Goal: Information Seeking & Learning: Find specific fact

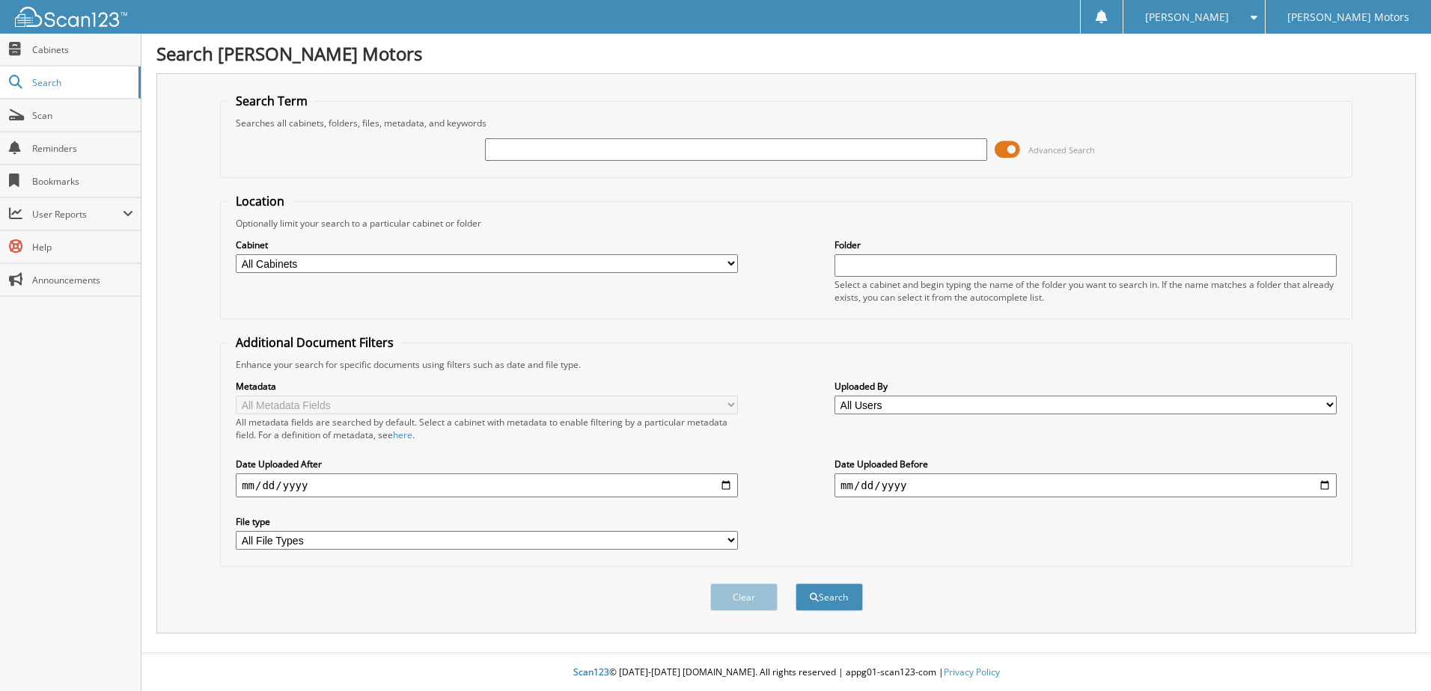
click at [666, 159] on input "text" at bounding box center [736, 149] width 502 height 22
type input "6061336"
click at [795, 584] on button "Search" at bounding box center [828, 598] width 67 height 28
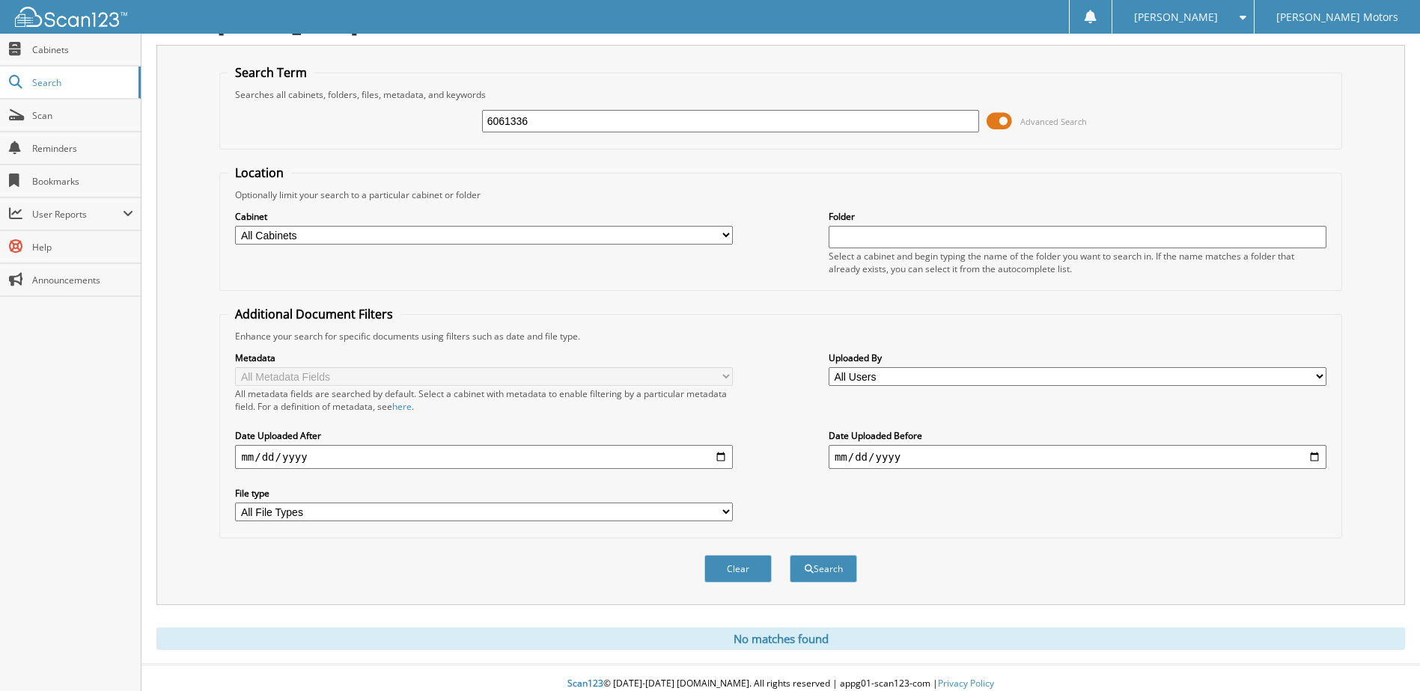
scroll to position [40, 0]
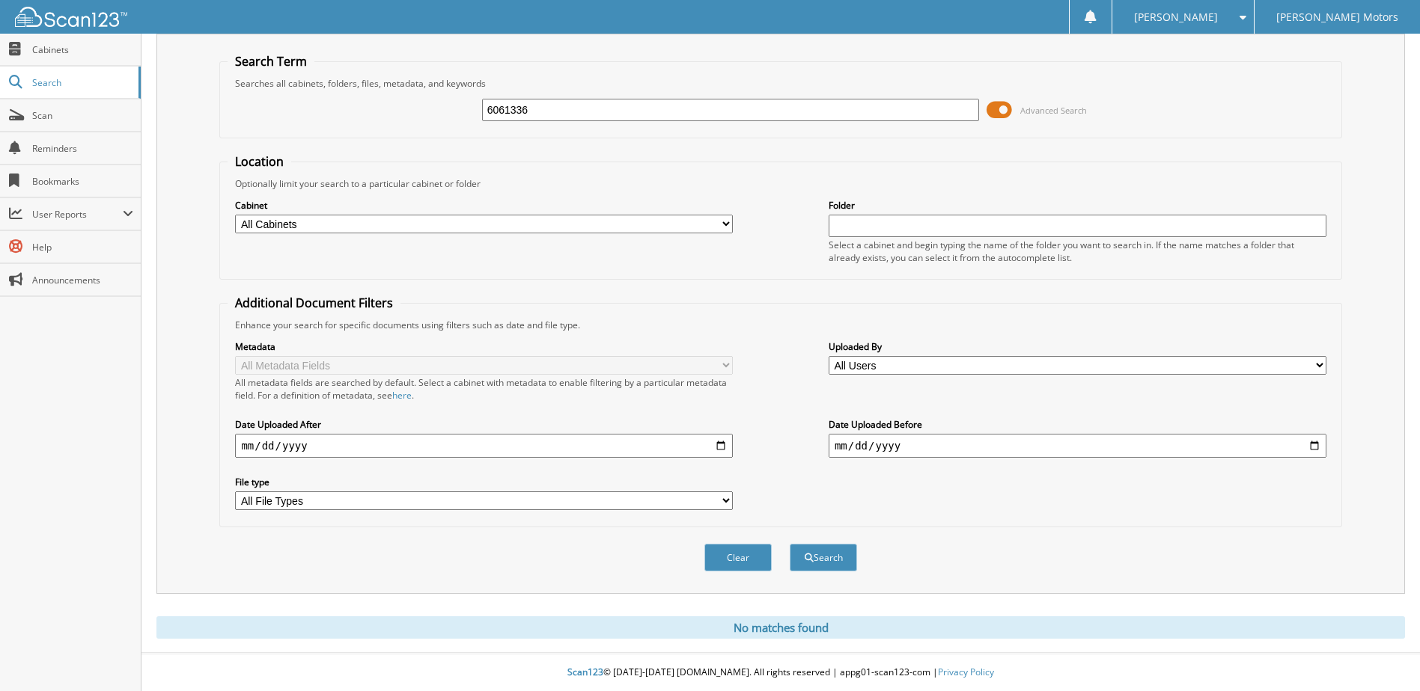
drag, startPoint x: 577, startPoint y: 107, endPoint x: 349, endPoint y: 105, distance: 228.2
click at [349, 105] on div "6061336 Advanced Search" at bounding box center [779, 110] width 1105 height 40
type input "6061425"
click at [789, 544] on button "Search" at bounding box center [822, 558] width 67 height 28
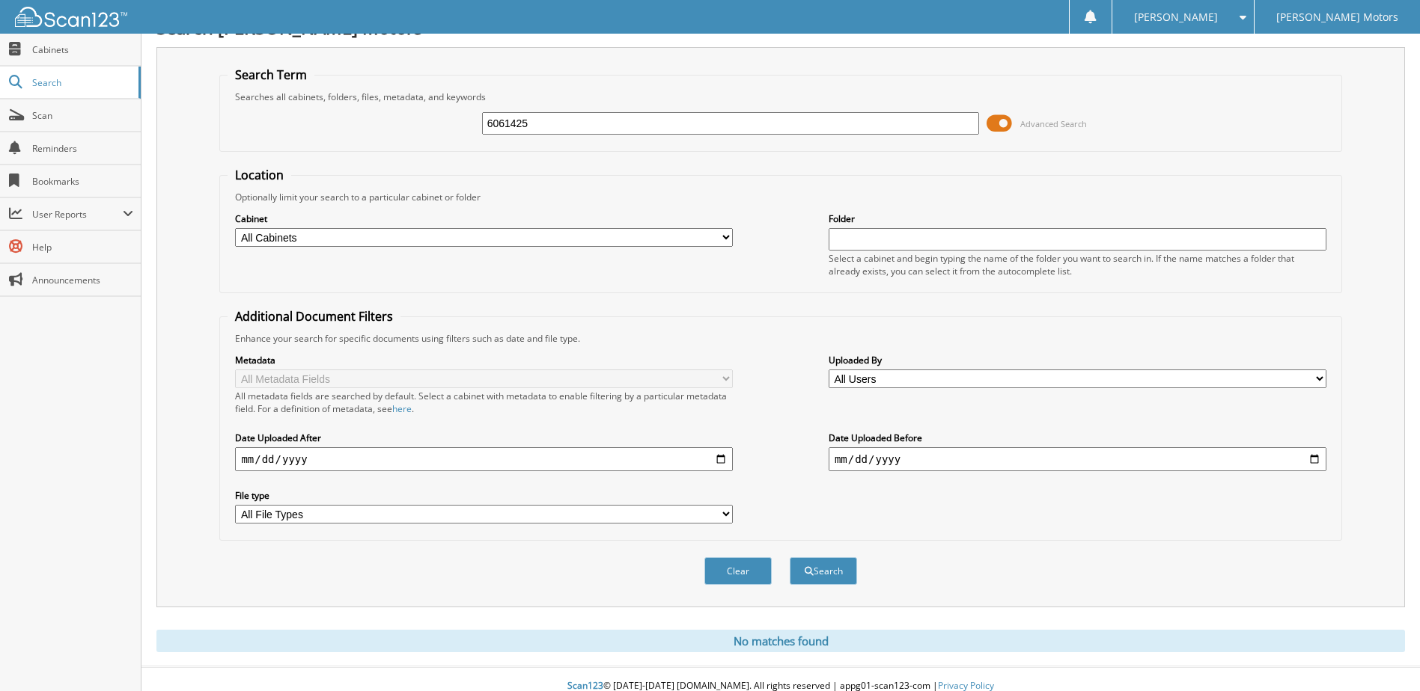
scroll to position [40, 0]
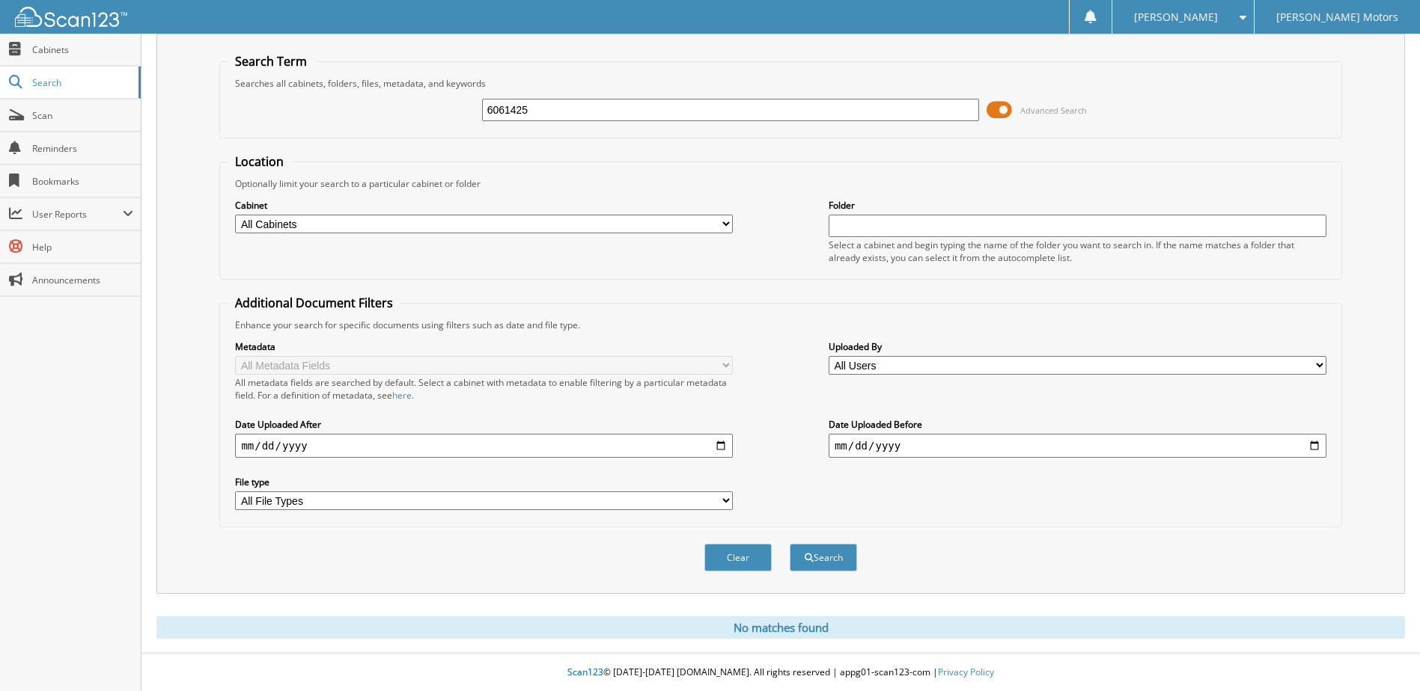
drag, startPoint x: 563, startPoint y: 112, endPoint x: 298, endPoint y: 126, distance: 266.0
click at [298, 126] on div "6061425 Advanced Search" at bounding box center [779, 110] width 1105 height 40
type input "6061424"
click at [789, 544] on button "Search" at bounding box center [822, 558] width 67 height 28
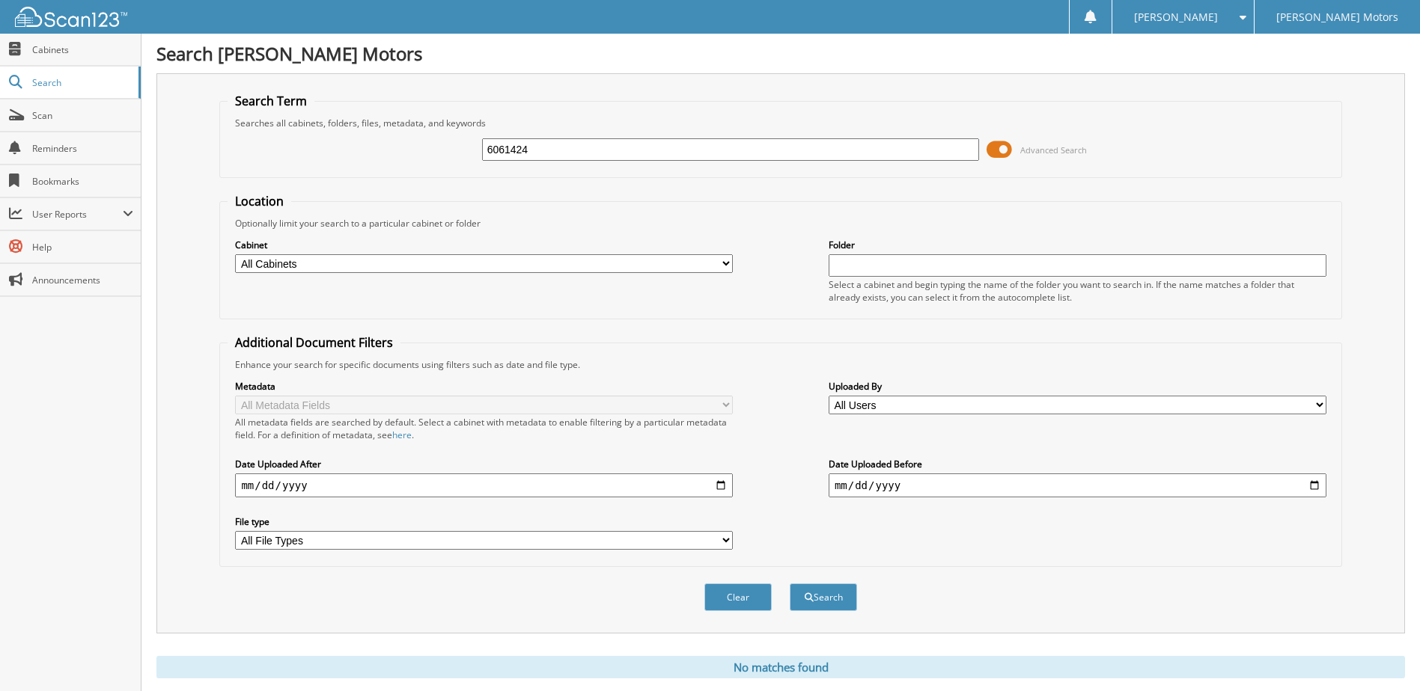
drag, startPoint x: 584, startPoint y: 149, endPoint x: 309, endPoint y: 154, distance: 274.7
click at [309, 154] on div "6061424 Advanced Search" at bounding box center [779, 149] width 1105 height 40
type input "6061437"
click at [789, 584] on button "Search" at bounding box center [822, 598] width 67 height 28
drag, startPoint x: 544, startPoint y: 137, endPoint x: 462, endPoint y: 153, distance: 83.2
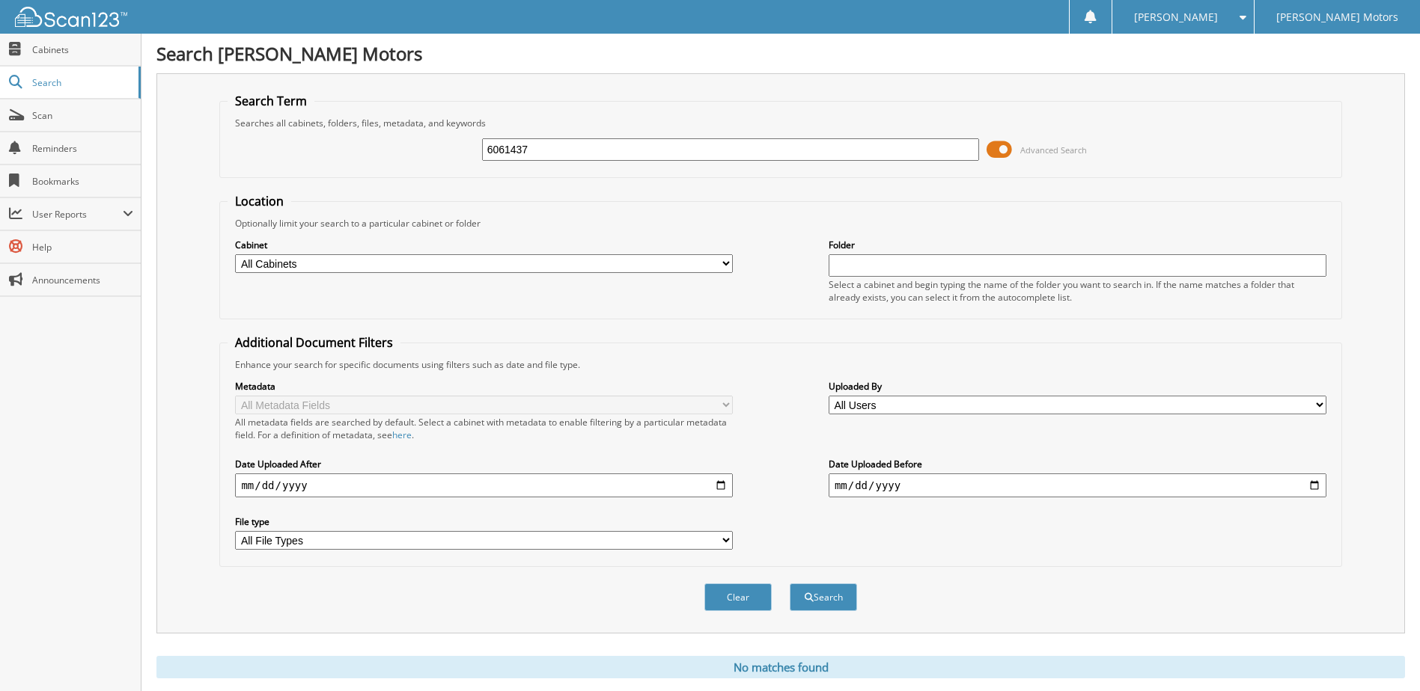
click at [446, 153] on div "6061437 Advanced Search" at bounding box center [779, 149] width 1105 height 40
drag, startPoint x: 540, startPoint y: 147, endPoint x: 361, endPoint y: 149, distance: 178.9
click at [361, 149] on div "6061437 Advanced Search" at bounding box center [779, 149] width 1105 height 40
type input "6061385"
click at [789, 584] on button "Search" at bounding box center [822, 598] width 67 height 28
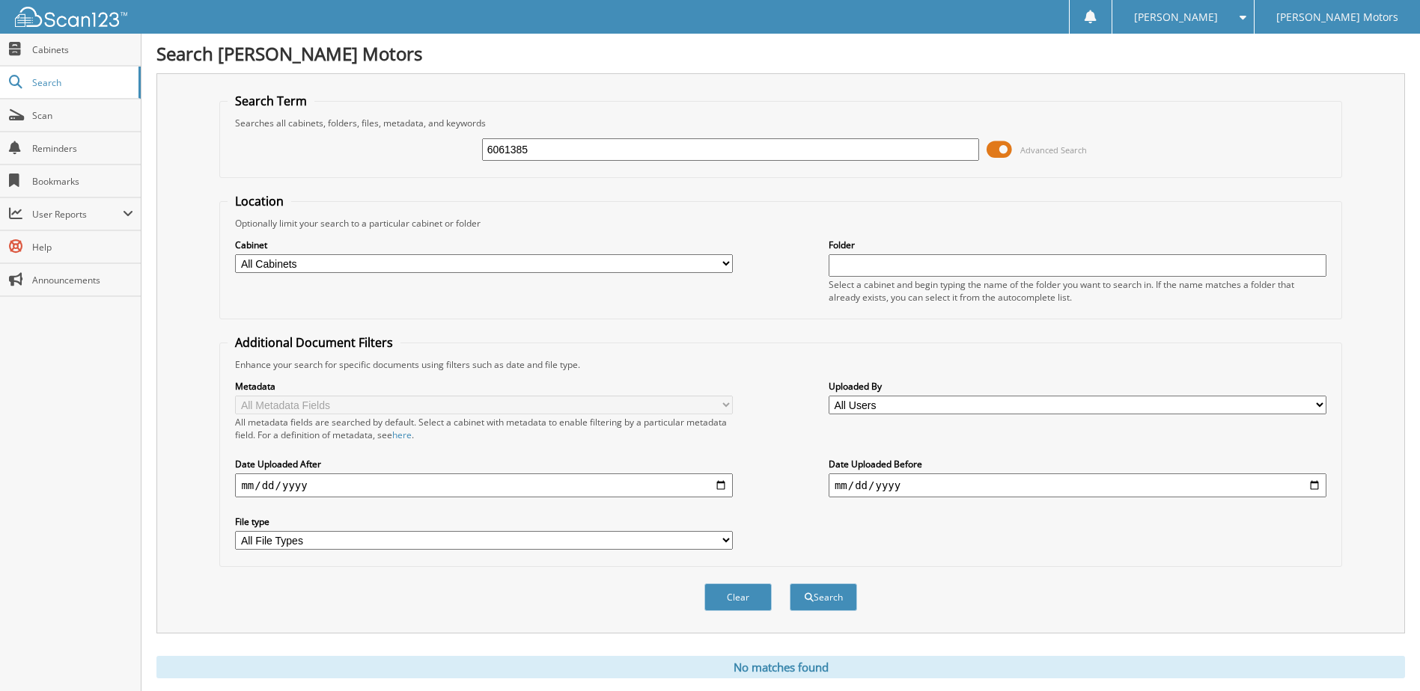
drag, startPoint x: 534, startPoint y: 153, endPoint x: 367, endPoint y: 174, distance: 168.2
click at [367, 174] on fieldset "Search Term Searches all cabinets, folders, files, metadata, and keywords 60613…" at bounding box center [780, 135] width 1122 height 85
type input "6061241"
click at [789, 584] on button "Search" at bounding box center [822, 598] width 67 height 28
drag, startPoint x: 553, startPoint y: 146, endPoint x: 412, endPoint y: 139, distance: 141.6
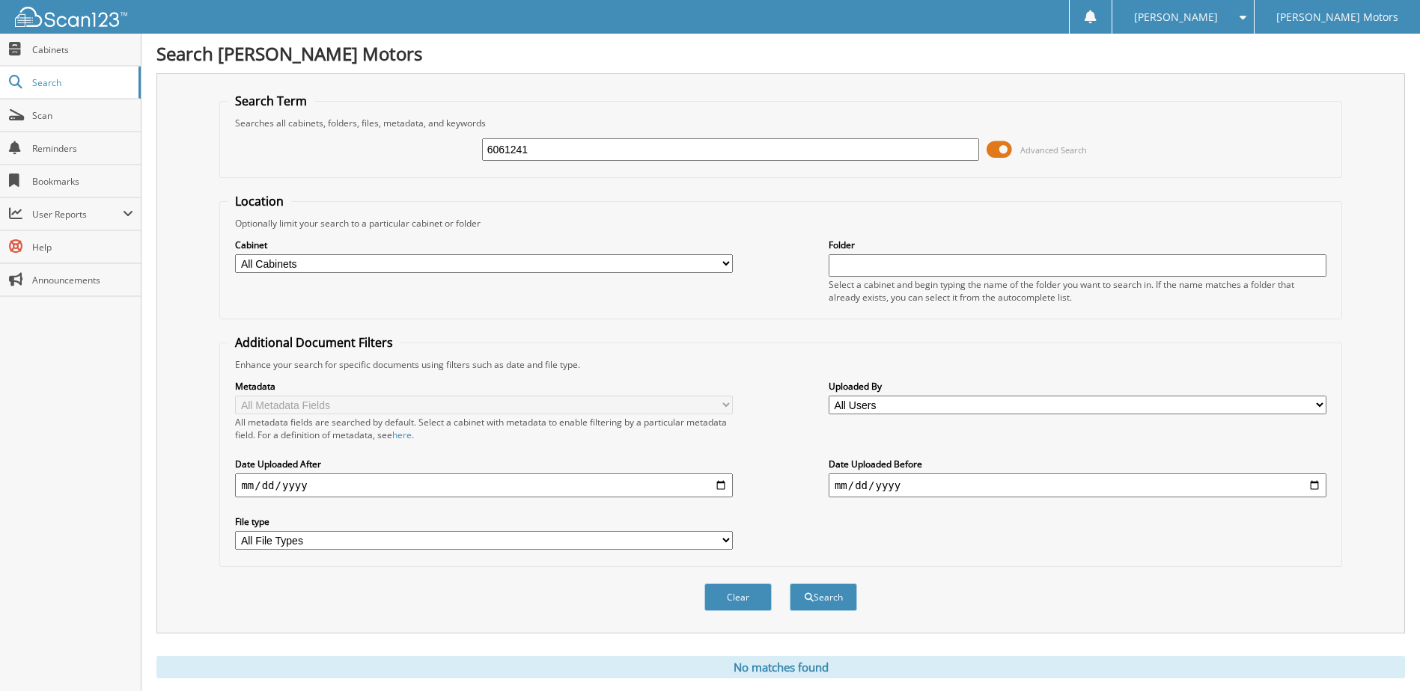
click at [412, 139] on div "6061241 Advanced Search" at bounding box center [779, 149] width 1105 height 40
type input "6061014"
click at [789, 584] on button "Search" at bounding box center [822, 598] width 67 height 28
drag, startPoint x: 582, startPoint y: 150, endPoint x: 293, endPoint y: 153, distance: 288.9
click at [293, 153] on div "6061014 Advanced Search" at bounding box center [779, 149] width 1105 height 40
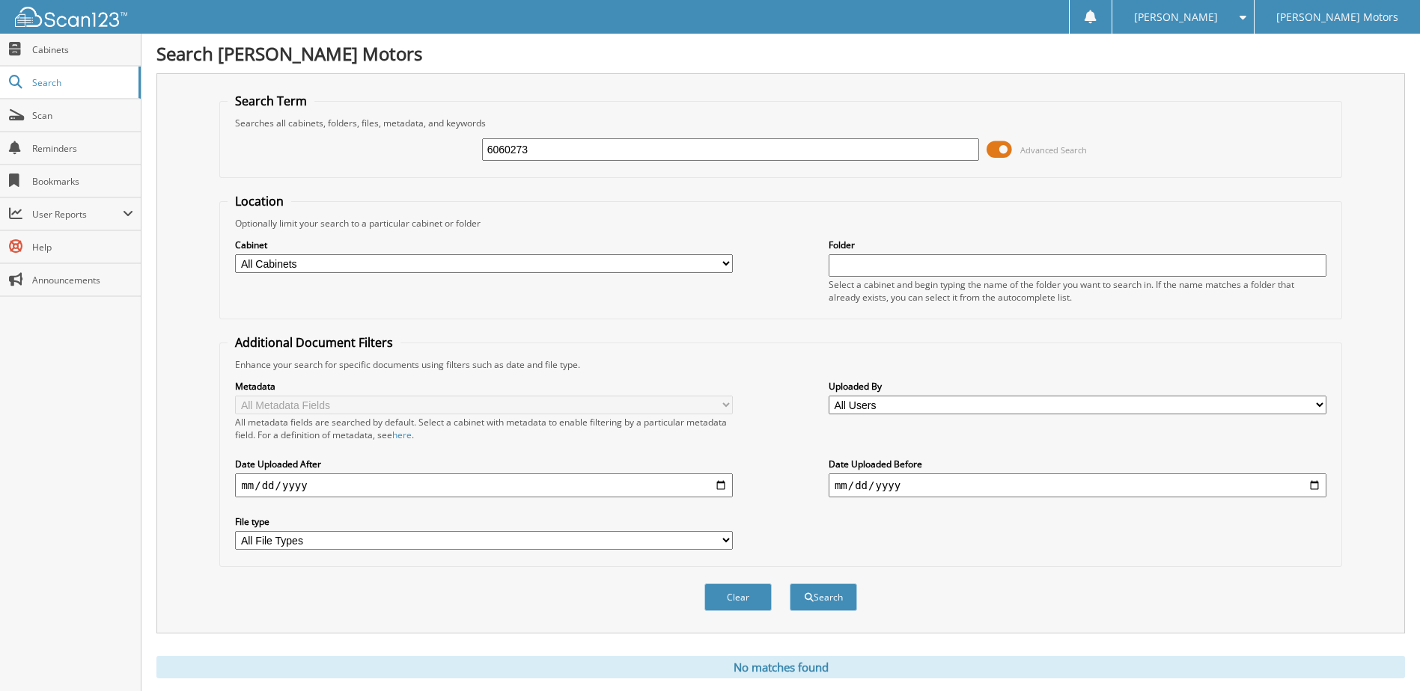
type input "6060273"
click at [789, 584] on button "Search" at bounding box center [822, 598] width 67 height 28
drag, startPoint x: 581, startPoint y: 143, endPoint x: 317, endPoint y: 134, distance: 263.6
click at [317, 134] on div "6060273 Advanced Search" at bounding box center [779, 149] width 1105 height 40
type input "6054924"
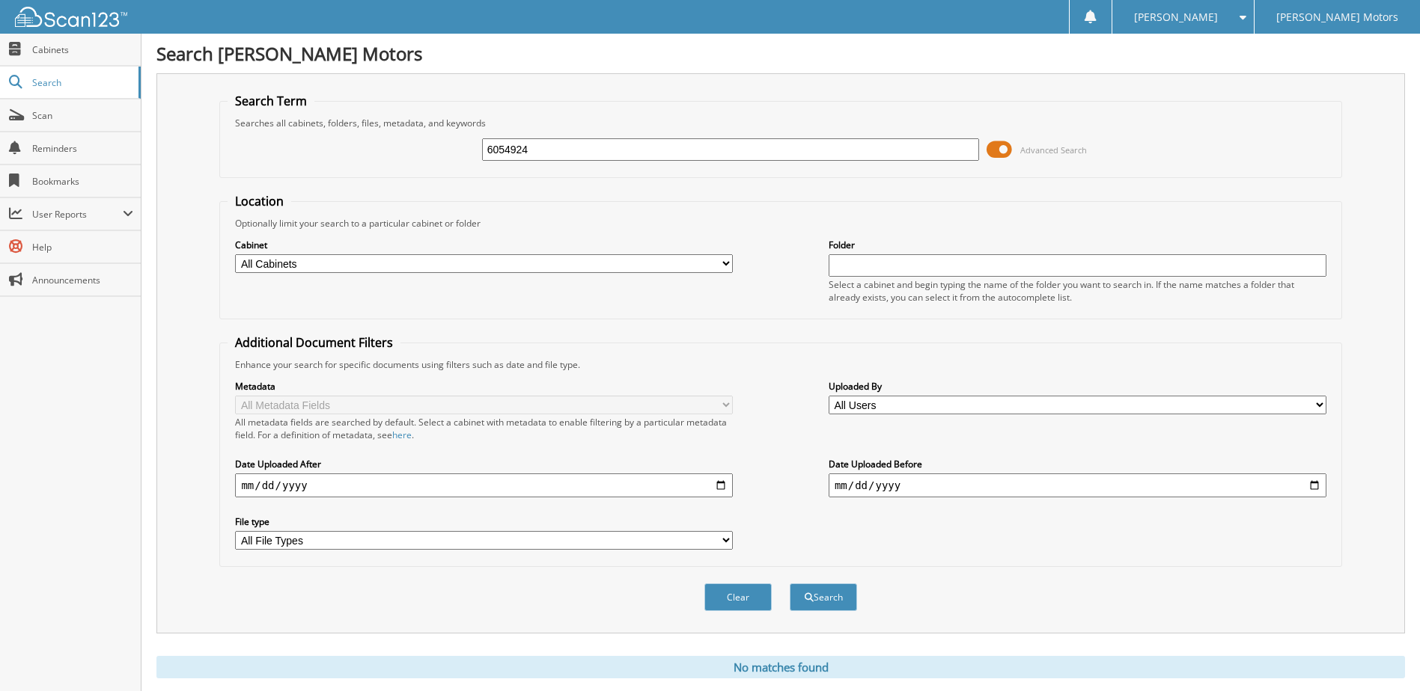
click at [789, 584] on button "Search" at bounding box center [822, 598] width 67 height 28
drag, startPoint x: 542, startPoint y: 147, endPoint x: 340, endPoint y: 126, distance: 202.3
click at [341, 126] on fieldset "Search Term Searches all cabinets, folders, files, metadata, and keywords 60549…" at bounding box center [780, 135] width 1122 height 85
type input "6060216"
click at [789, 584] on button "Search" at bounding box center [822, 598] width 67 height 28
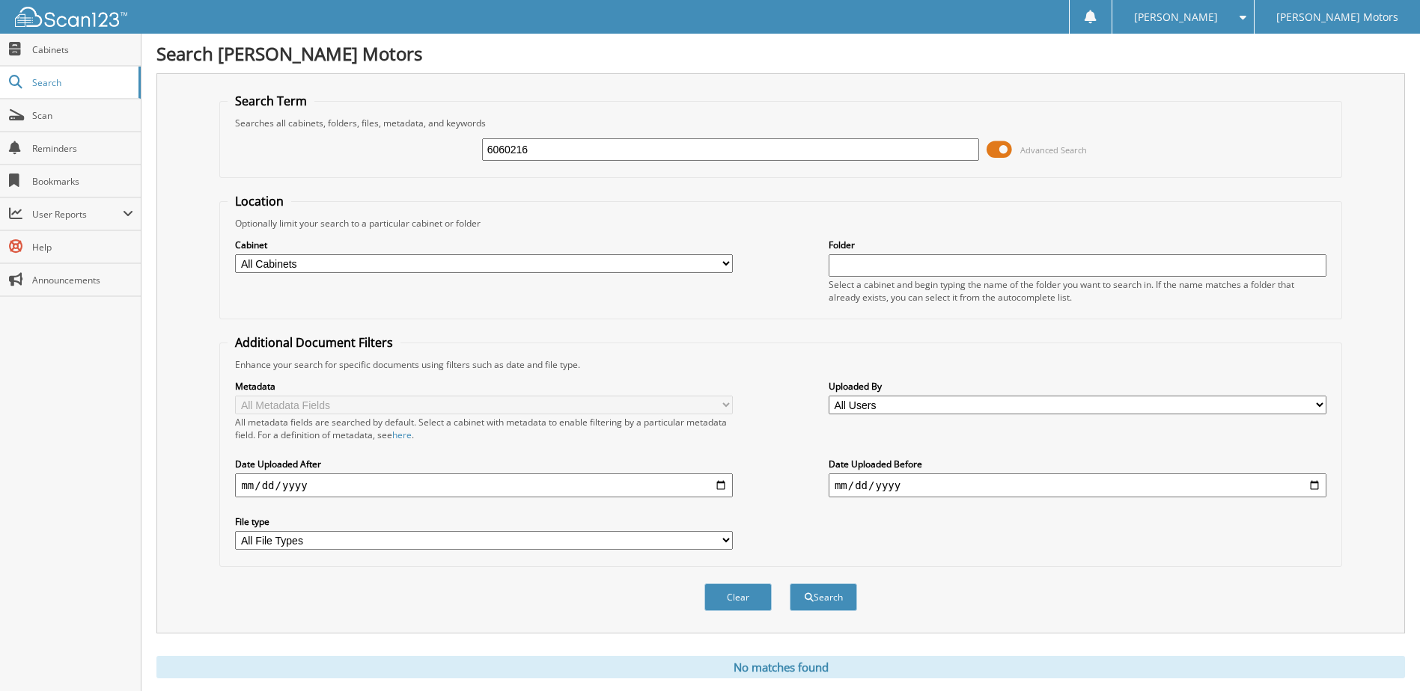
drag, startPoint x: 530, startPoint y: 151, endPoint x: 387, endPoint y: 140, distance: 143.4
click at [387, 140] on div "6060216 Advanced Search" at bounding box center [779, 149] width 1105 height 40
type input "6060634"
click at [789, 584] on button "Search" at bounding box center [822, 598] width 67 height 28
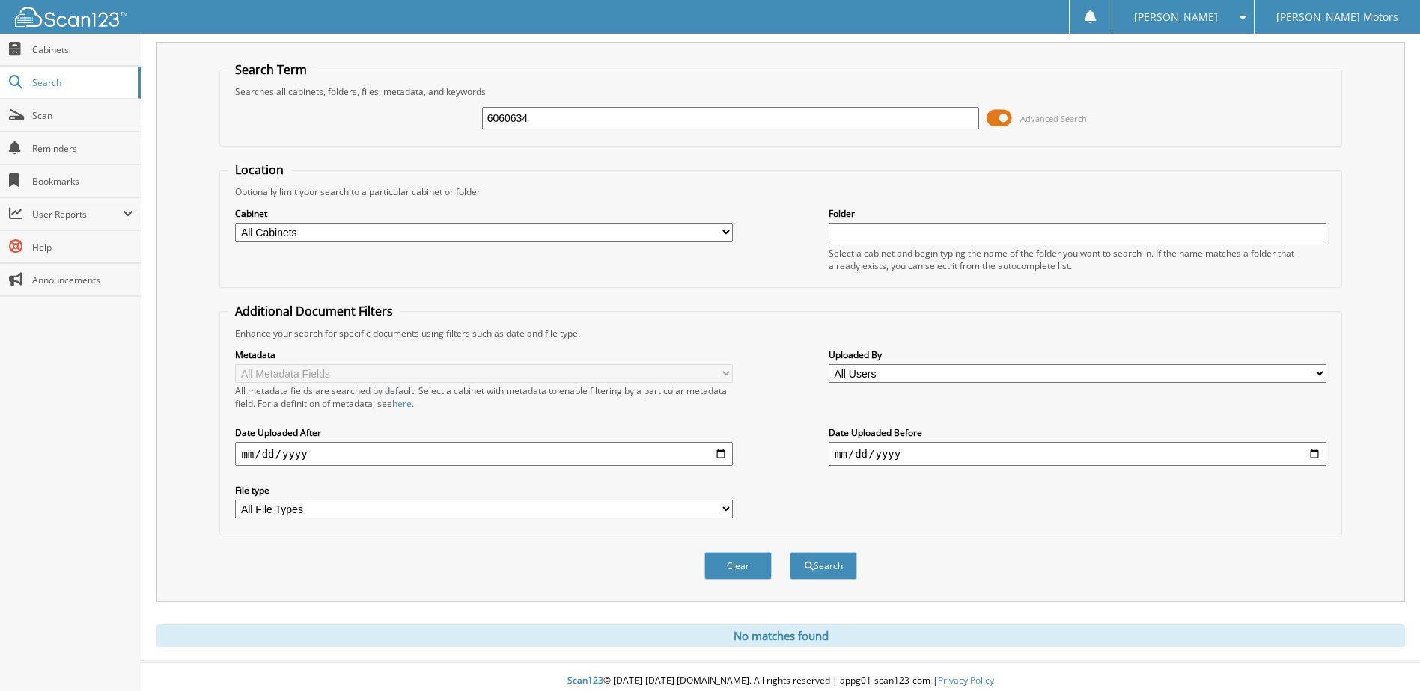
scroll to position [40, 0]
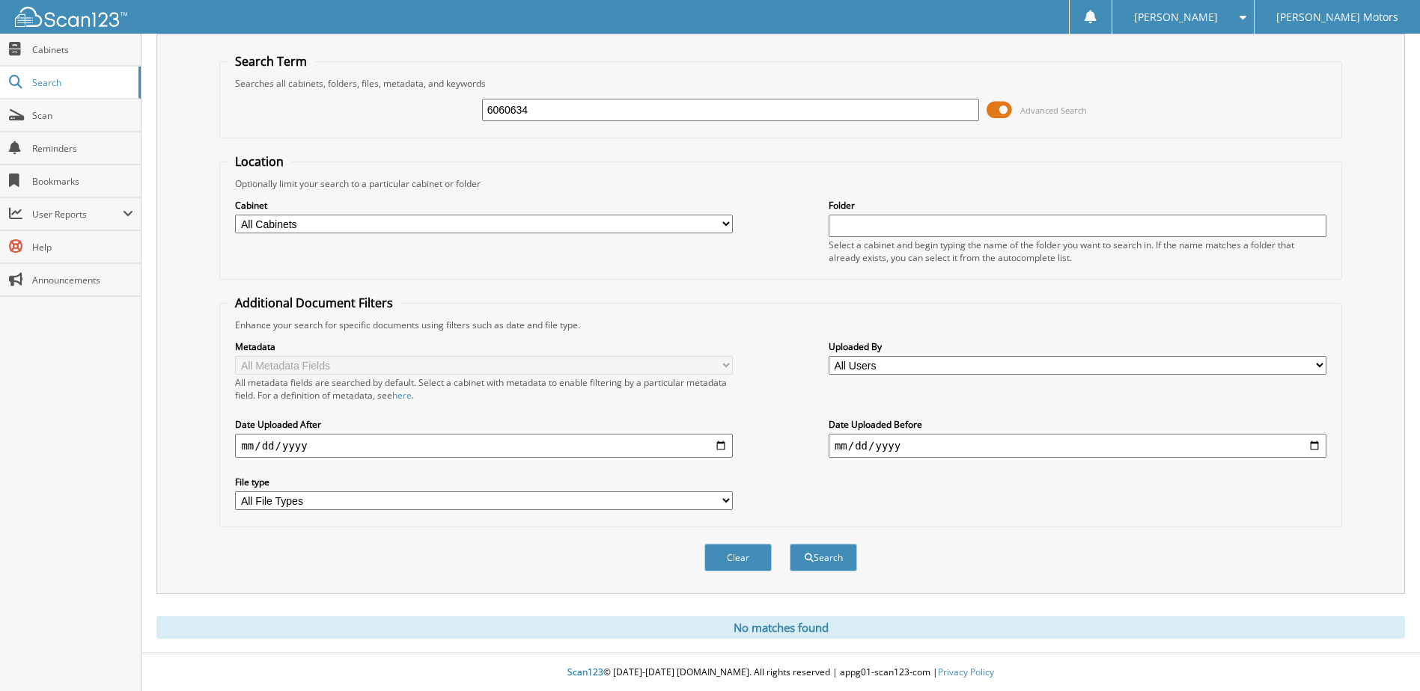
drag, startPoint x: 584, startPoint y: 103, endPoint x: 357, endPoint y: 88, distance: 227.2
click at [357, 88] on fieldset "Search Term Searches all cabinets, folders, files, metadata, and keywords 60606…" at bounding box center [780, 95] width 1122 height 85
type input "6061043"
click at [789, 544] on button "Search" at bounding box center [822, 558] width 67 height 28
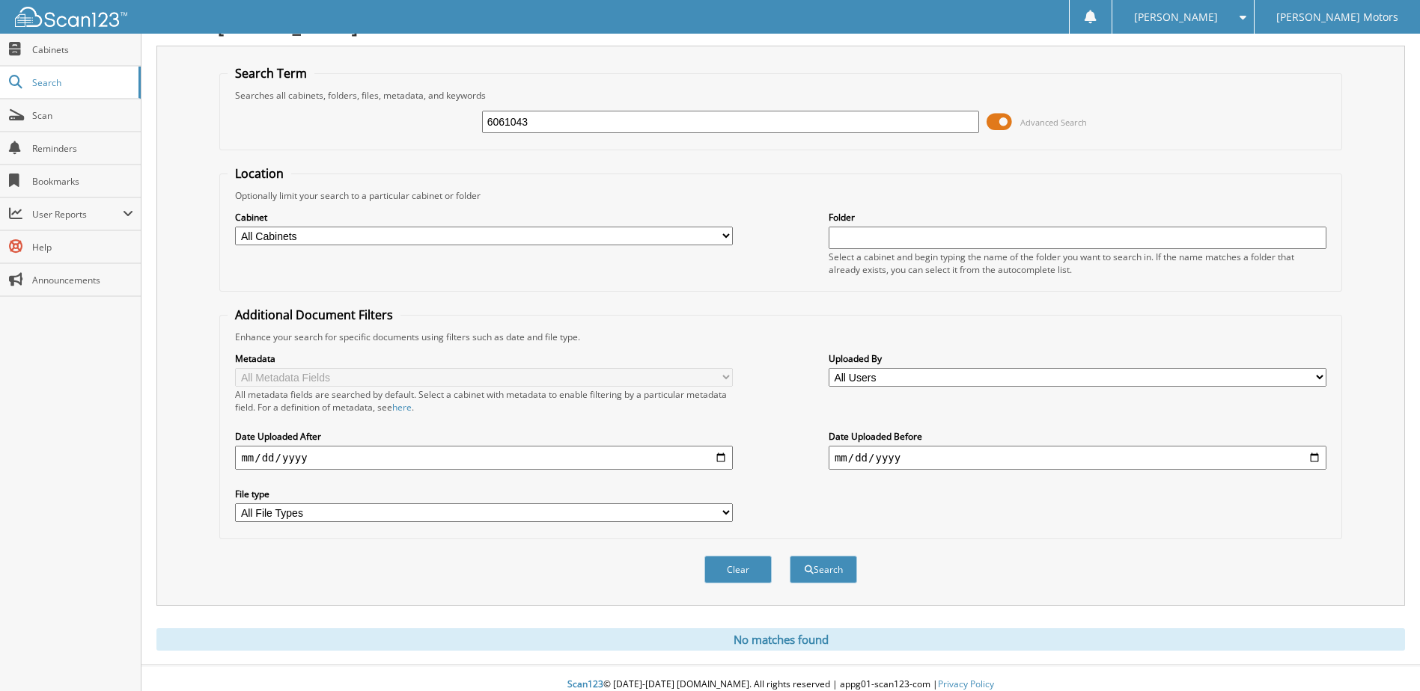
scroll to position [40, 0]
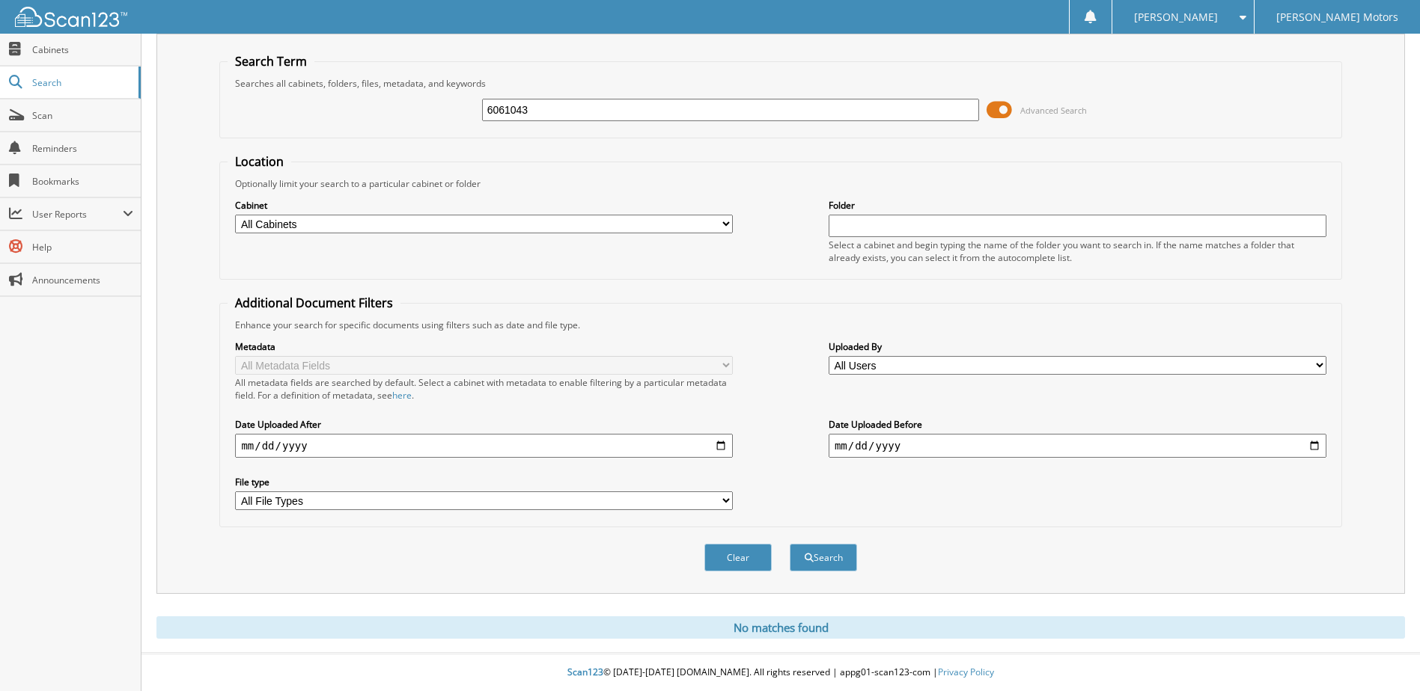
drag, startPoint x: 552, startPoint y: 98, endPoint x: 447, endPoint y: 101, distance: 105.6
click at [447, 100] on div "6061043 Advanced Search" at bounding box center [779, 110] width 1105 height 40
type input "6057429"
click at [789, 544] on button "Search" at bounding box center [822, 558] width 67 height 28
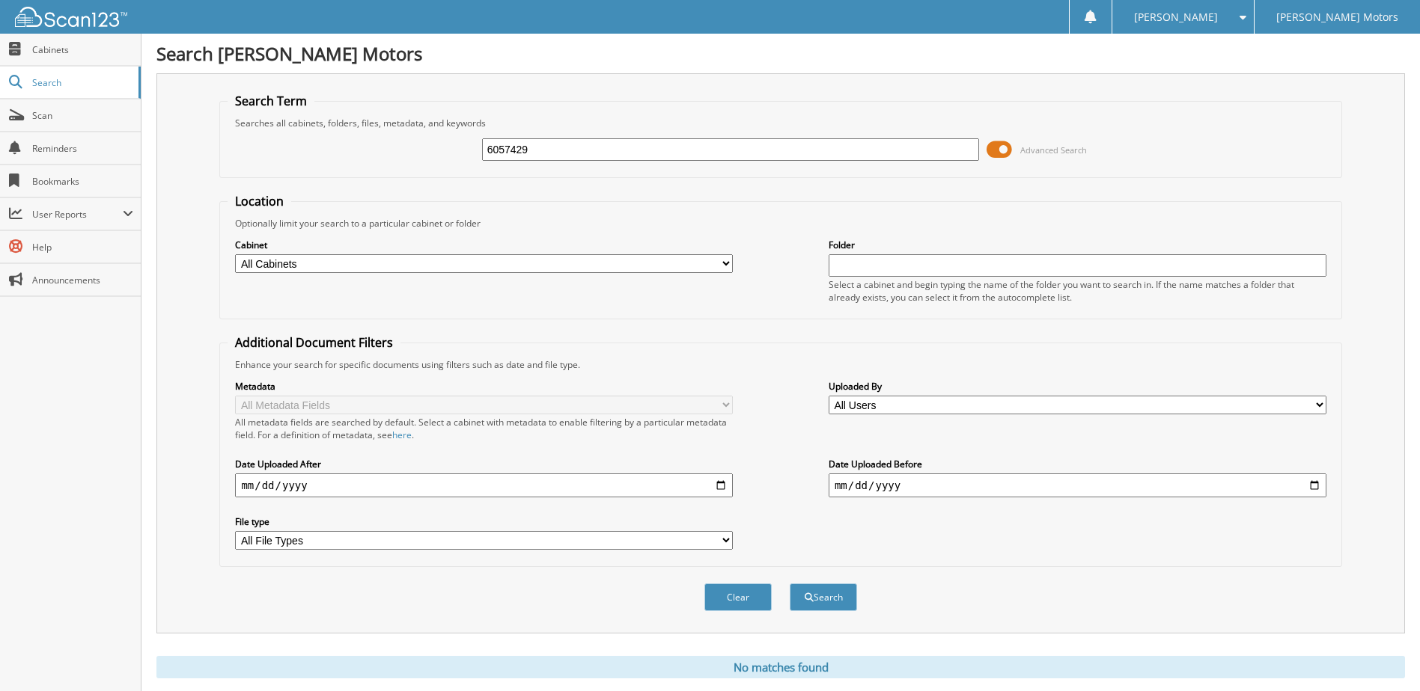
drag, startPoint x: 588, startPoint y: 148, endPoint x: 421, endPoint y: 153, distance: 166.9
click at [421, 153] on div "6057429 Advanced Search" at bounding box center [779, 149] width 1105 height 40
type input "6058258"
click at [789, 584] on button "Search" at bounding box center [822, 598] width 67 height 28
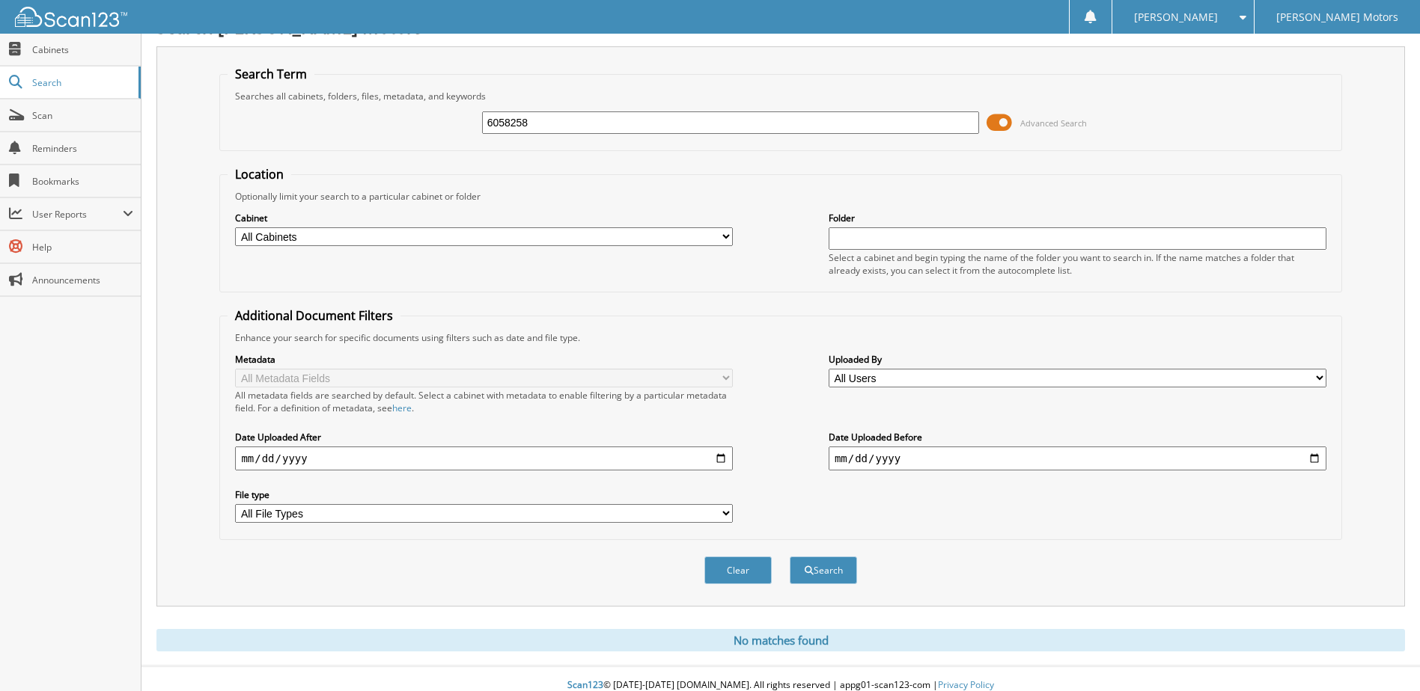
scroll to position [40, 0]
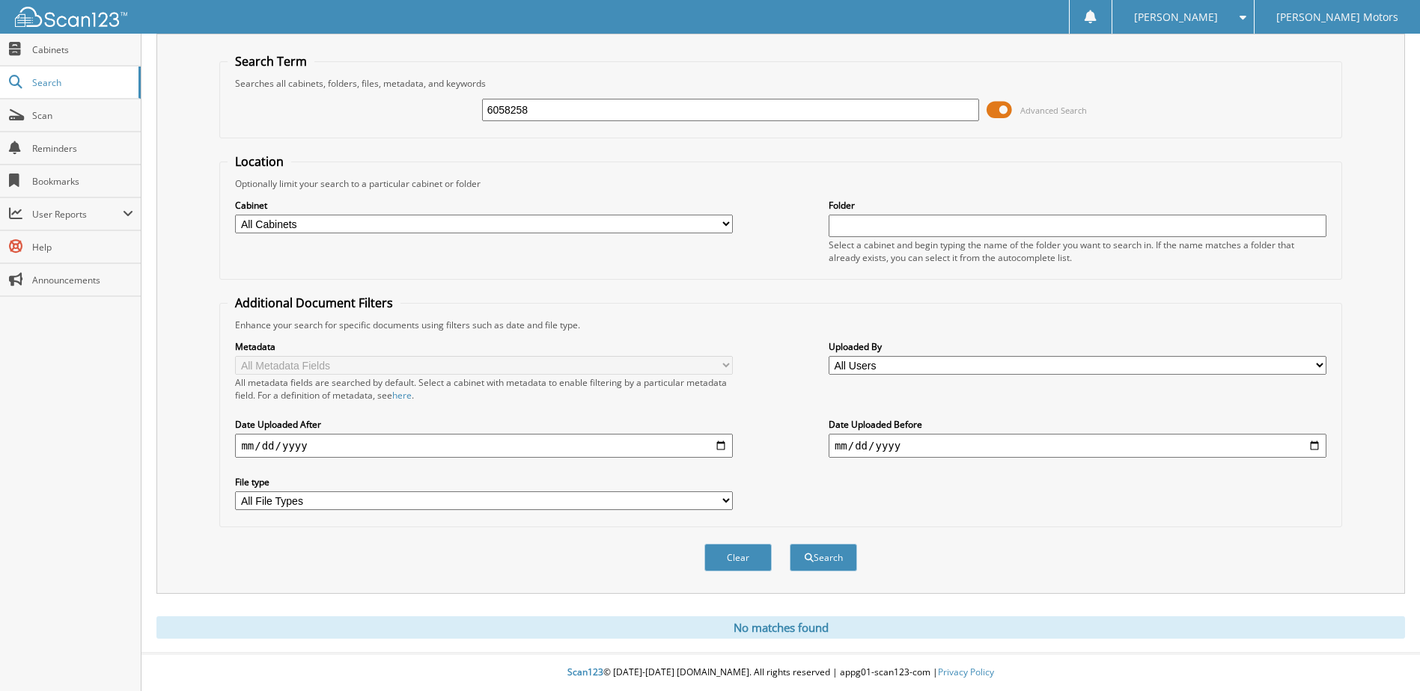
drag, startPoint x: 629, startPoint y: 98, endPoint x: 204, endPoint y: 90, distance: 424.4
click at [205, 90] on div "Search Term Searches all cabinets, folders, files, metadata, and keywords 60582…" at bounding box center [780, 314] width 1248 height 560
click at [308, 227] on select "All Cabinets ACCOUNTS PAYABLE CAR DEALS Luke PARTS QUICK LUBE SERVICE CONTRACTS" at bounding box center [484, 224] width 498 height 19
select select "18621"
click at [235, 215] on select "All Cabinets ACCOUNTS PAYABLE CAR DEALS Luke PARTS QUICK LUBE SERVICE CONTRACTS" at bounding box center [484, 224] width 498 height 19
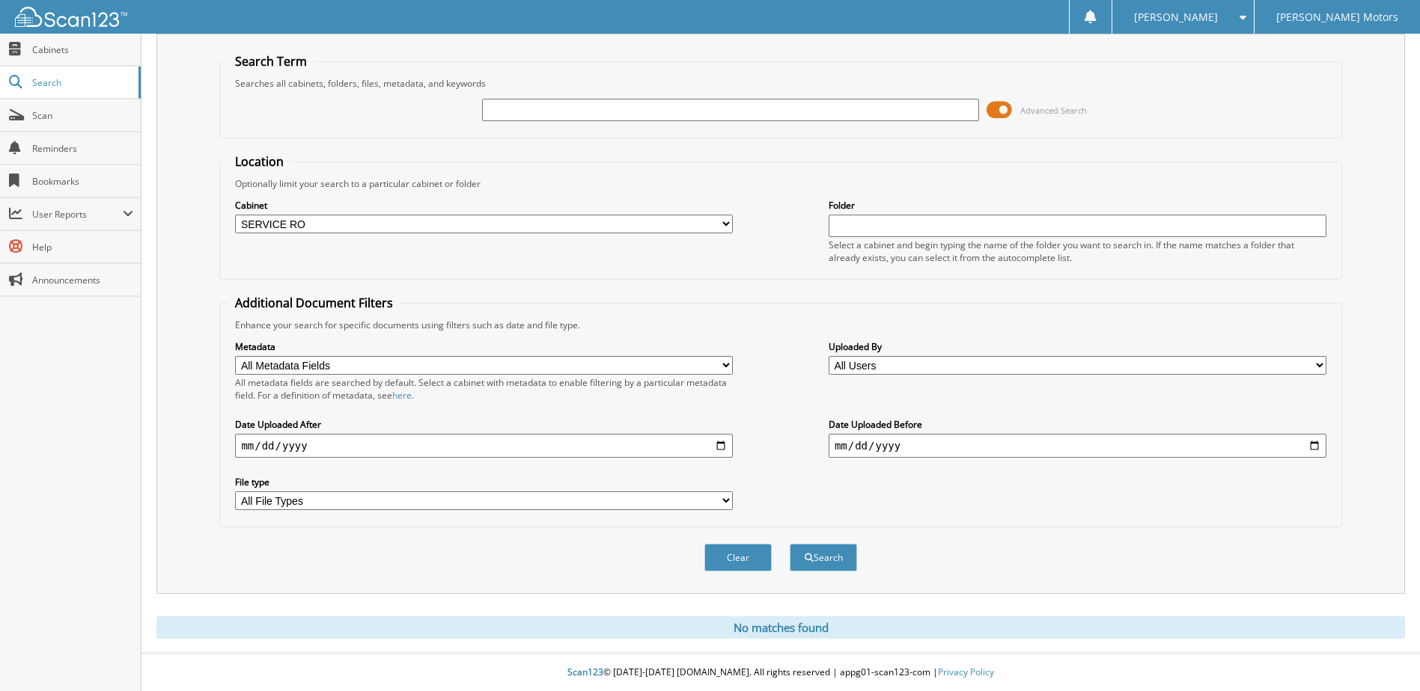
click at [381, 442] on input "date" at bounding box center [484, 446] width 498 height 24
click at [716, 447] on input "date" at bounding box center [484, 446] width 498 height 24
click at [938, 443] on input "date" at bounding box center [1077, 446] width 498 height 24
click at [1310, 441] on input "date" at bounding box center [1077, 446] width 498 height 24
click at [298, 446] on input "2025-07-05" at bounding box center [484, 446] width 498 height 24
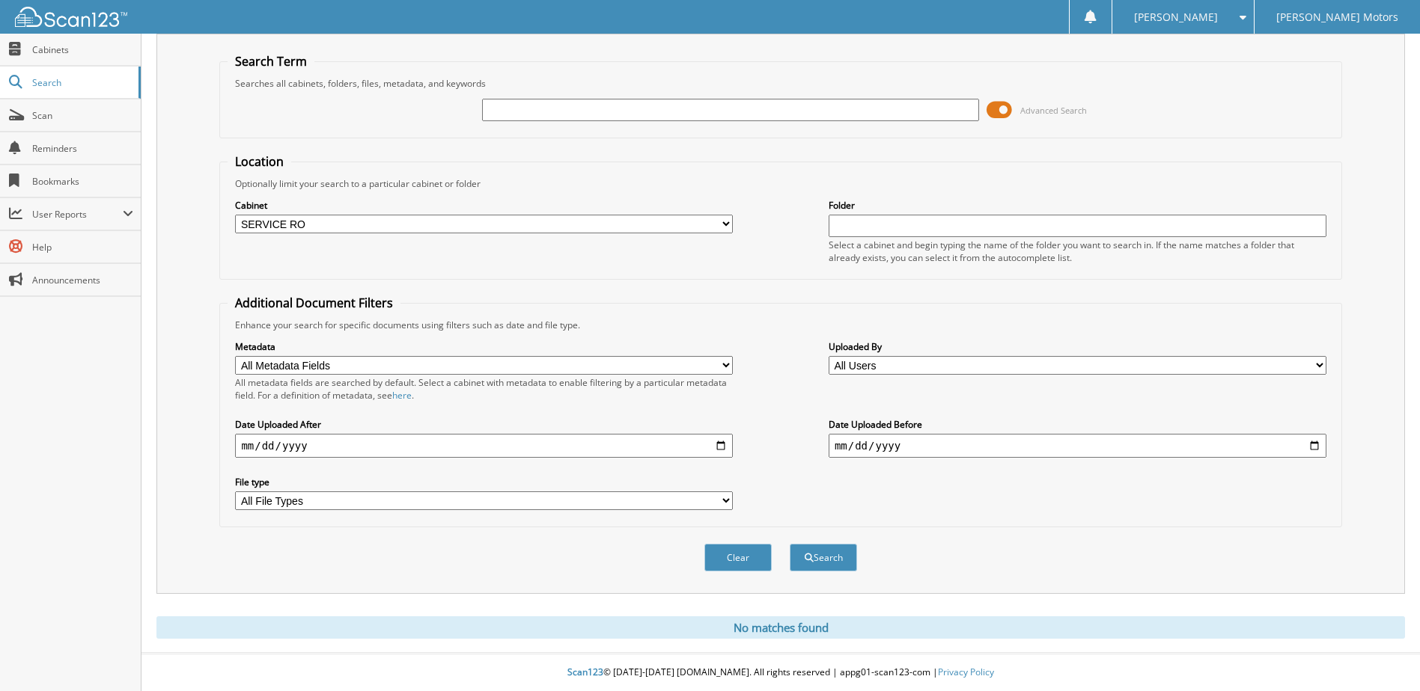
click at [306, 444] on input "2025-07-05" at bounding box center [484, 446] width 498 height 24
click at [299, 450] on input "2025-07-05" at bounding box center [484, 446] width 498 height 24
click at [730, 448] on input "2025-07-05" at bounding box center [484, 446] width 498 height 24
click at [724, 448] on input "2025-07-05" at bounding box center [484, 446] width 498 height 24
type input "[DATE]"
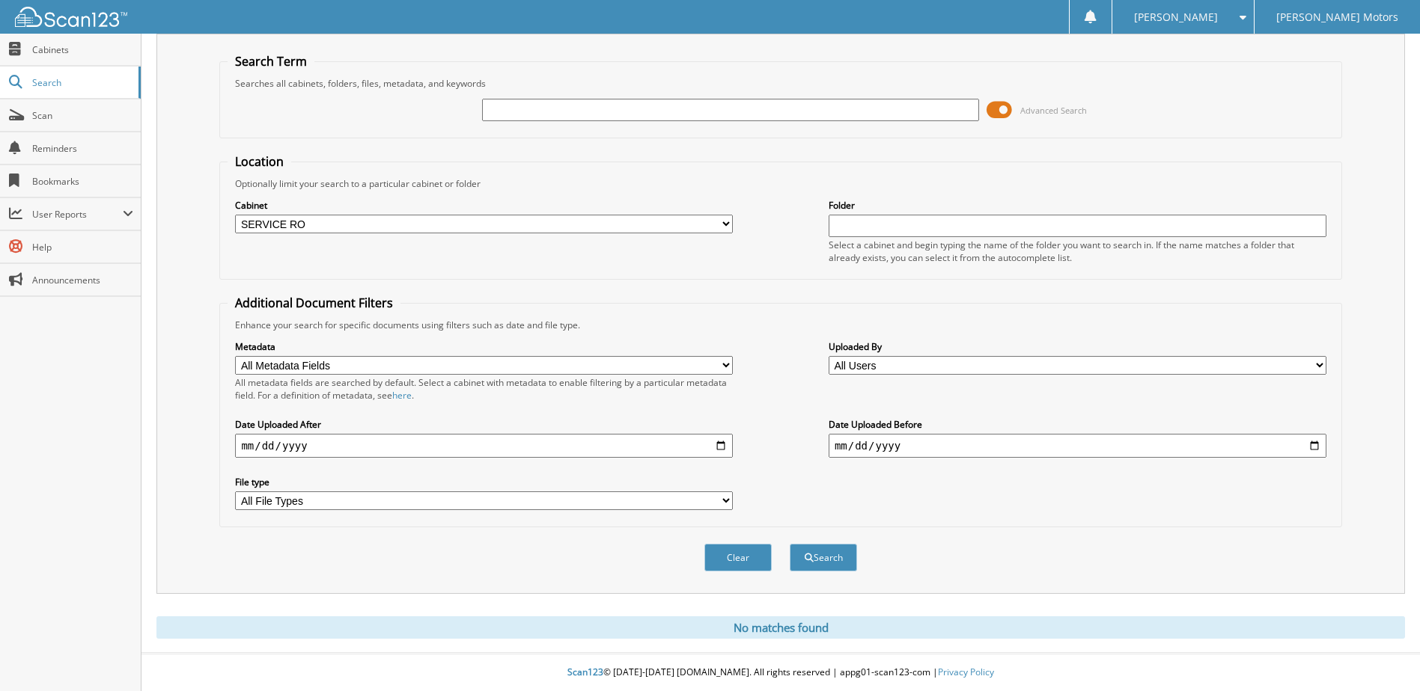
click at [1317, 446] on input "date" at bounding box center [1077, 446] width 498 height 24
type input "2025-06-09"
click at [841, 557] on button "Search" at bounding box center [822, 558] width 67 height 28
click at [837, 566] on button "Search" at bounding box center [822, 558] width 67 height 28
click at [632, 107] on input "text" at bounding box center [731, 110] width 498 height 22
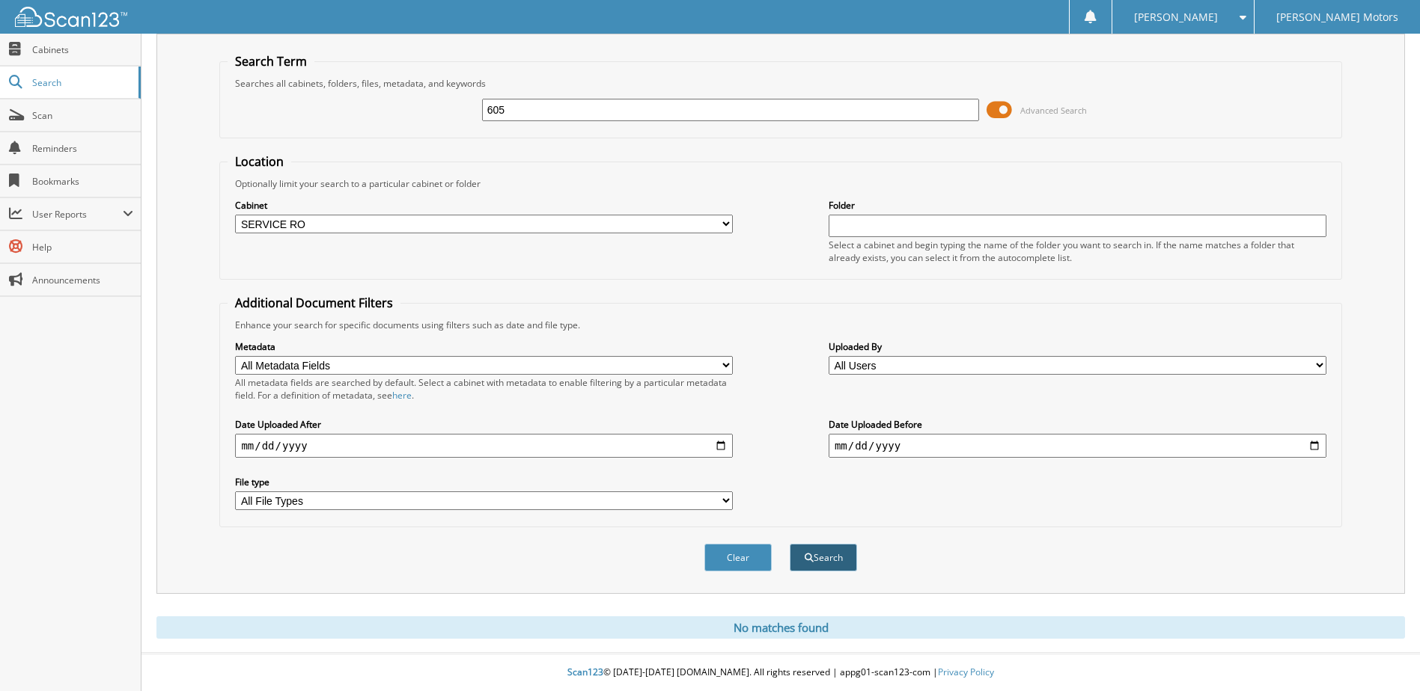
type input "605"
click at [825, 566] on button "Search" at bounding box center [822, 558] width 67 height 28
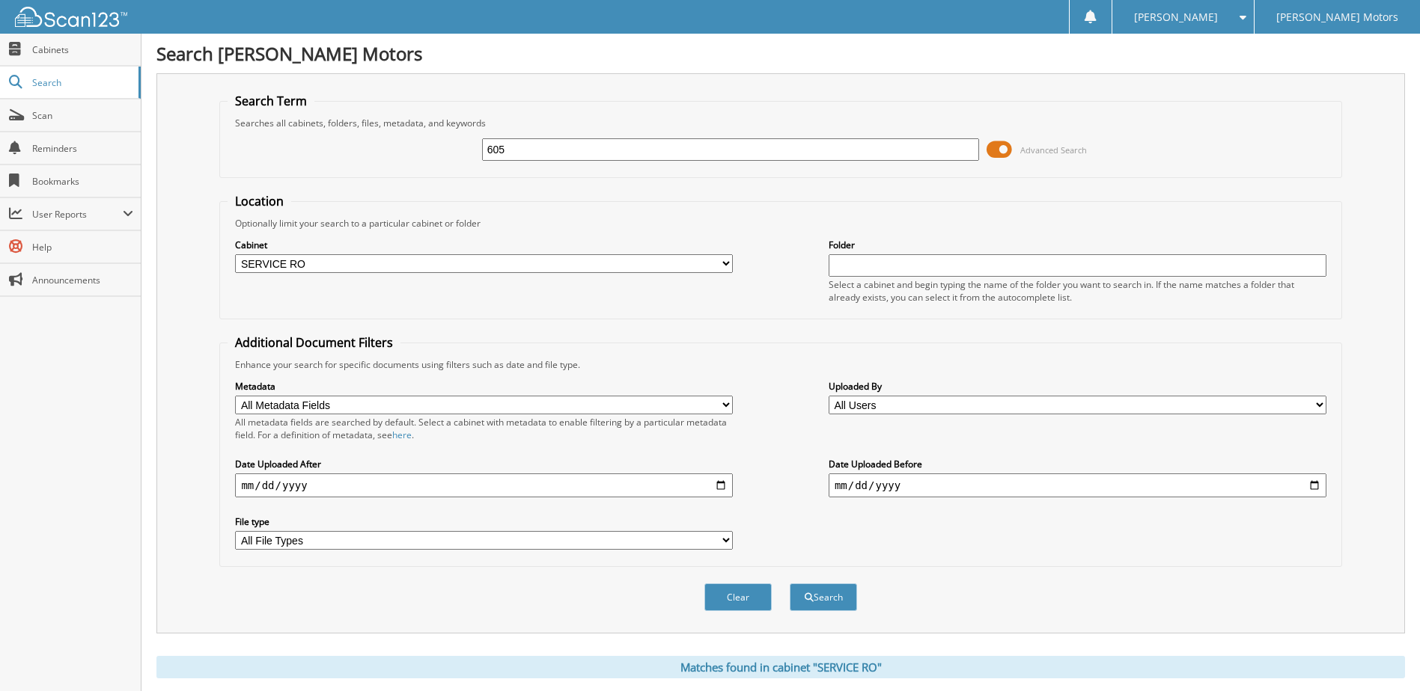
click at [409, 400] on select "All Metadata Fields Last Name First Name RO Date Work Phone Home Phone Stock No…" at bounding box center [484, 405] width 498 height 19
click at [192, 427] on div "Search Term Searches all cabinets, folders, files, metadata, and keywords 605 A…" at bounding box center [780, 353] width 1248 height 560
click at [398, 537] on select "All File Types PDF TIFF" at bounding box center [484, 540] width 498 height 19
click at [909, 268] on input "text" at bounding box center [1077, 265] width 498 height 22
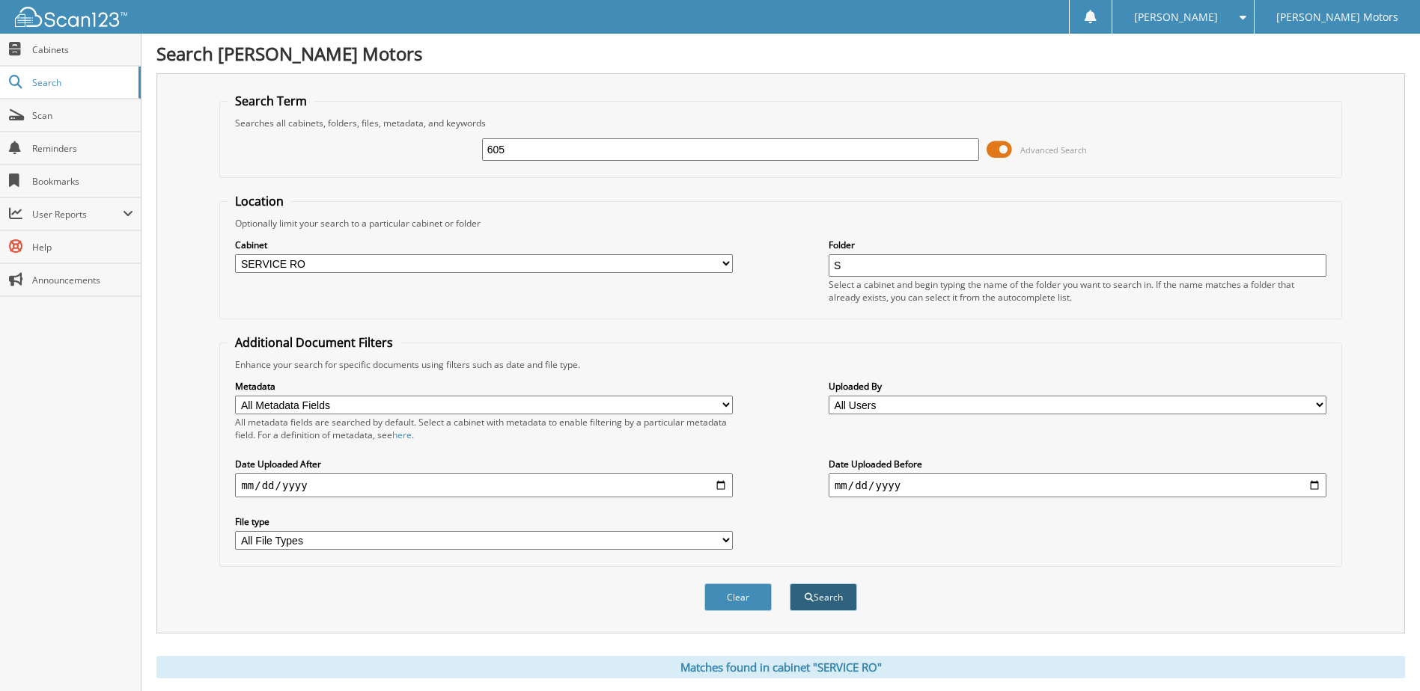
type input "S"
click at [833, 595] on button "Search" at bounding box center [822, 598] width 67 height 28
click at [1318, 486] on input "2025-06-09" at bounding box center [1077, 486] width 498 height 24
type input "[DATE]"
click at [825, 597] on button "Search" at bounding box center [822, 598] width 67 height 28
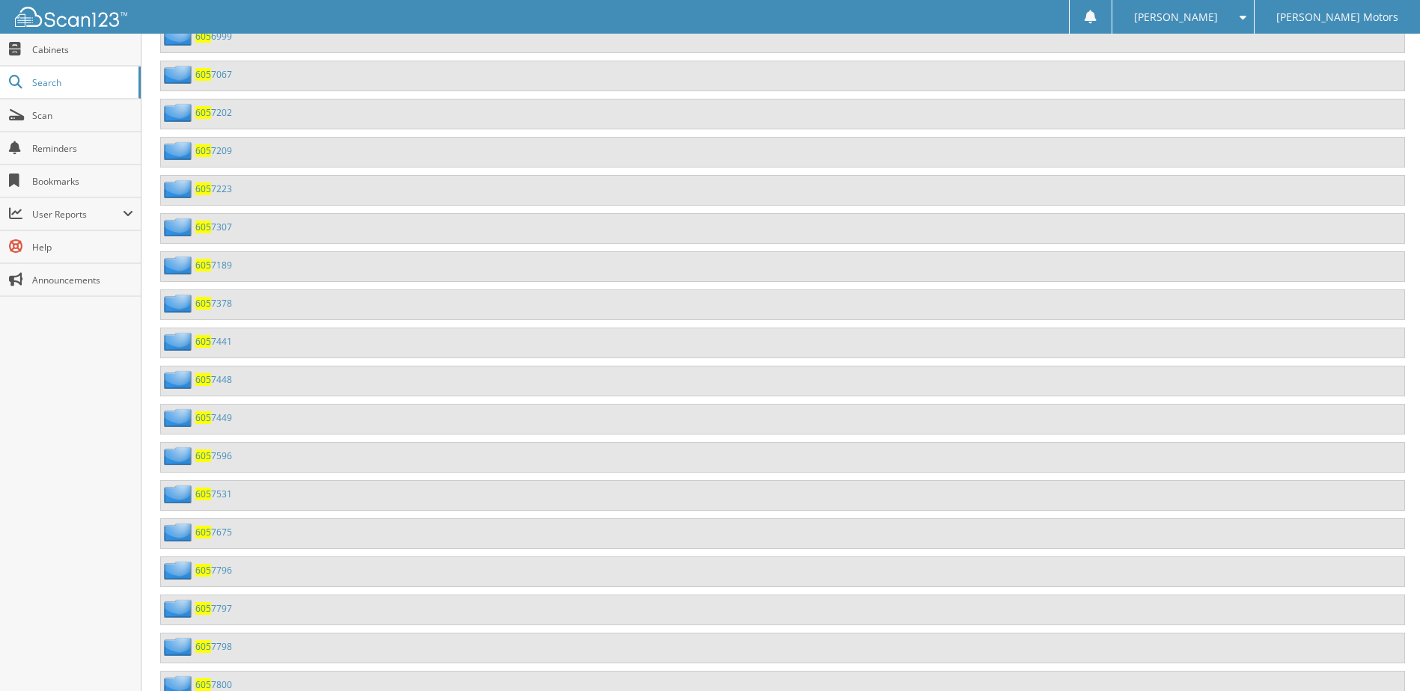
scroll to position [62890, 0]
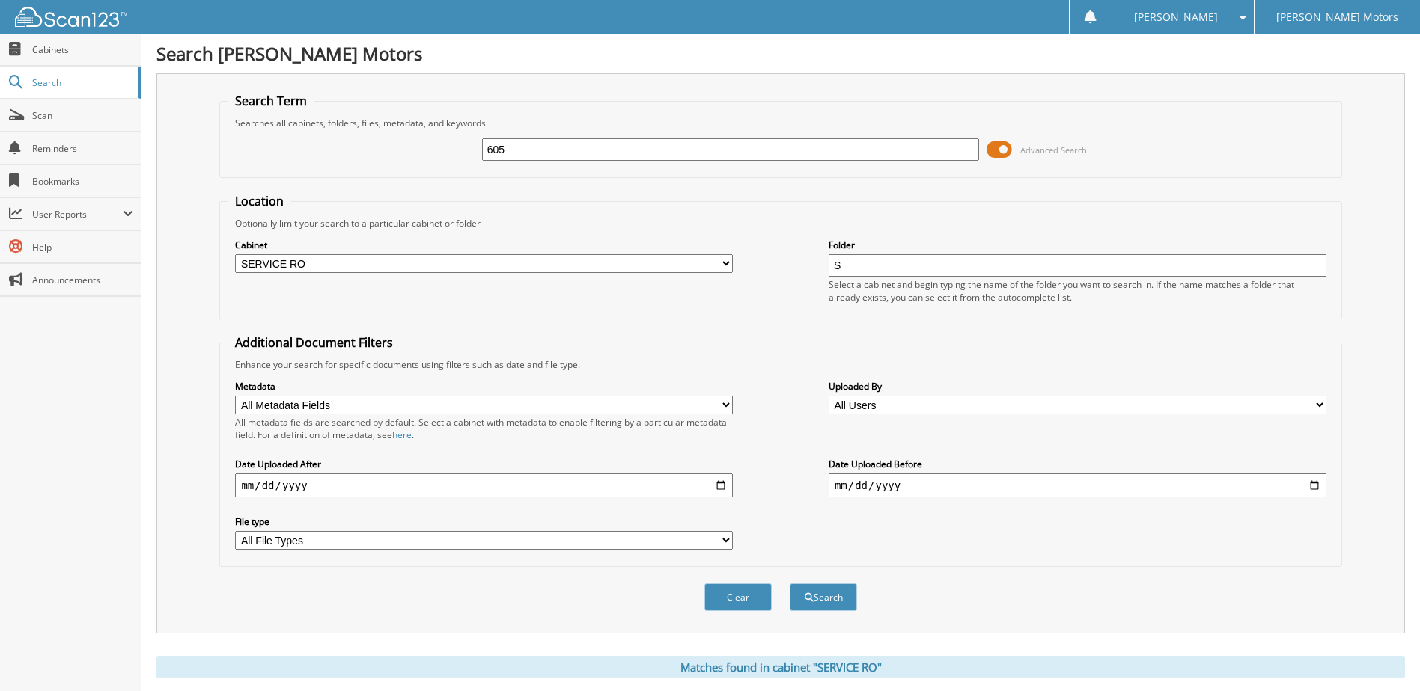
click at [534, 150] on input "605" at bounding box center [731, 149] width 498 height 22
click at [534, 151] on input "605" at bounding box center [731, 149] width 498 height 22
type input "6054"
click at [838, 595] on button "Search" at bounding box center [822, 598] width 67 height 28
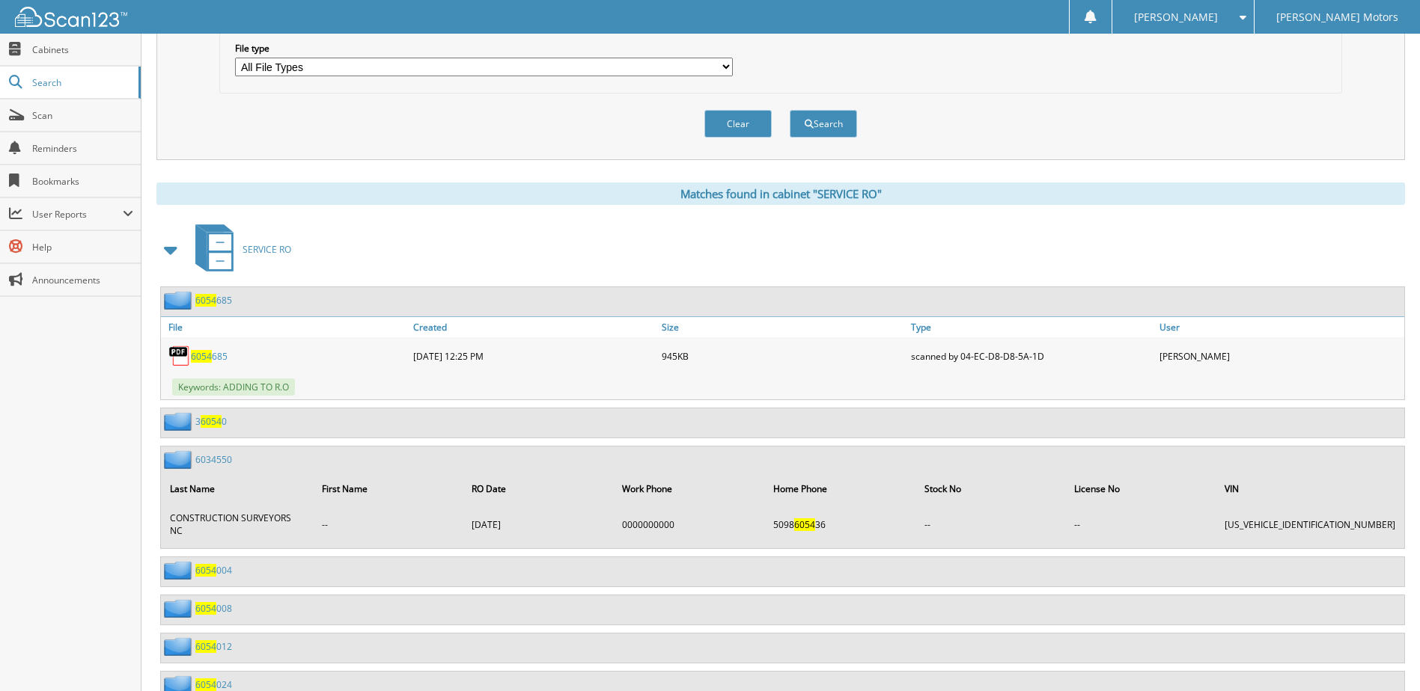
scroll to position [615, 0]
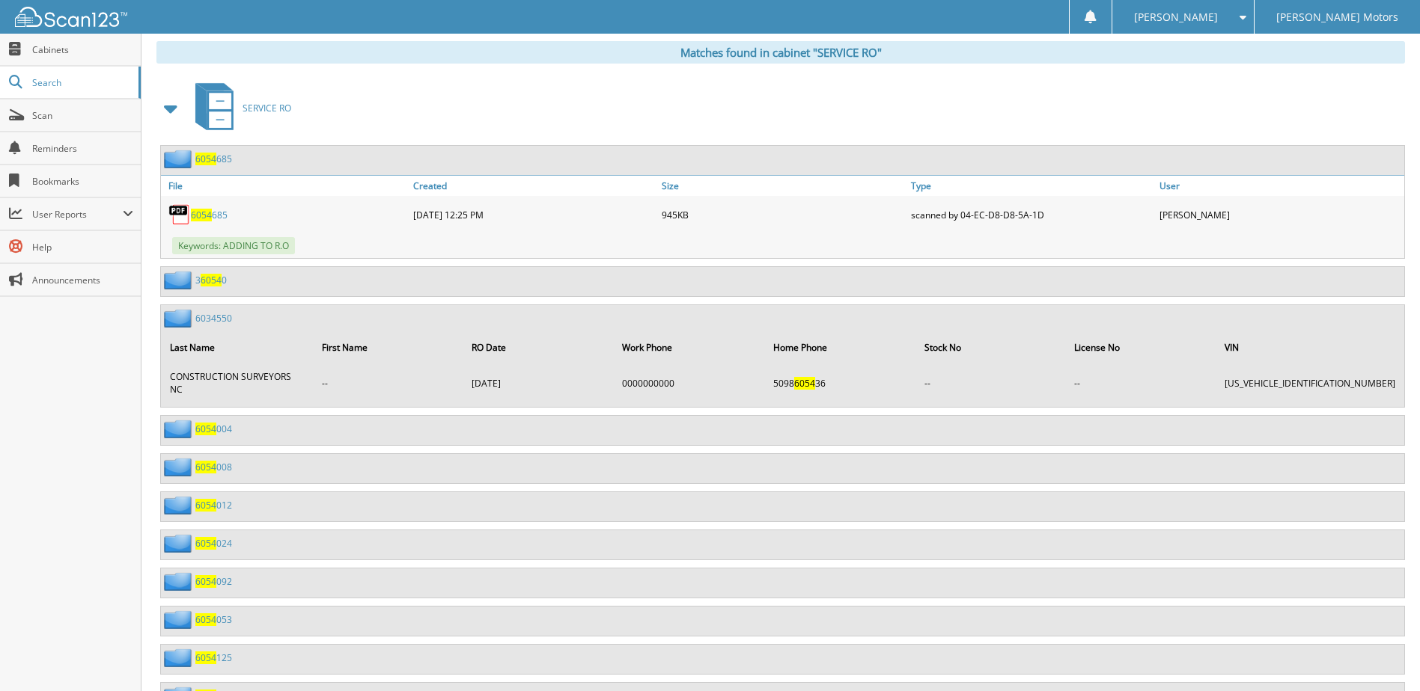
click at [205, 216] on span "6054" at bounding box center [201, 215] width 21 height 13
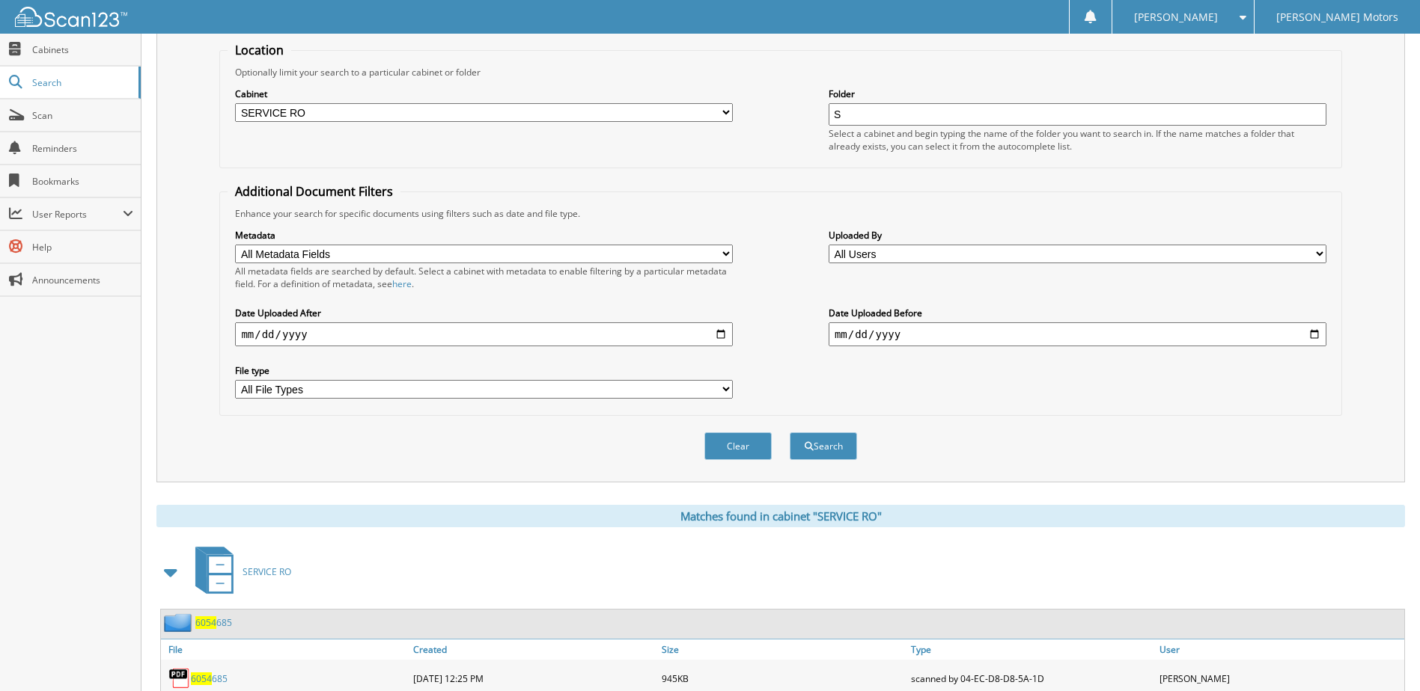
scroll to position [0, 0]
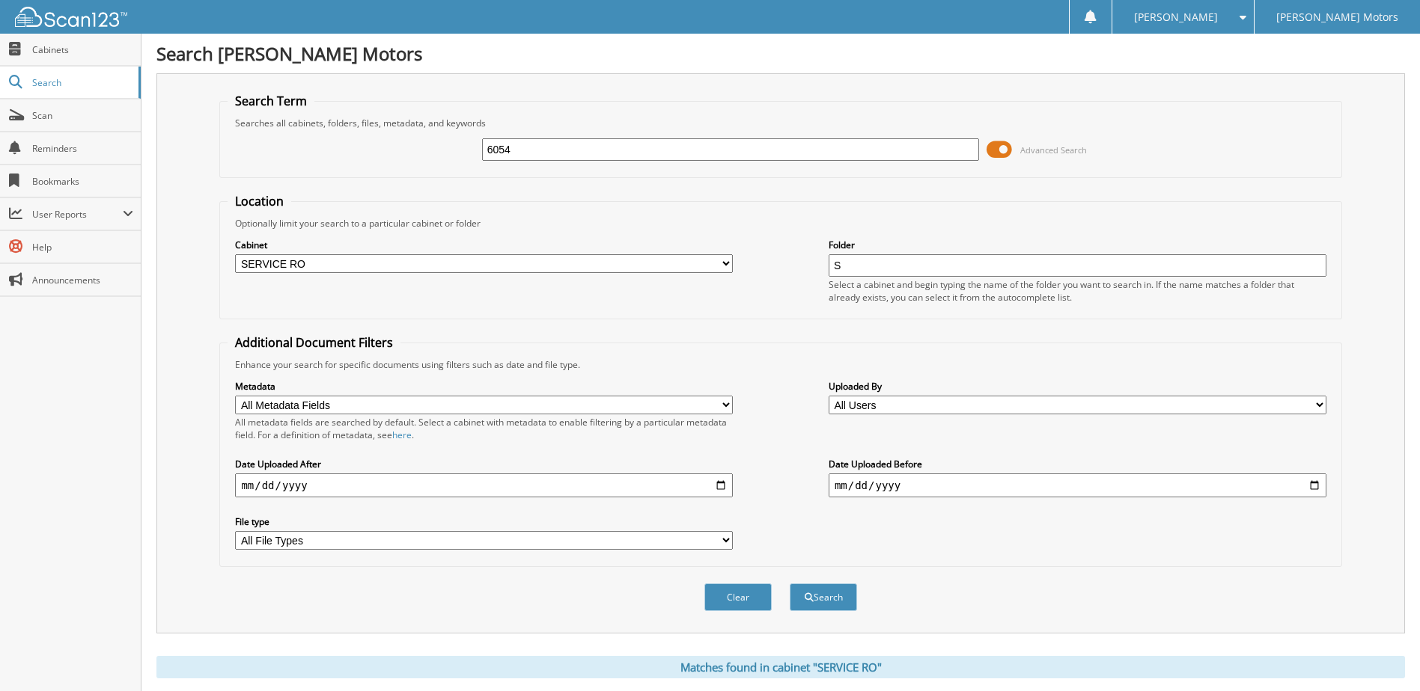
click at [344, 406] on select "All Metadata Fields Last Name First Name RO Date Work Phone Home Phone Stock No…" at bounding box center [484, 405] width 498 height 19
select select "VIN"
click at [235, 396] on select "All Metadata Fields Last Name First Name RO Date Work Phone Home Phone Stock No…" at bounding box center [484, 405] width 498 height 19
click at [828, 592] on button "Search" at bounding box center [822, 598] width 67 height 28
select select "VIN"
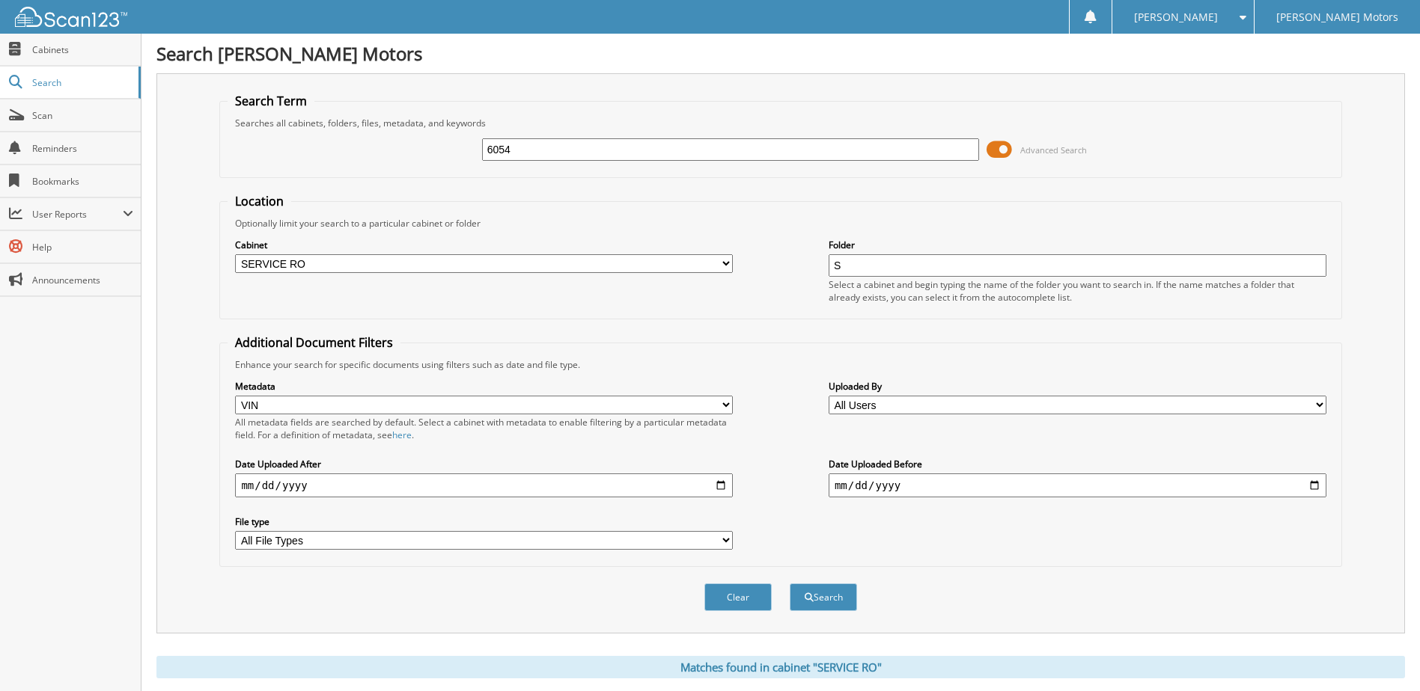
click at [561, 141] on input "6054" at bounding box center [731, 149] width 498 height 22
click at [555, 150] on input "6054" at bounding box center [731, 149] width 498 height 22
type input "6054924"
click at [789, 584] on button "Search" at bounding box center [822, 598] width 67 height 28
select select "VIN"
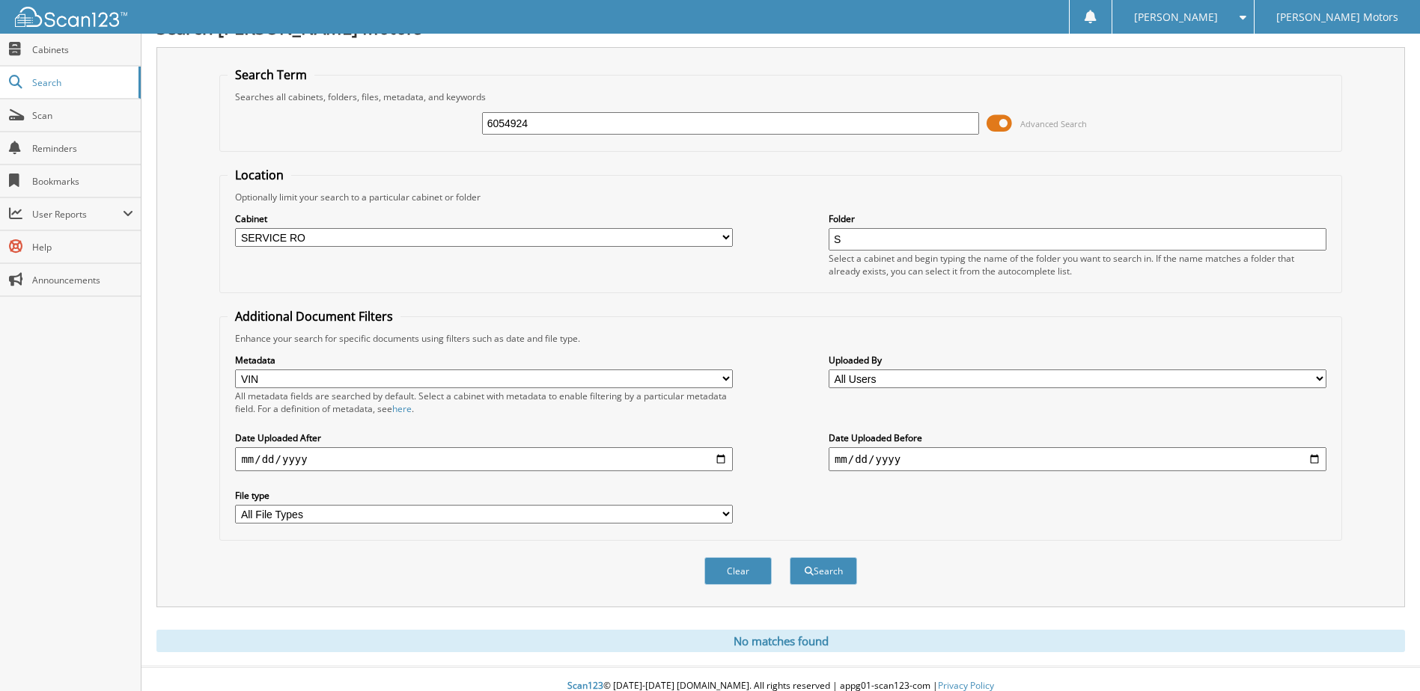
scroll to position [40, 0]
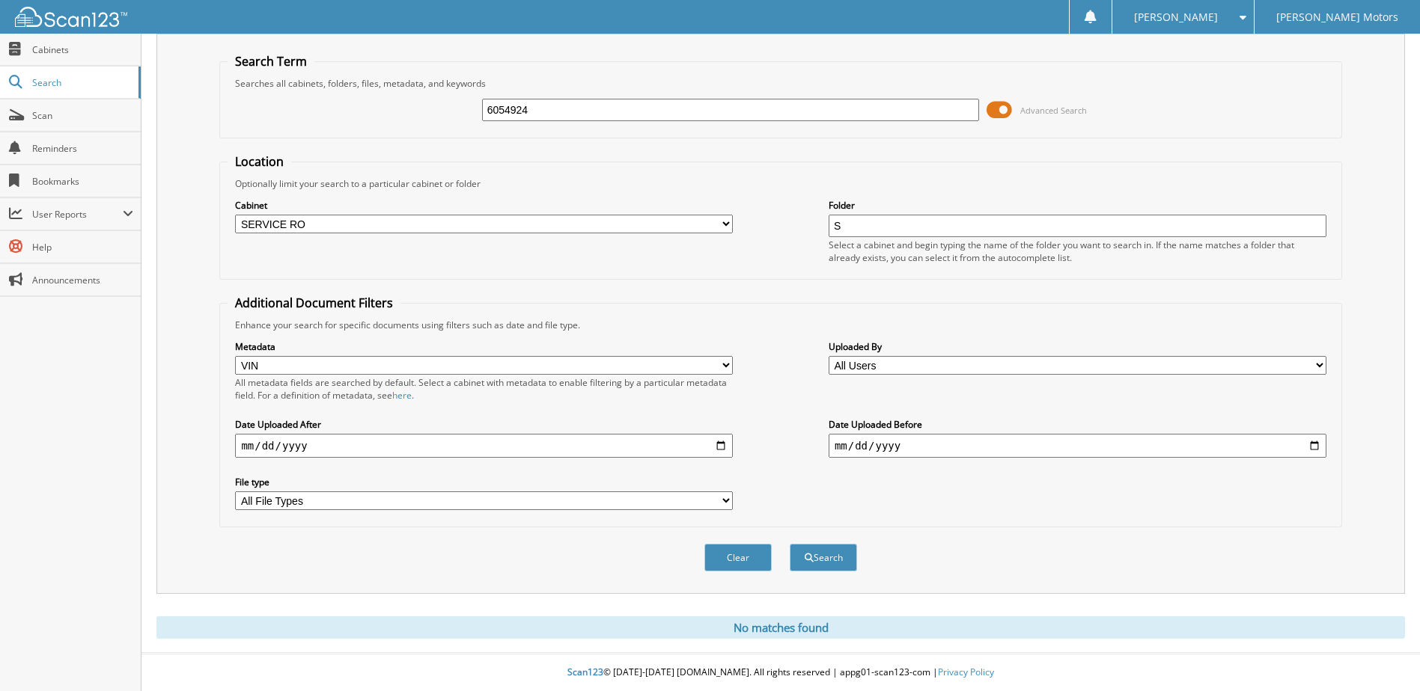
click at [572, 108] on input "6054924" at bounding box center [731, 110] width 498 height 22
type input "605492"
click at [789, 544] on button "Search" at bounding box center [822, 558] width 67 height 28
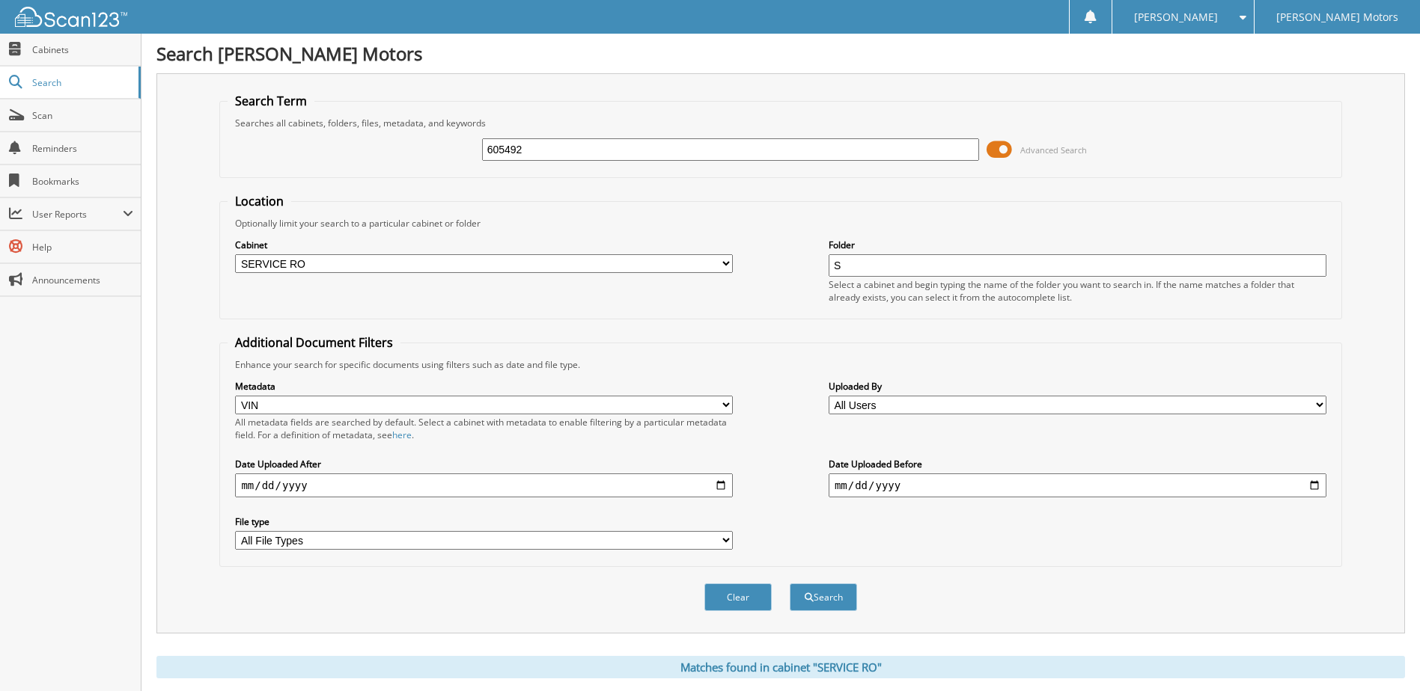
select select "VIN"
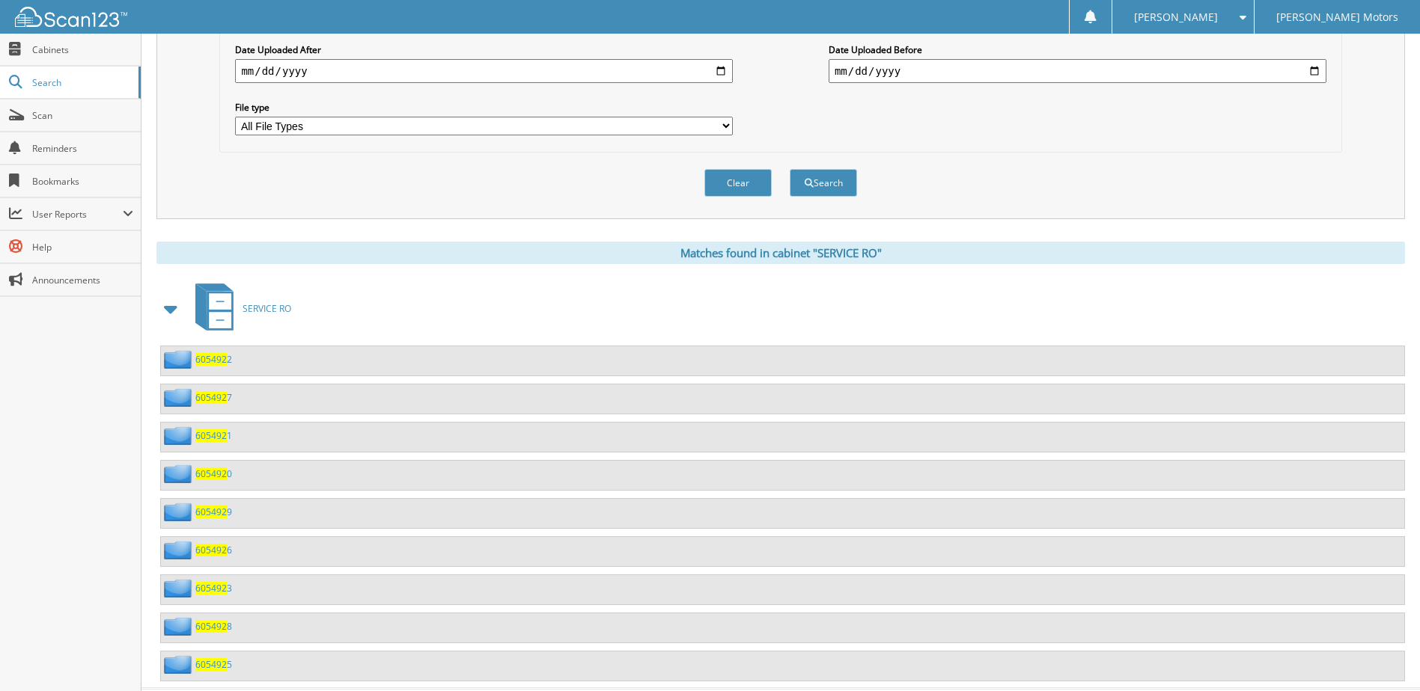
scroll to position [450, 0]
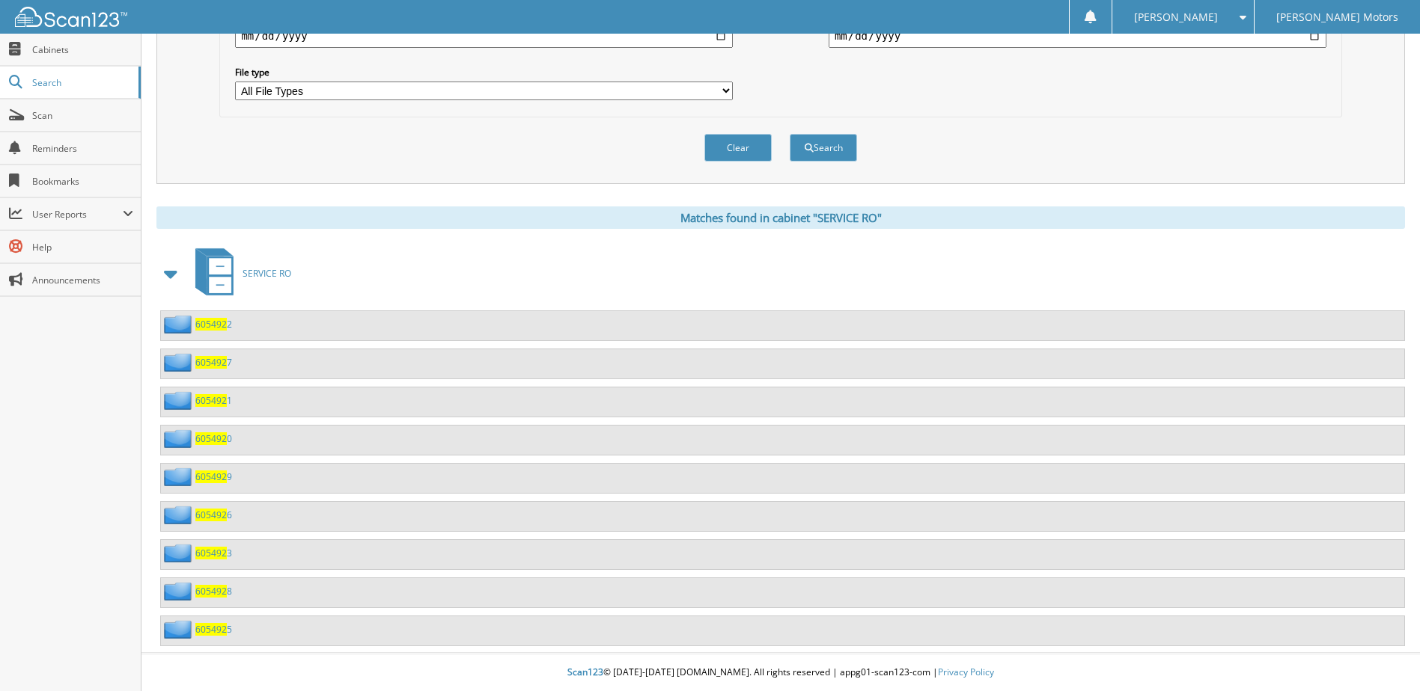
click at [209, 326] on span "605492" at bounding box center [210, 324] width 31 height 13
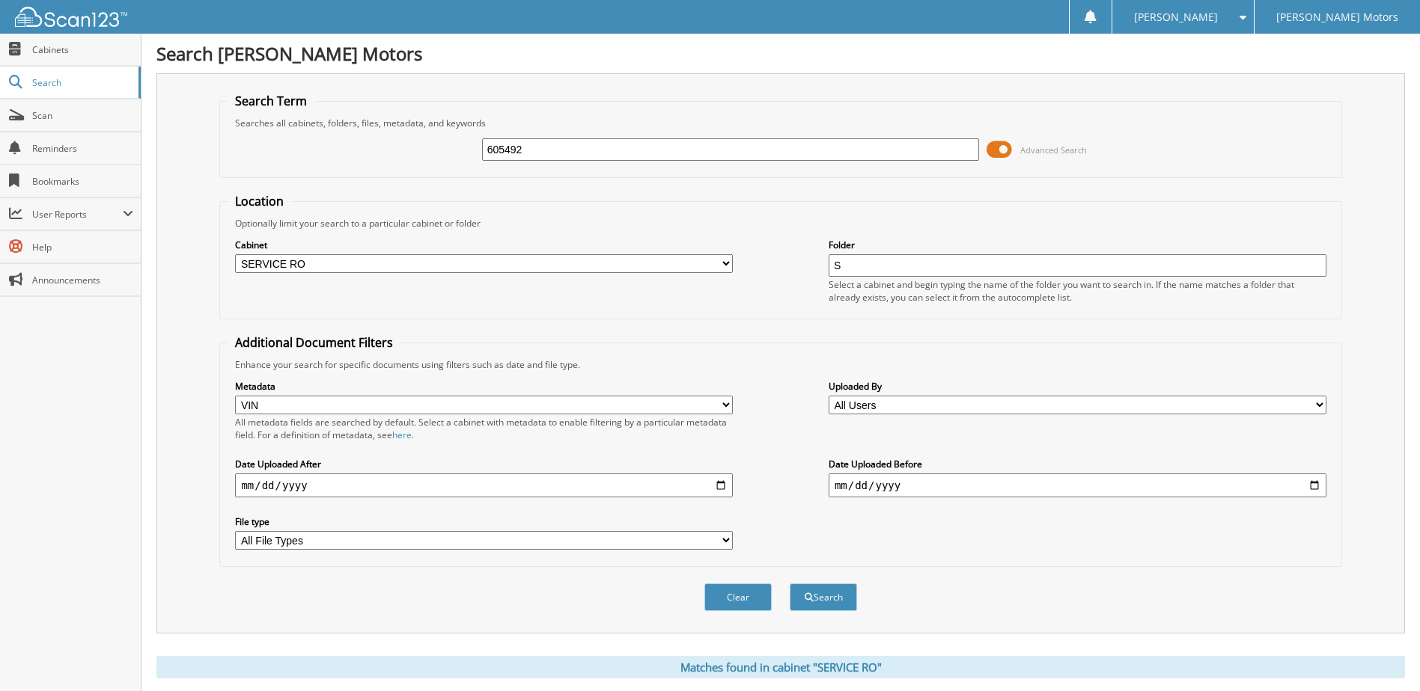
select select "VIN"
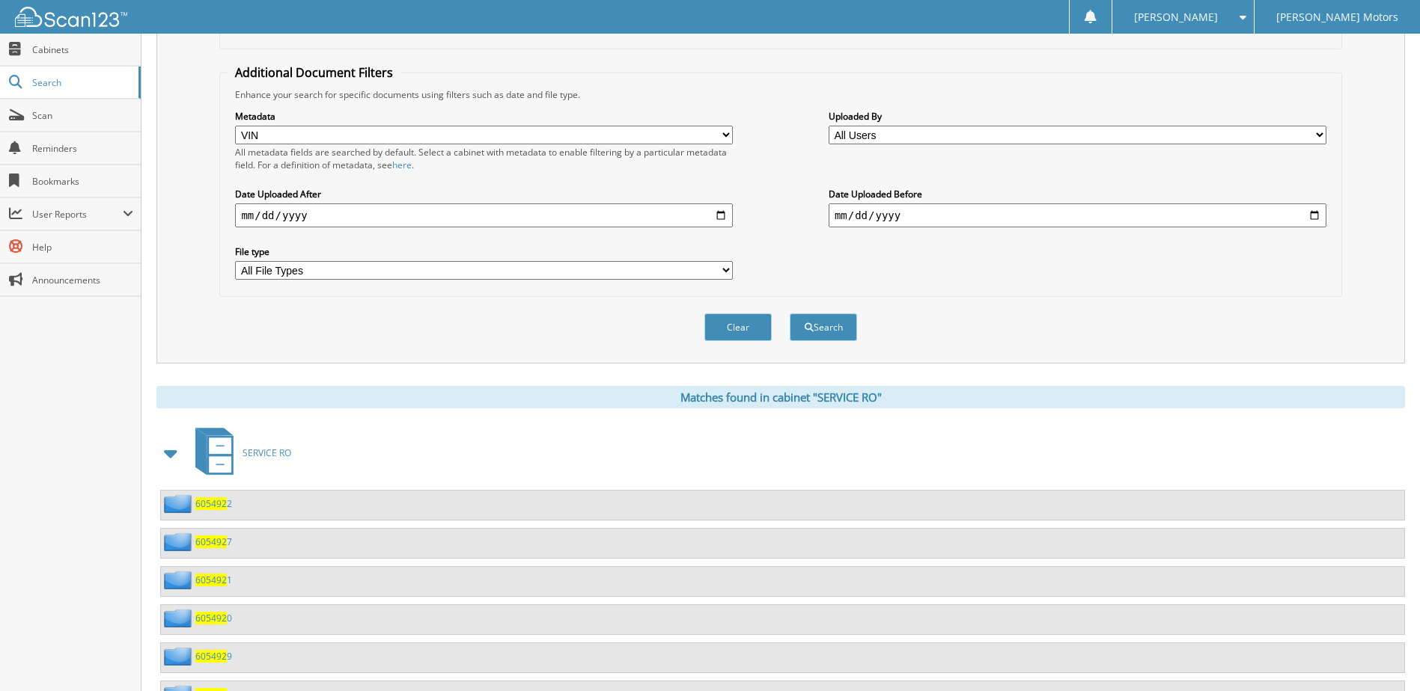
scroll to position [374, 0]
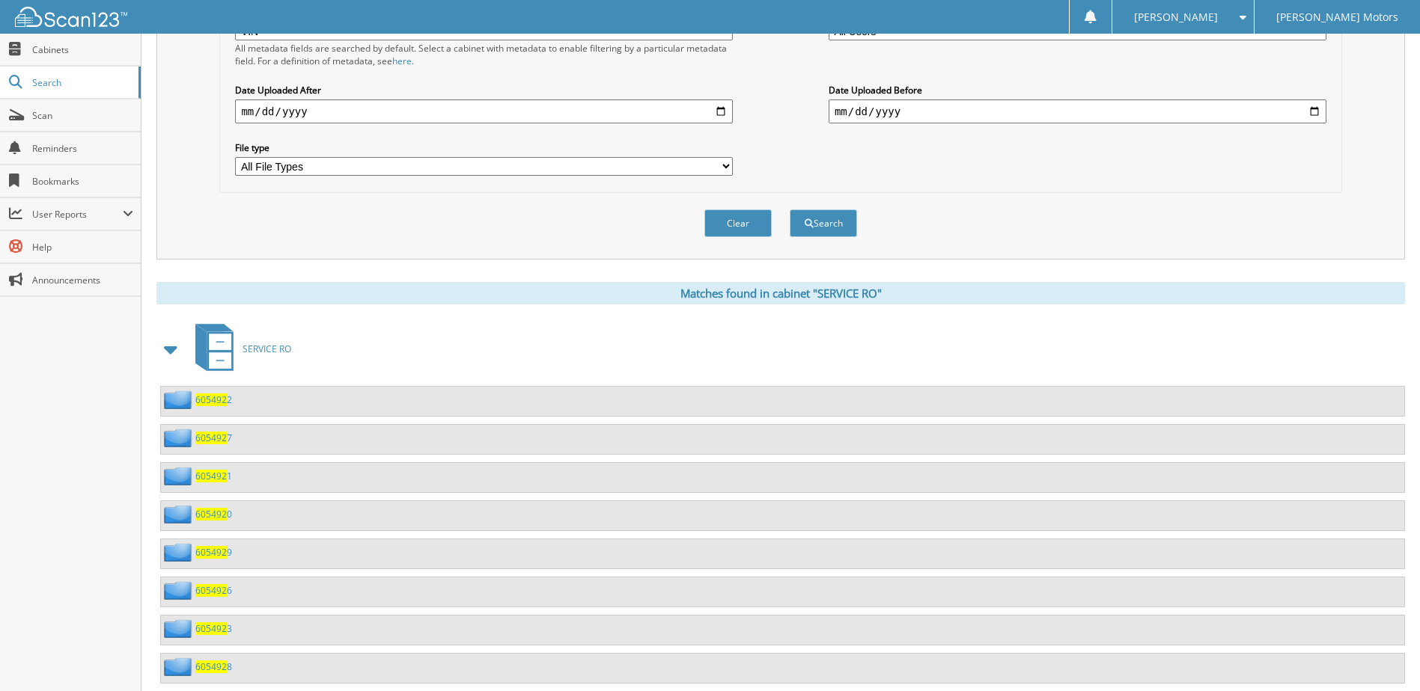
click at [206, 444] on span "605492" at bounding box center [210, 438] width 31 height 13
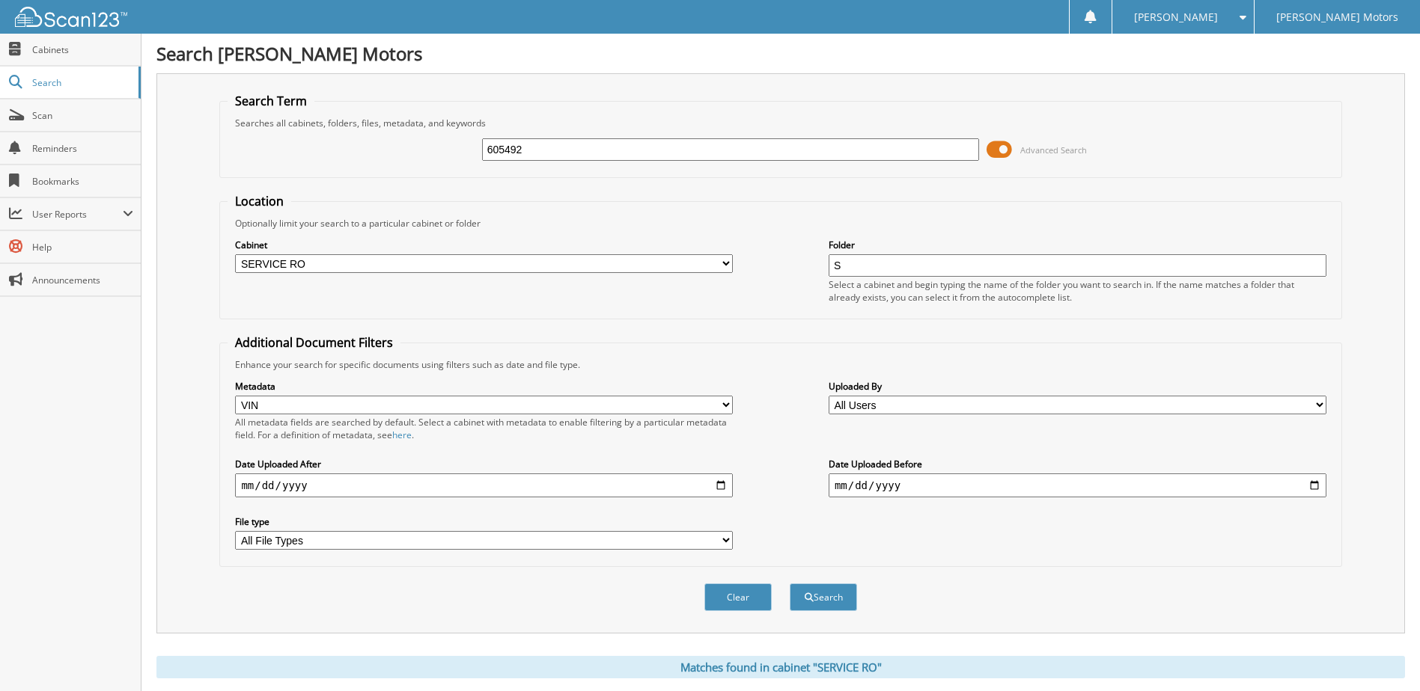
select select "VIN"
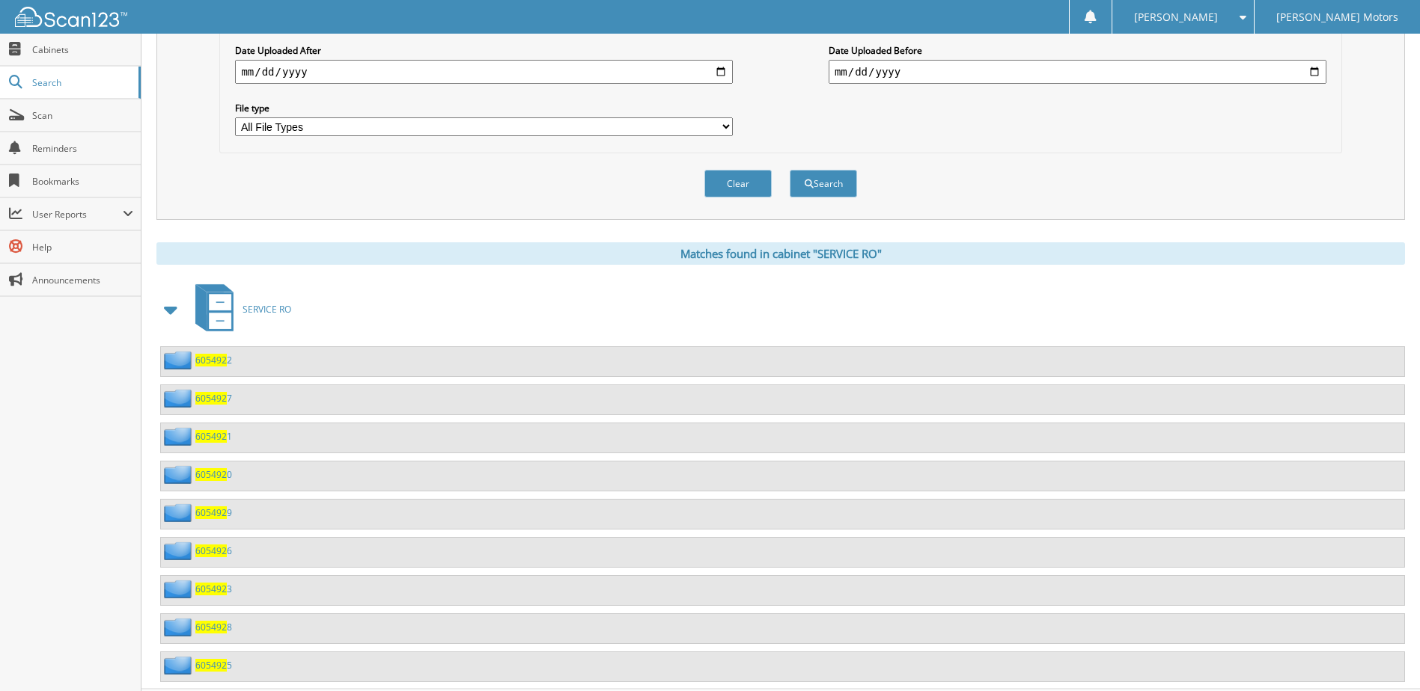
scroll to position [450, 0]
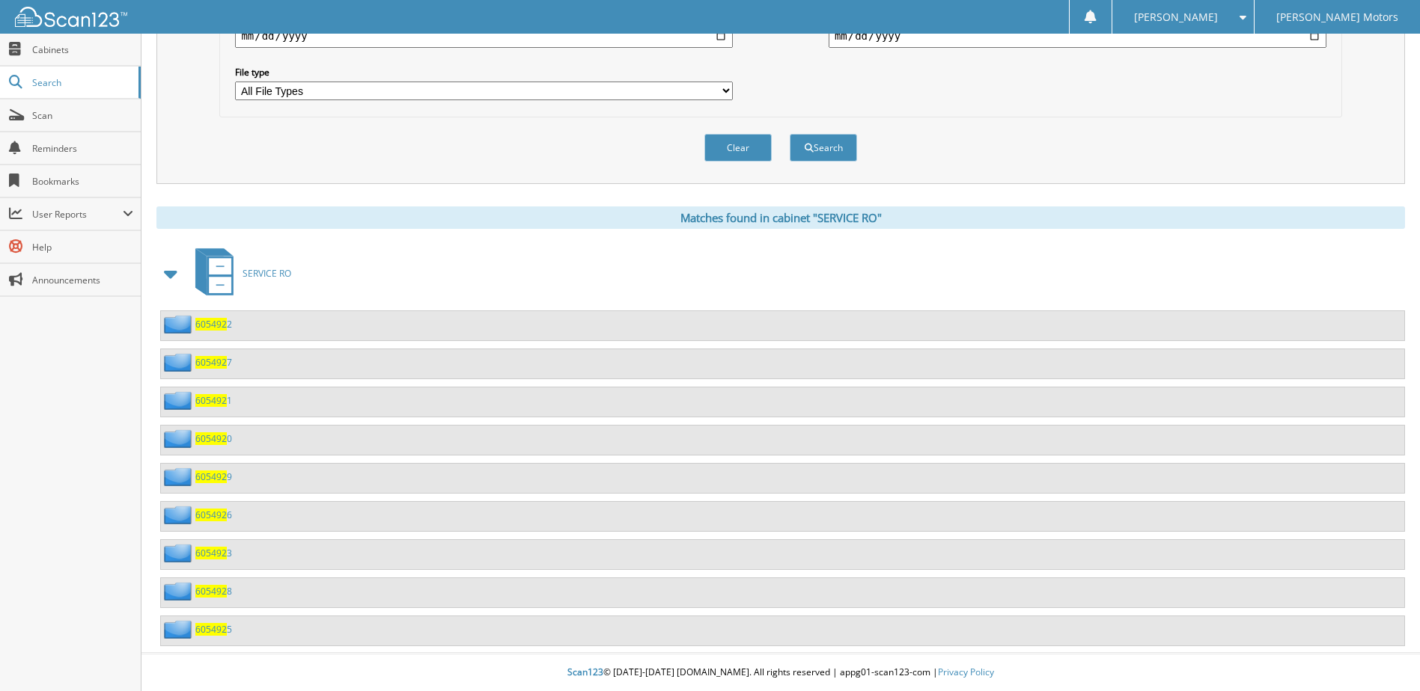
click at [205, 631] on span "605492" at bounding box center [210, 629] width 31 height 13
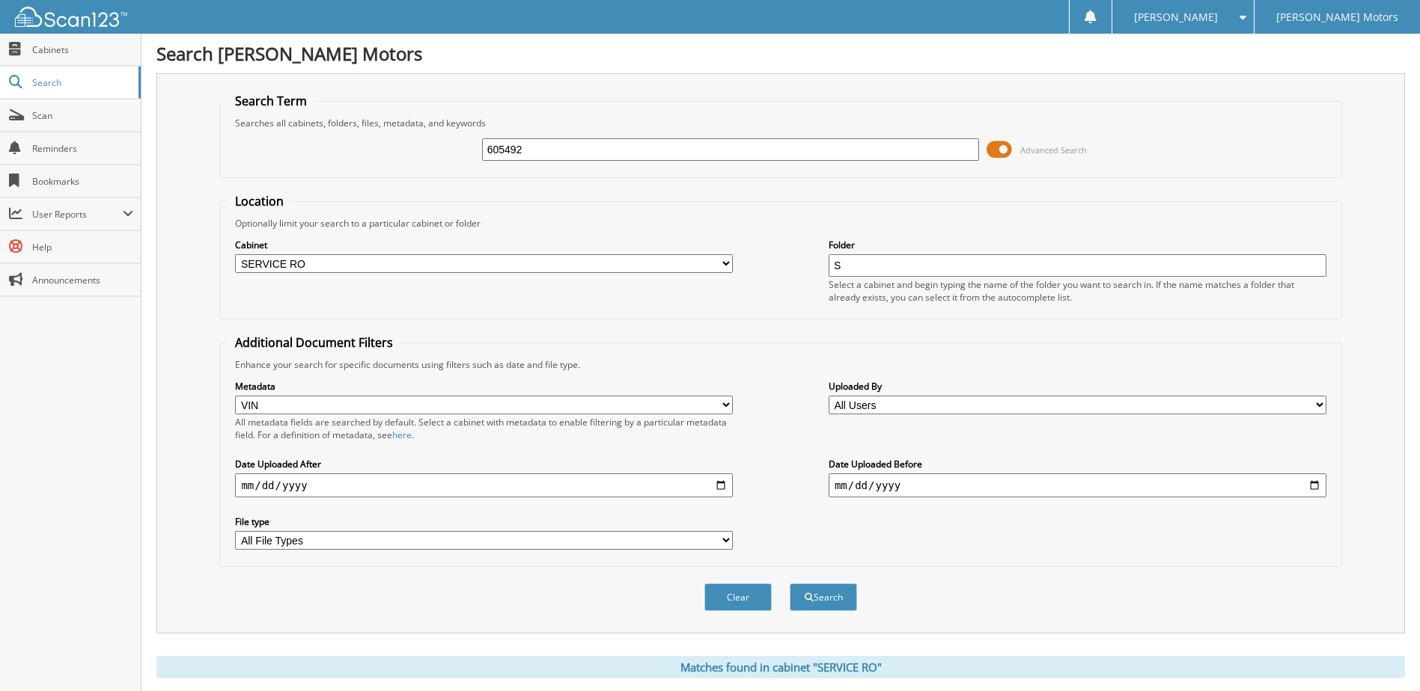
select select "VIN"
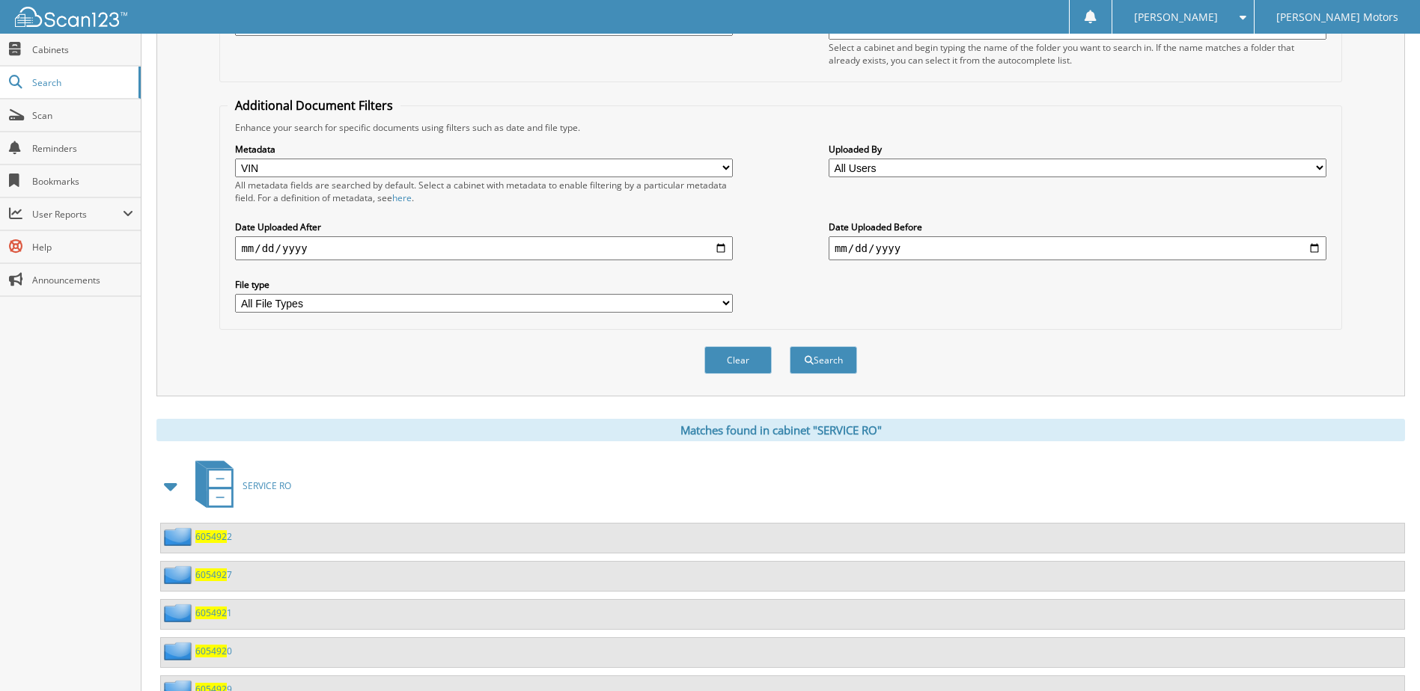
scroll to position [450, 0]
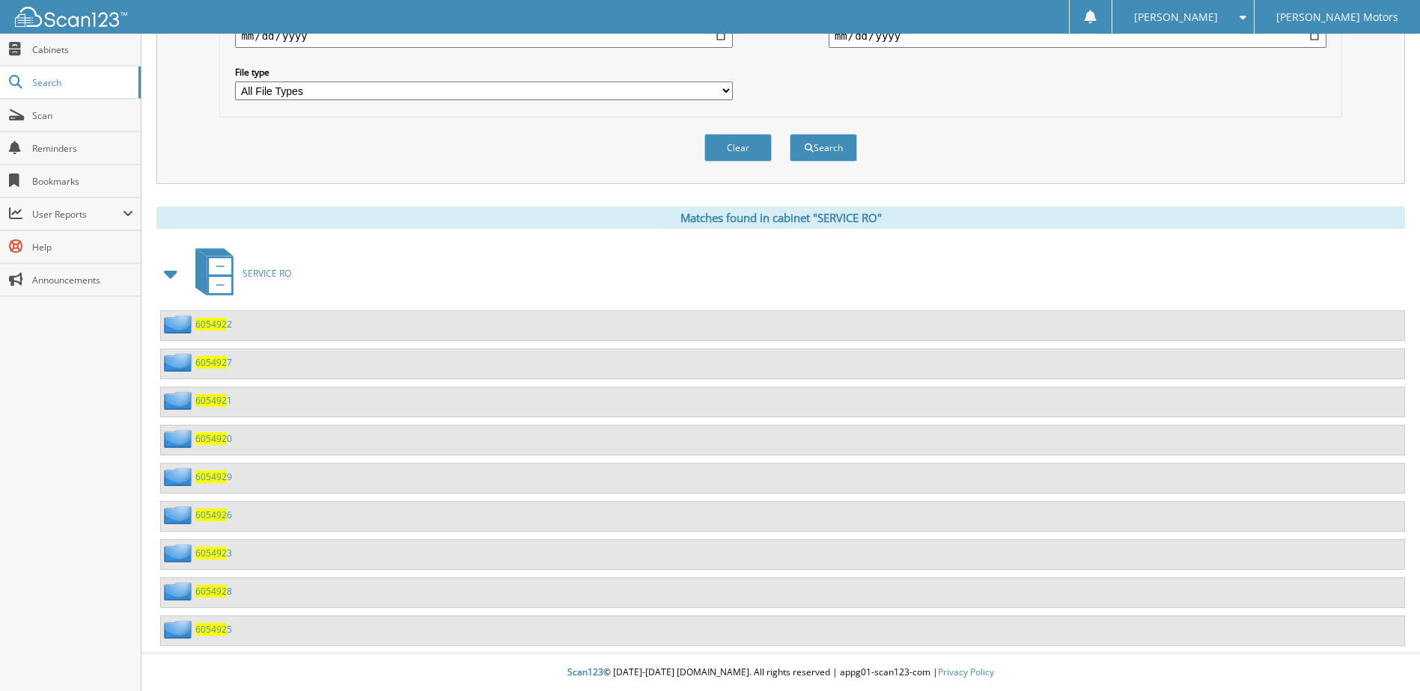
click at [212, 592] on span "605492" at bounding box center [210, 591] width 31 height 13
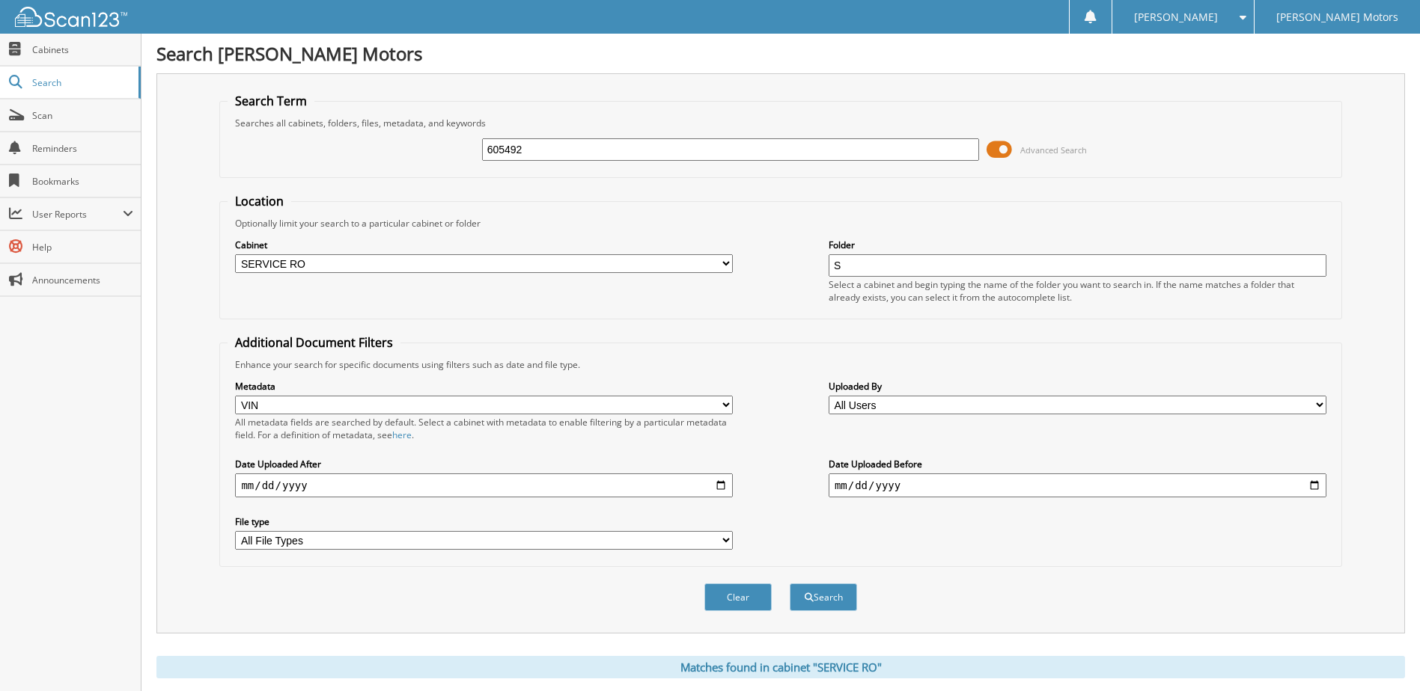
select select "VIN"
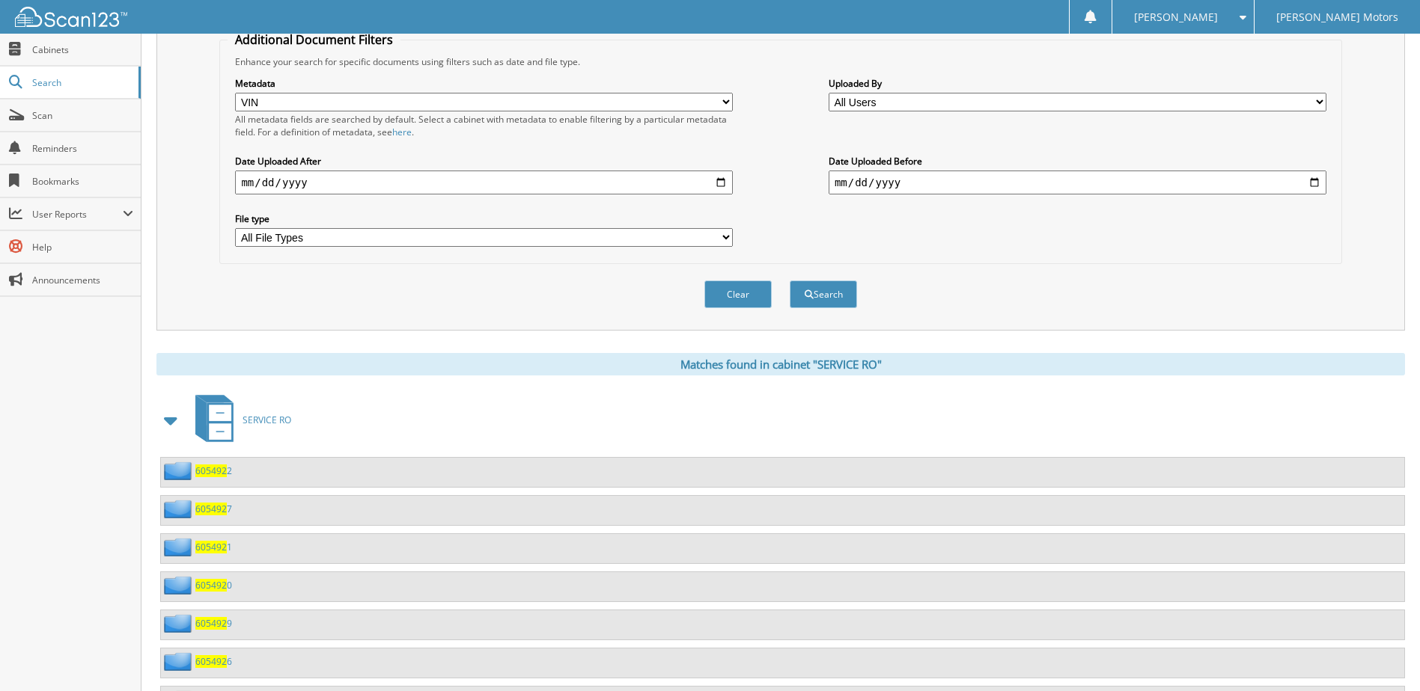
scroll to position [450, 0]
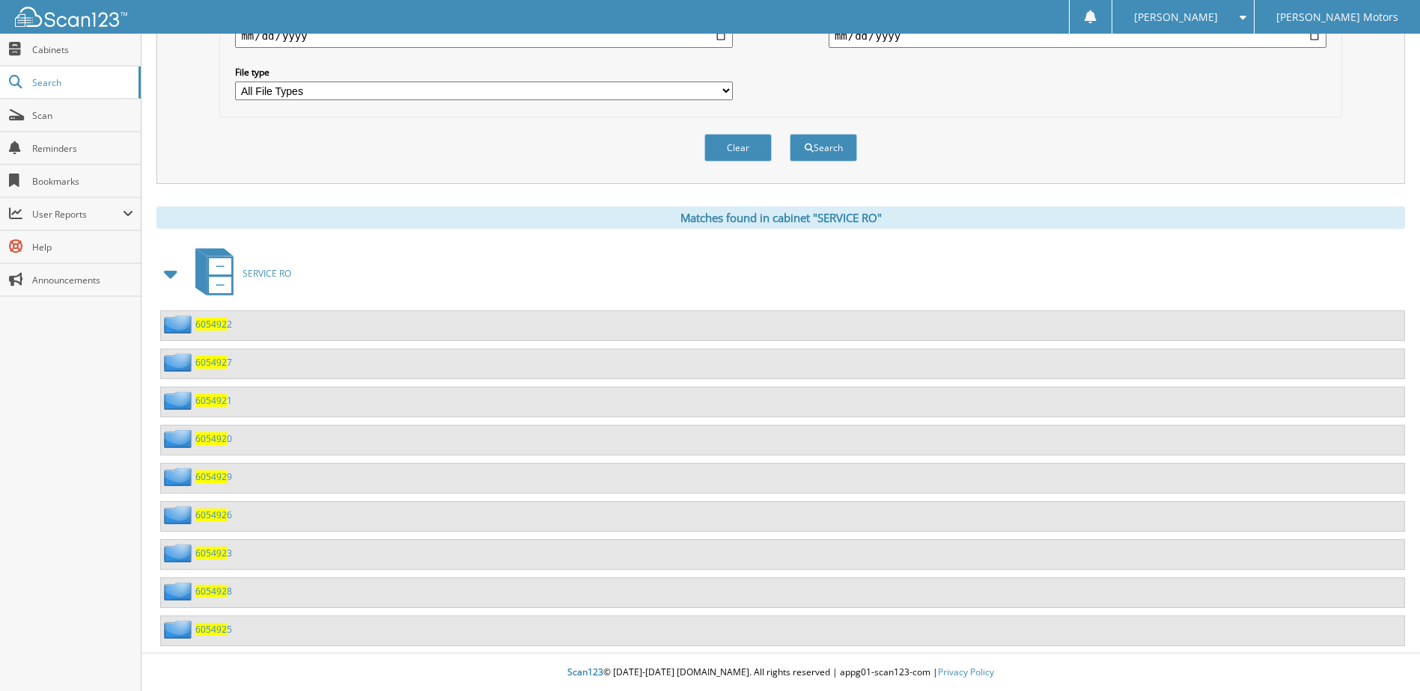
click at [215, 552] on span "605492" at bounding box center [210, 553] width 31 height 13
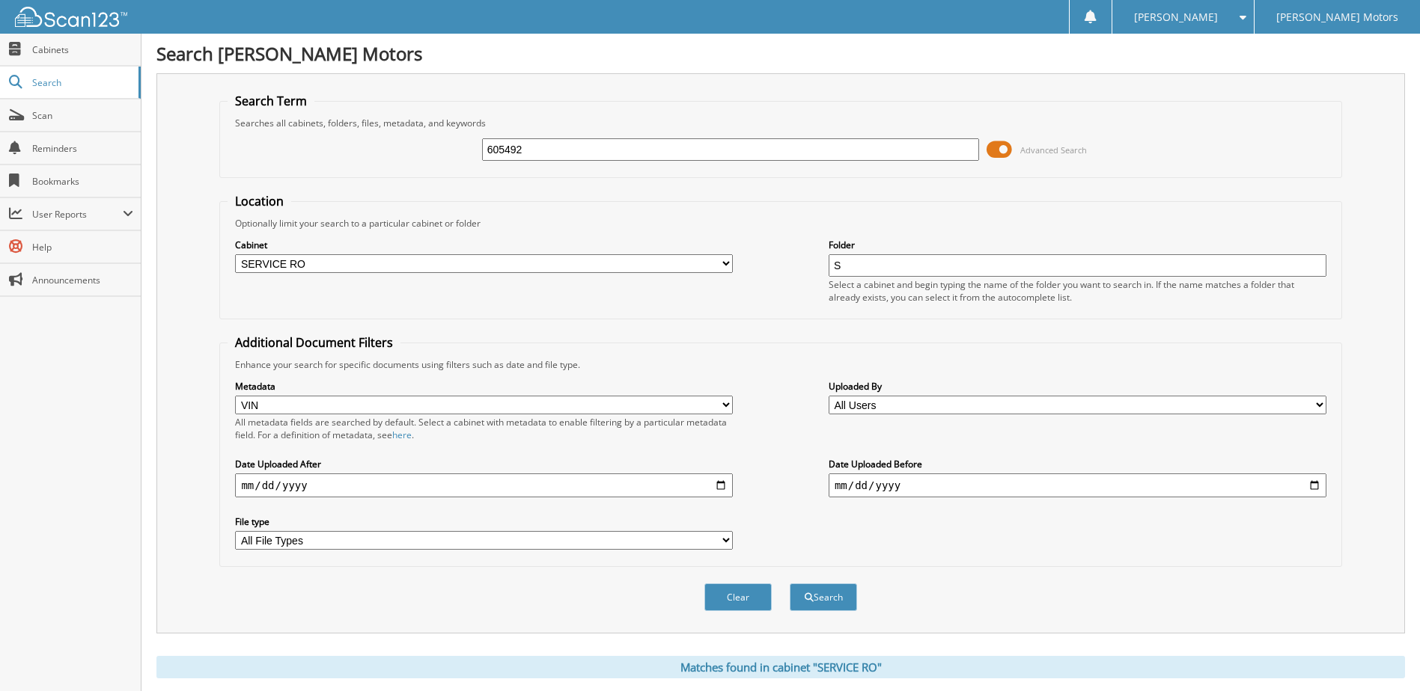
select select "VIN"
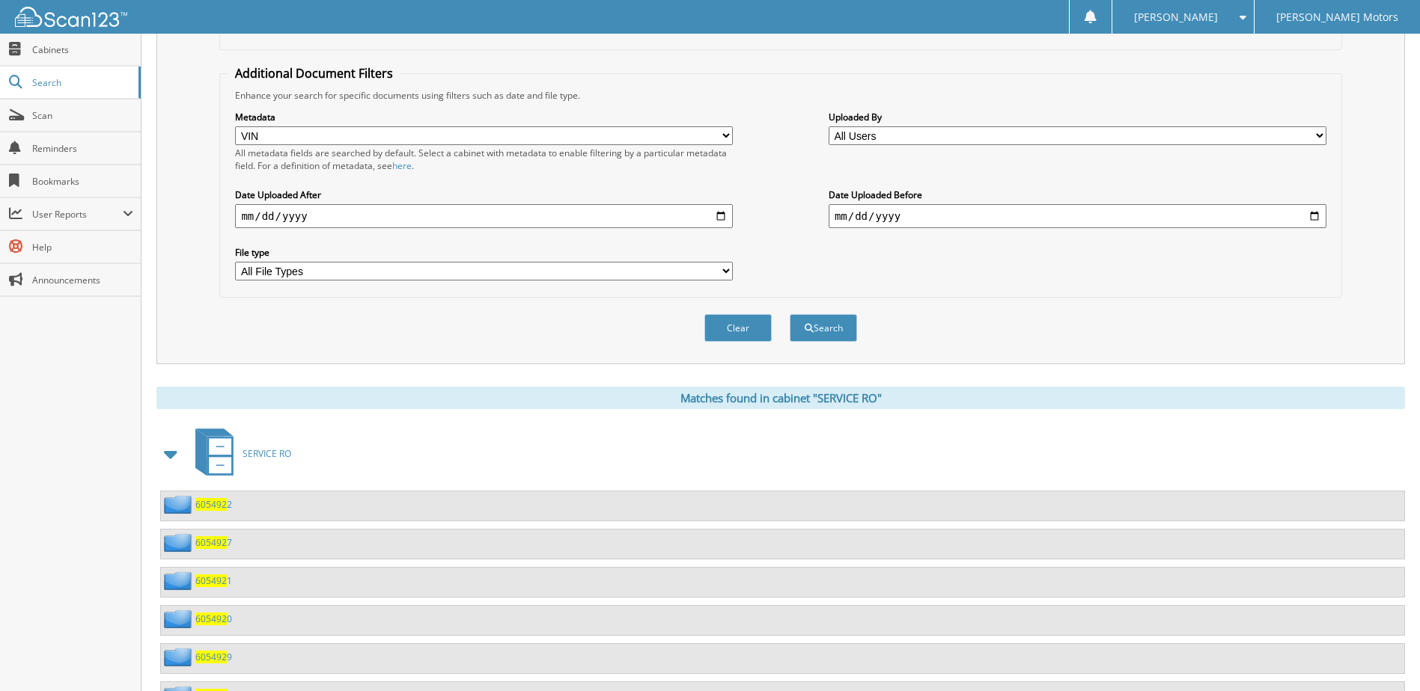
scroll to position [450, 0]
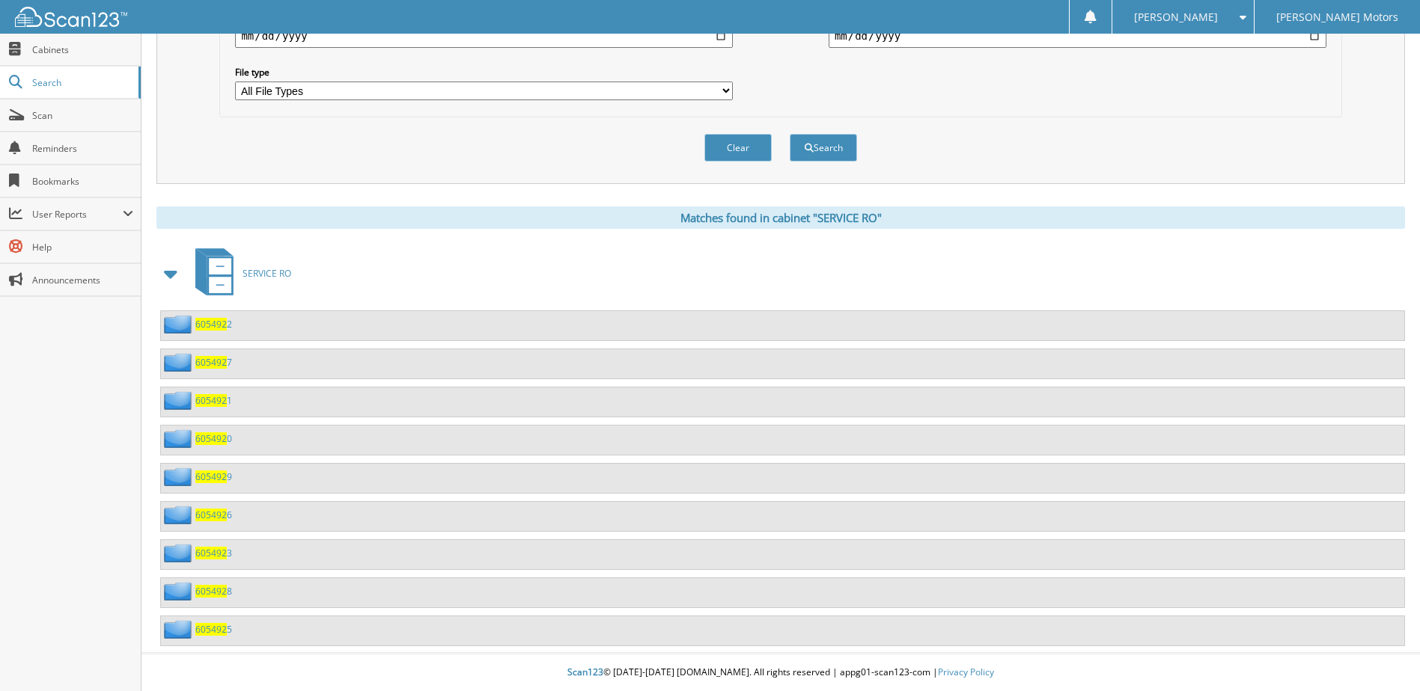
click at [201, 518] on span "605492" at bounding box center [210, 515] width 31 height 13
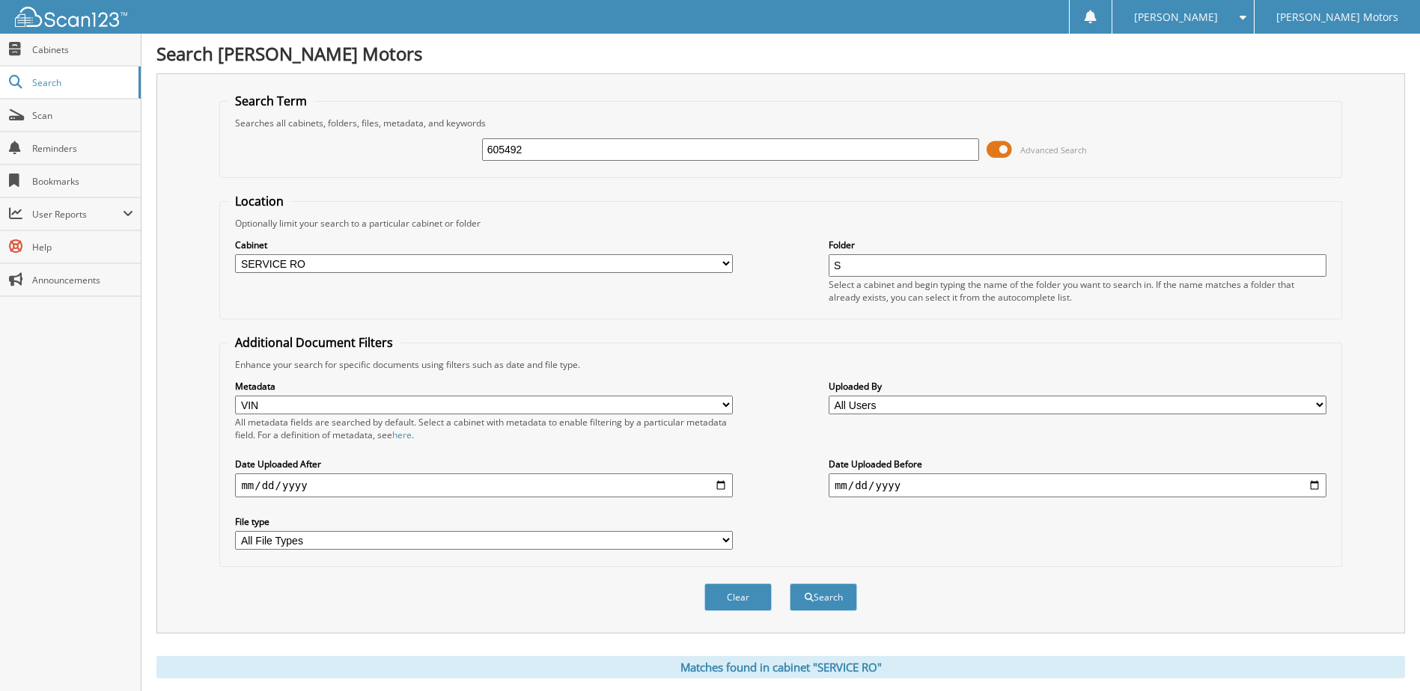
select select "VIN"
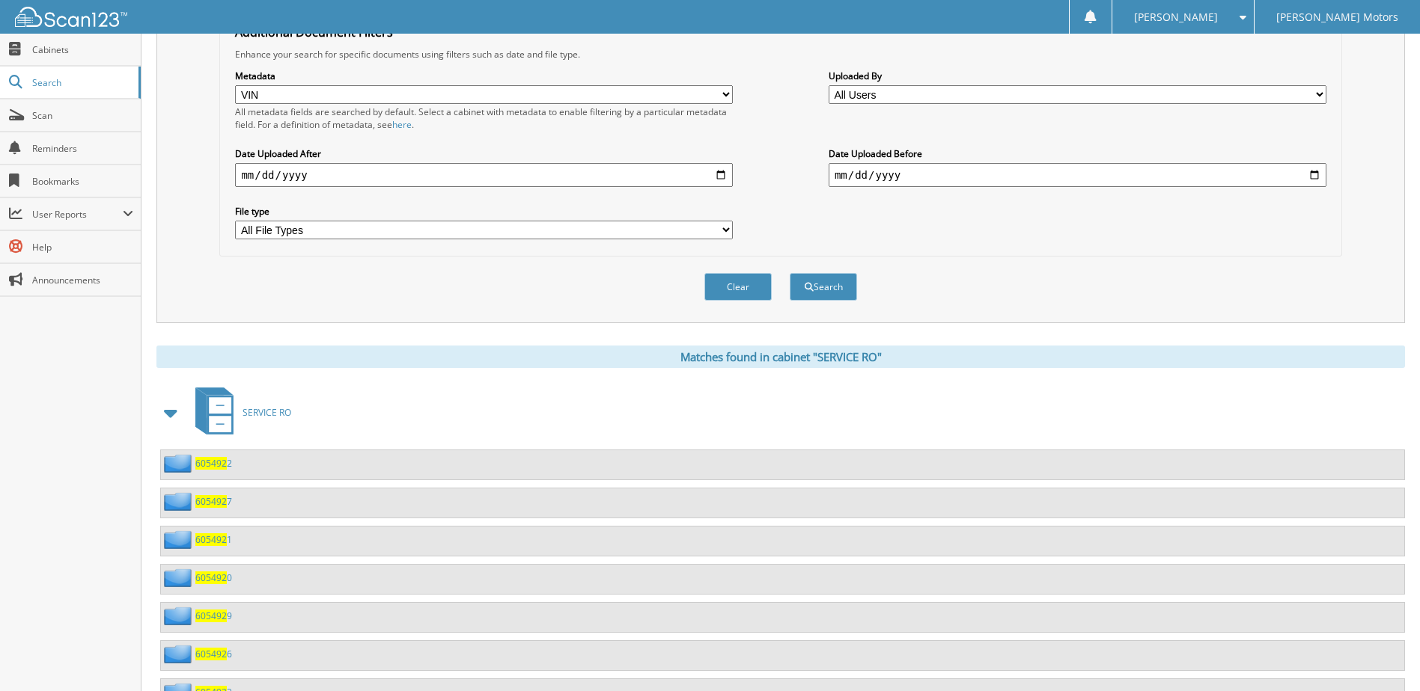
scroll to position [450, 0]
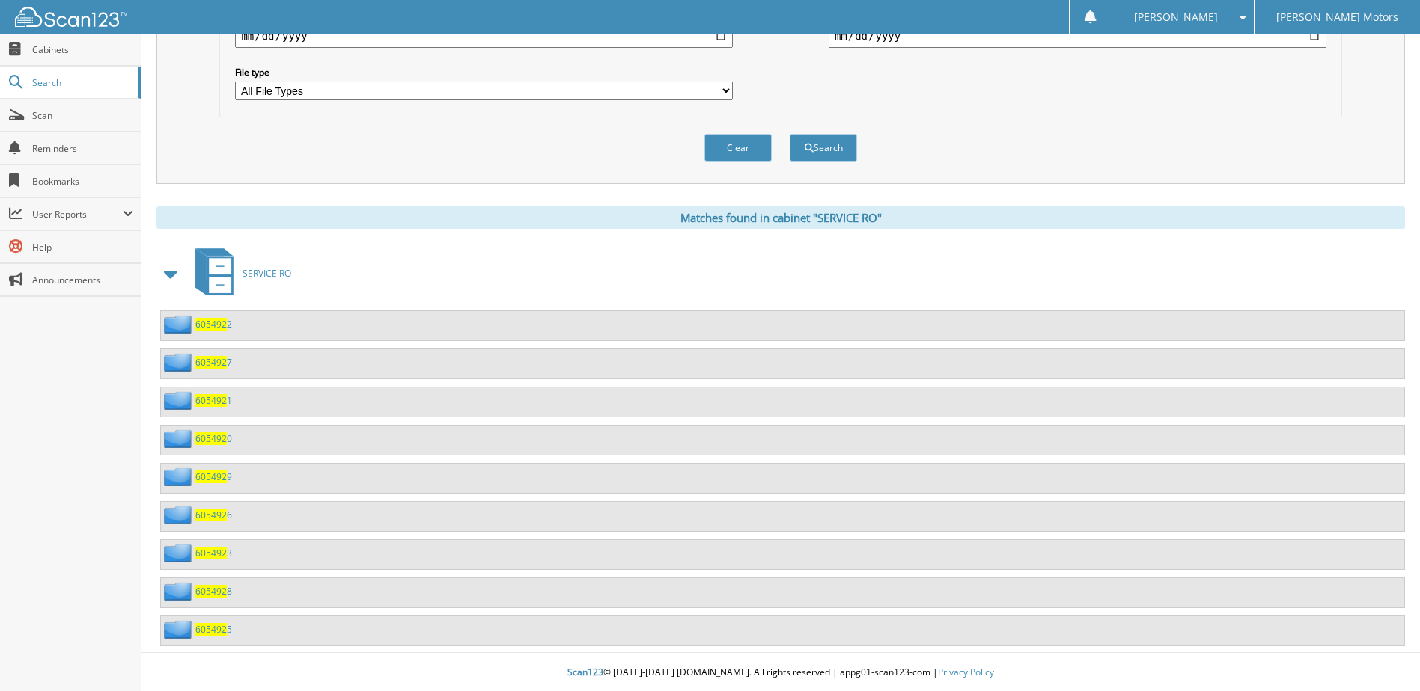
click at [219, 476] on span "605492" at bounding box center [210, 477] width 31 height 13
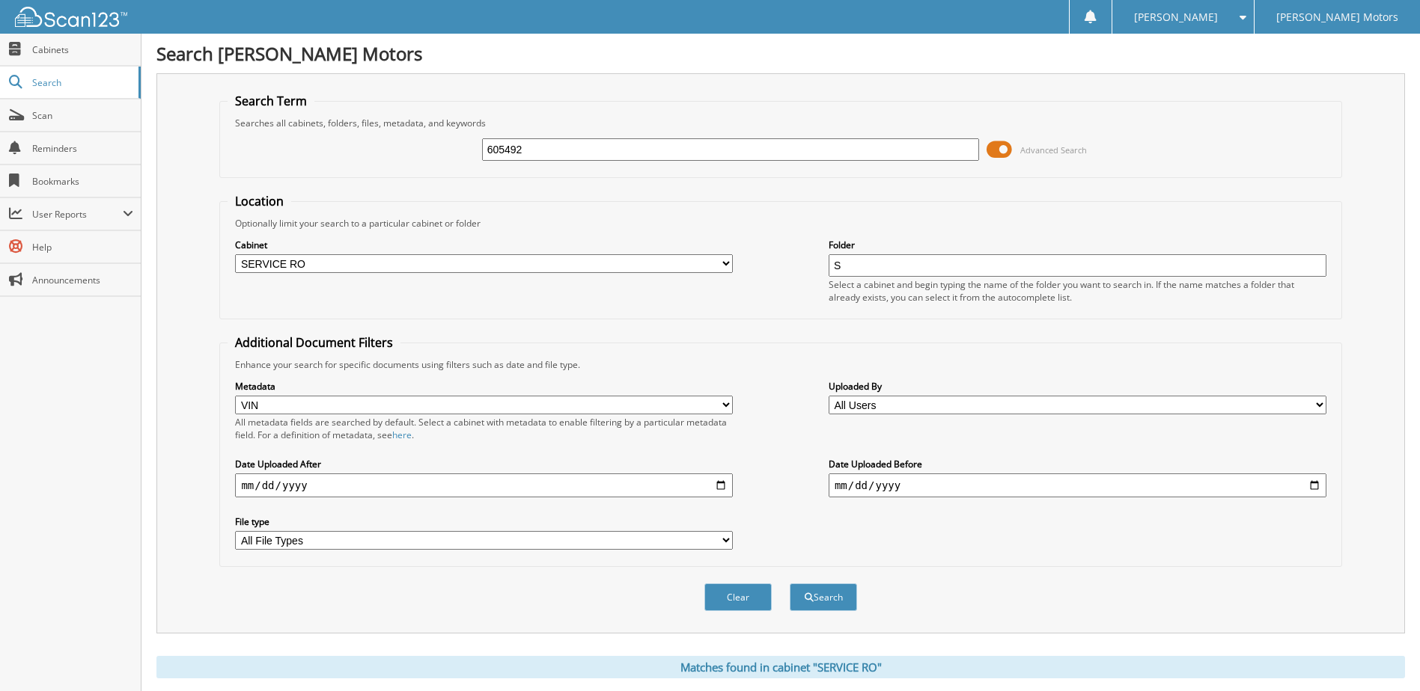
select select "VIN"
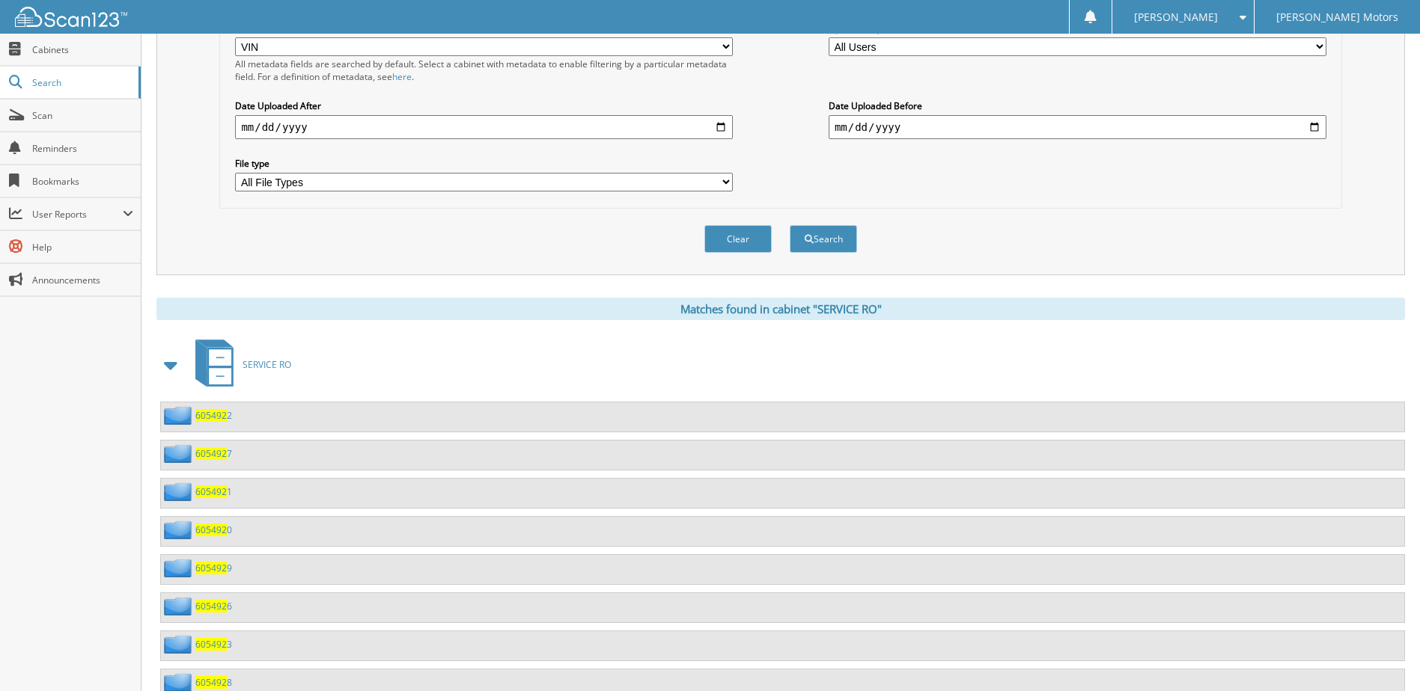
scroll to position [449, 0]
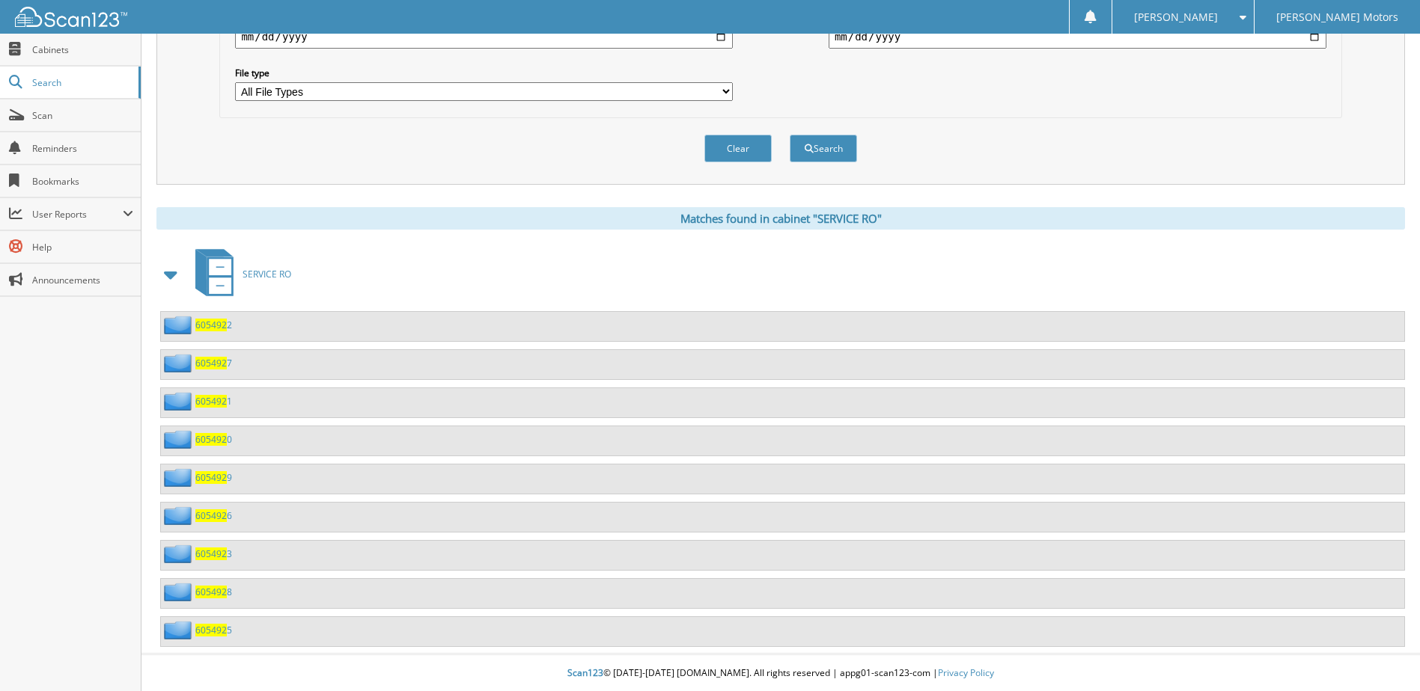
click at [206, 439] on span "605492" at bounding box center [210, 439] width 31 height 13
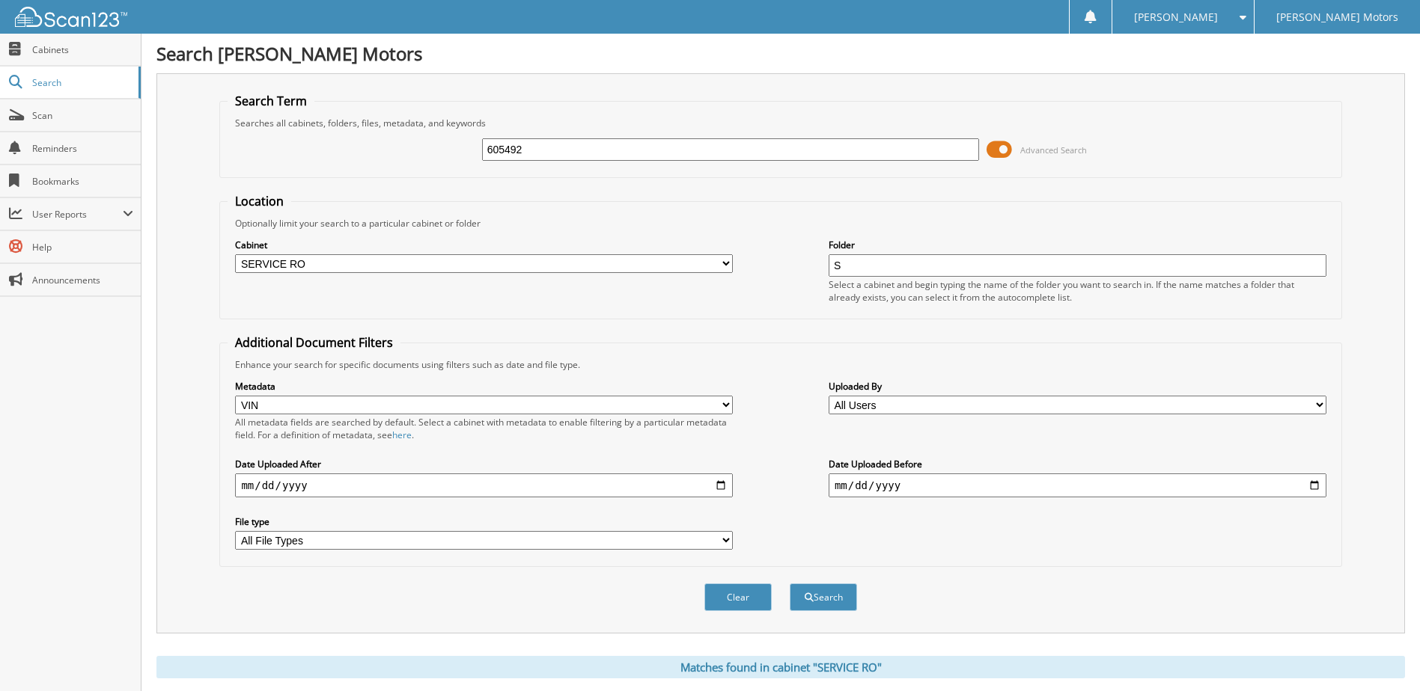
select select "VIN"
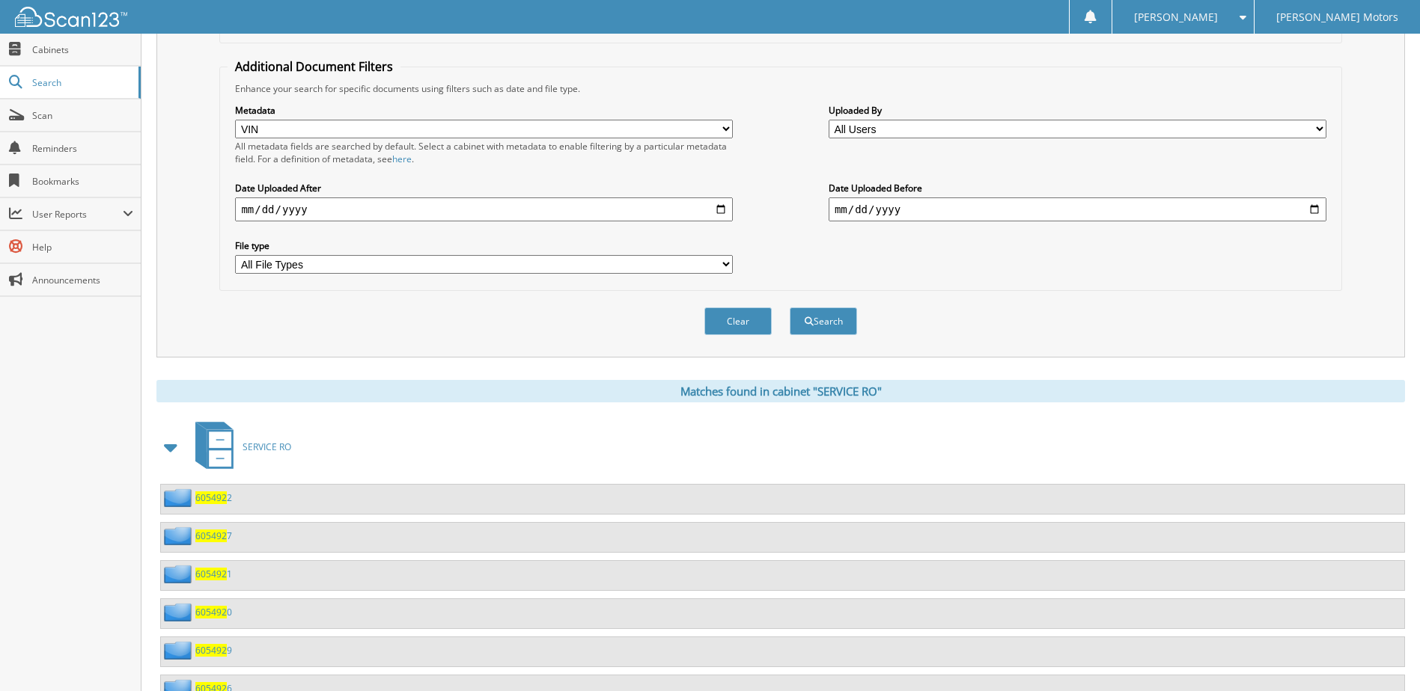
scroll to position [449, 0]
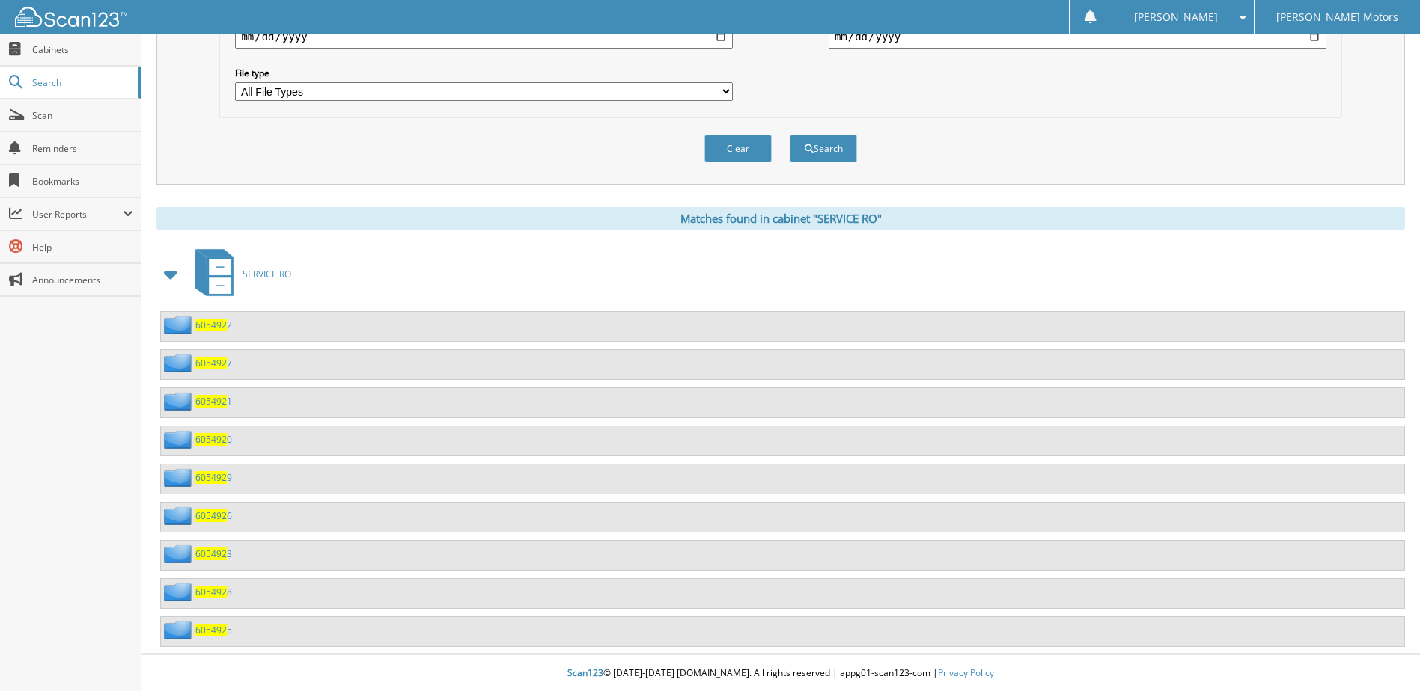
click at [215, 394] on div "605492 1" at bounding box center [196, 401] width 71 height 19
click at [210, 404] on span "605492" at bounding box center [210, 401] width 31 height 13
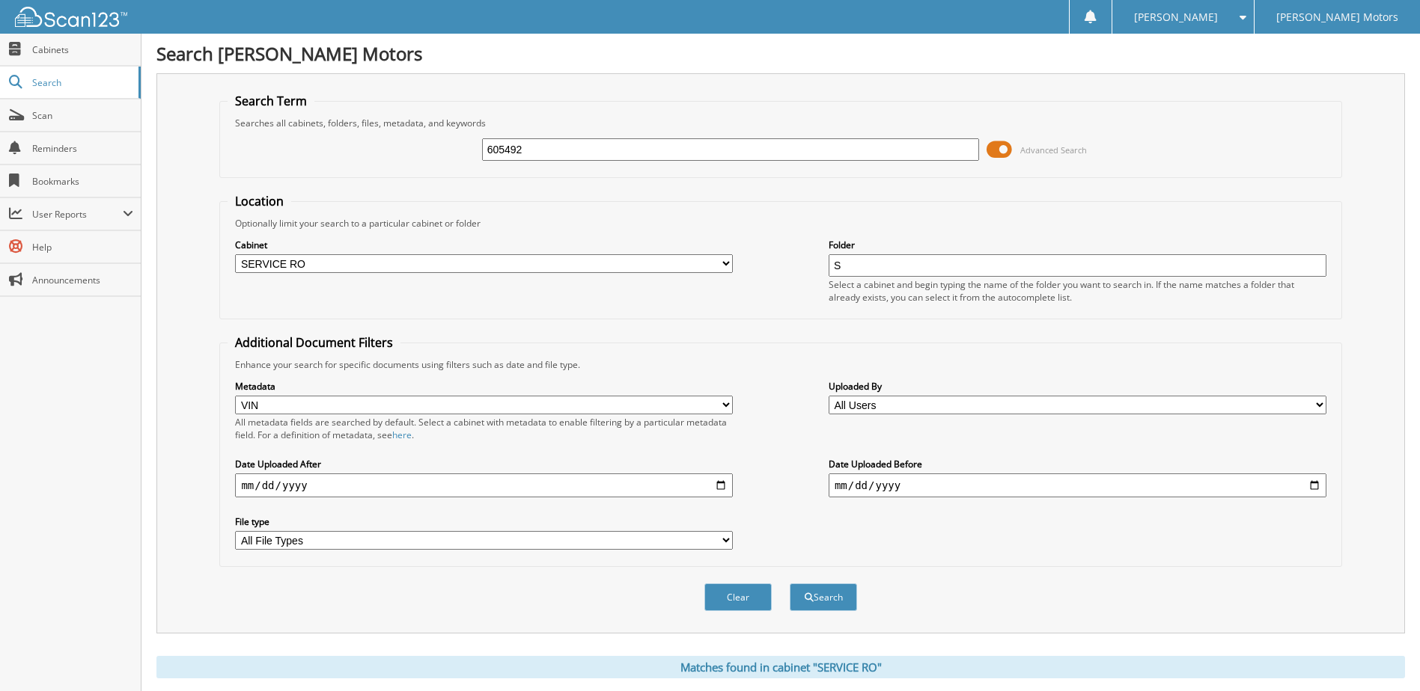
select select "VIN"
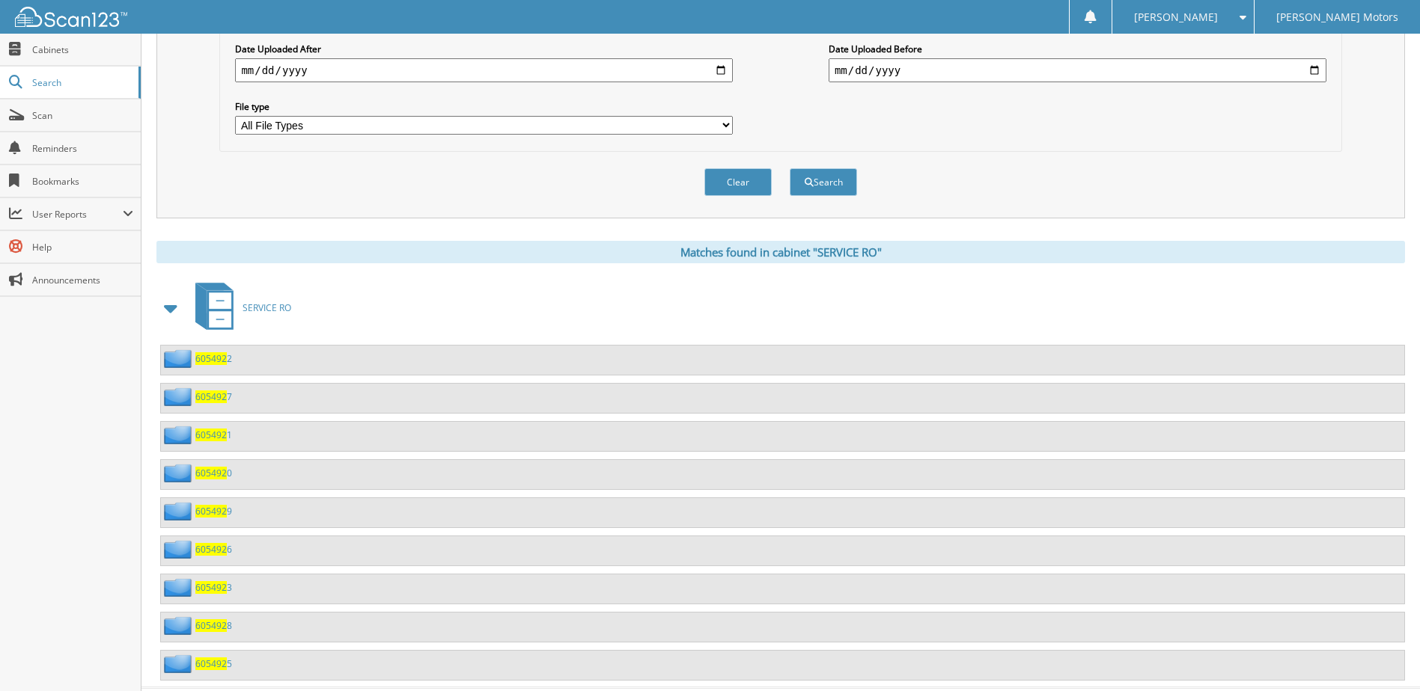
scroll to position [450, 0]
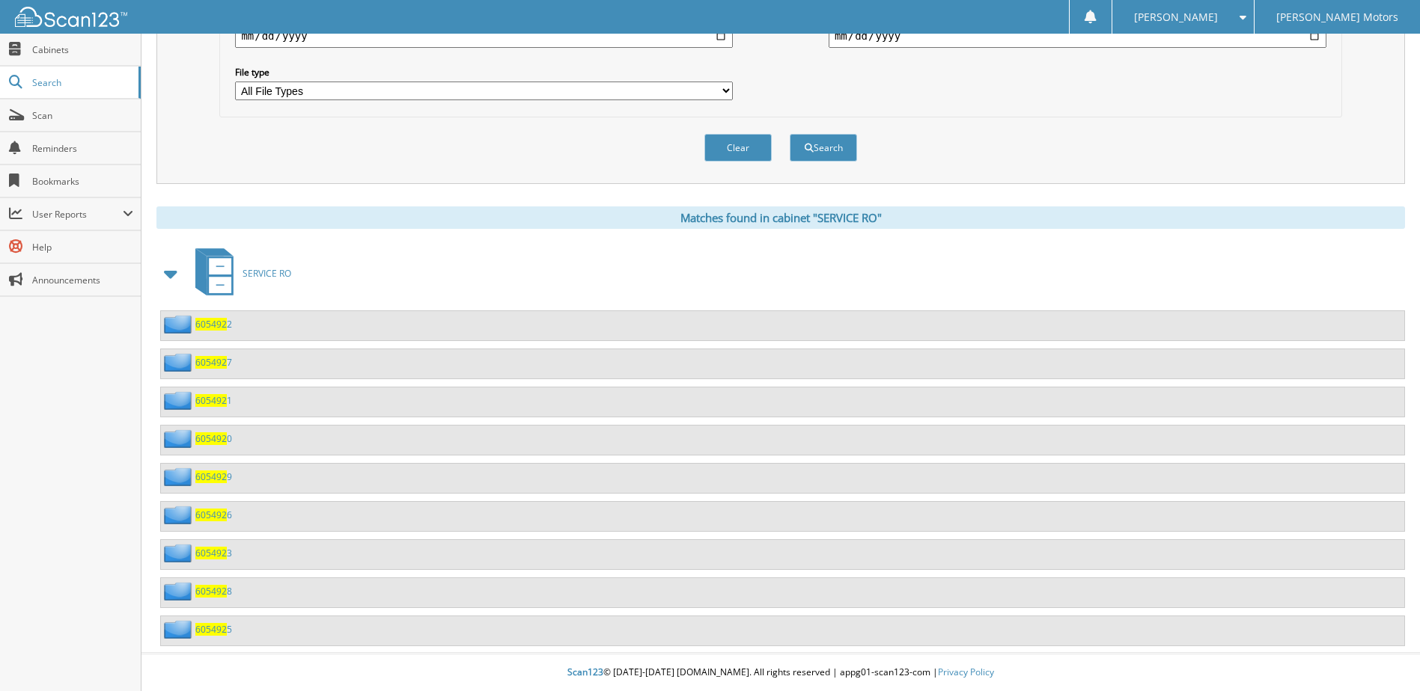
click at [216, 364] on span "605492" at bounding box center [210, 362] width 31 height 13
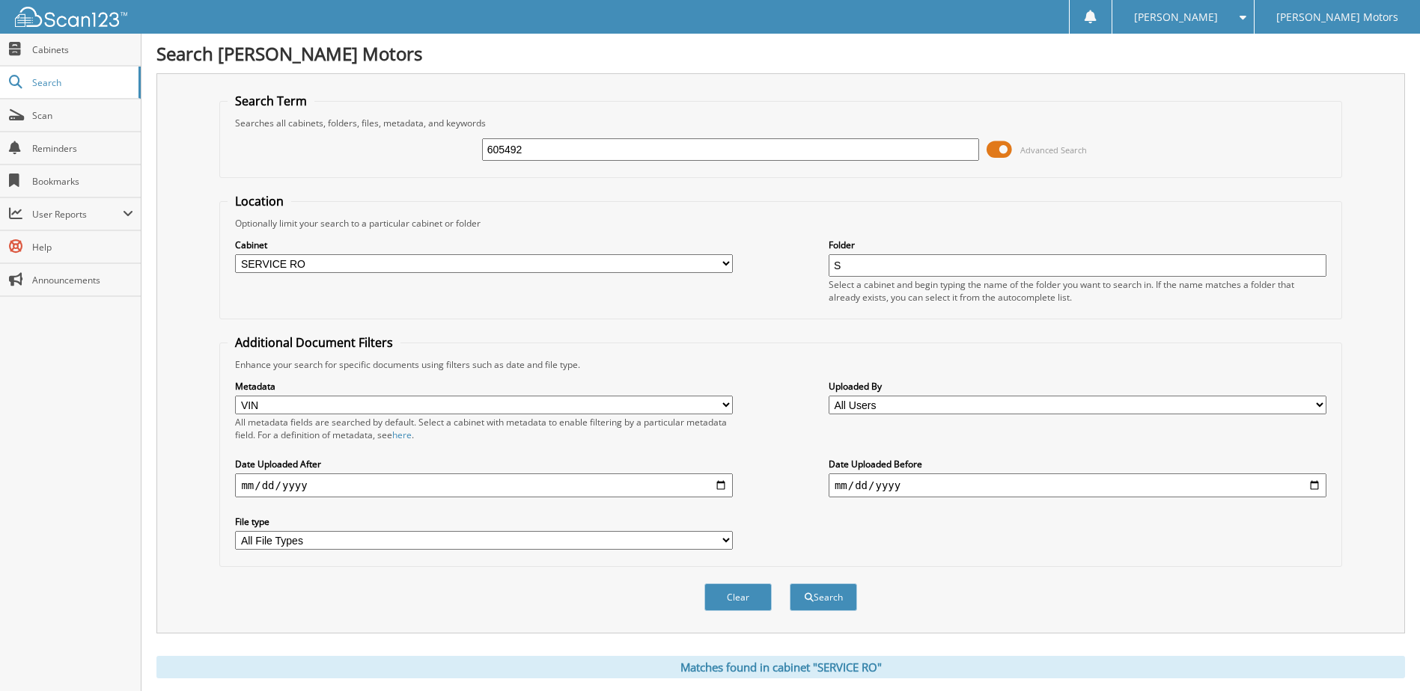
select select "VIN"
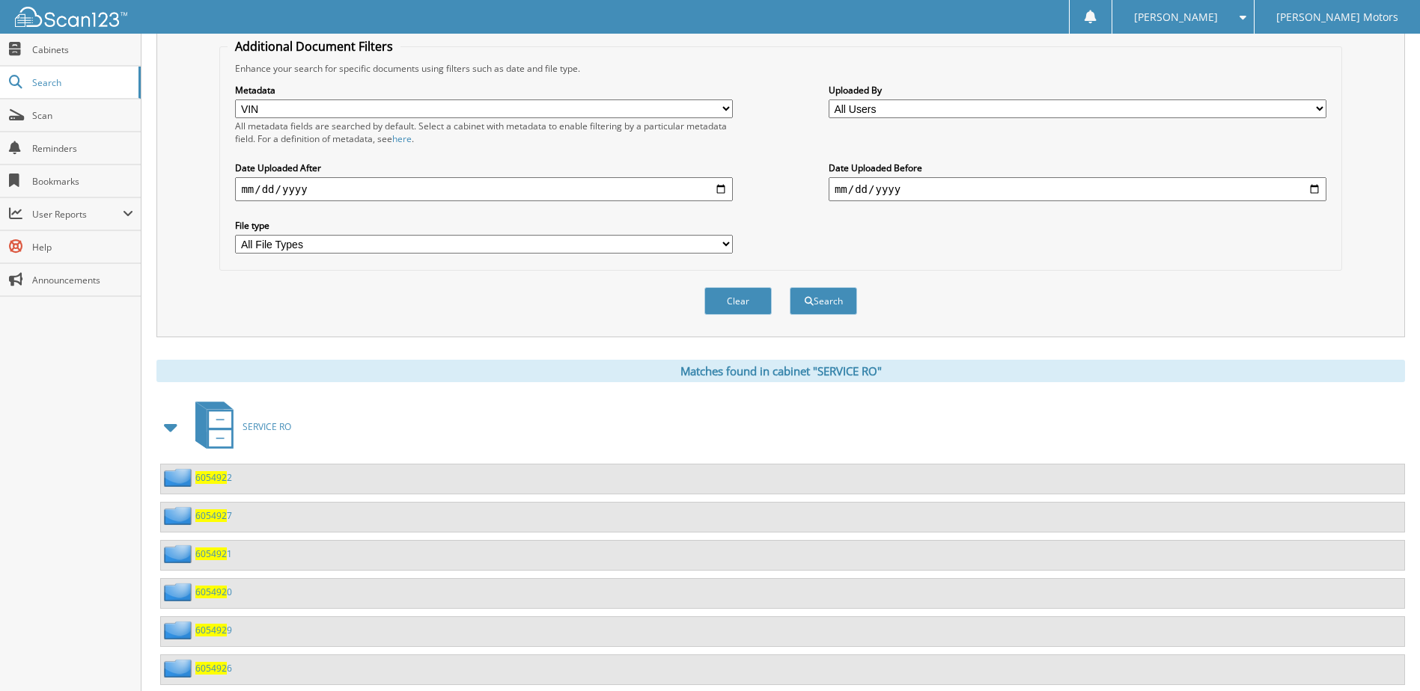
scroll to position [449, 0]
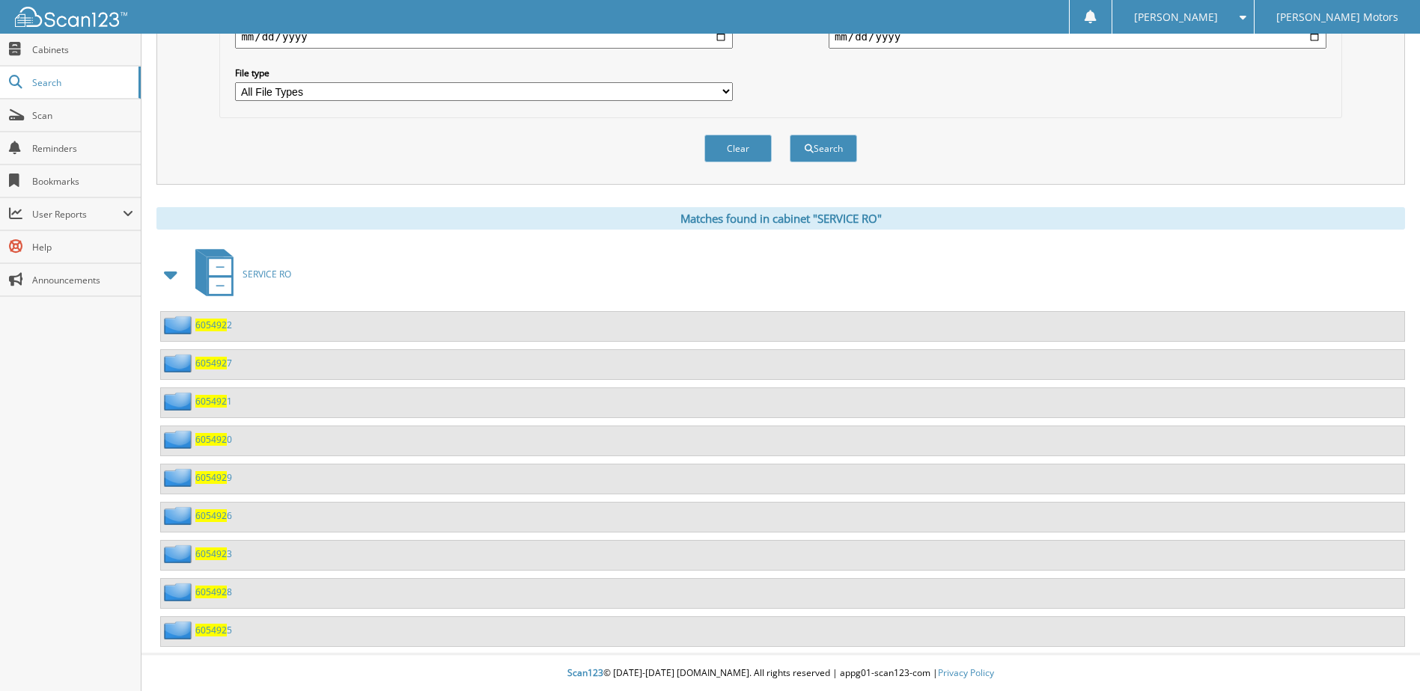
click at [212, 322] on span "605492" at bounding box center [210, 325] width 31 height 13
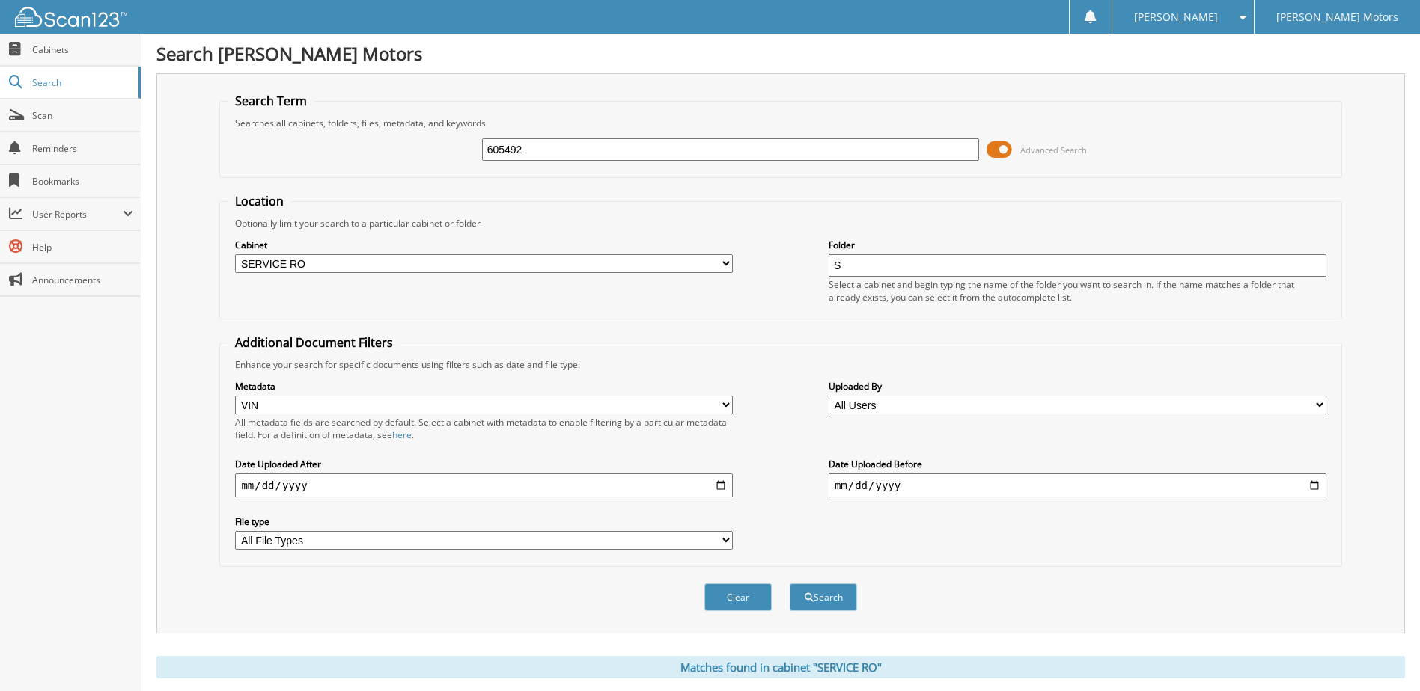
select select "VIN"
click at [591, 147] on input "605492" at bounding box center [731, 149] width 498 height 22
type input "60549"
click at [831, 598] on button "Search" at bounding box center [822, 598] width 67 height 28
select select "VIN"
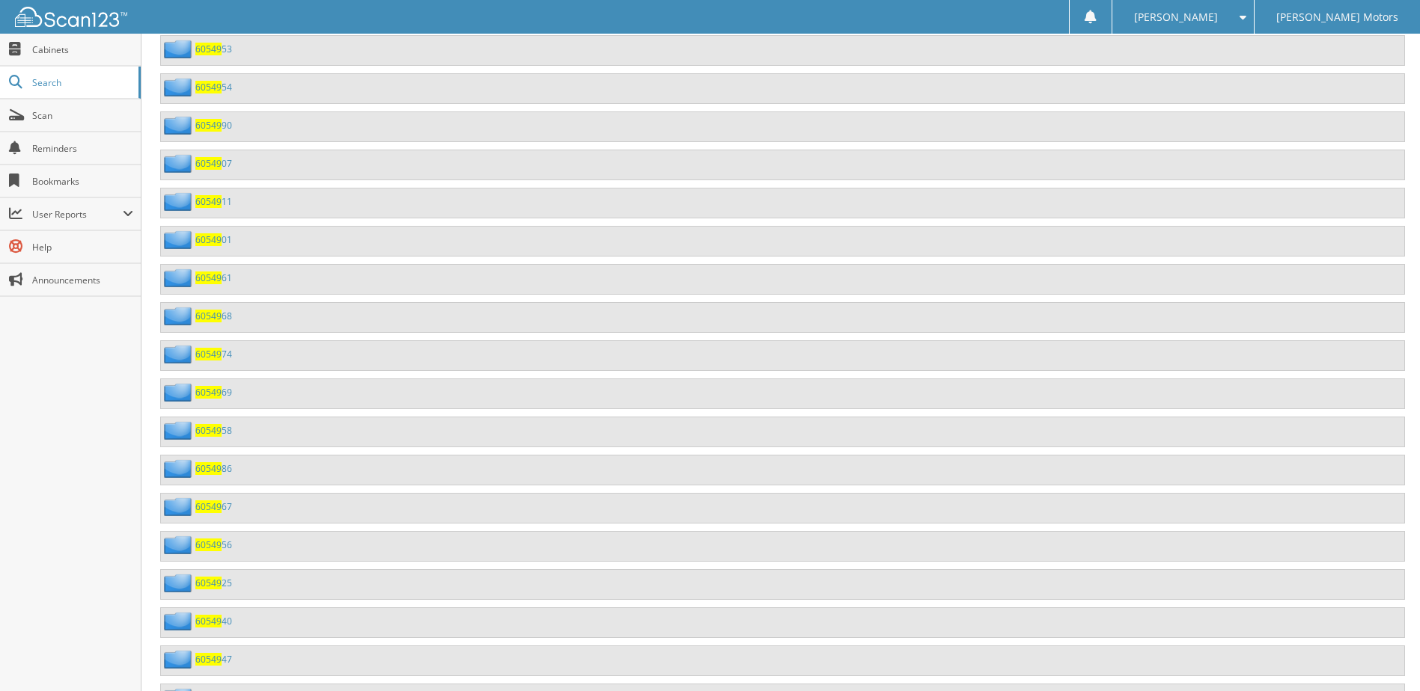
scroll to position [3962, 0]
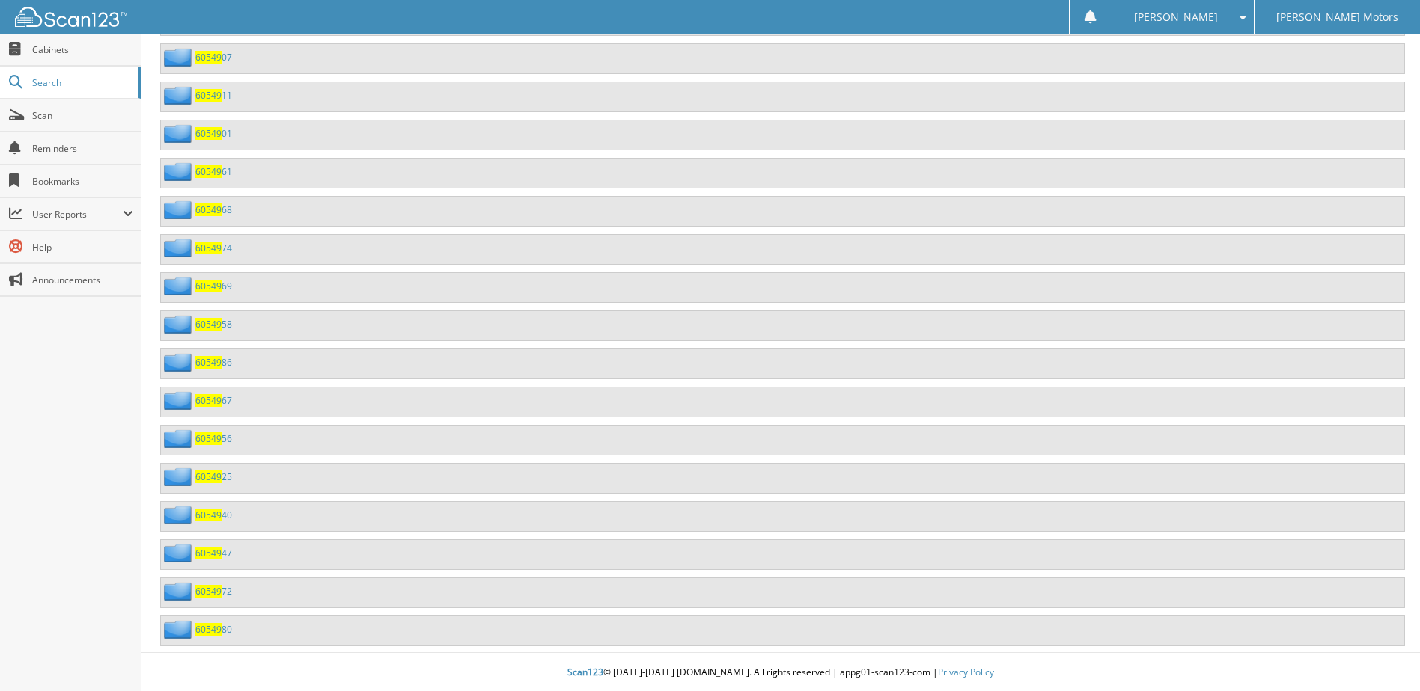
click at [211, 626] on span "60549" at bounding box center [208, 629] width 26 height 13
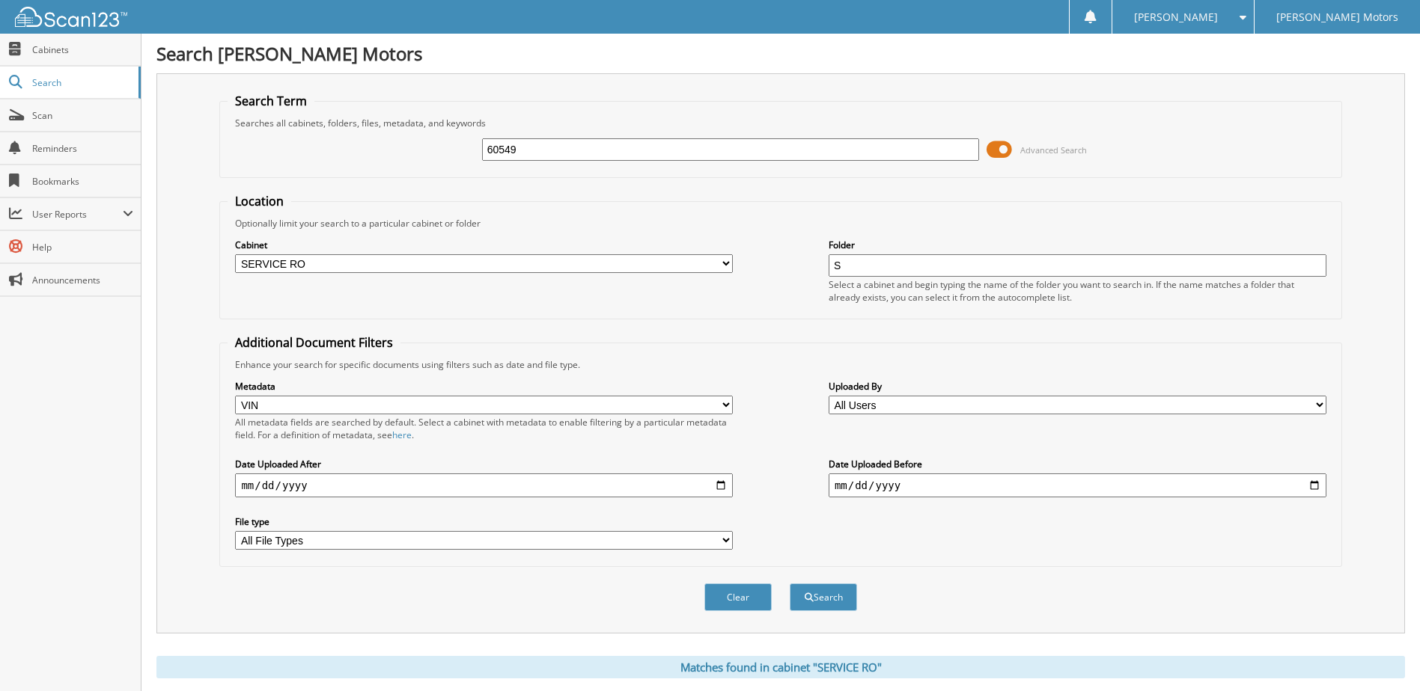
select select "VIN"
click at [409, 411] on select "All Metadata Fields Last Name First Name RO Date Work Phone Home Phone Stock No…" at bounding box center [484, 405] width 498 height 19
select select
click at [235, 396] on select "All Metadata Fields Last Name First Name RO Date Work Phone Home Phone Stock No…" at bounding box center [484, 405] width 498 height 19
click at [875, 406] on select "All Users [PERSON_NAME] [PERSON_NAME] [PERSON_NAME] [PERSON_NAME] [PERSON_NAME]…" at bounding box center [1077, 405] width 498 height 19
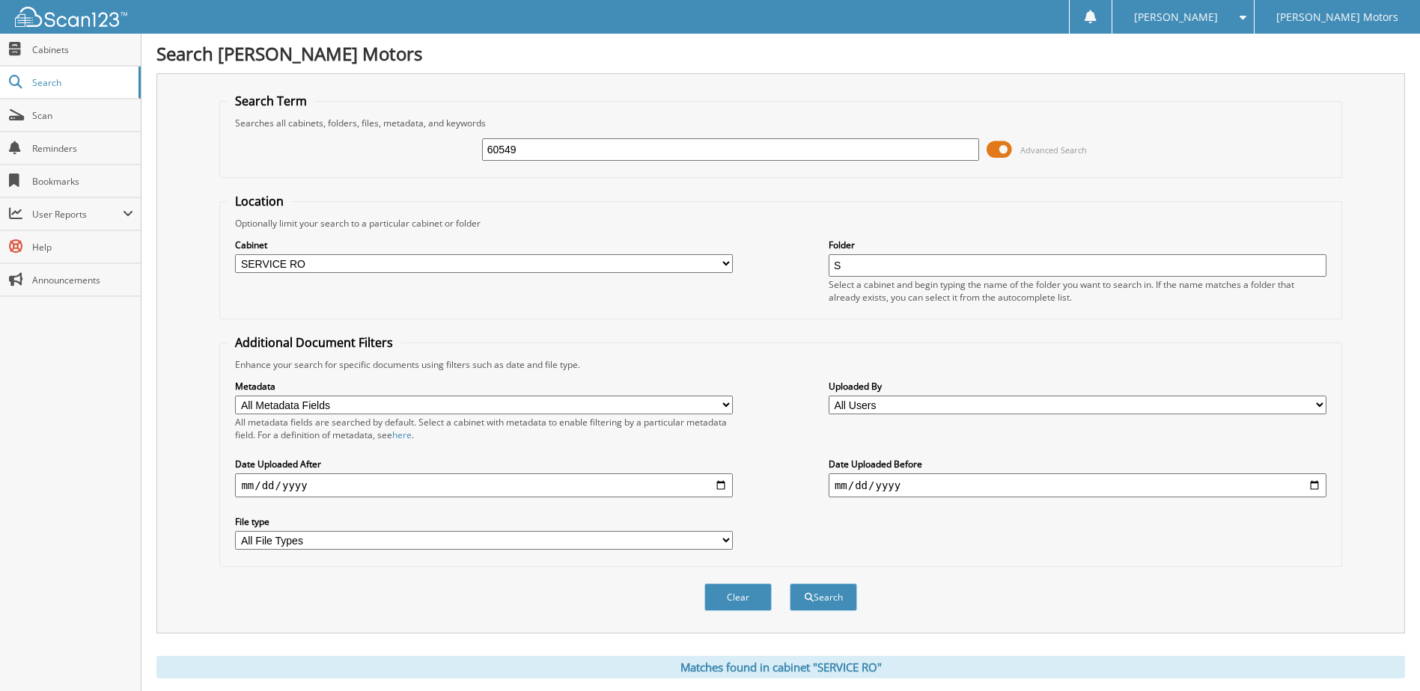
select select "71686"
click at [828, 396] on select "All Users [PERSON_NAME] [PERSON_NAME] [PERSON_NAME] [PERSON_NAME] [PERSON_NAME]…" at bounding box center [1077, 405] width 498 height 19
click at [905, 264] on input "S" at bounding box center [1077, 265] width 498 height 22
click at [816, 600] on button "Search" at bounding box center [822, 598] width 67 height 28
click at [997, 156] on span at bounding box center [998, 149] width 25 height 22
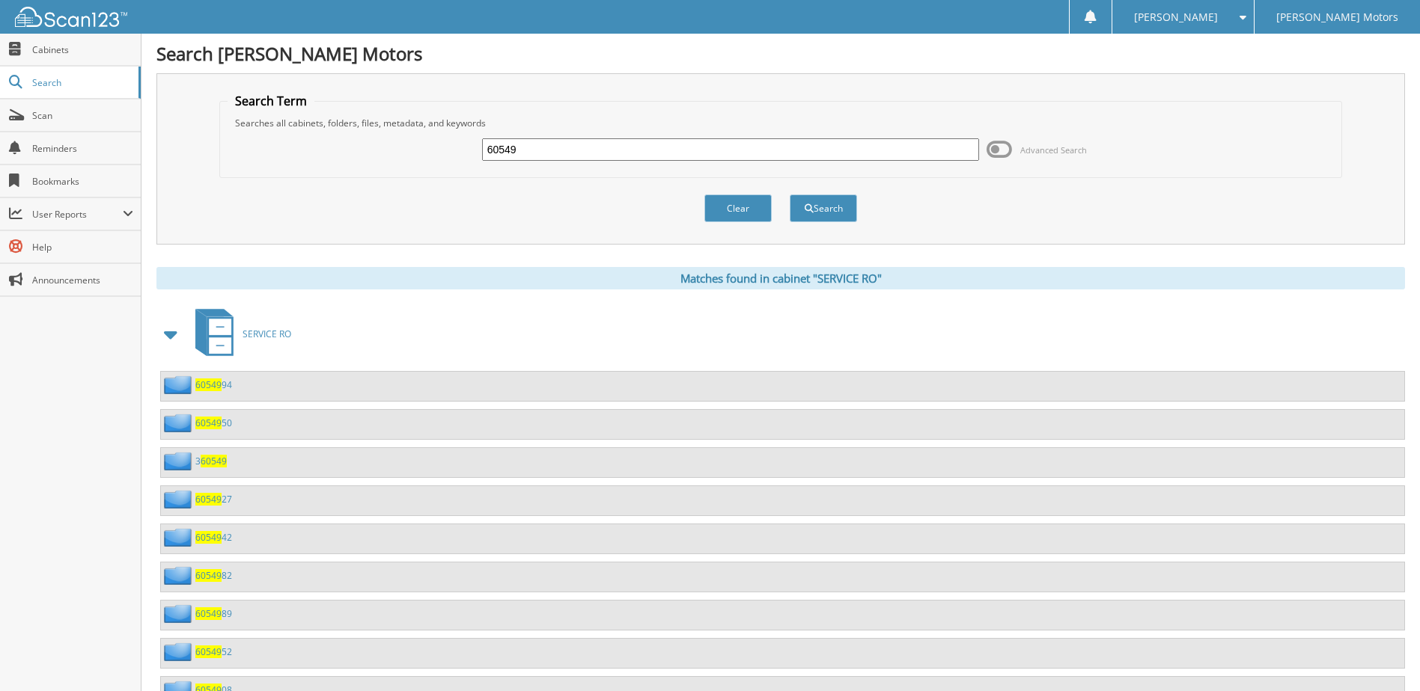
click at [998, 153] on span at bounding box center [998, 149] width 25 height 22
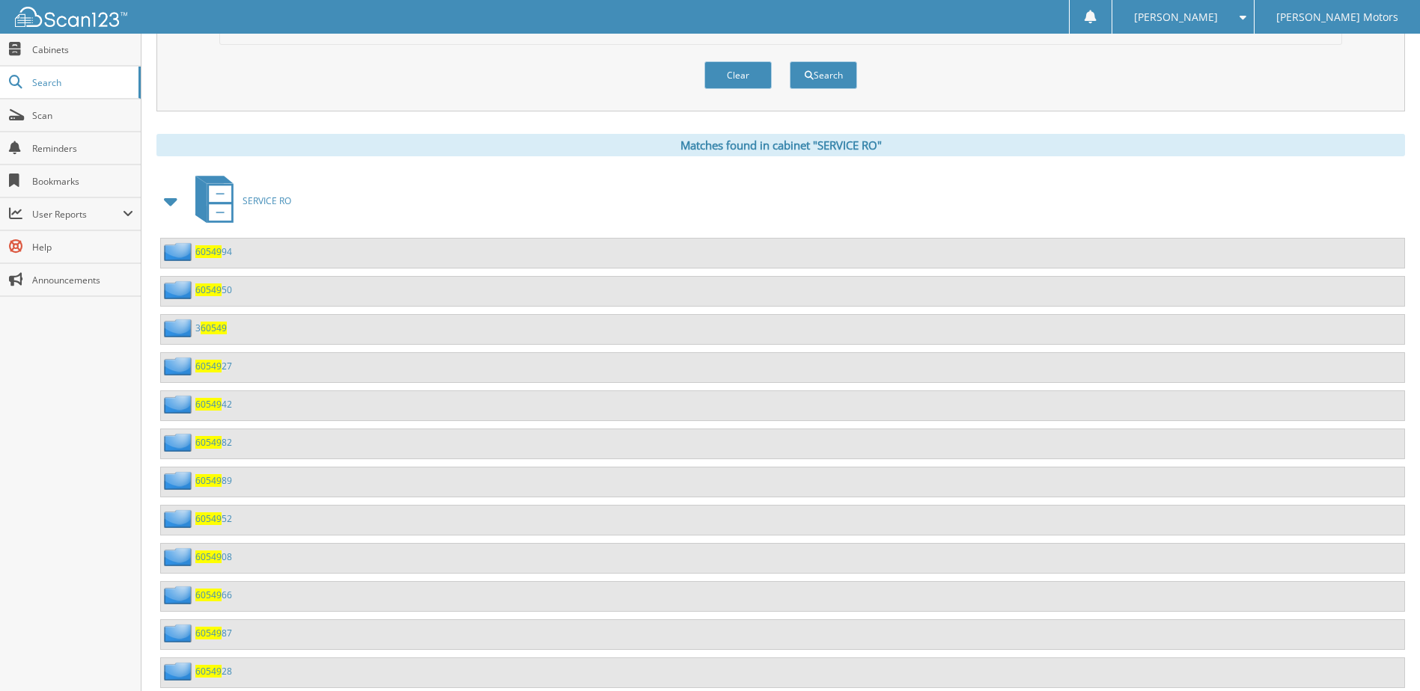
scroll to position [524, 0]
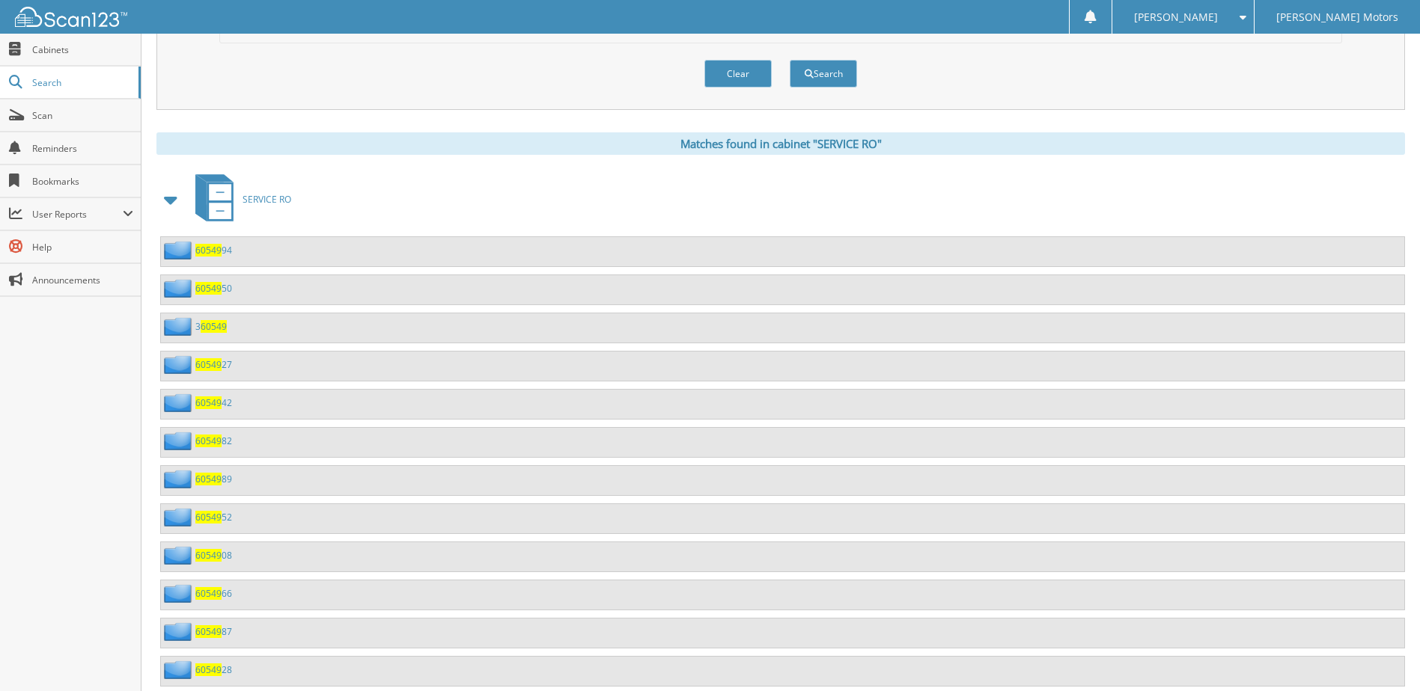
click at [221, 242] on div "60549 94" at bounding box center [196, 250] width 71 height 19
click at [210, 253] on span "60549" at bounding box center [208, 250] width 26 height 13
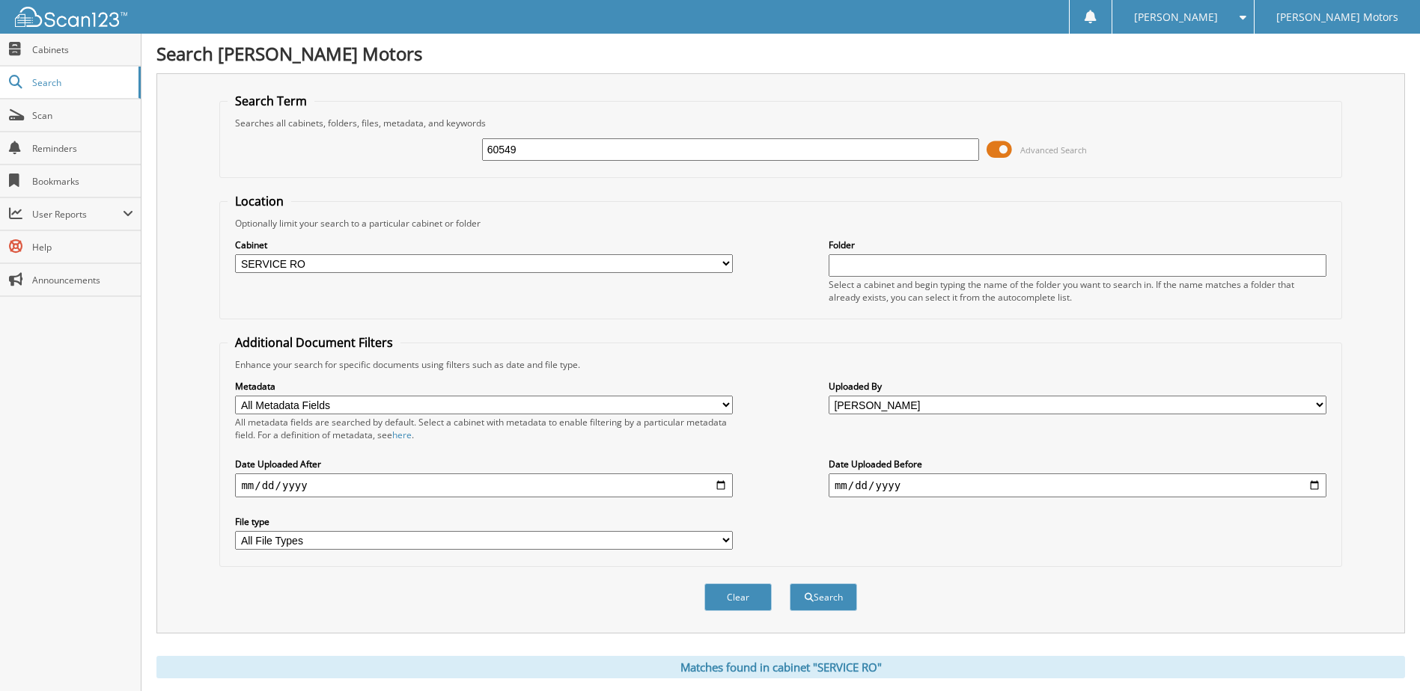
click at [924, 401] on select "All Users [PERSON_NAME] [PERSON_NAME] [PERSON_NAME] [PERSON_NAME] [PERSON_NAME]…" at bounding box center [1077, 405] width 498 height 19
click at [778, 412] on div "Metadata All Metadata Fields Last Name First Name RO Date Work Phone Home Phone…" at bounding box center [779, 465] width 1105 height 188
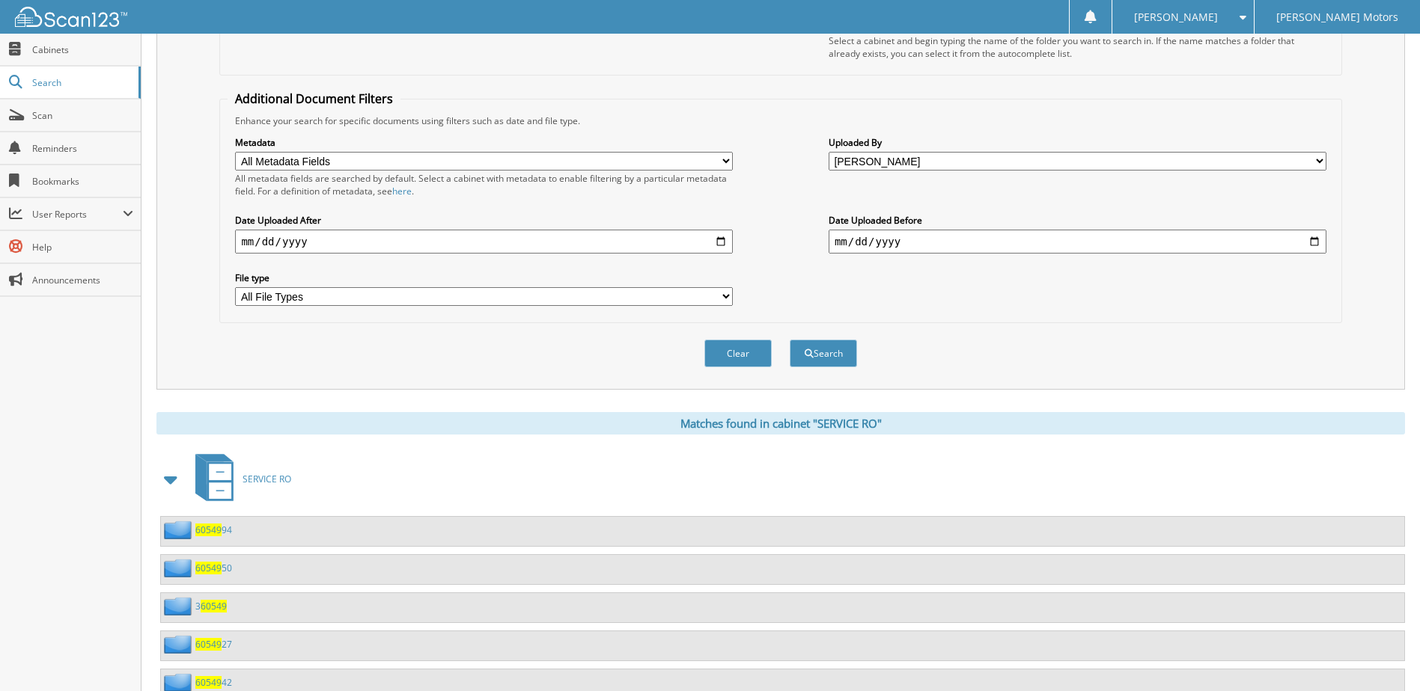
scroll to position [524, 0]
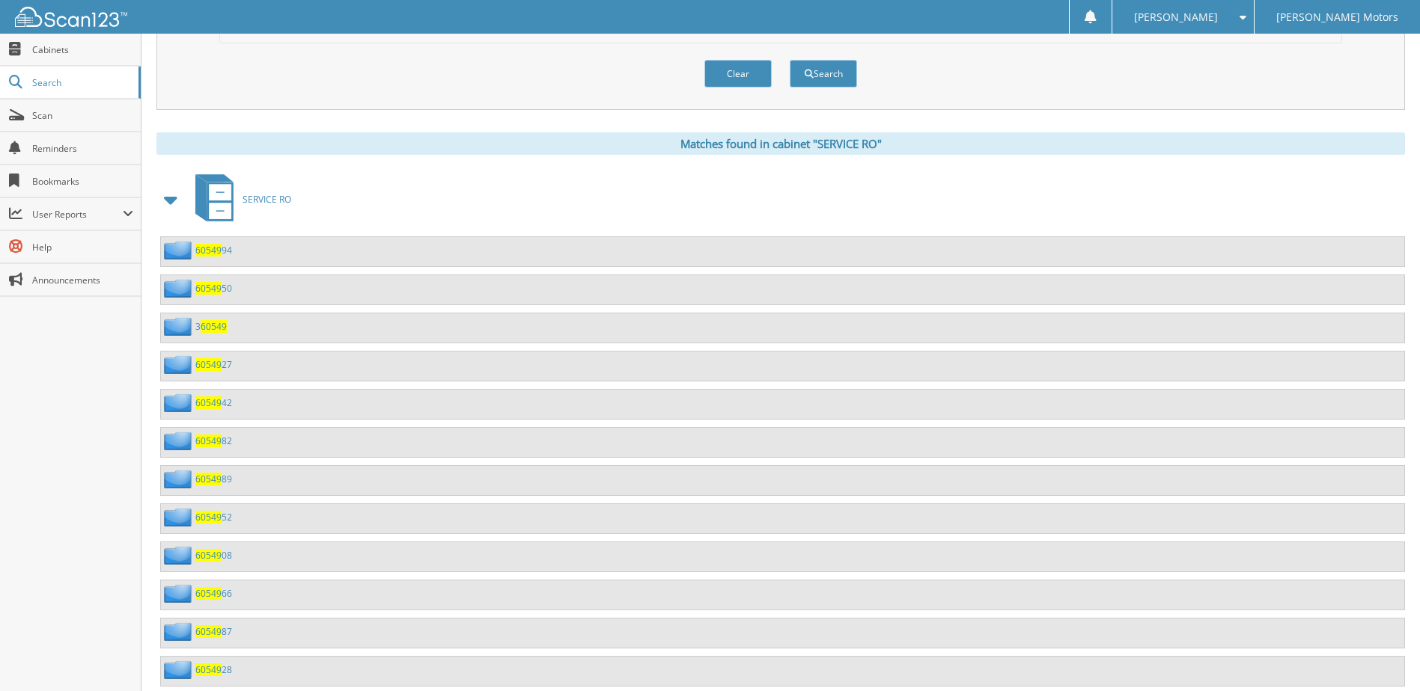
click at [210, 287] on span "60549" at bounding box center [208, 288] width 26 height 13
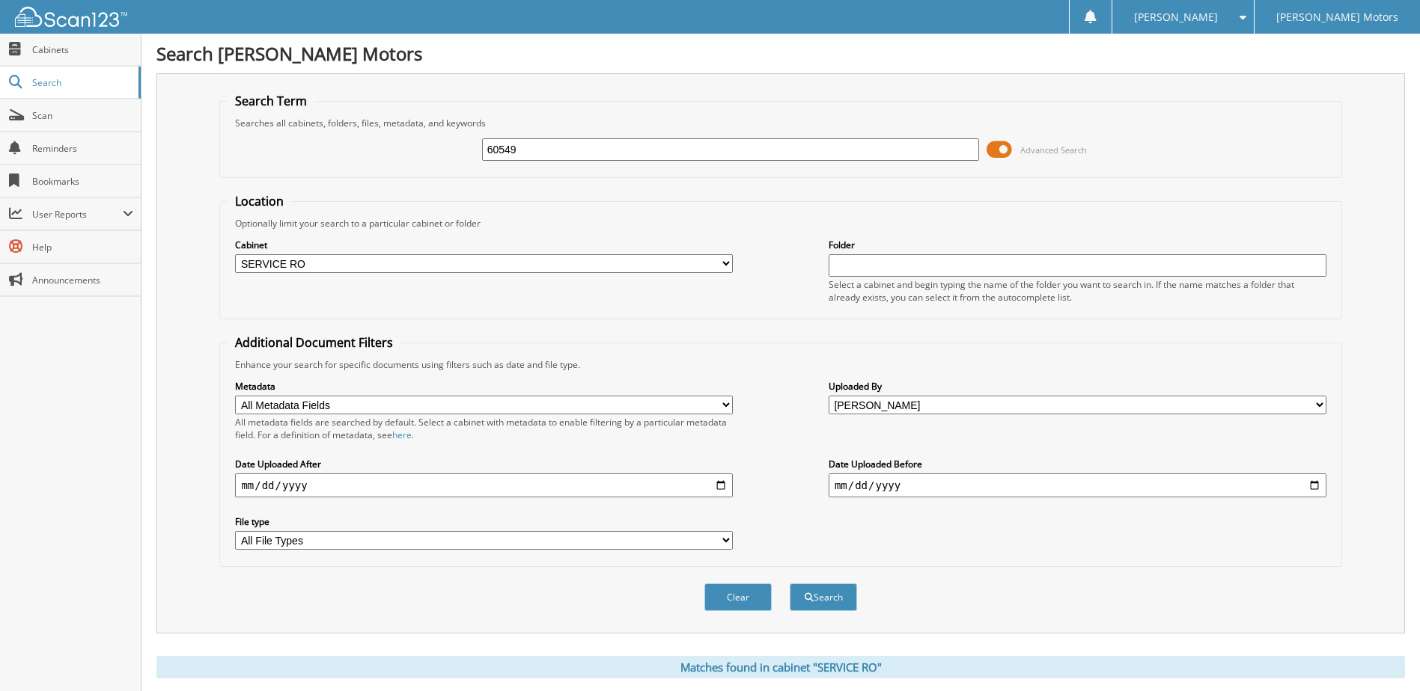
scroll to position [449, 0]
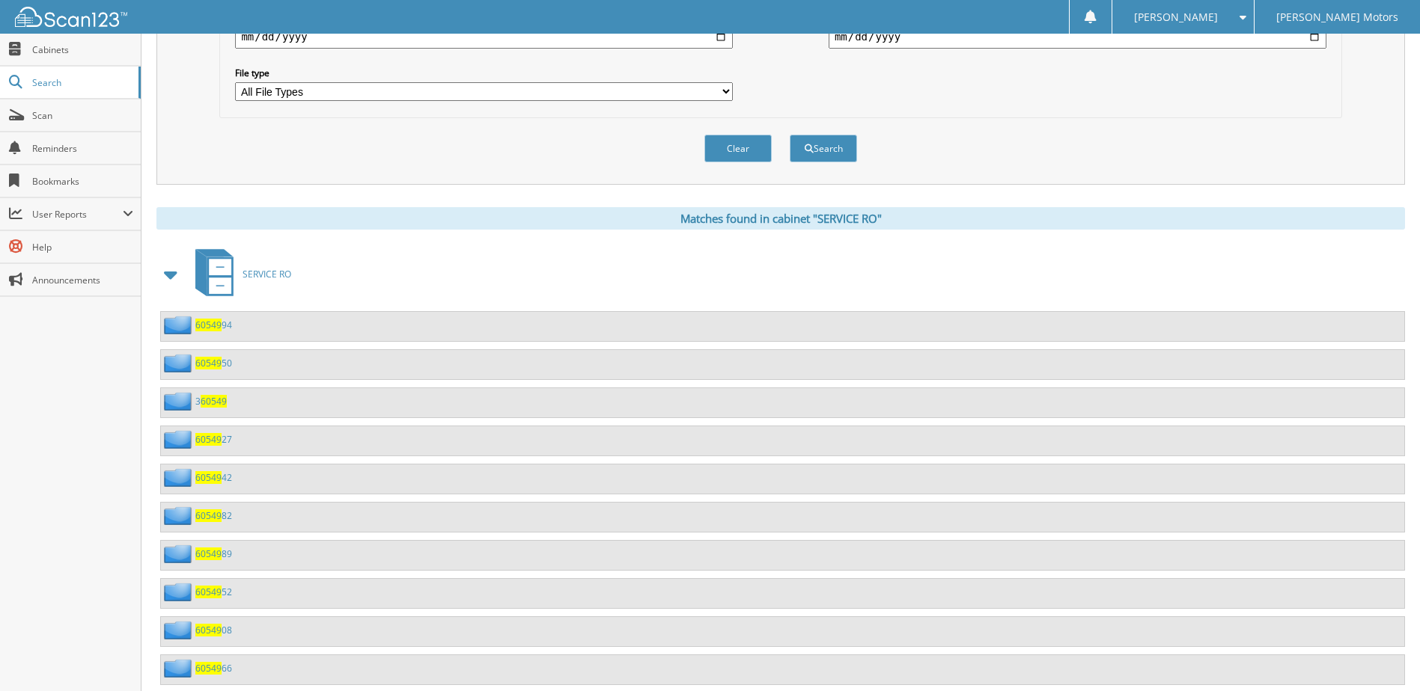
click at [219, 403] on span "60549" at bounding box center [214, 401] width 26 height 13
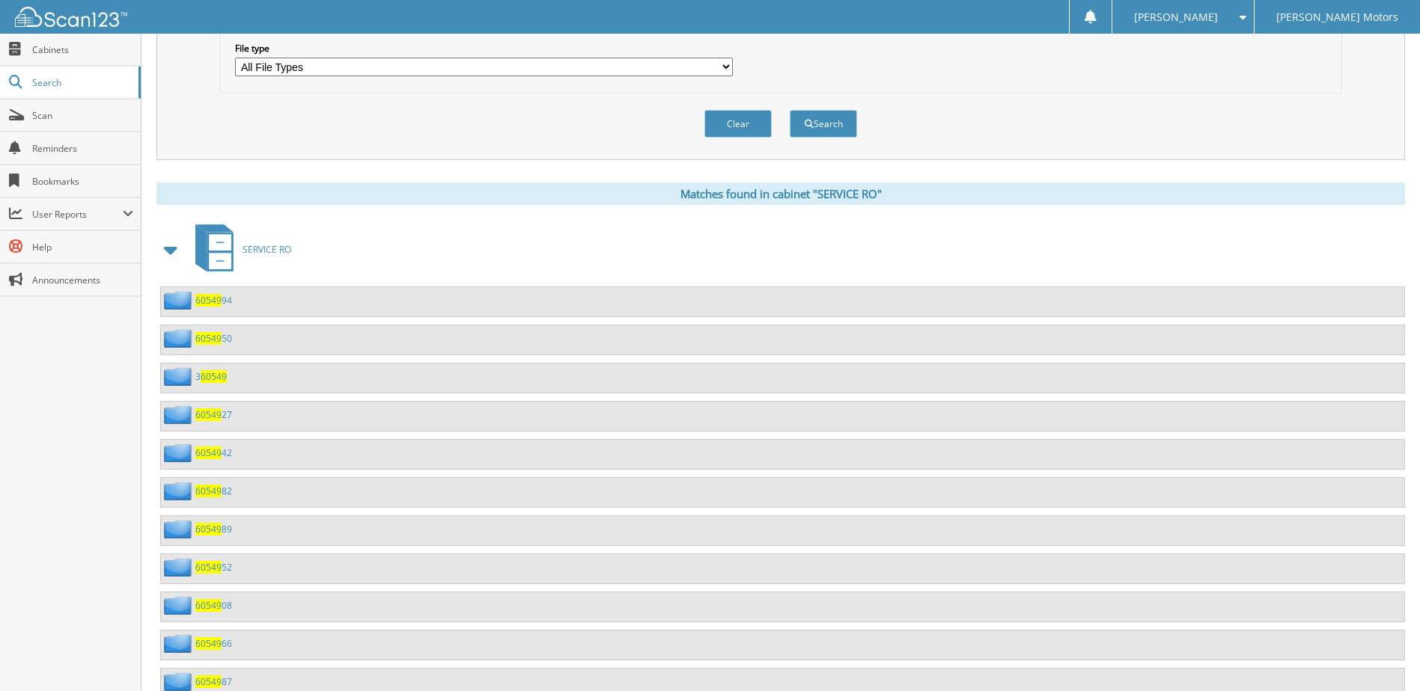
scroll to position [524, 0]
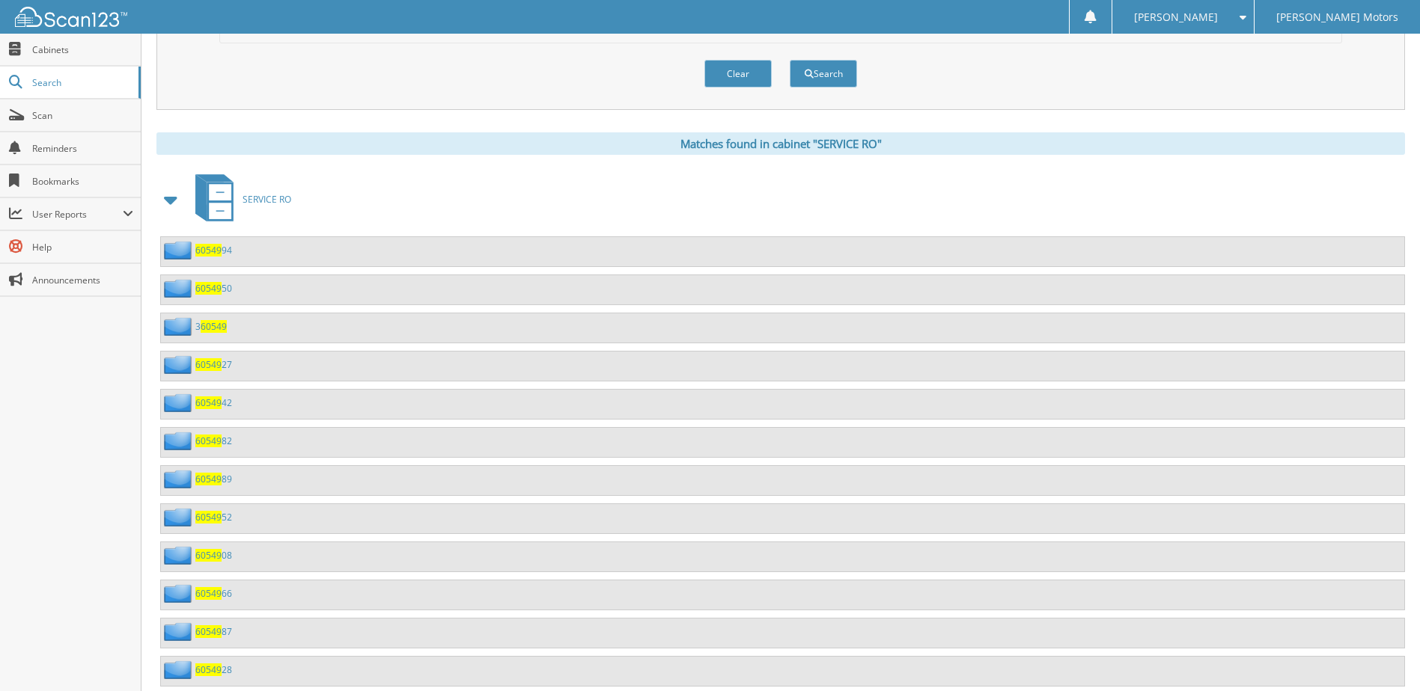
click at [202, 326] on span "60549" at bounding box center [214, 326] width 26 height 13
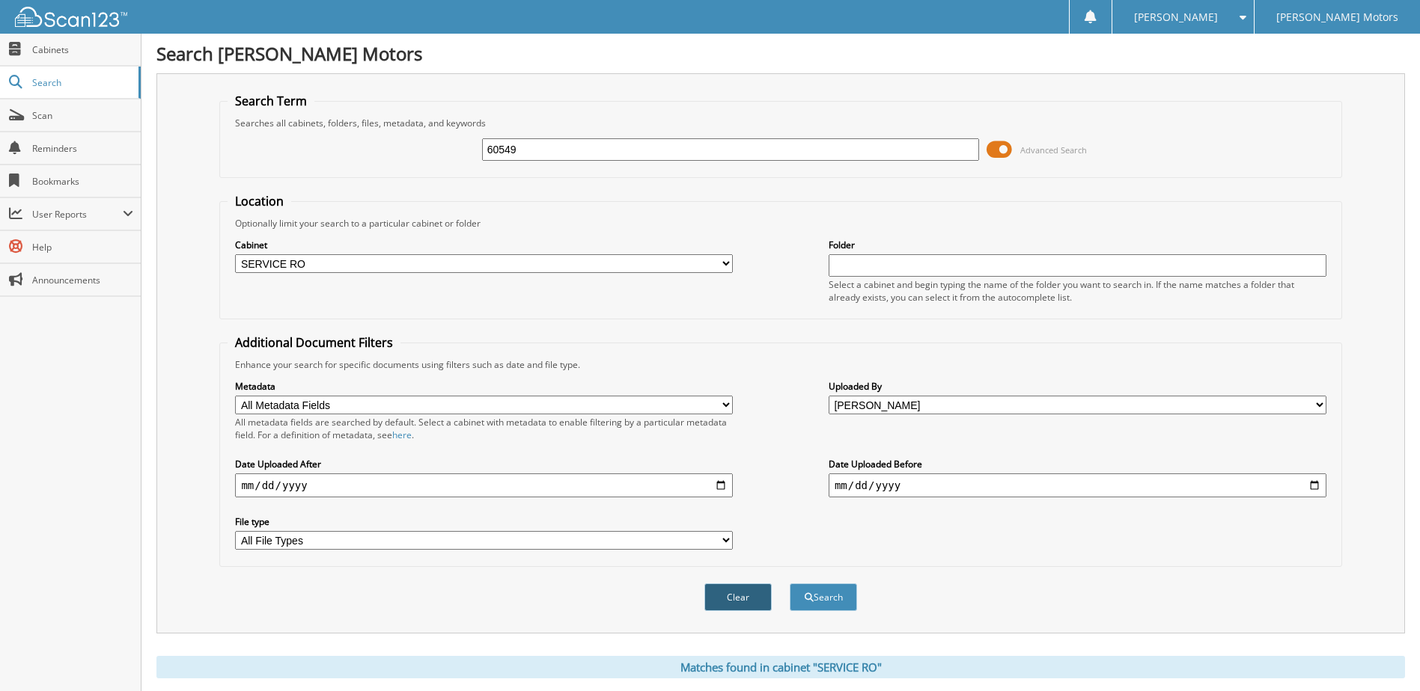
click at [737, 594] on button "Clear" at bounding box center [737, 598] width 67 height 28
select select
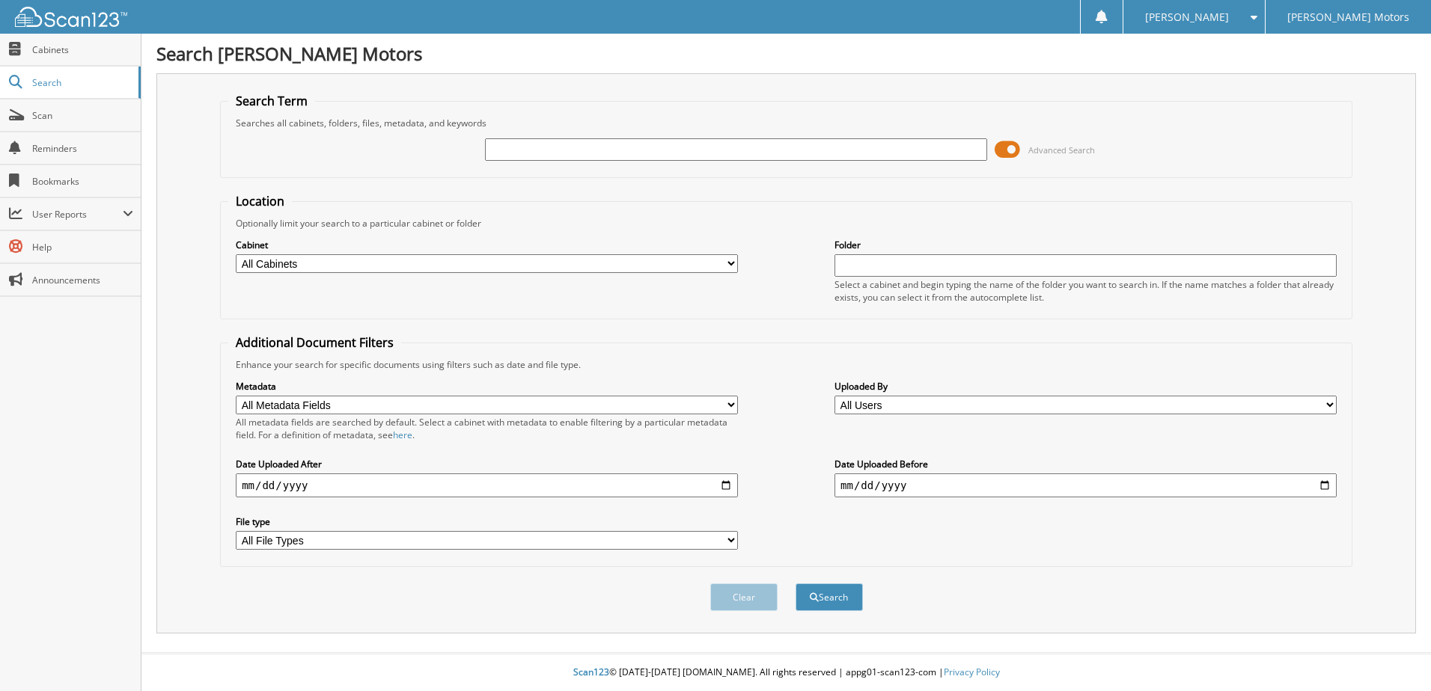
click at [355, 263] on select "All Cabinets ACCOUNTS PAYABLE CAR DEALS [PERSON_NAME] PARTS QUICK LUBE SERVICE …" at bounding box center [487, 263] width 502 height 19
select select "18621"
click at [236, 254] on select "All Cabinets ACCOUNTS PAYABLE CAR DEALS Luke PARTS QUICK LUBE SERVICE CONTRACTS" at bounding box center [487, 263] width 502 height 19
click at [893, 391] on label "Uploaded By" at bounding box center [1085, 386] width 502 height 13
click at [893, 400] on select "All Users Amy Milne blake bagley Brandon Fuller breeana spencer Bridget Johnson…" at bounding box center [1085, 405] width 502 height 19
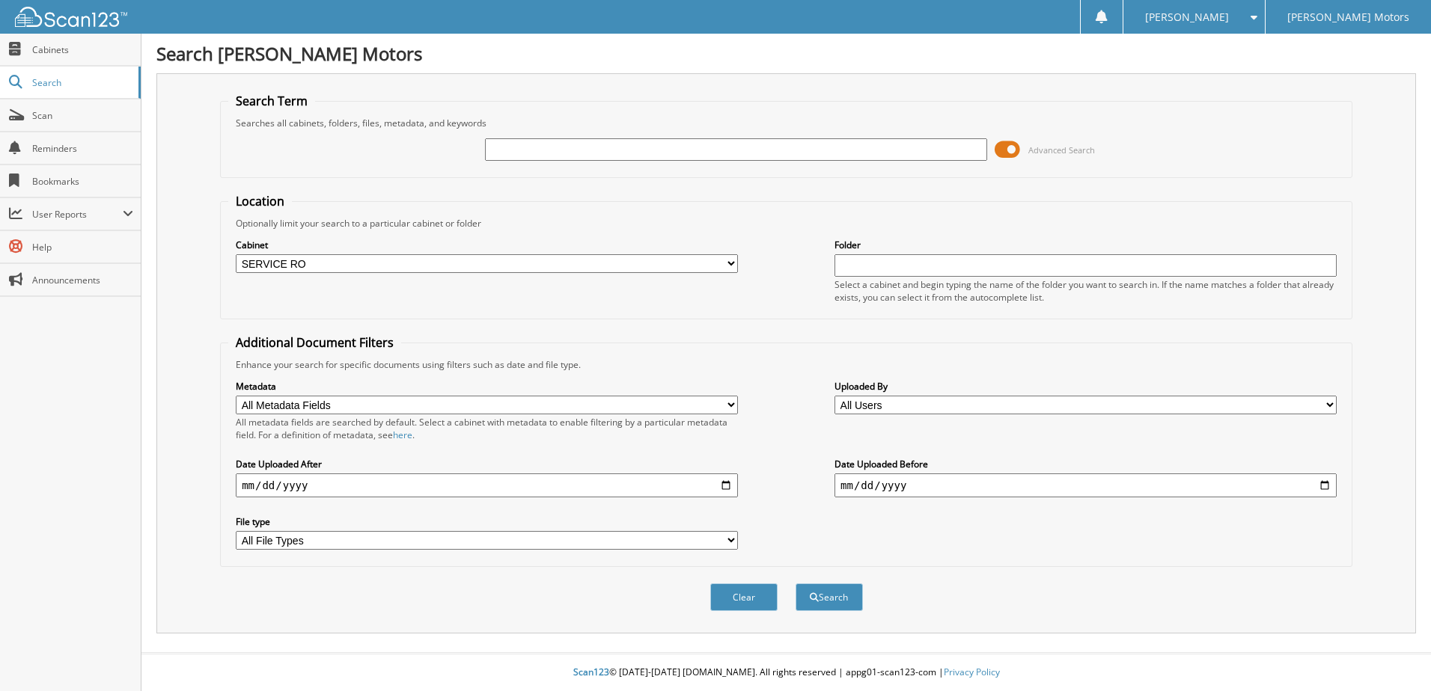
select select "71686"
click at [834, 396] on select "All Users Amy Milne blake bagley Brandon Fuller breeana spencer Bridget Johnson…" at bounding box center [1085, 405] width 502 height 19
click at [730, 483] on input "date" at bounding box center [487, 486] width 502 height 24
type input "[DATE]"
click at [1326, 483] on input "date" at bounding box center [1085, 486] width 502 height 24
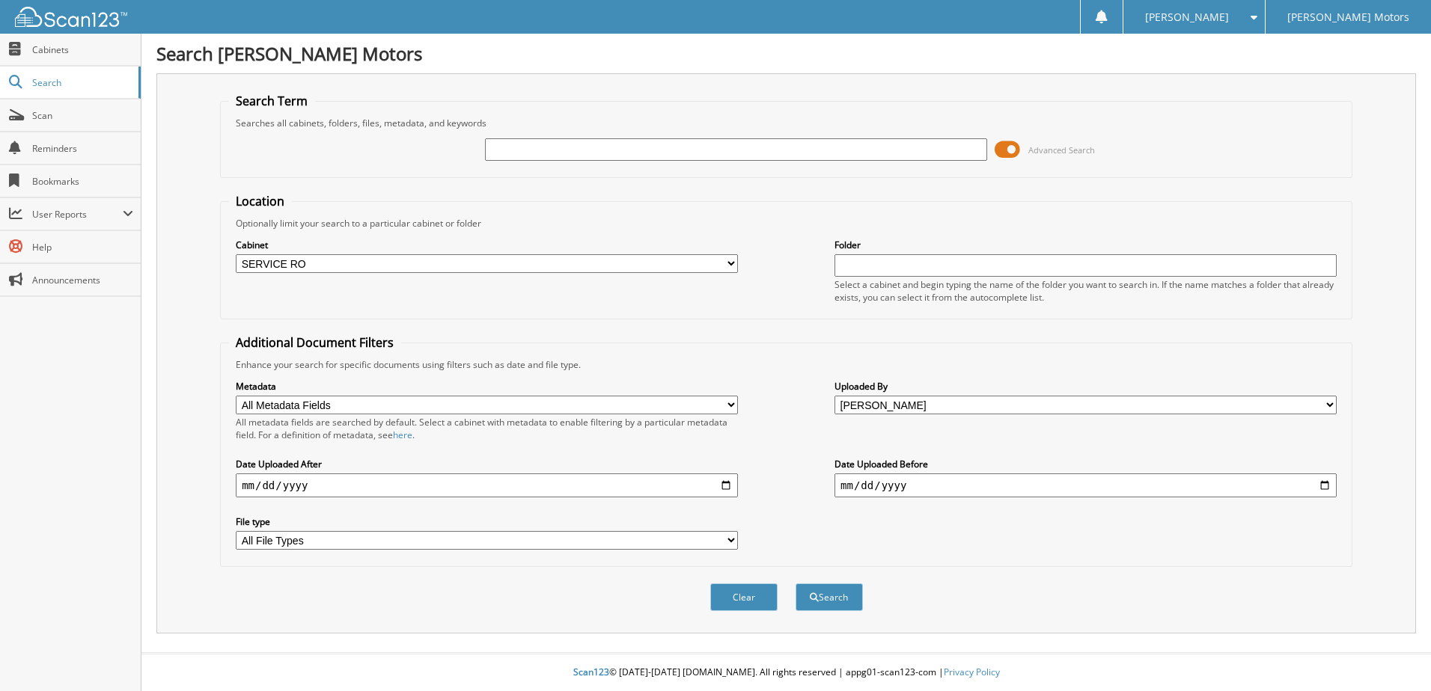
type input "[DATE]"
click at [1016, 483] on input "[DATE]" at bounding box center [1085, 486] width 502 height 24
click at [837, 588] on button "Search" at bounding box center [828, 598] width 67 height 28
click at [570, 152] on input "text" at bounding box center [736, 149] width 502 height 22
type input "605"
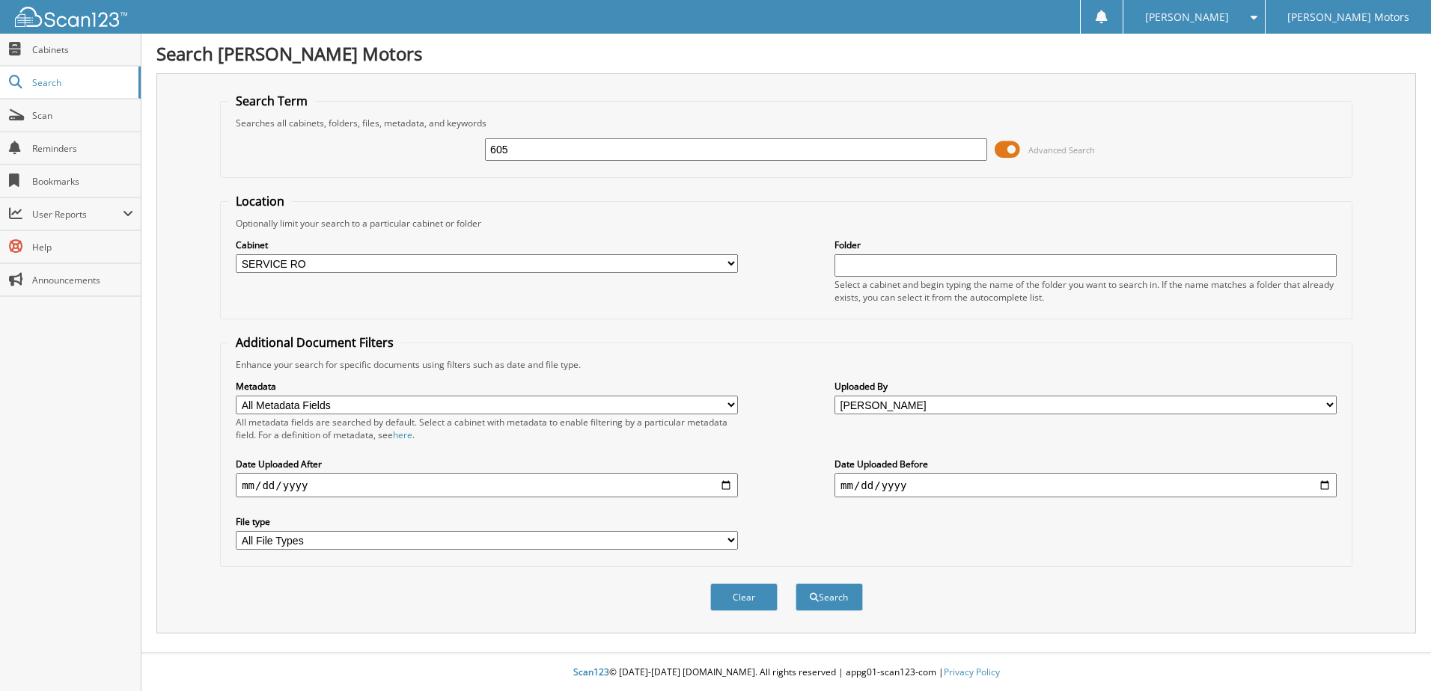
click at [795, 584] on button "Search" at bounding box center [828, 598] width 67 height 28
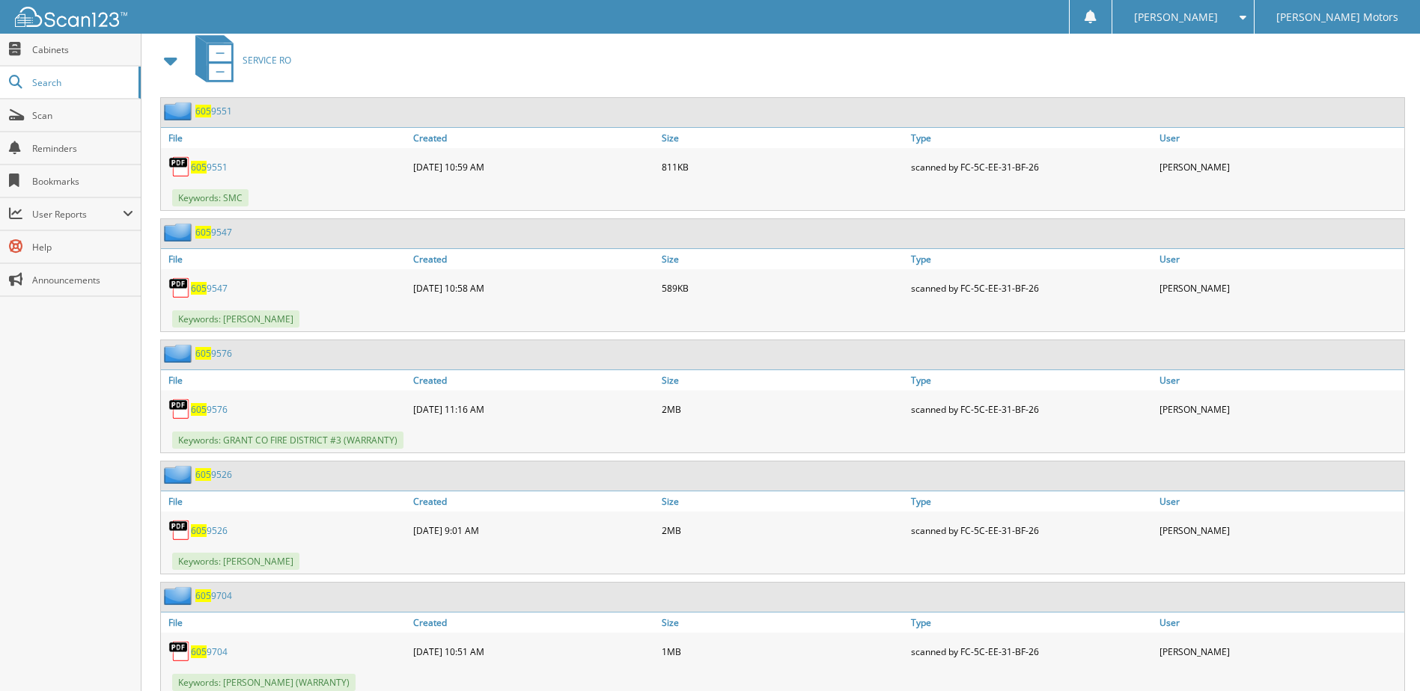
scroll to position [673, 0]
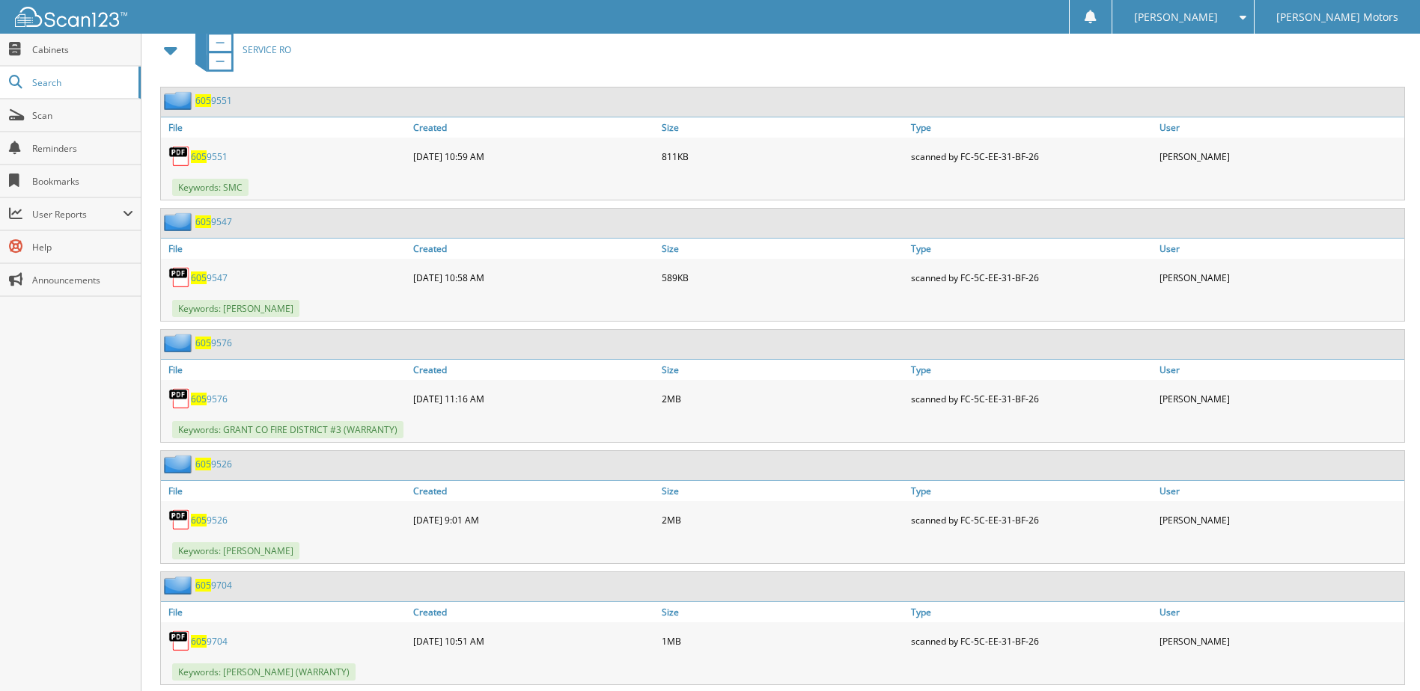
click at [207, 155] on link "605 9551" at bounding box center [209, 156] width 37 height 13
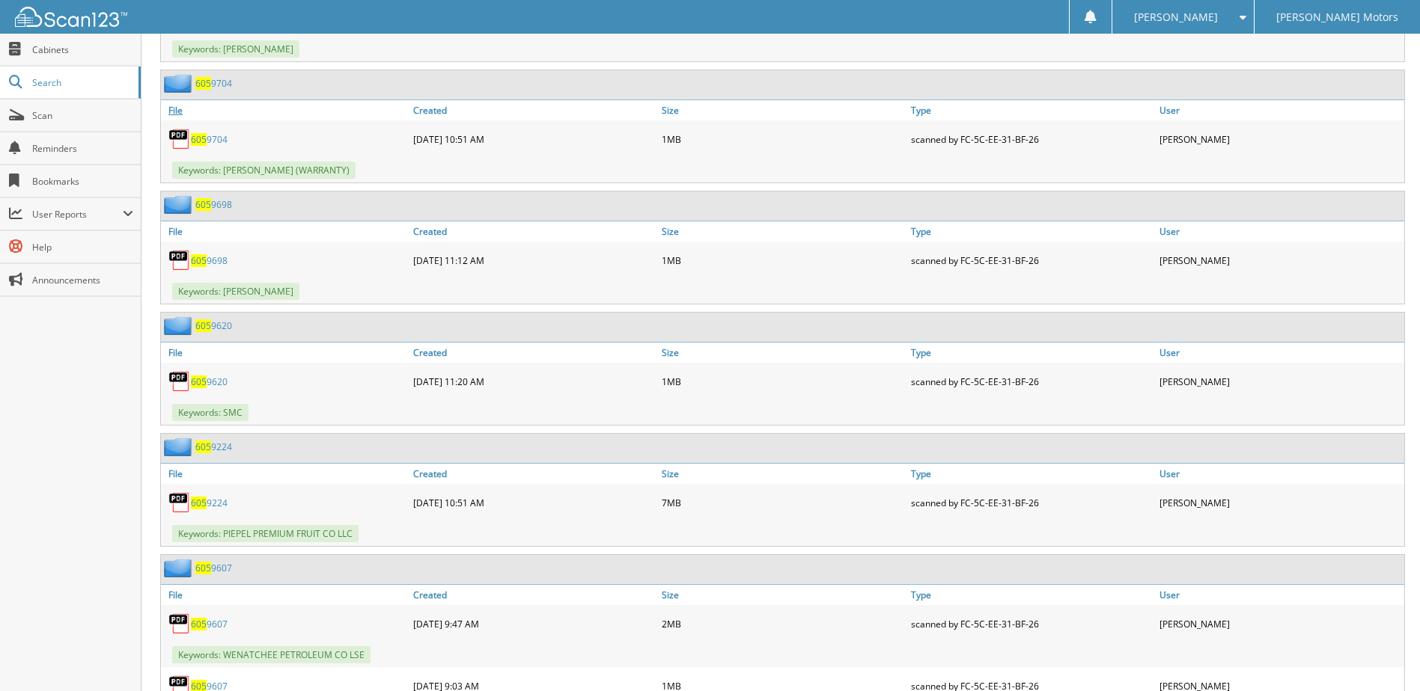
scroll to position [1197, 0]
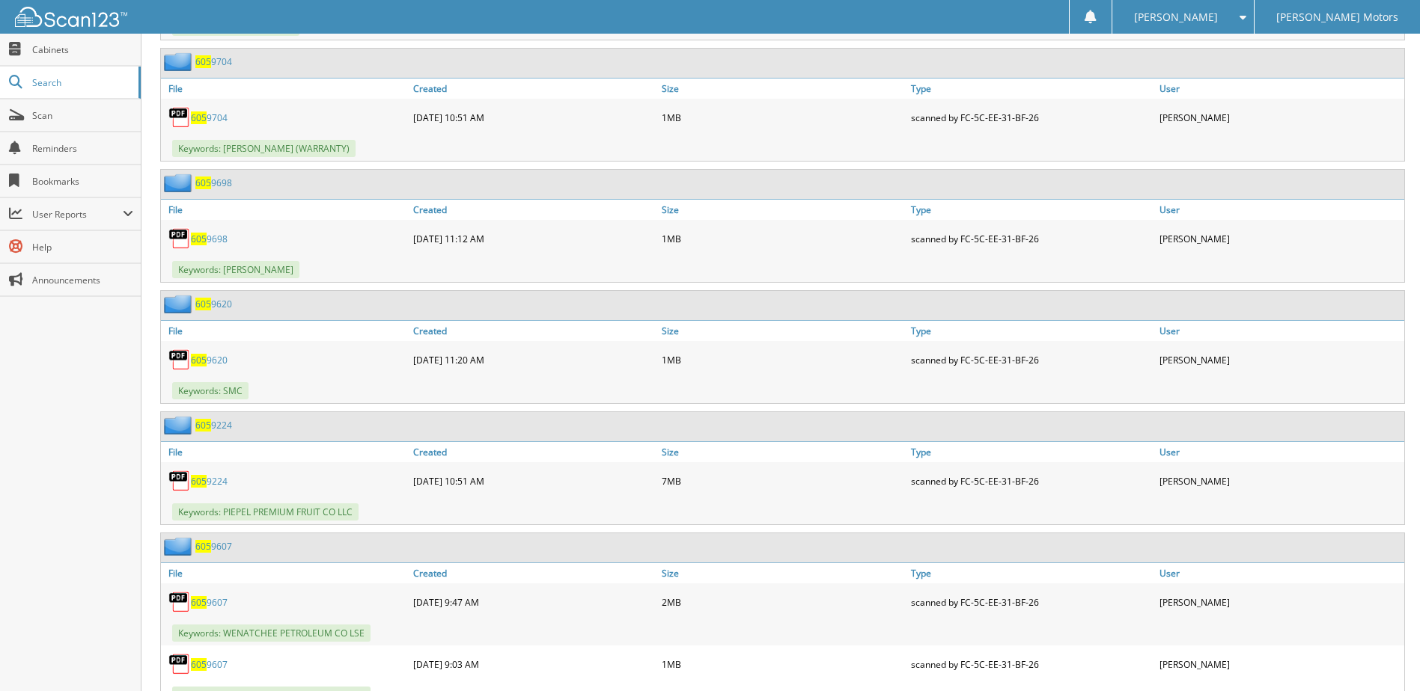
click at [212, 361] on link "605 9620" at bounding box center [209, 360] width 37 height 13
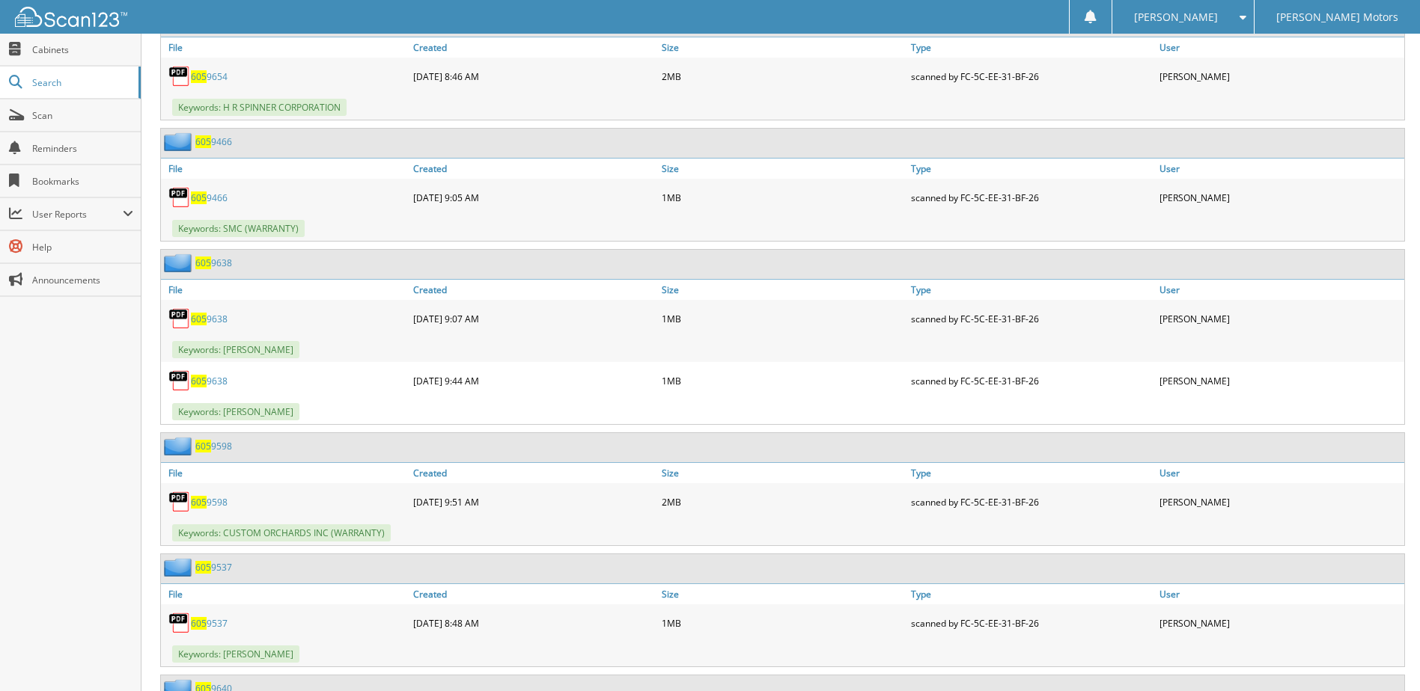
scroll to position [1946, 0]
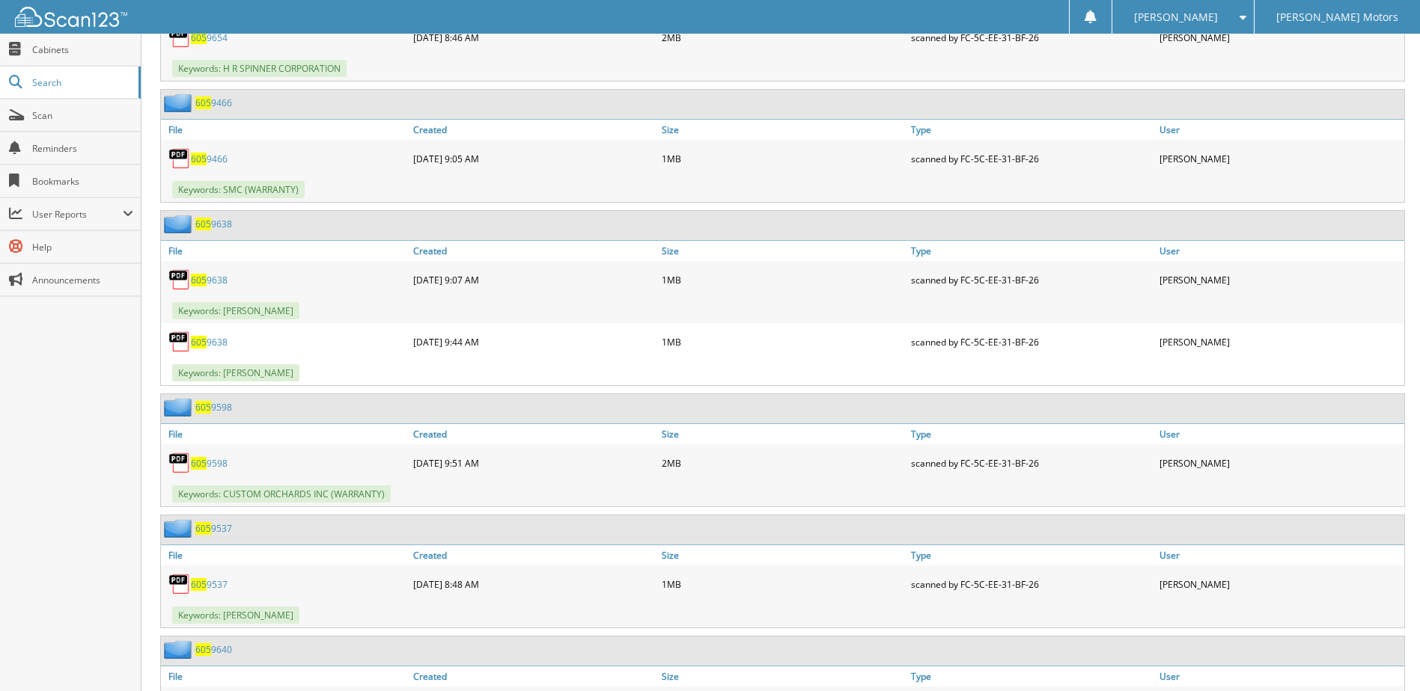
click at [219, 156] on link "605 9466" at bounding box center [209, 159] width 37 height 13
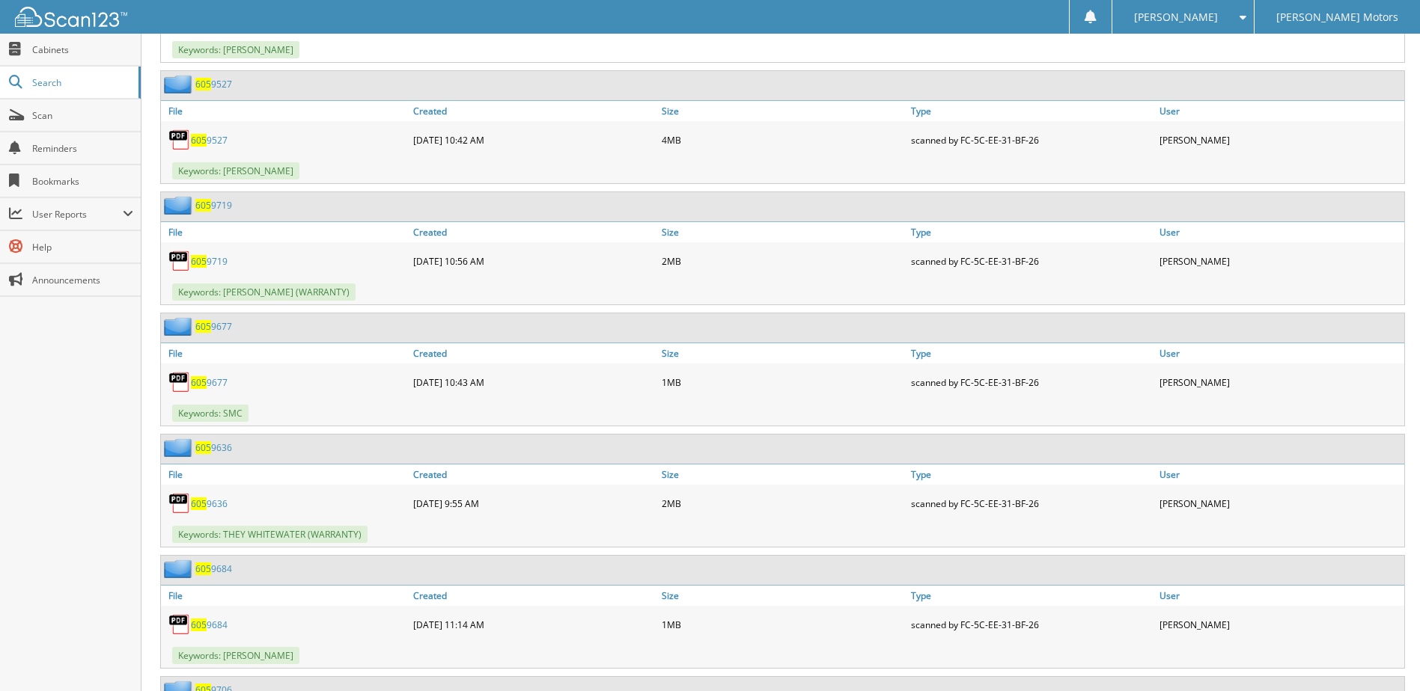
scroll to position [3367, 0]
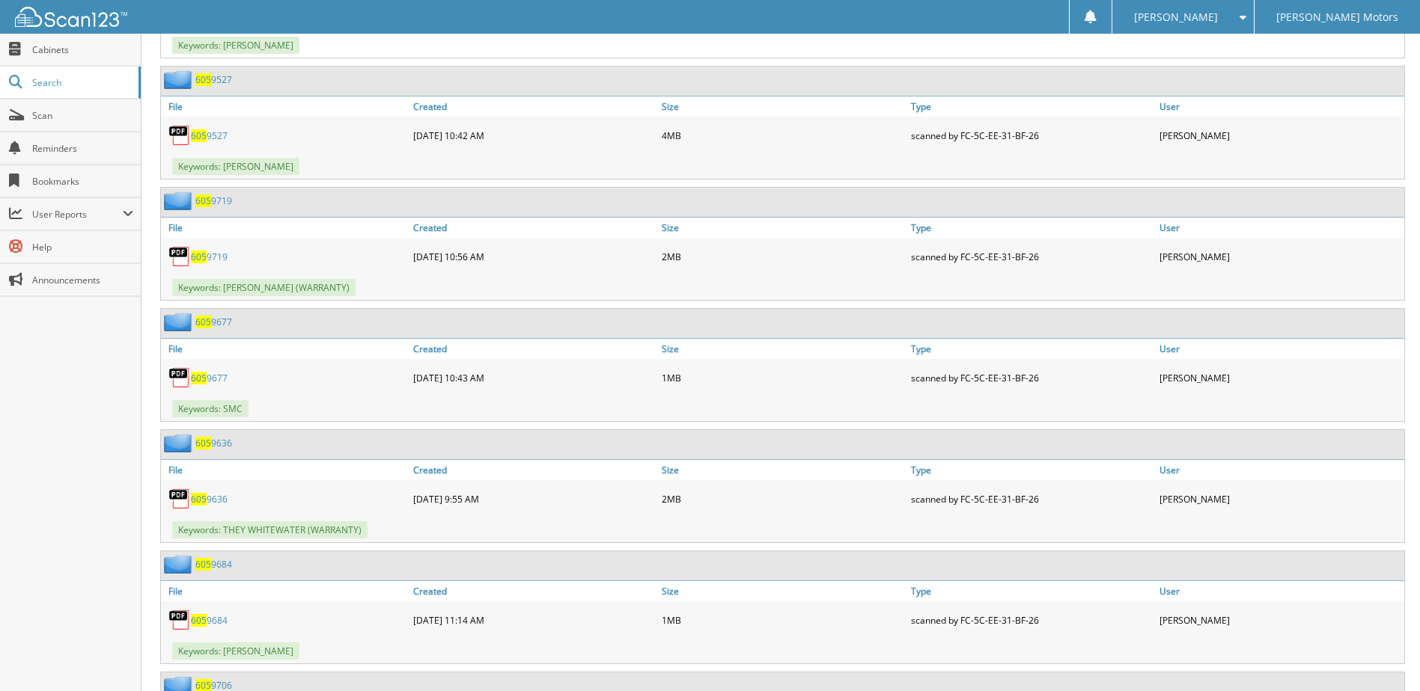
click at [205, 376] on span "605" at bounding box center [199, 378] width 16 height 13
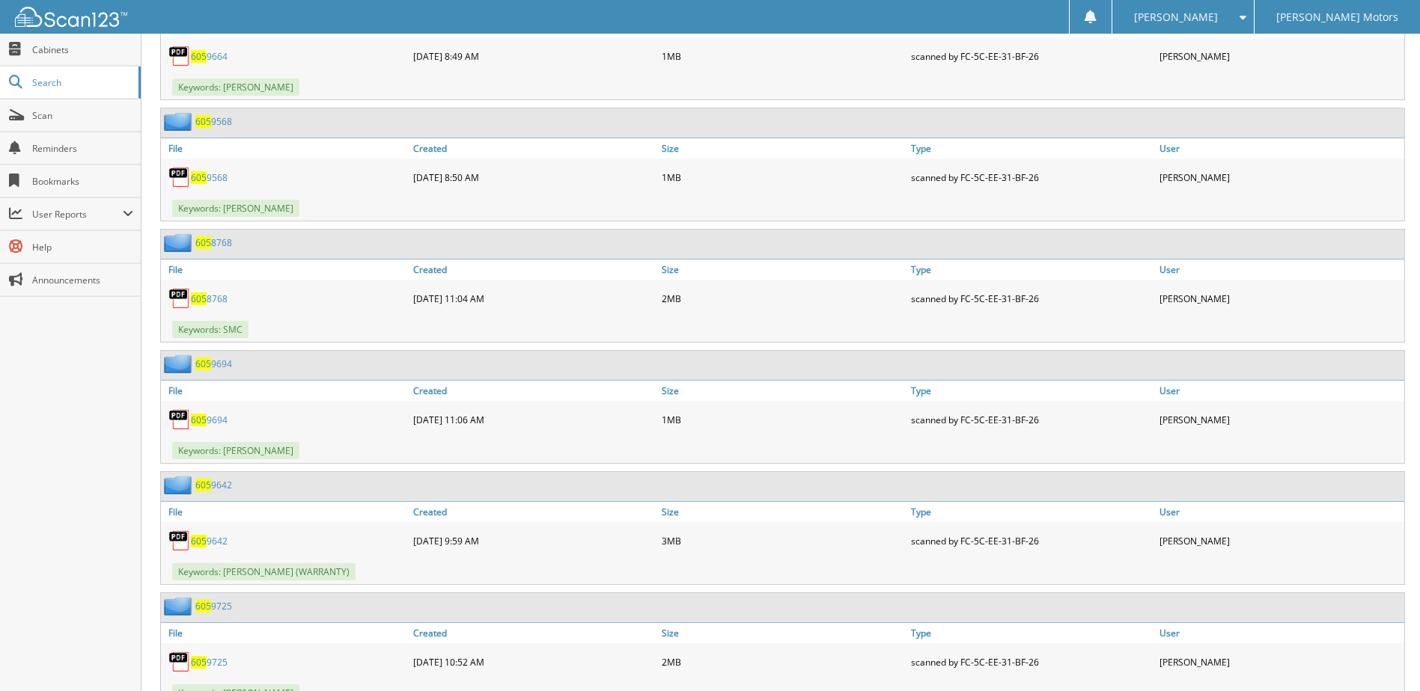
scroll to position [6061, 0]
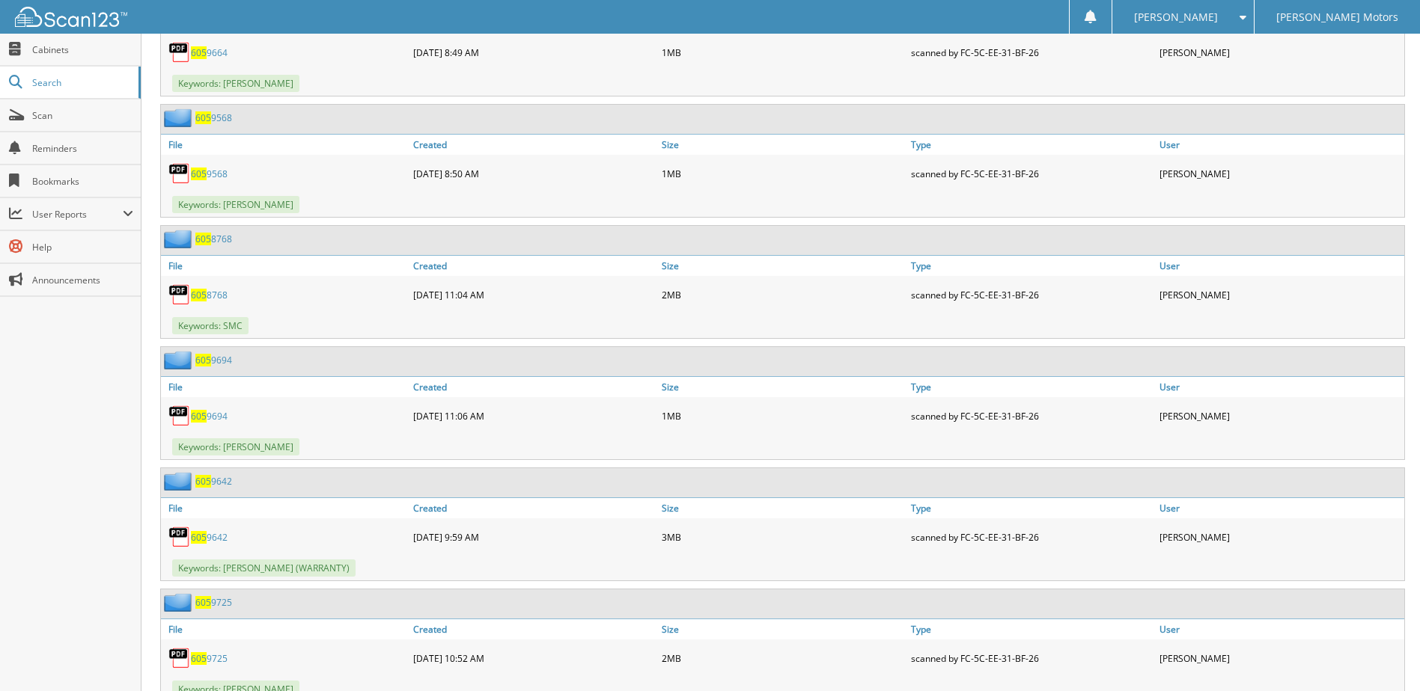
click at [206, 291] on span "605" at bounding box center [199, 295] width 16 height 13
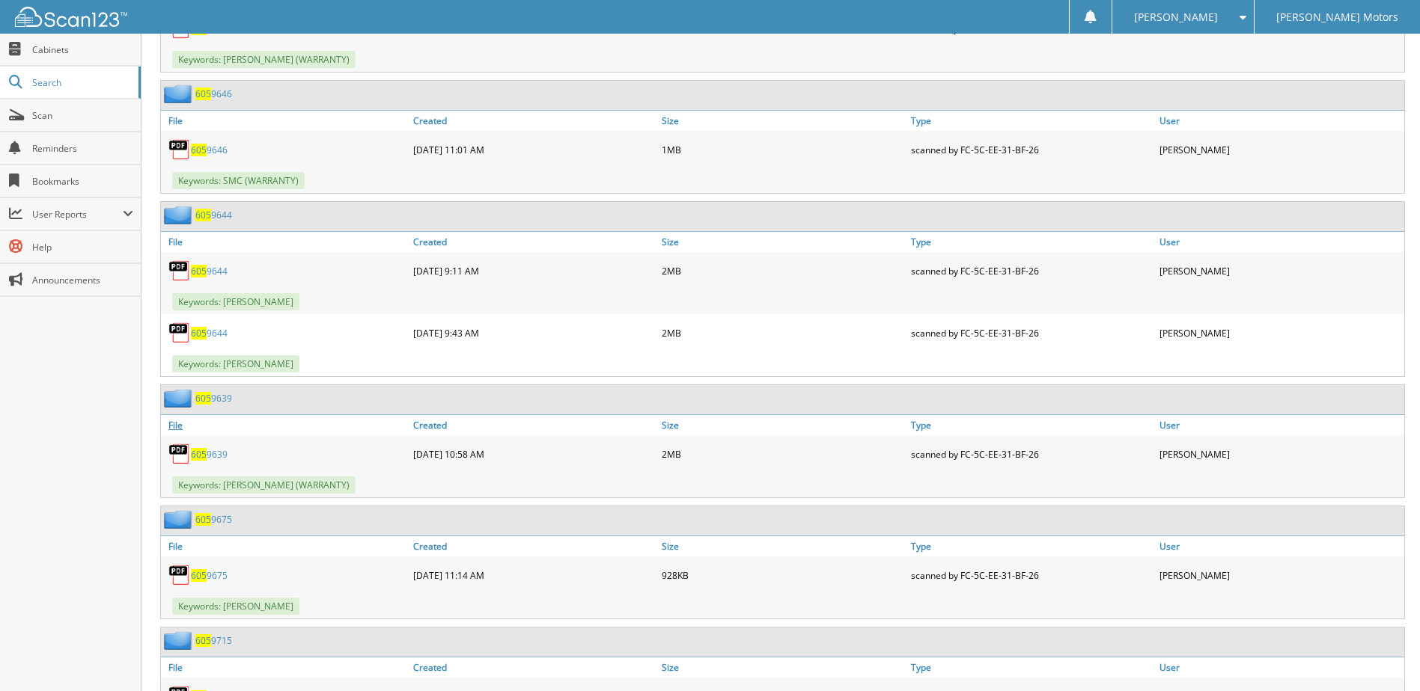
scroll to position [8531, 0]
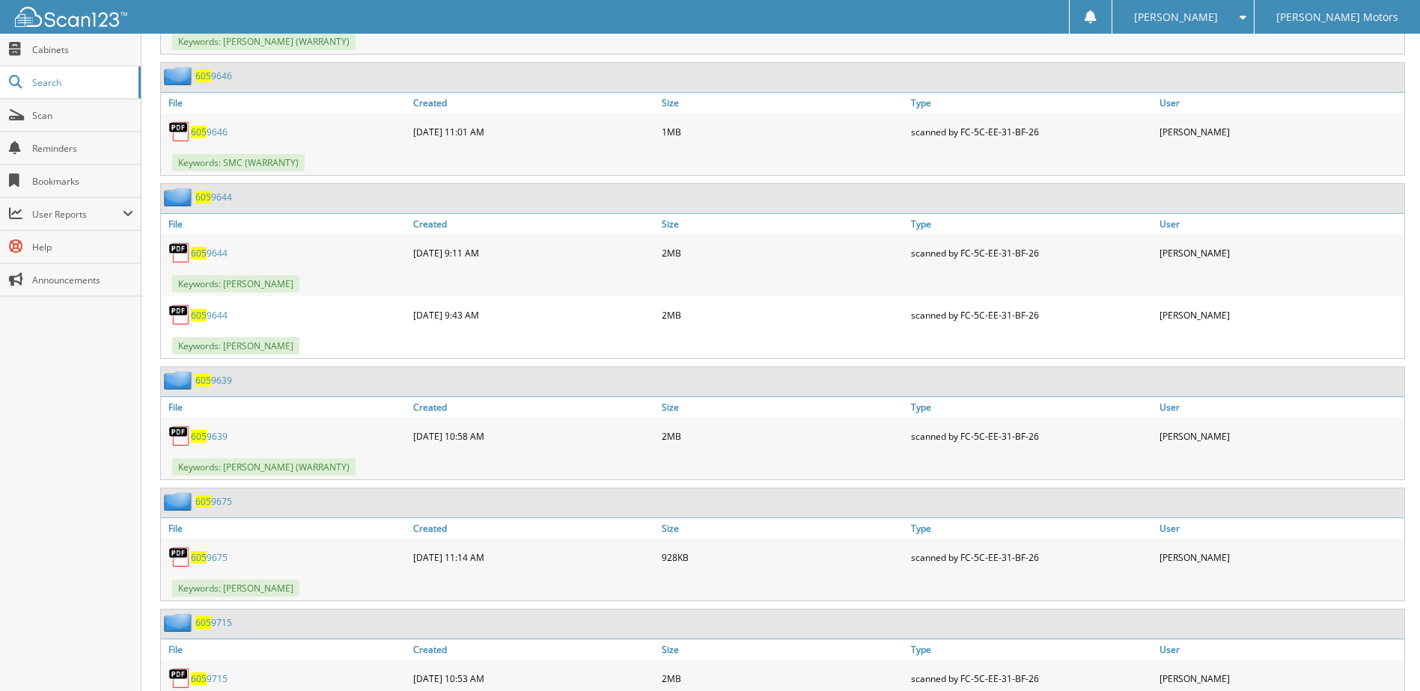
click at [216, 129] on link "605 9646" at bounding box center [209, 132] width 37 height 13
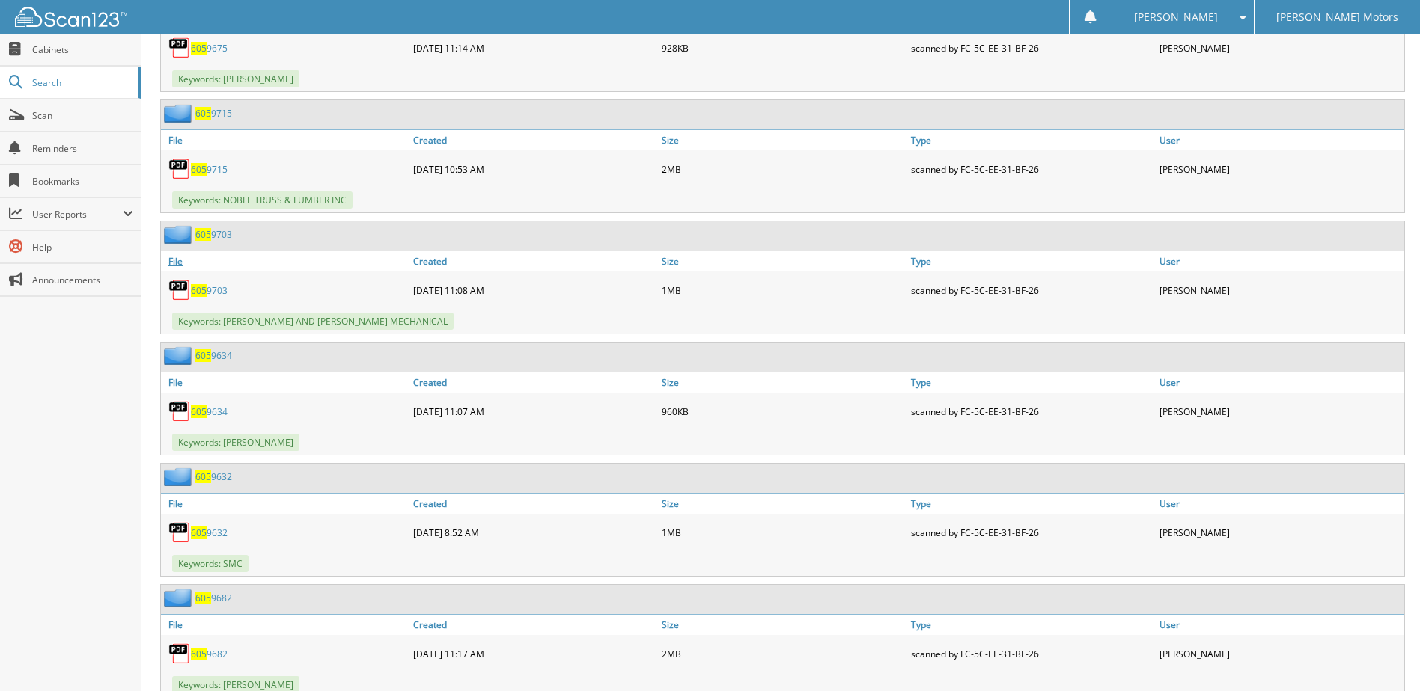
scroll to position [9279, 0]
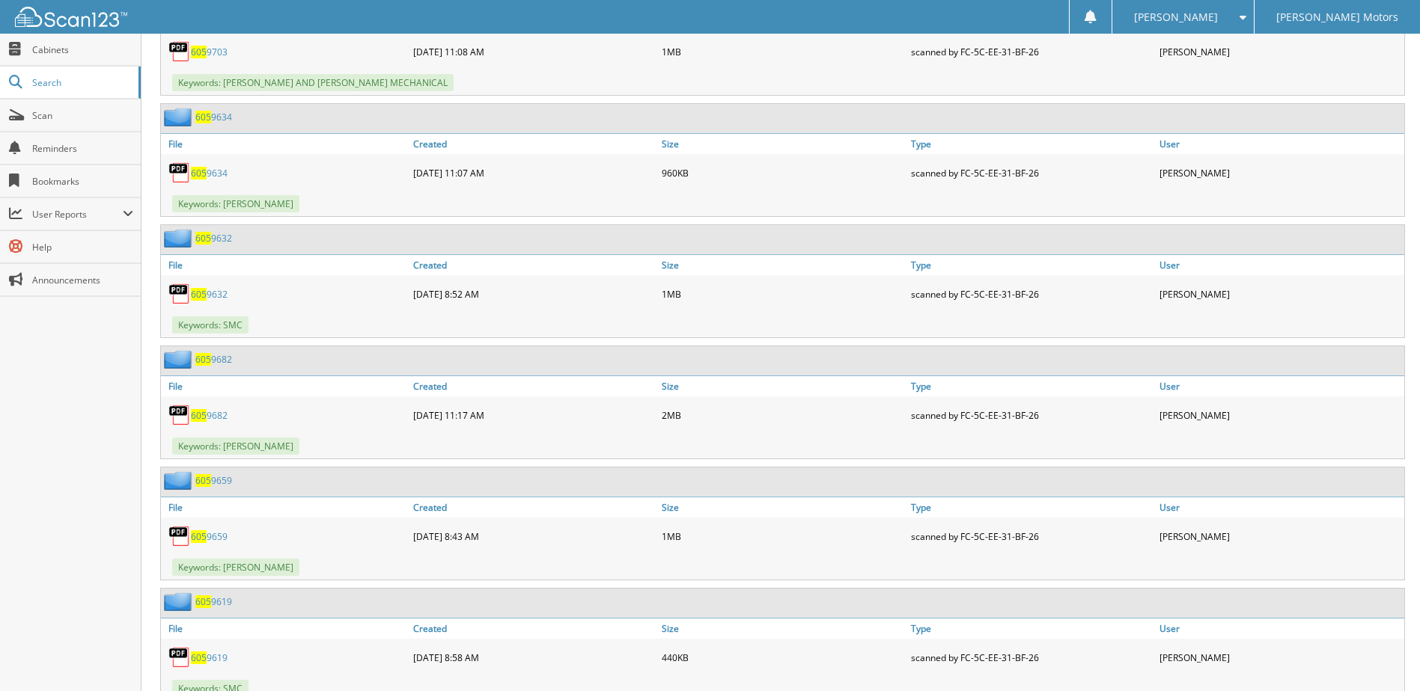
click at [207, 296] on link "605 9632" at bounding box center [209, 294] width 37 height 13
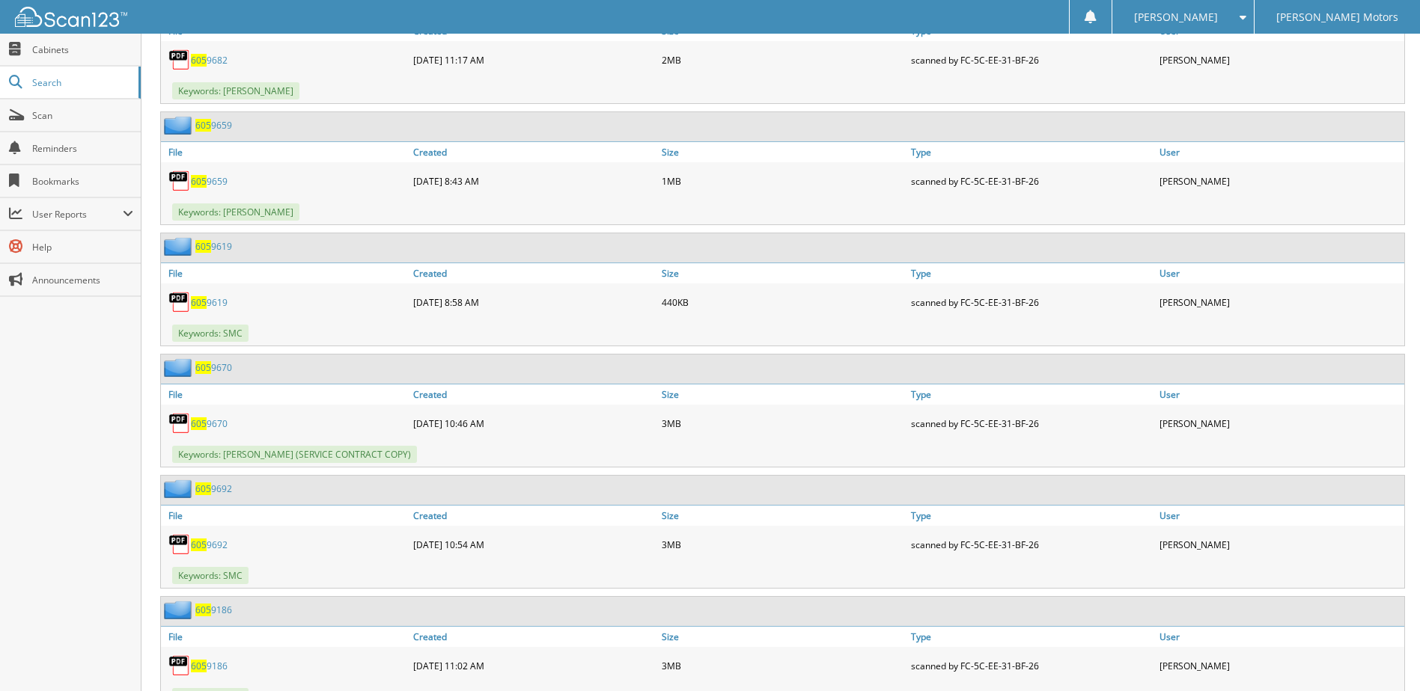
scroll to position [9653, 0]
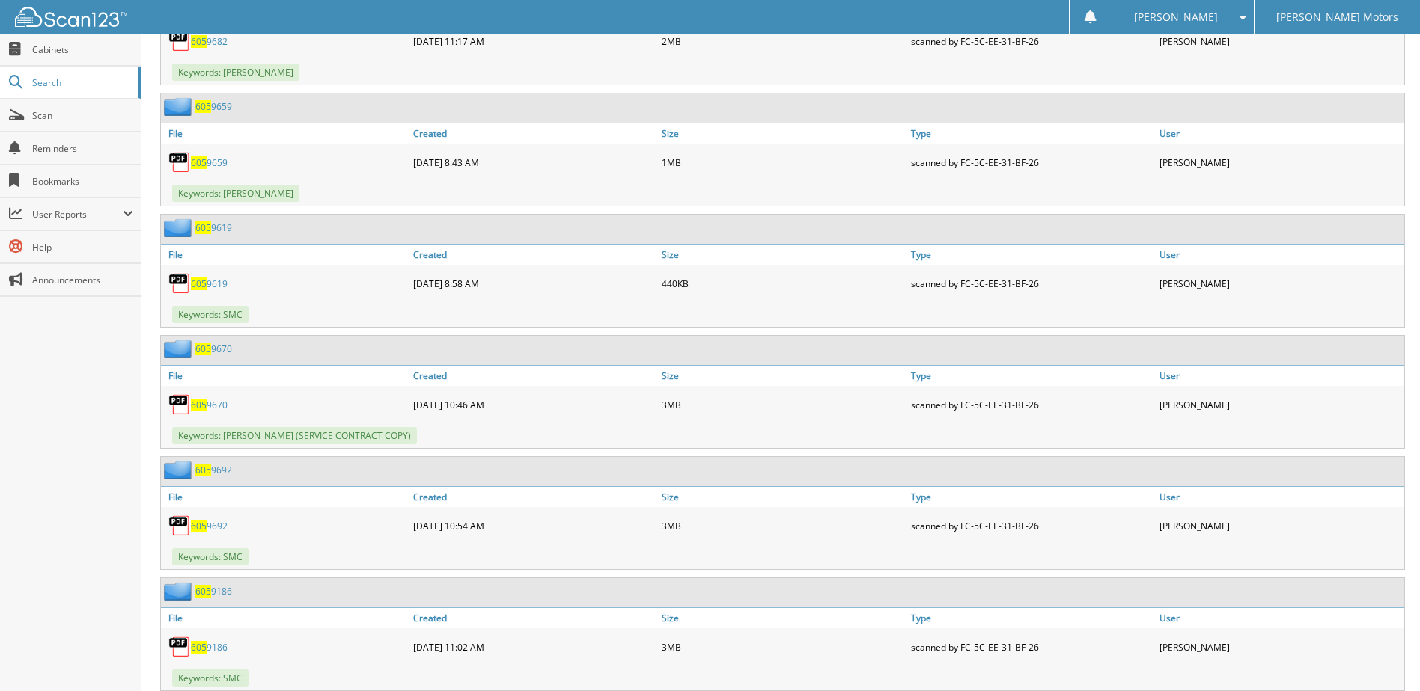
click at [216, 281] on link "605 9619" at bounding box center [209, 284] width 37 height 13
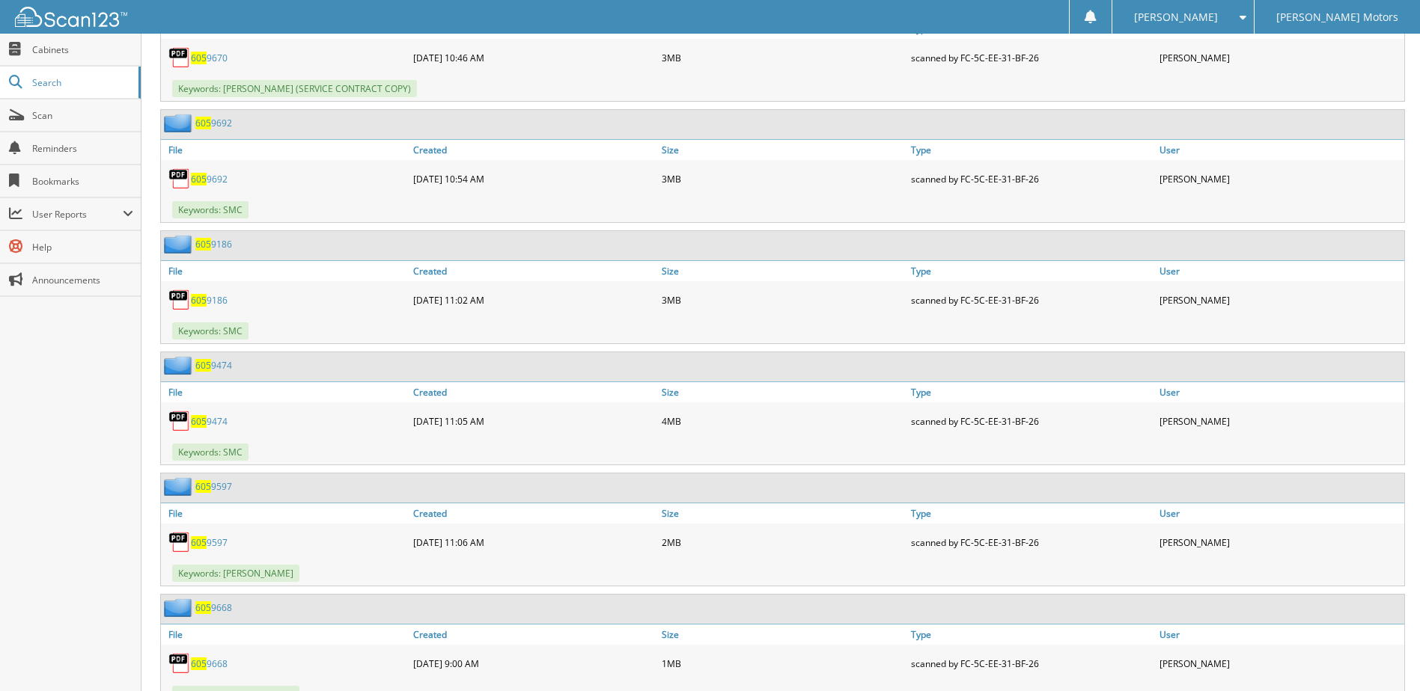
scroll to position [10027, 0]
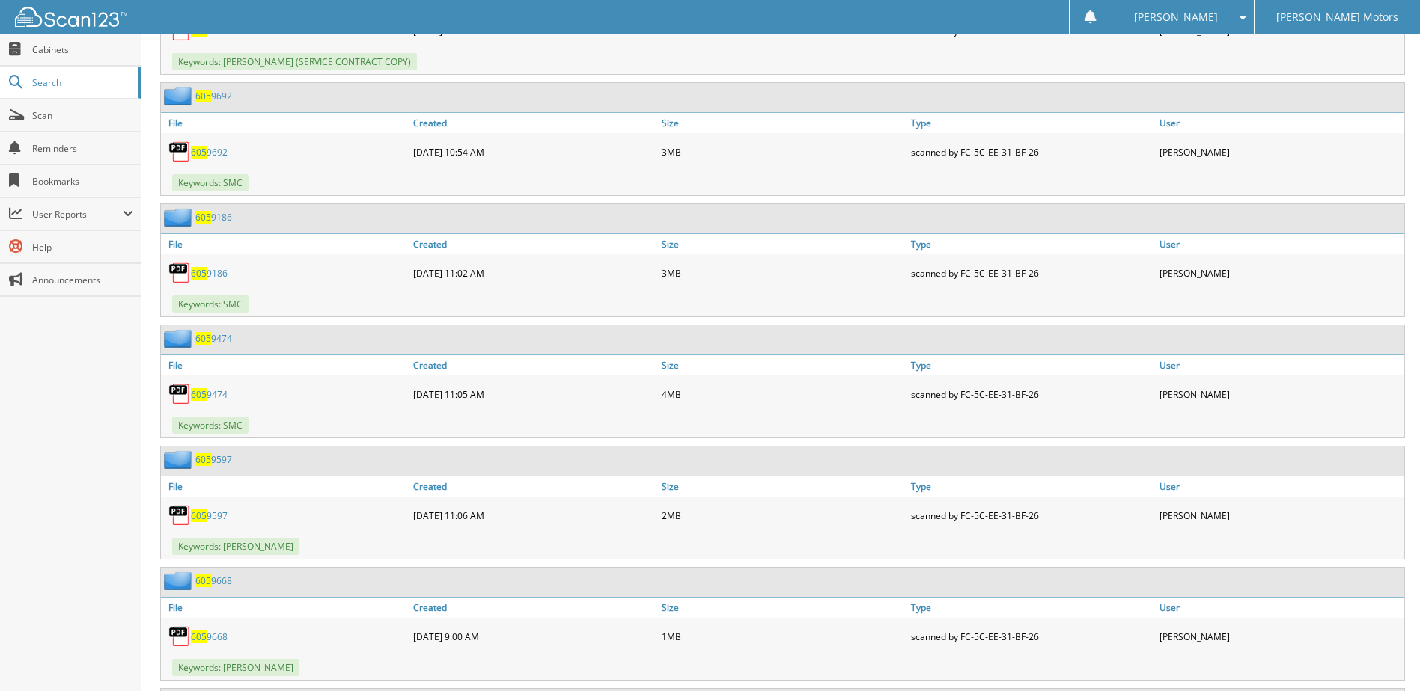
click at [206, 152] on span "605" at bounding box center [199, 152] width 16 height 13
click at [208, 271] on link "605 9186" at bounding box center [209, 273] width 37 height 13
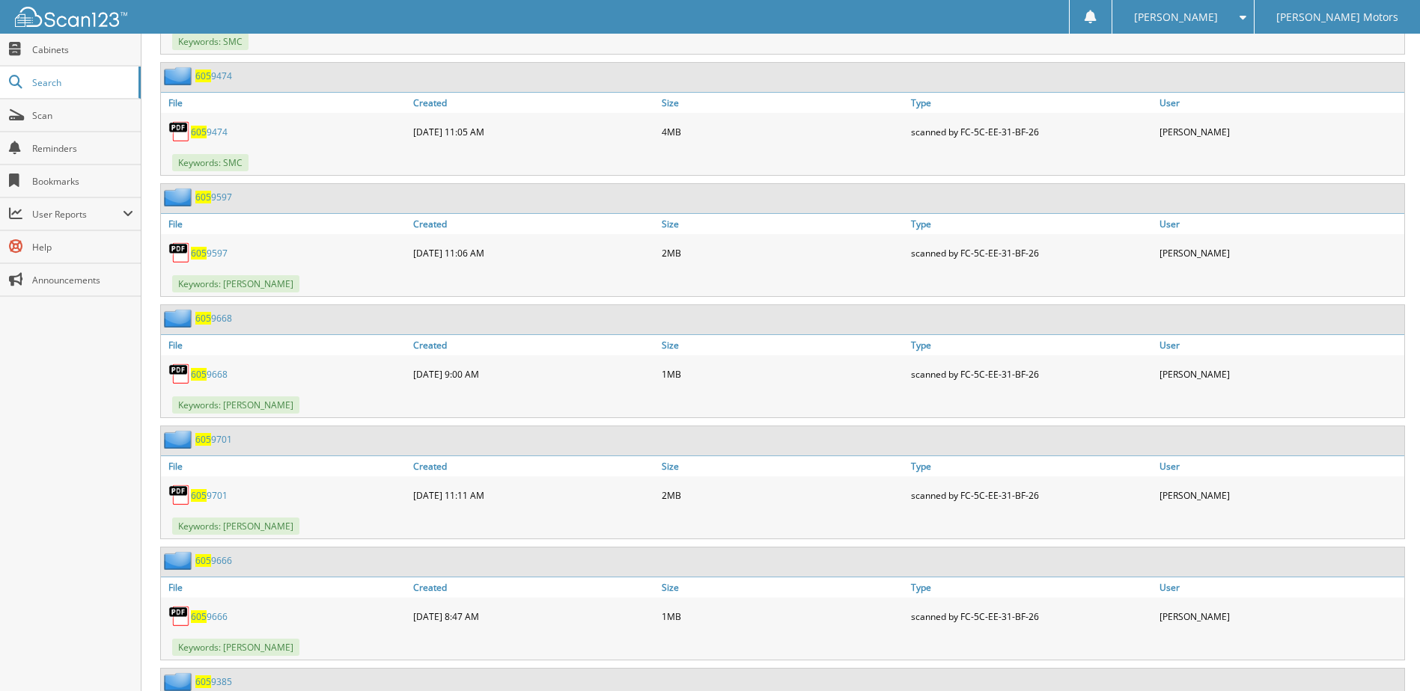
scroll to position [10327, 0]
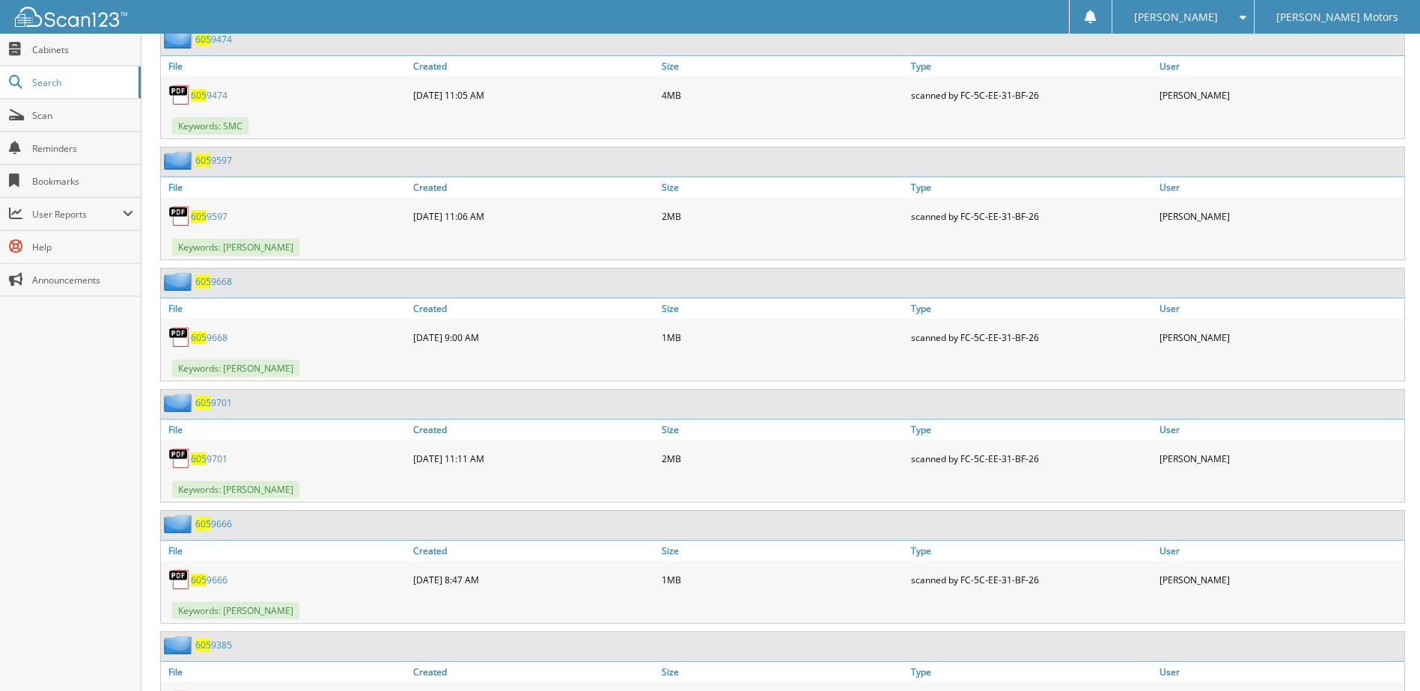
click at [212, 94] on link "605 9474" at bounding box center [209, 95] width 37 height 13
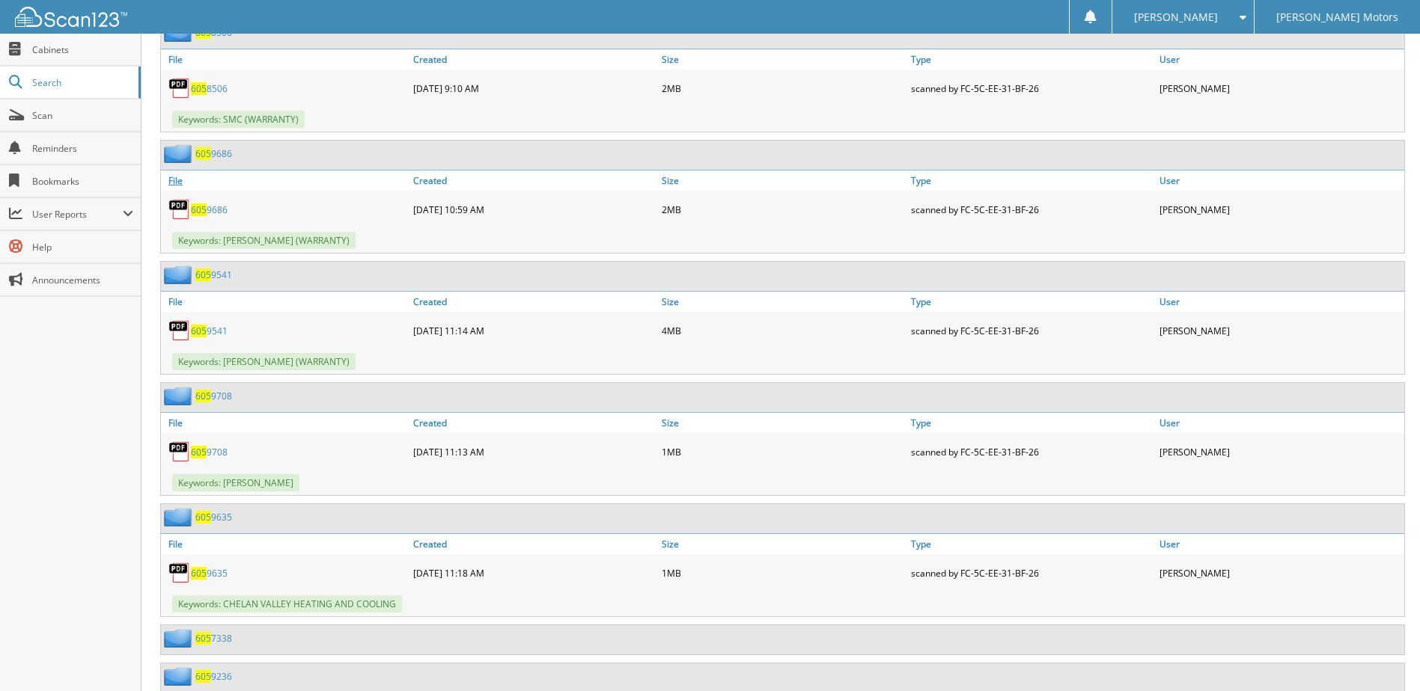
scroll to position [11374, 0]
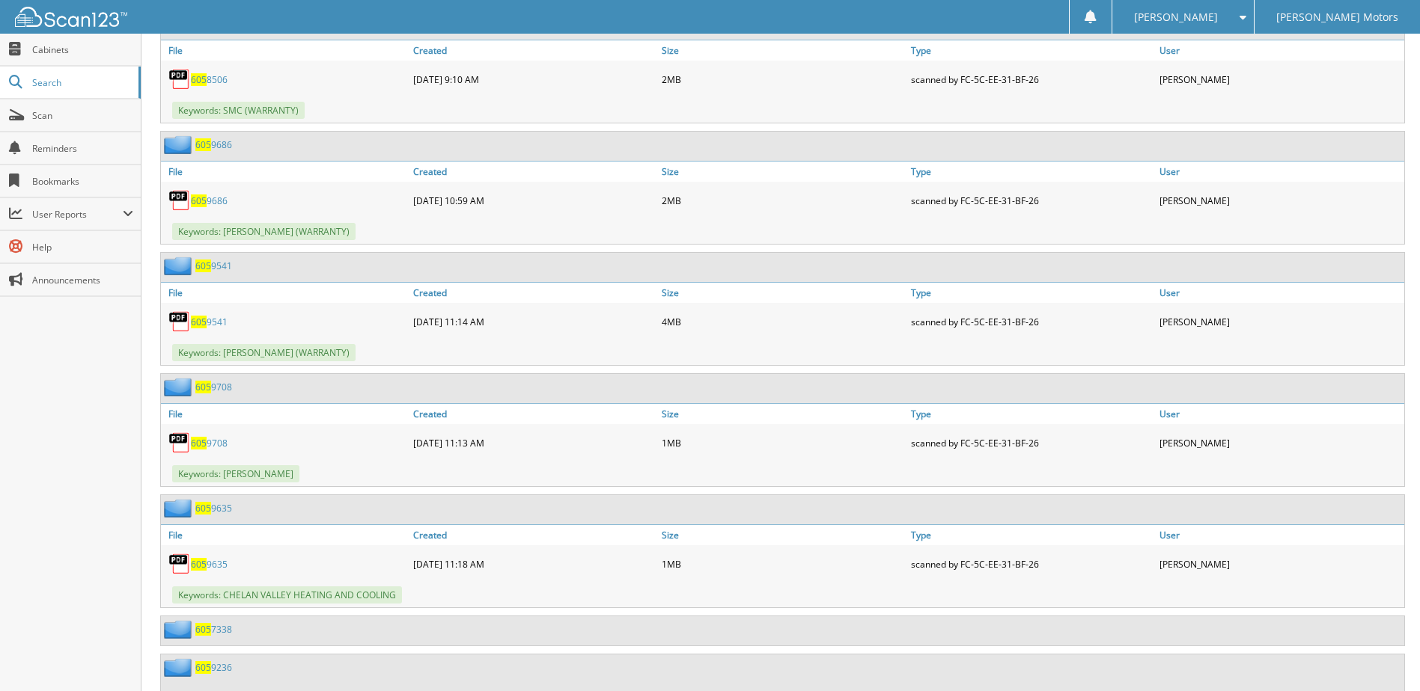
click at [205, 80] on span "605" at bounding box center [199, 79] width 16 height 13
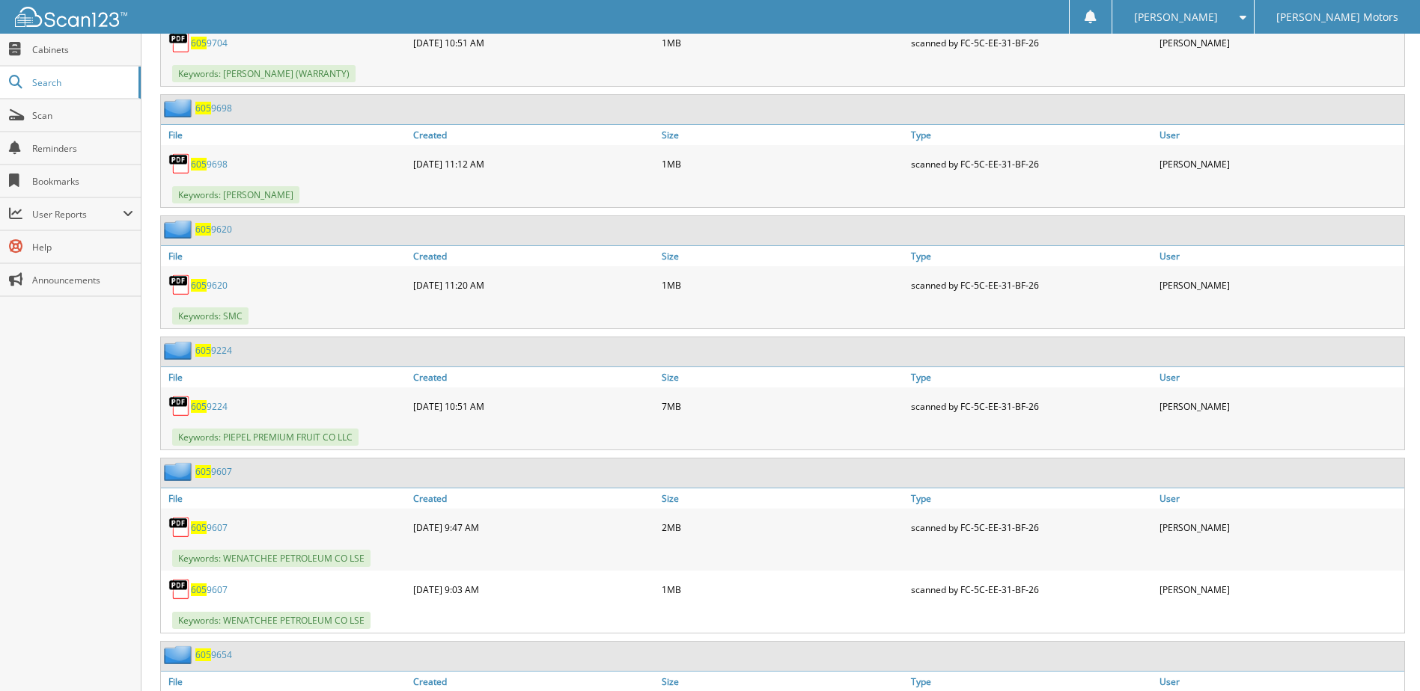
scroll to position [1422, 0]
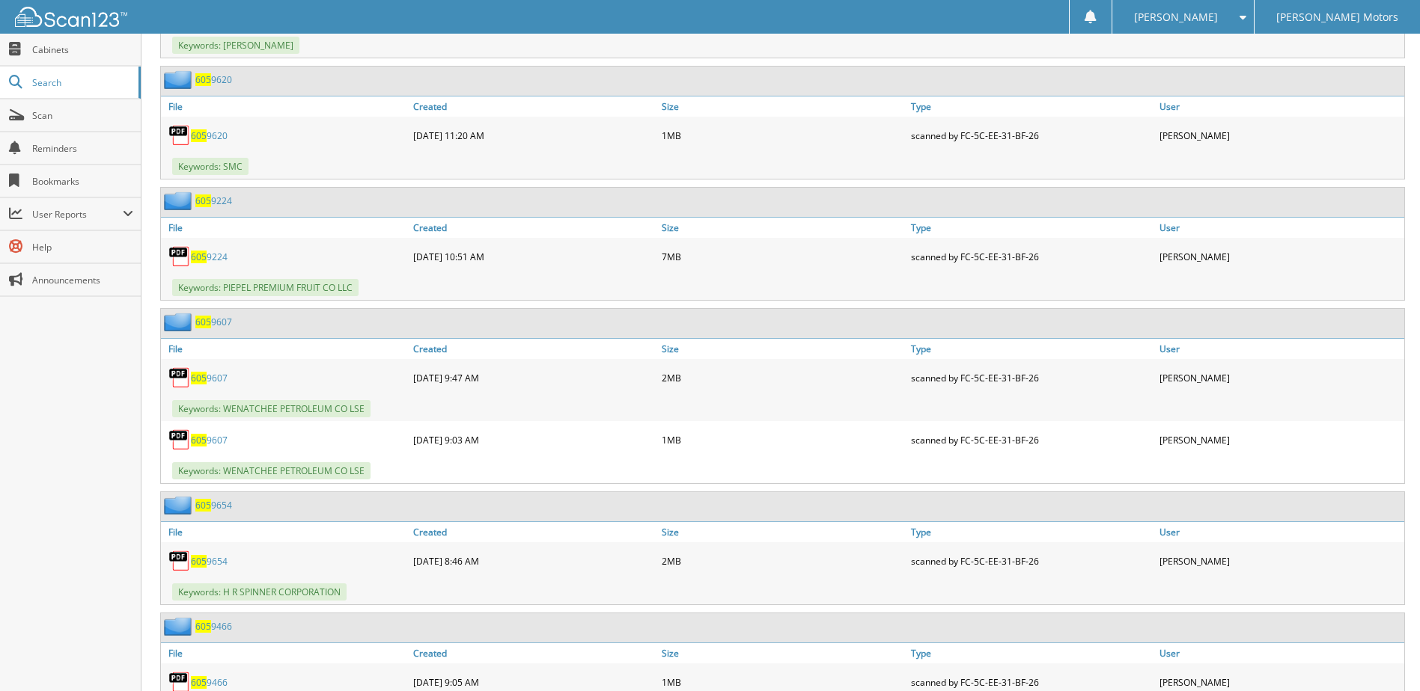
click at [202, 134] on span "605" at bounding box center [199, 135] width 16 height 13
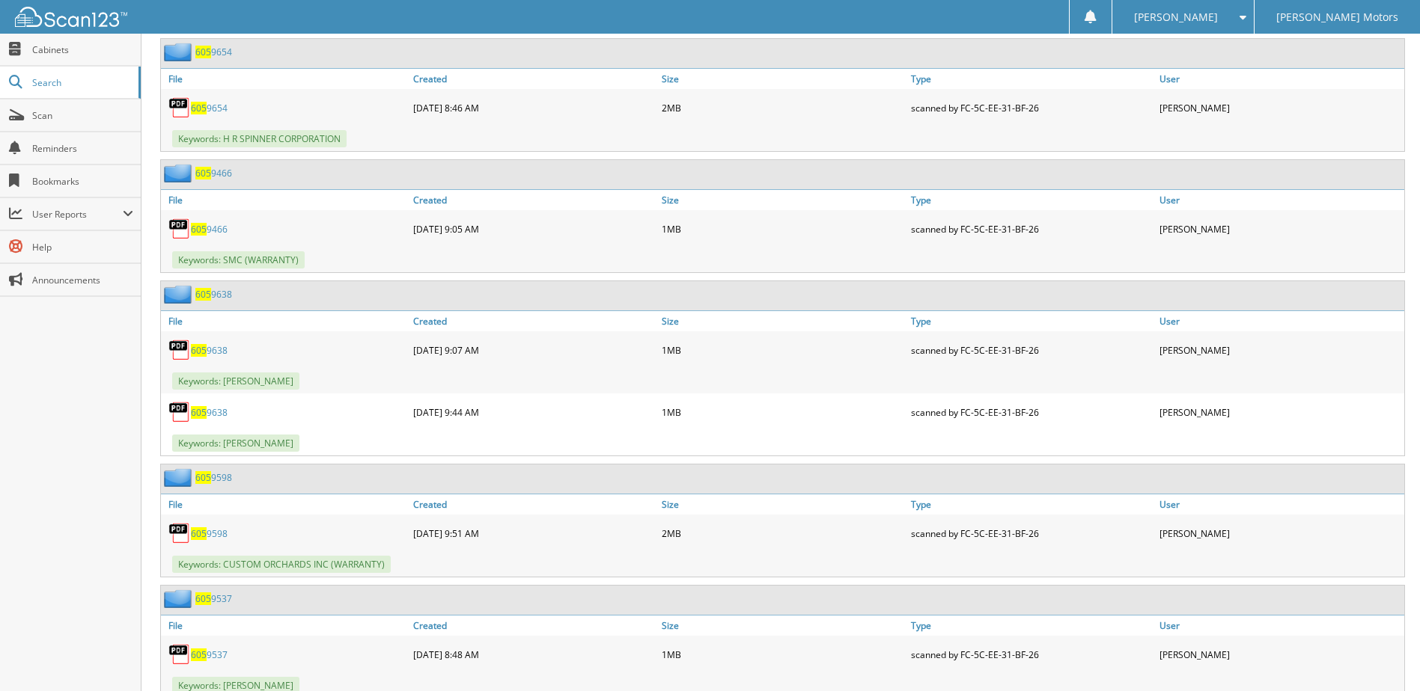
scroll to position [1946, 0]
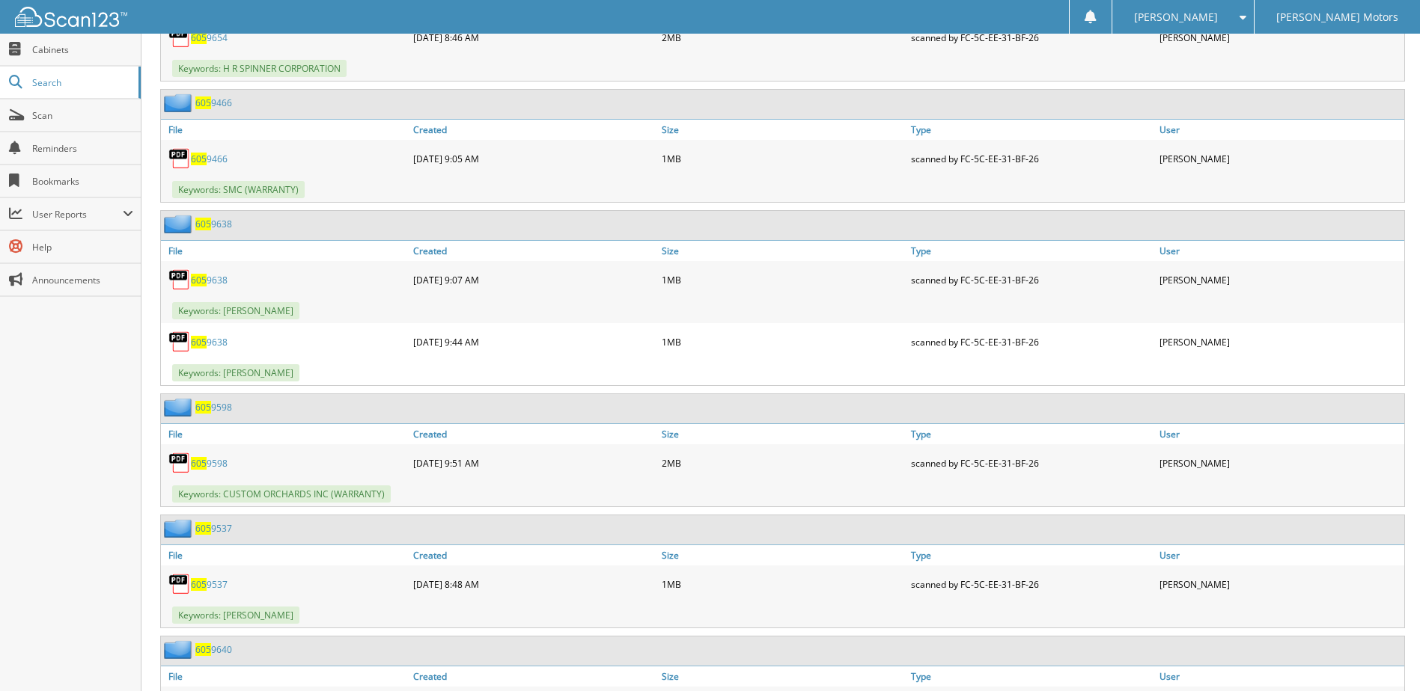
click at [212, 162] on link "605 9466" at bounding box center [209, 159] width 37 height 13
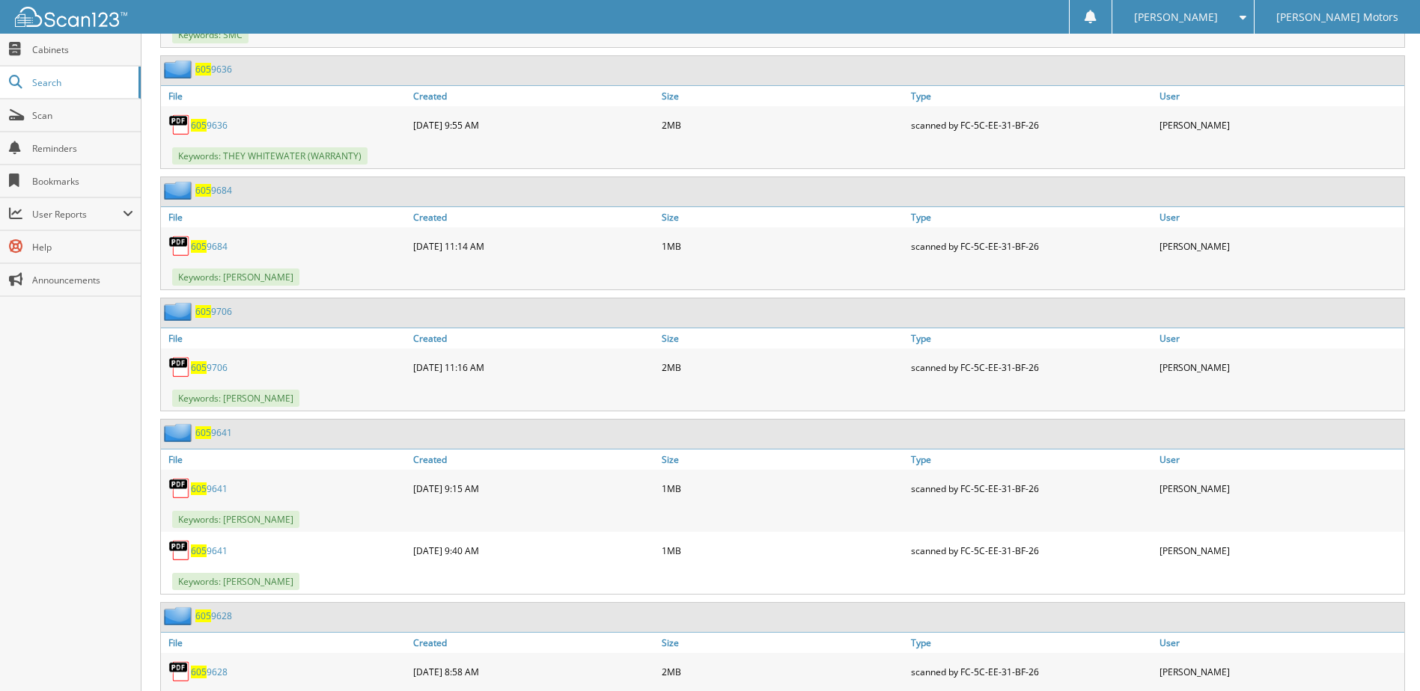
scroll to position [3667, 0]
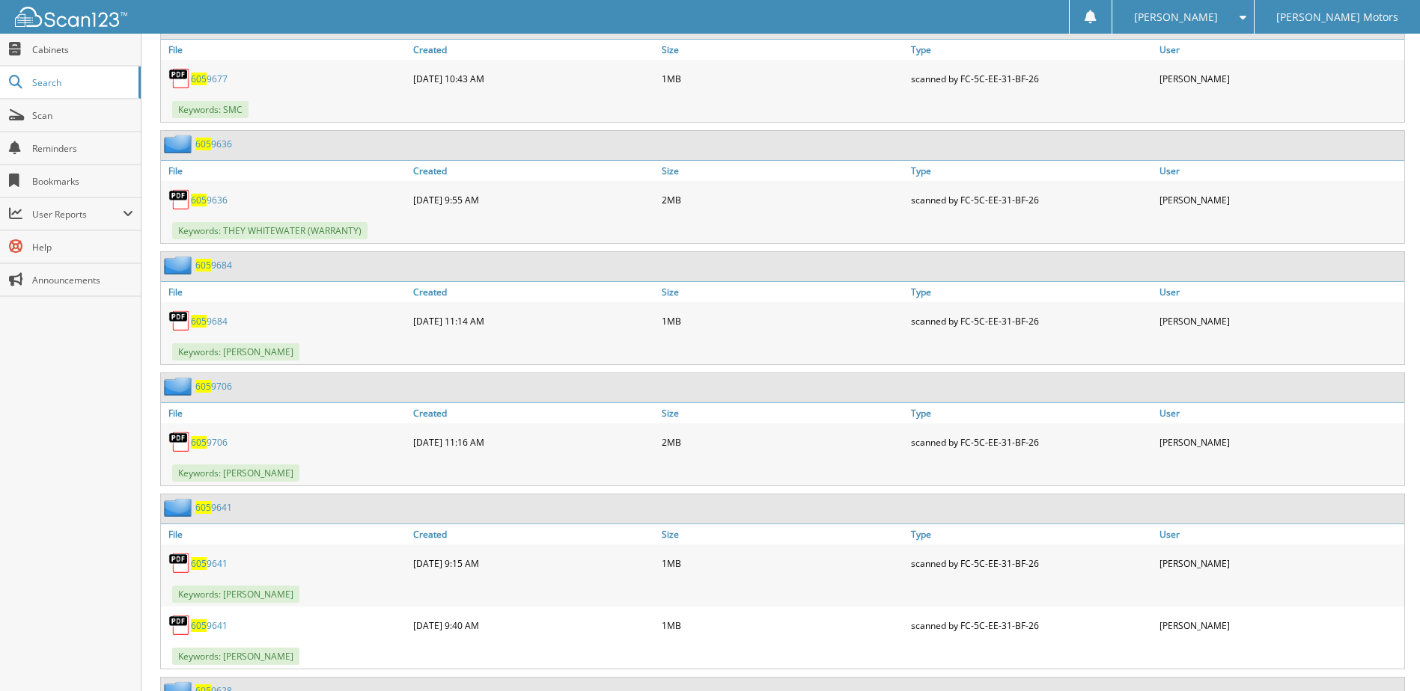
click at [205, 76] on span "605" at bounding box center [199, 79] width 16 height 13
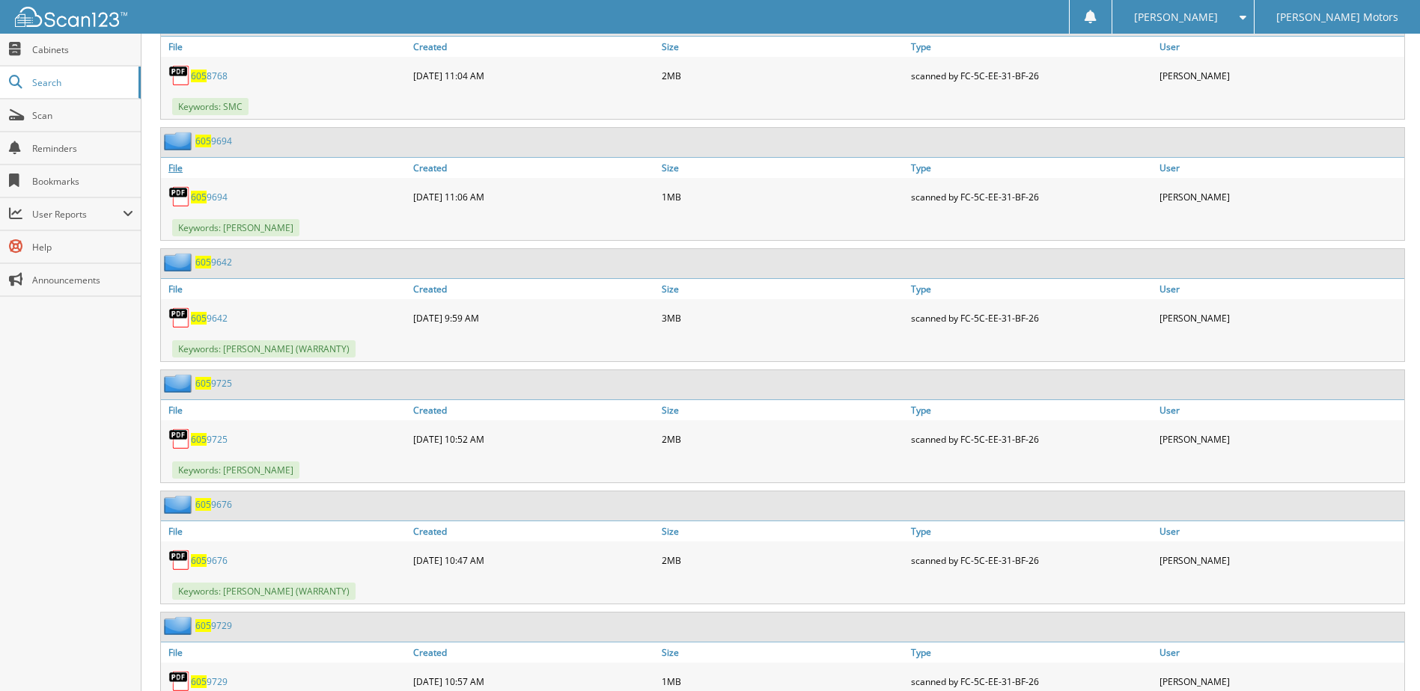
scroll to position [6286, 0]
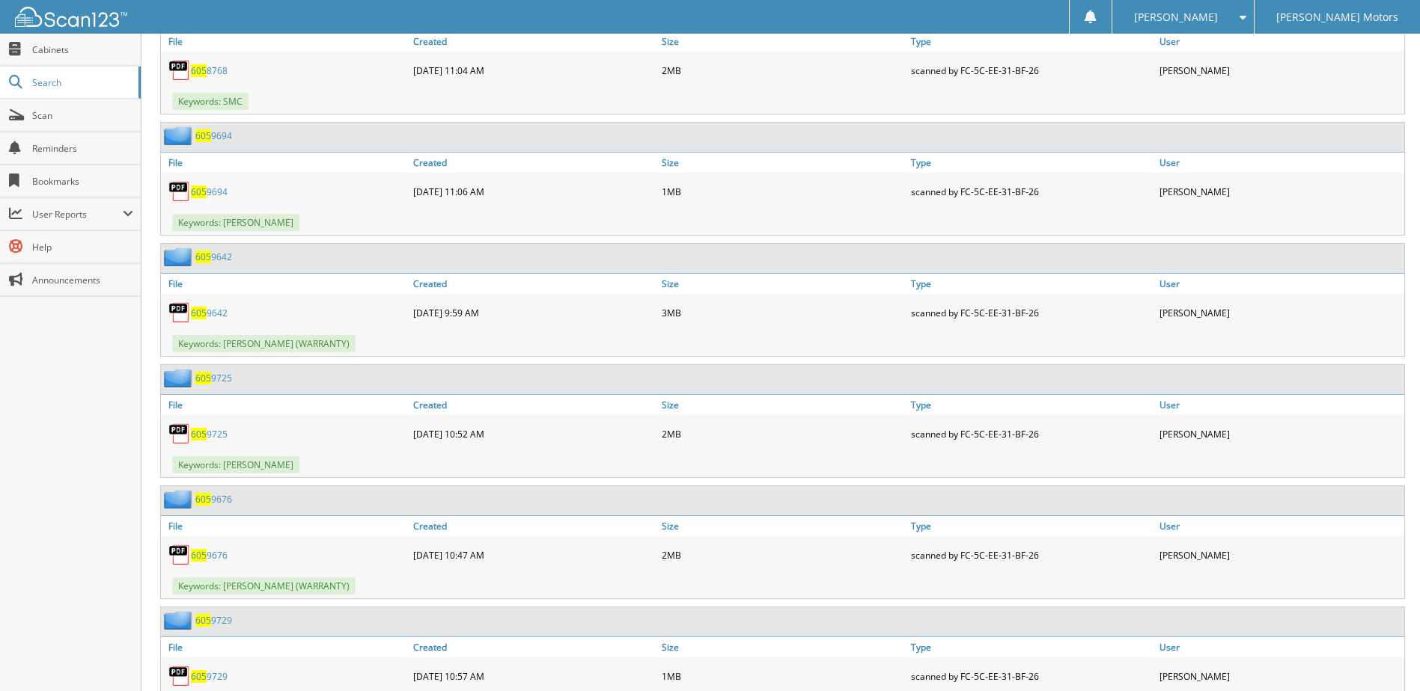
click at [210, 69] on link "605 8768" at bounding box center [209, 70] width 37 height 13
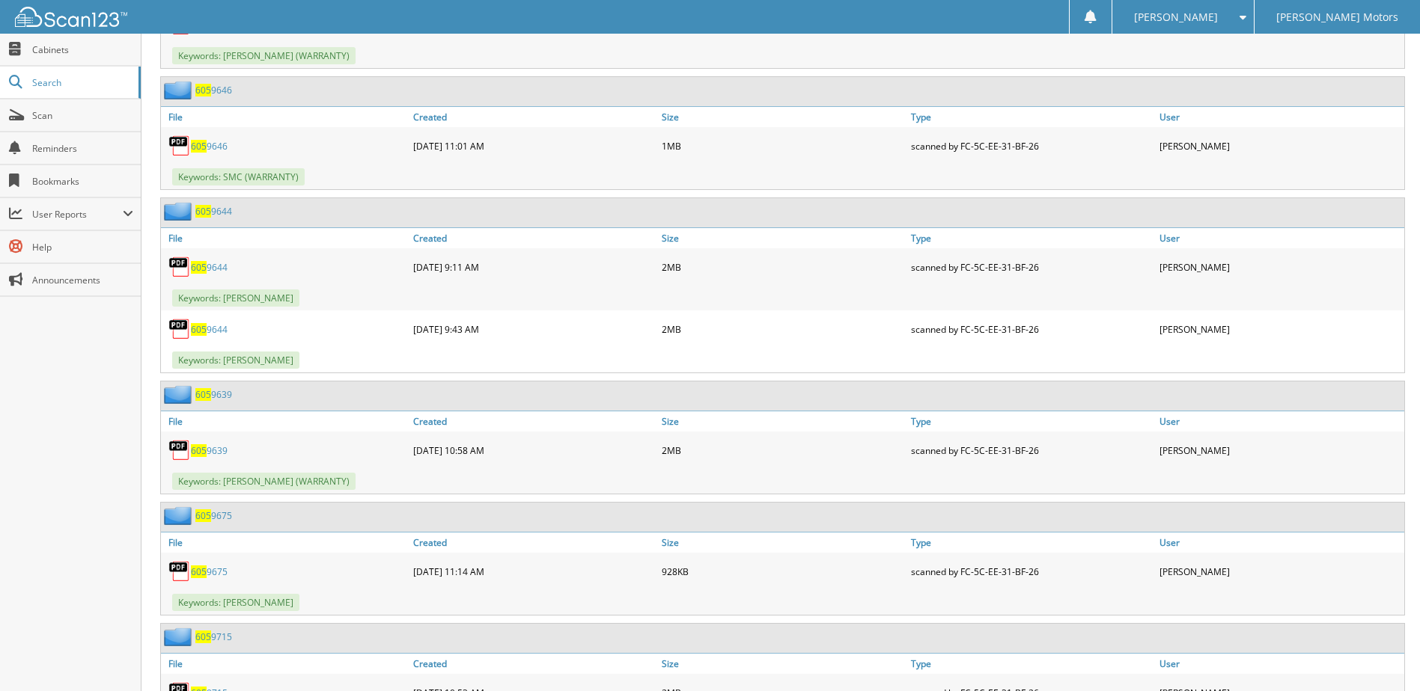
scroll to position [8531, 0]
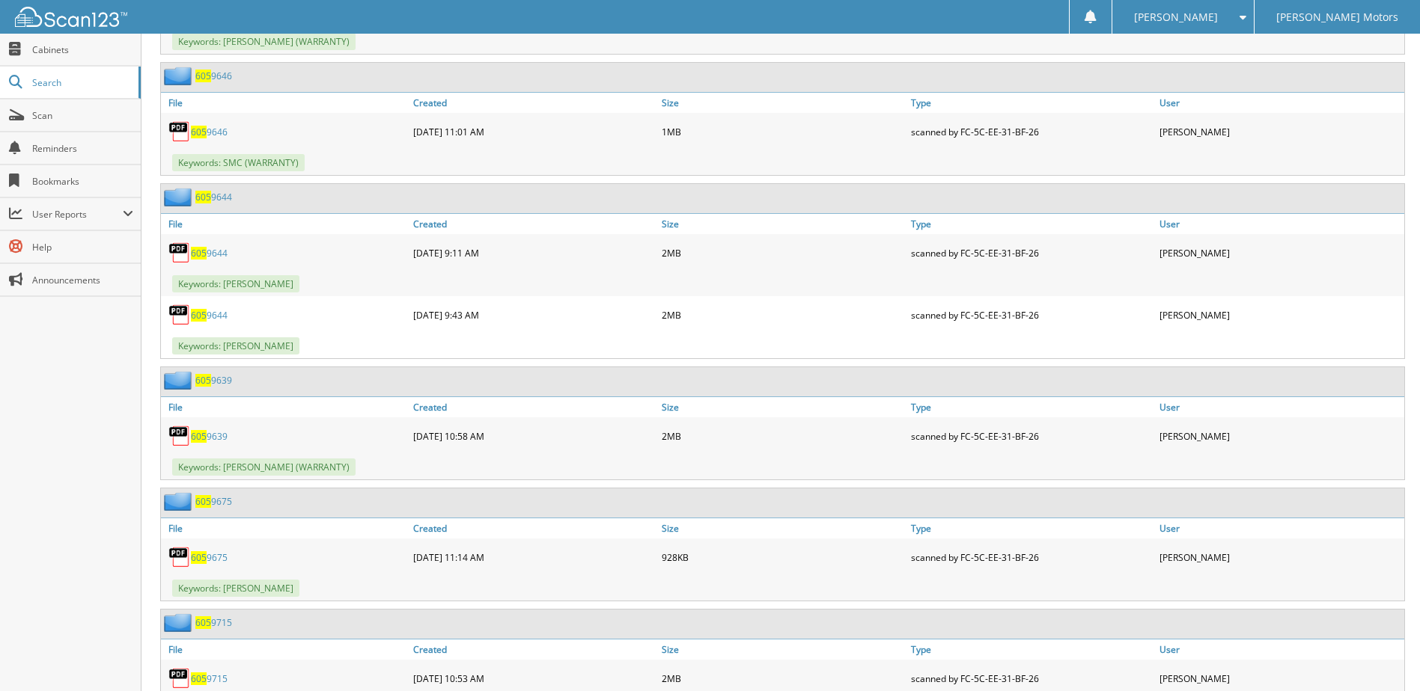
click at [220, 129] on link "605 9646" at bounding box center [209, 132] width 37 height 13
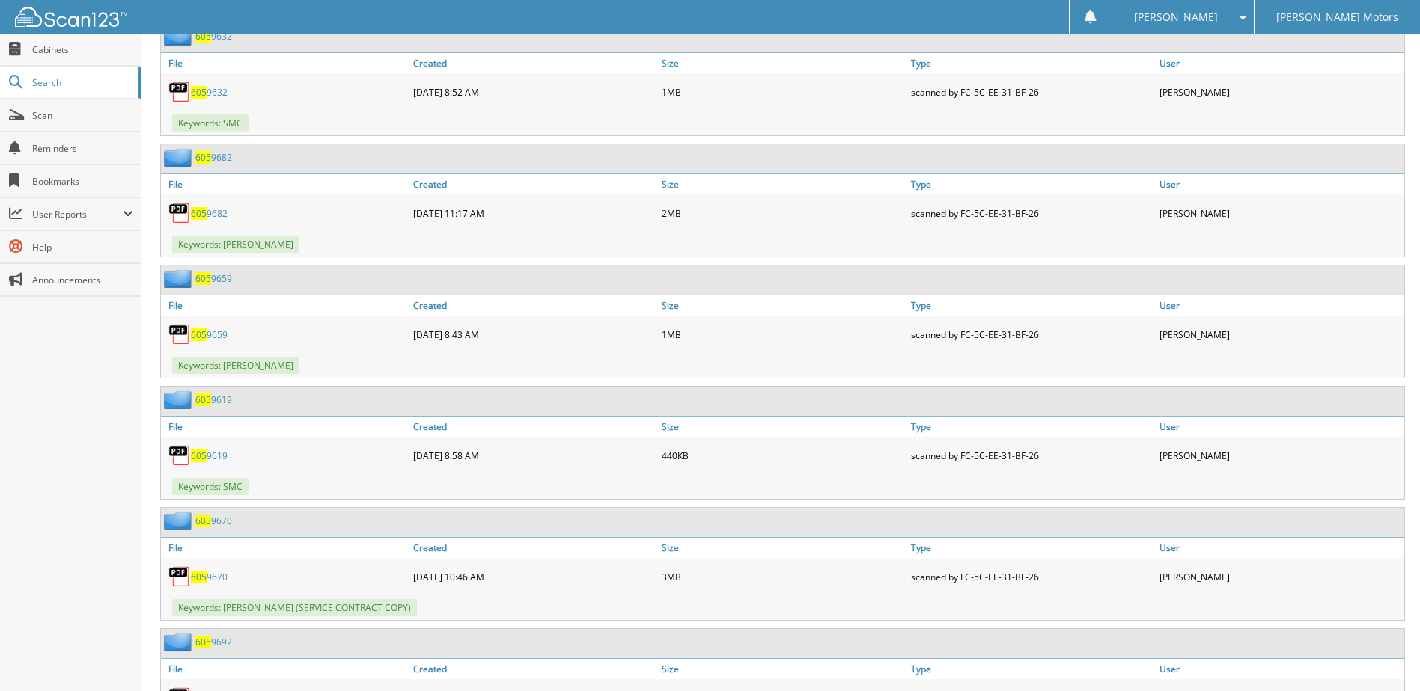
scroll to position [9504, 0]
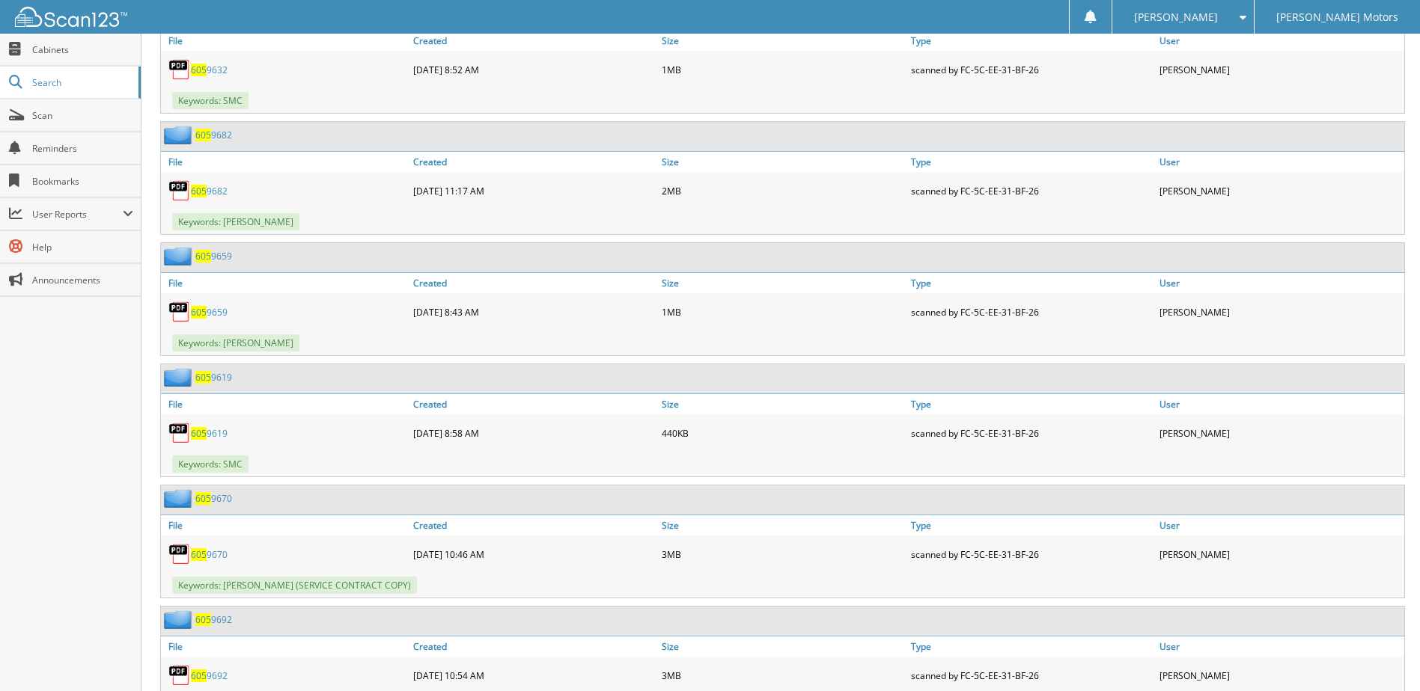
click at [206, 71] on span "605" at bounding box center [199, 70] width 16 height 13
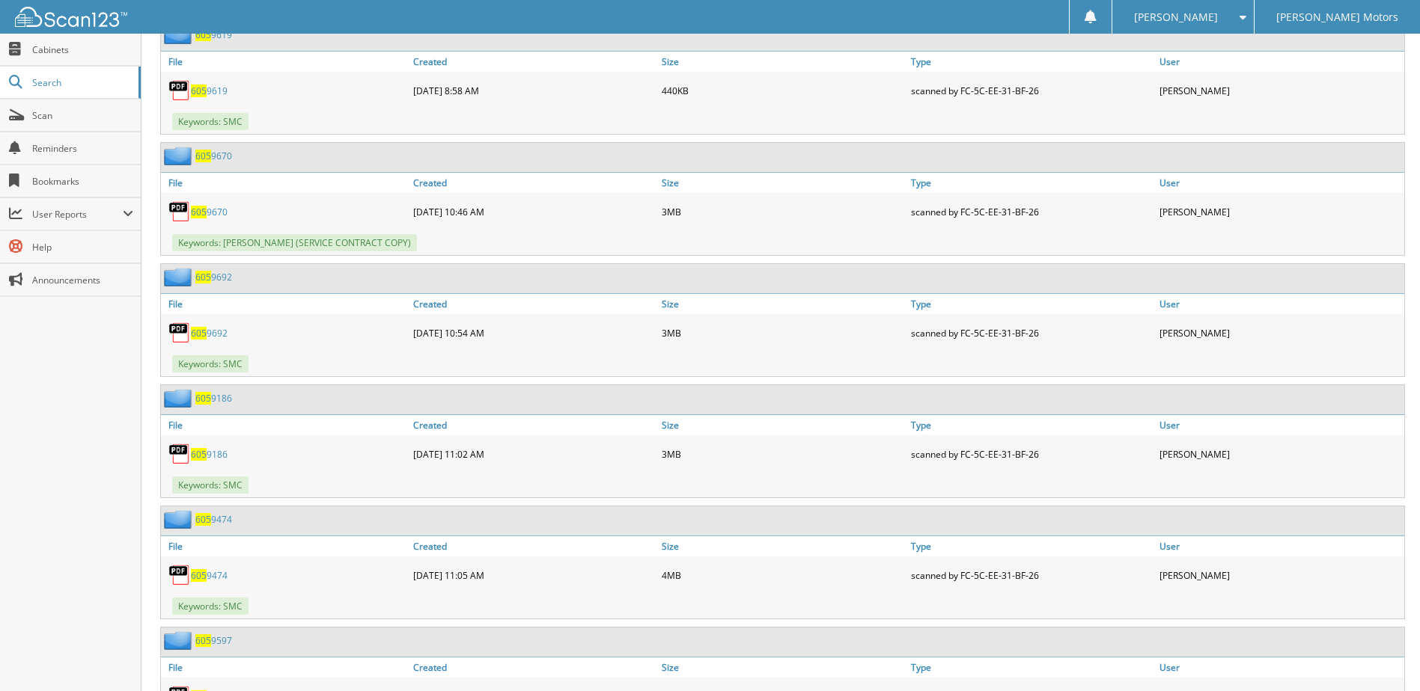
scroll to position [9878, 0]
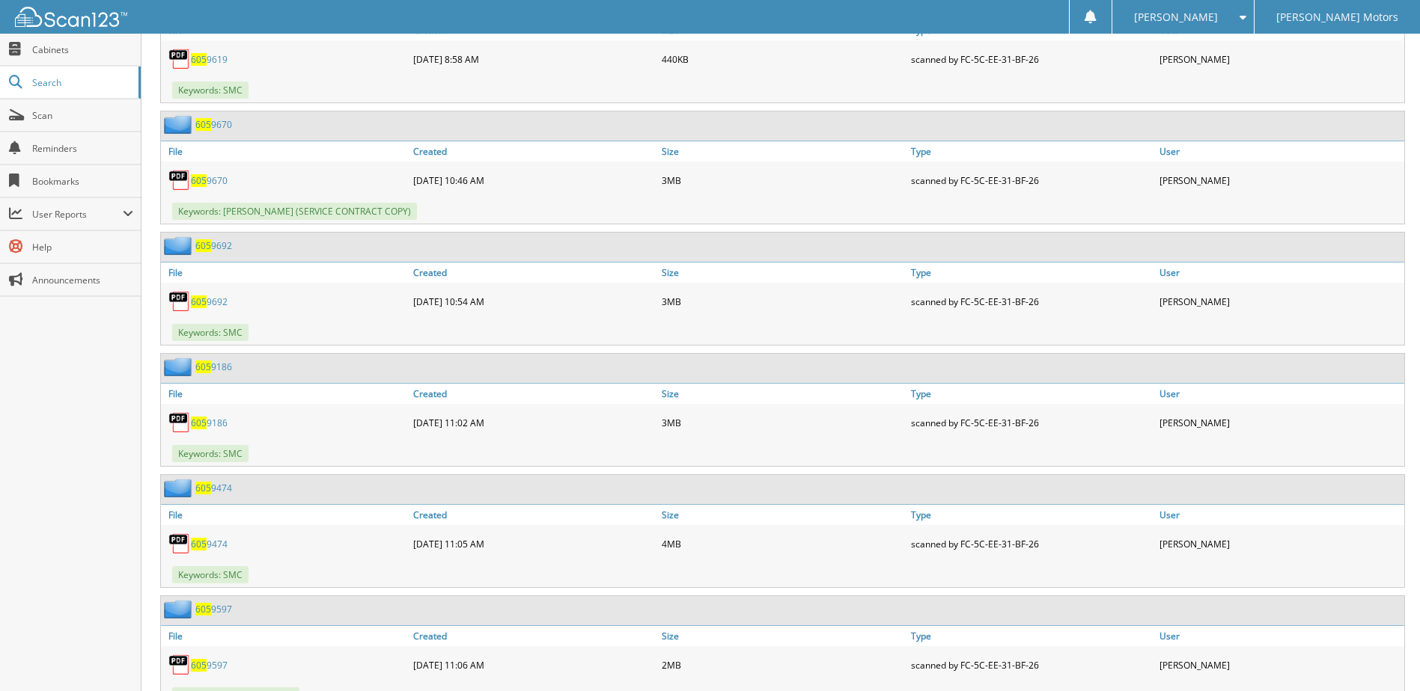
click at [209, 56] on link "605 9619" at bounding box center [209, 59] width 37 height 13
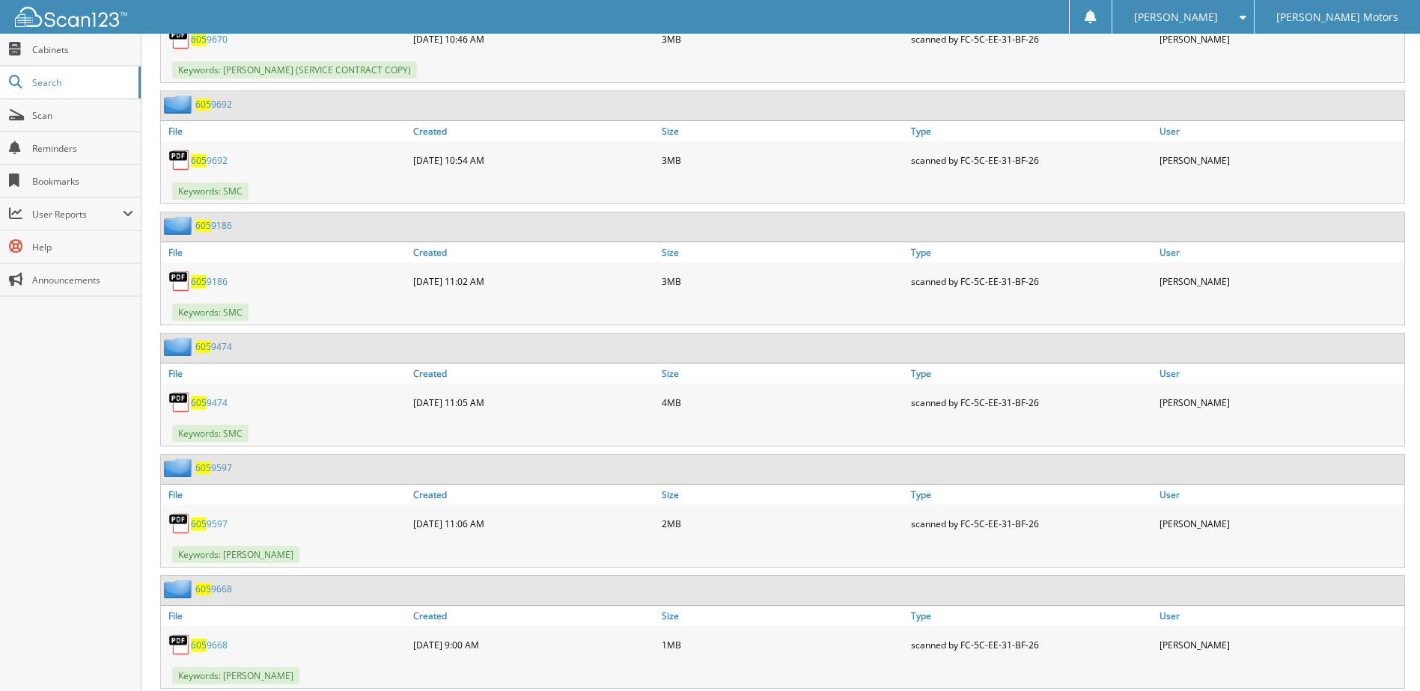
scroll to position [10027, 0]
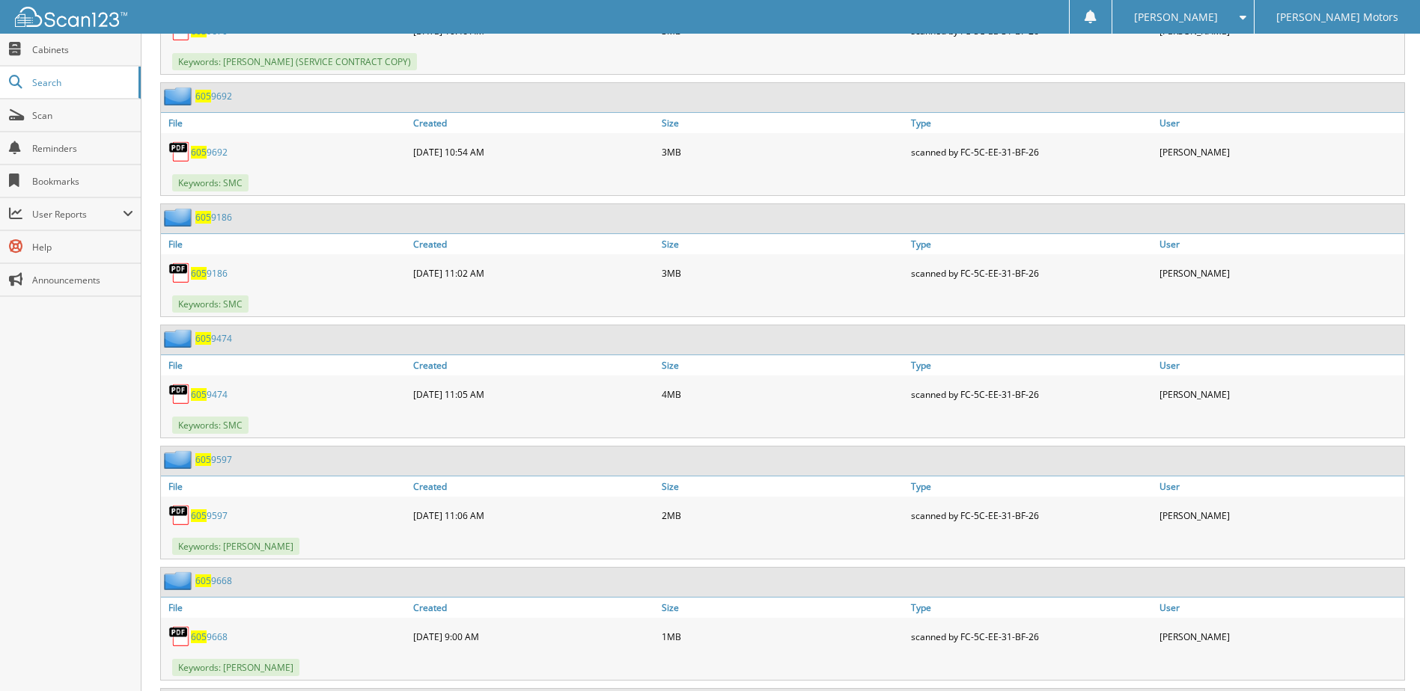
click at [216, 154] on link "605 9692" at bounding box center [209, 152] width 37 height 13
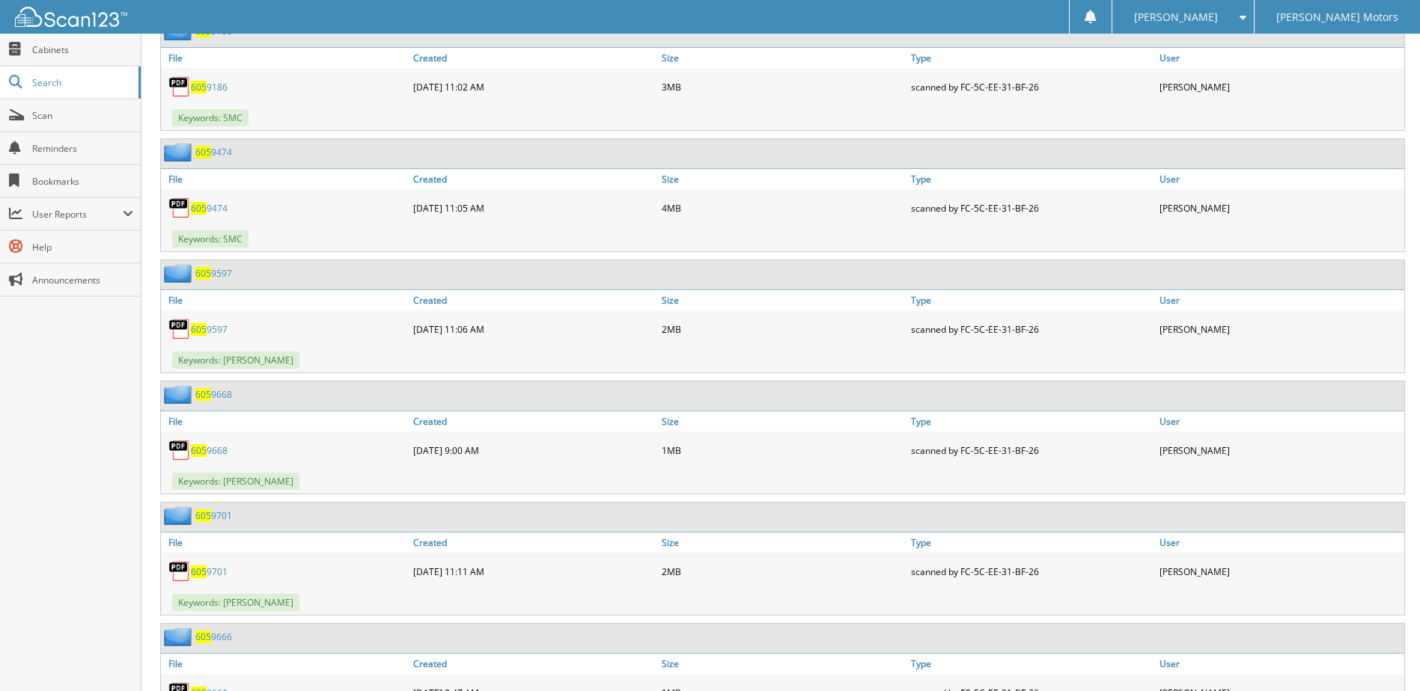
scroll to position [10252, 0]
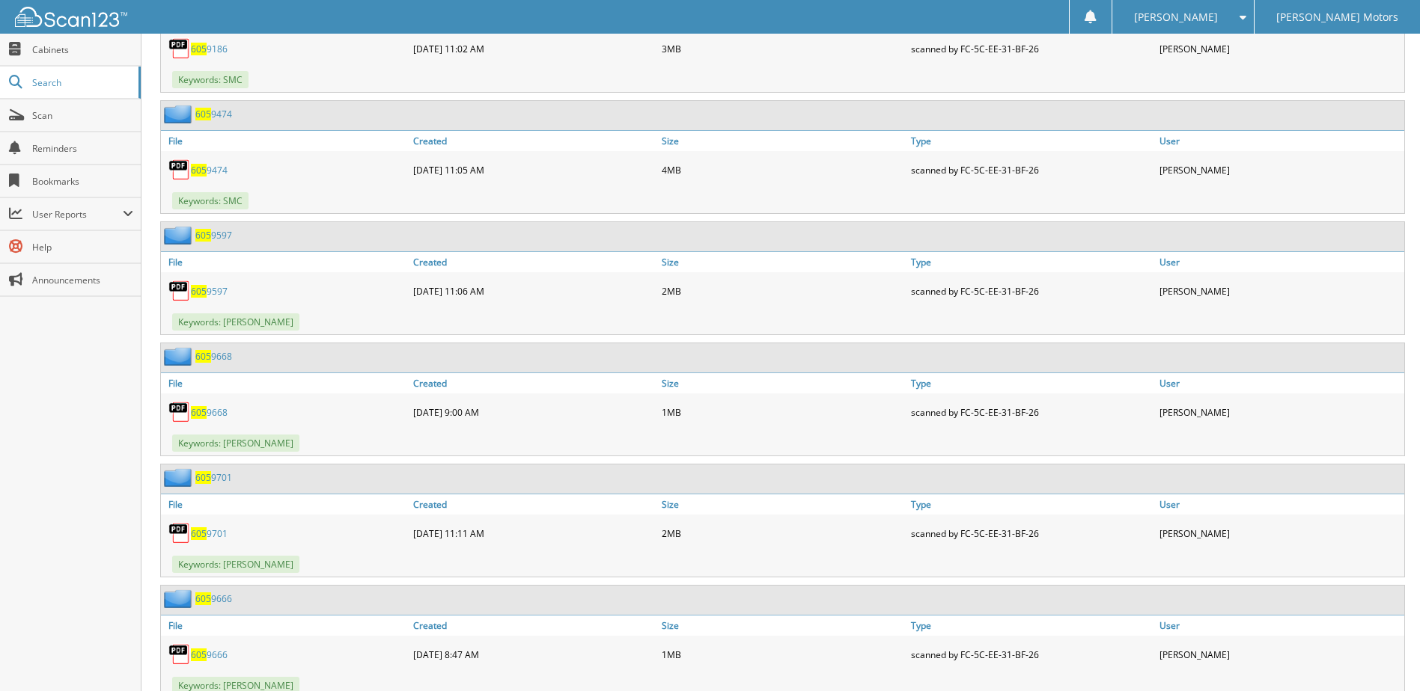
click at [218, 45] on link "605 9186" at bounding box center [209, 49] width 37 height 13
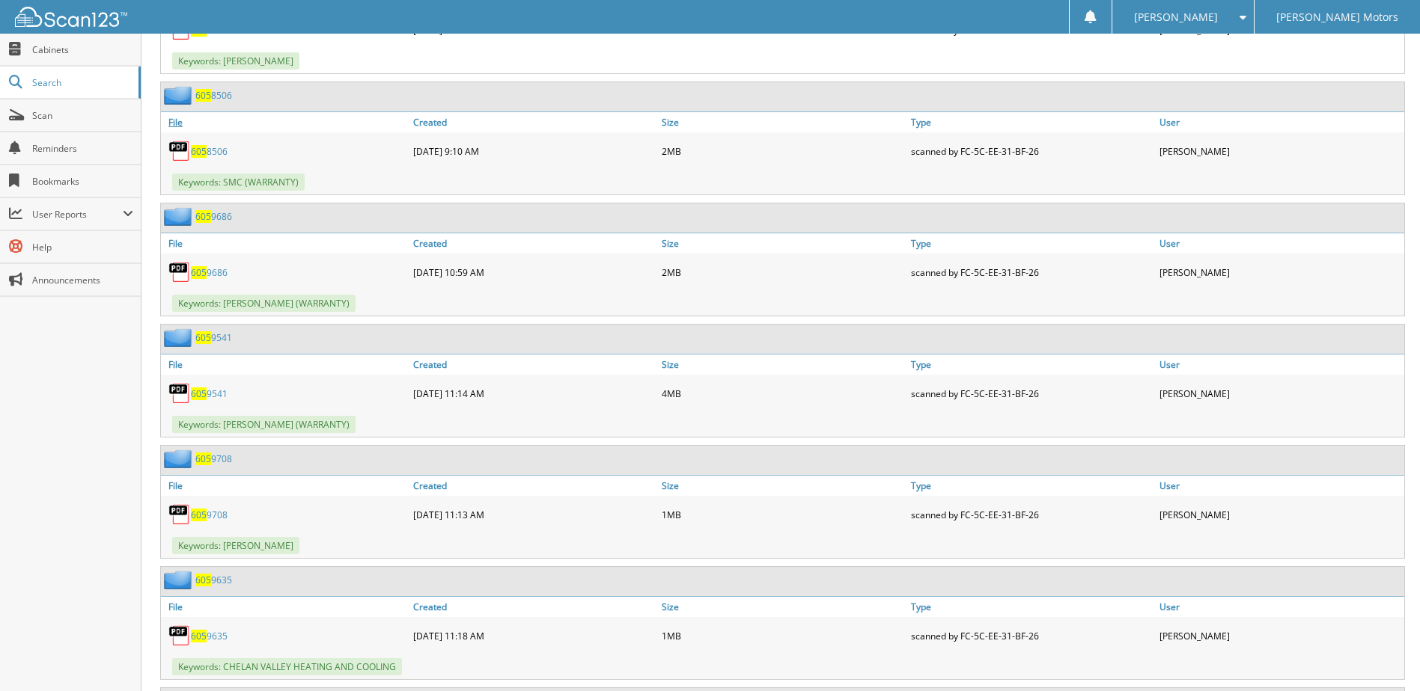
scroll to position [11374, 0]
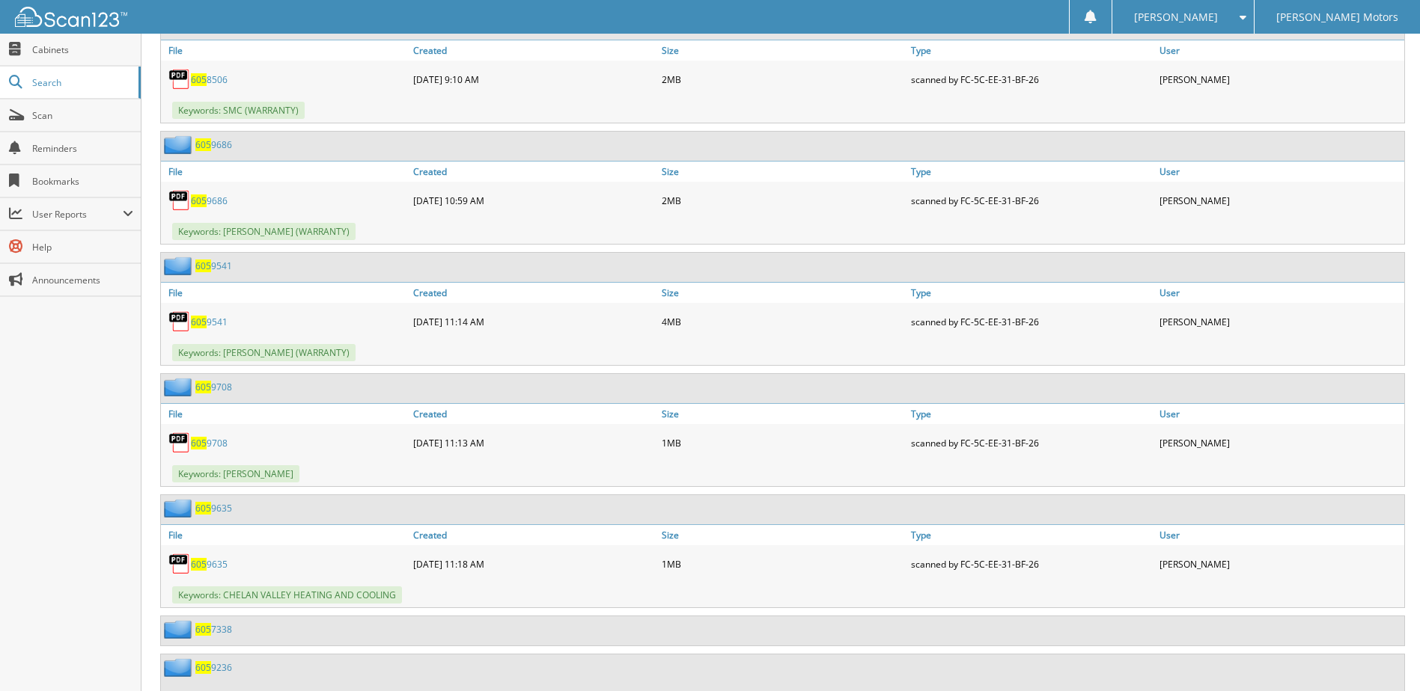
click at [200, 79] on span "605" at bounding box center [199, 79] width 16 height 13
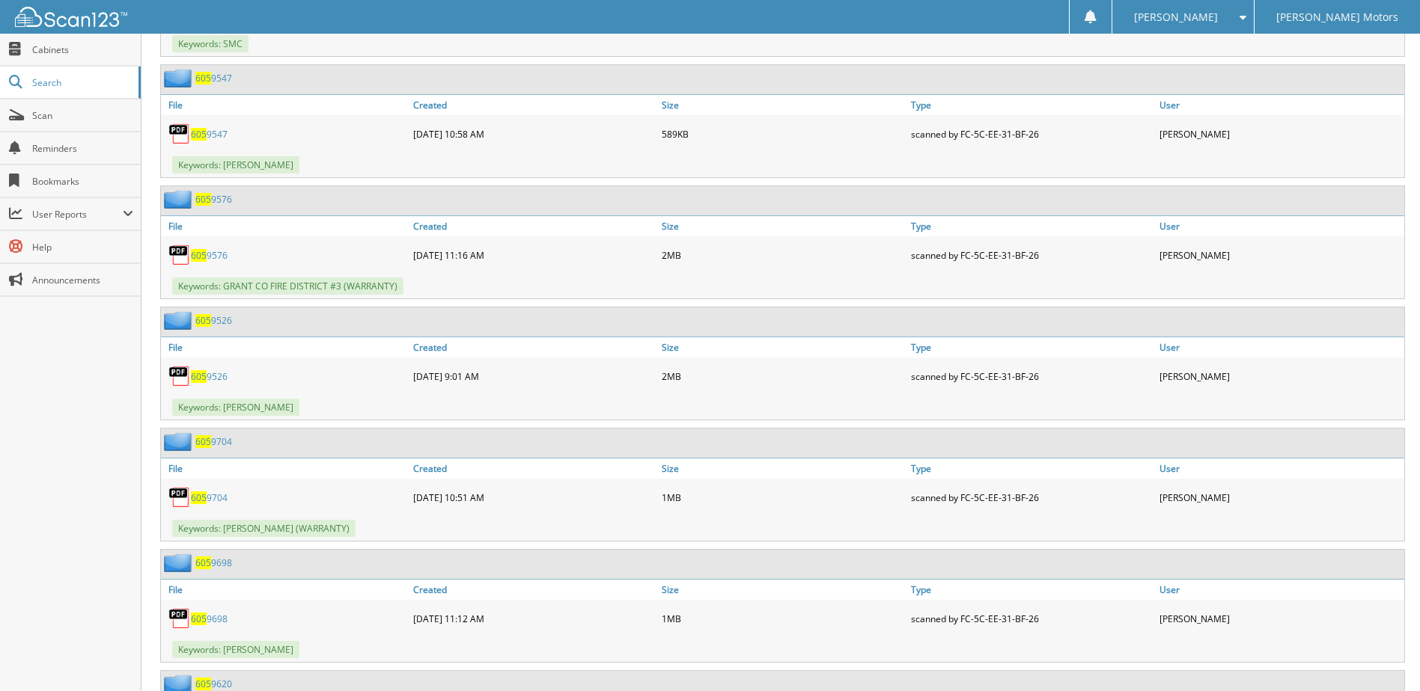
scroll to position [823, 0]
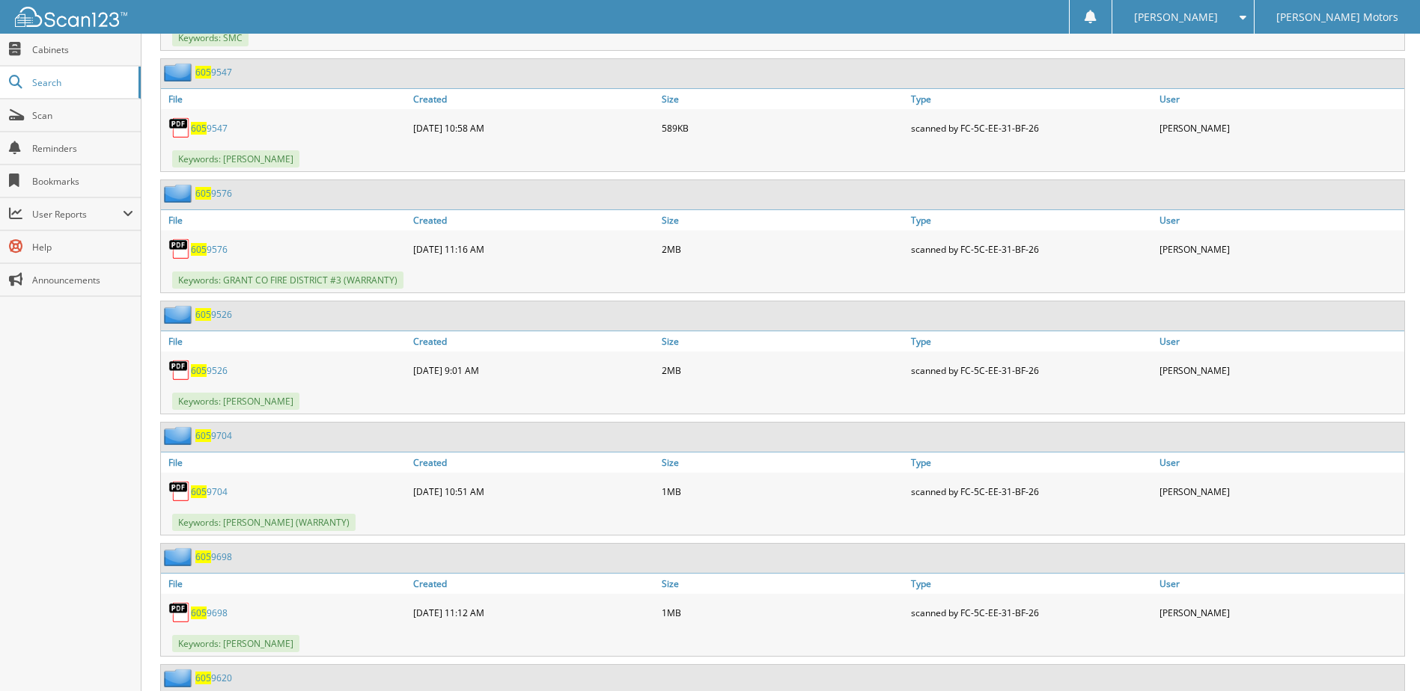
click at [208, 131] on link "605 9547" at bounding box center [209, 128] width 37 height 13
click at [217, 251] on link "605 9576" at bounding box center [209, 249] width 37 height 13
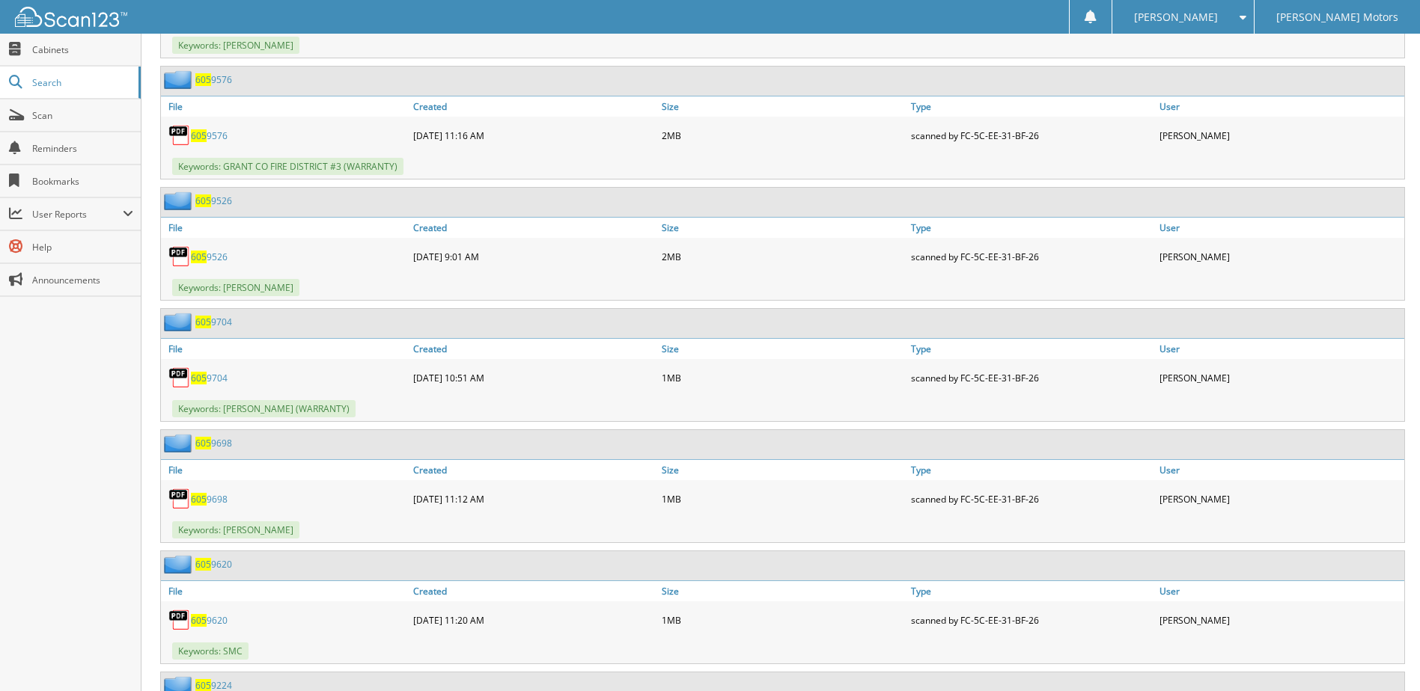
scroll to position [973, 0]
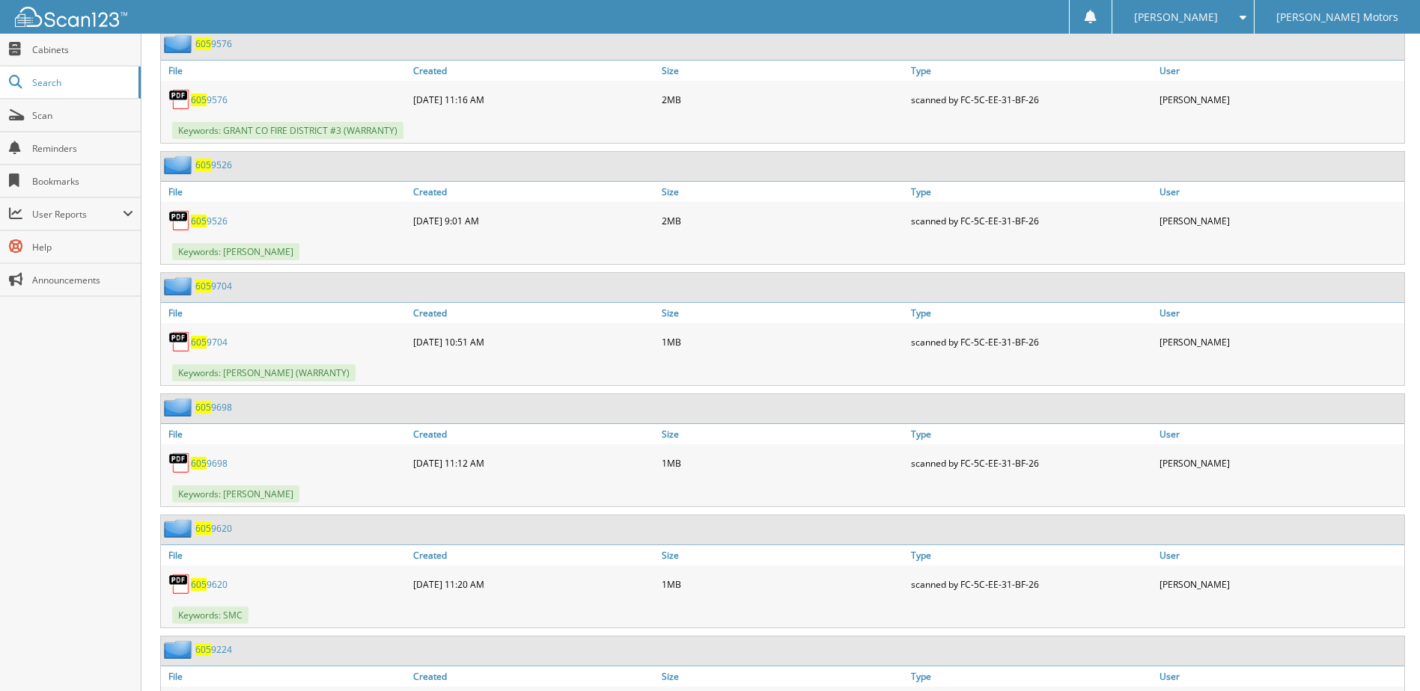
click at [207, 220] on link "605 9526" at bounding box center [209, 221] width 37 height 13
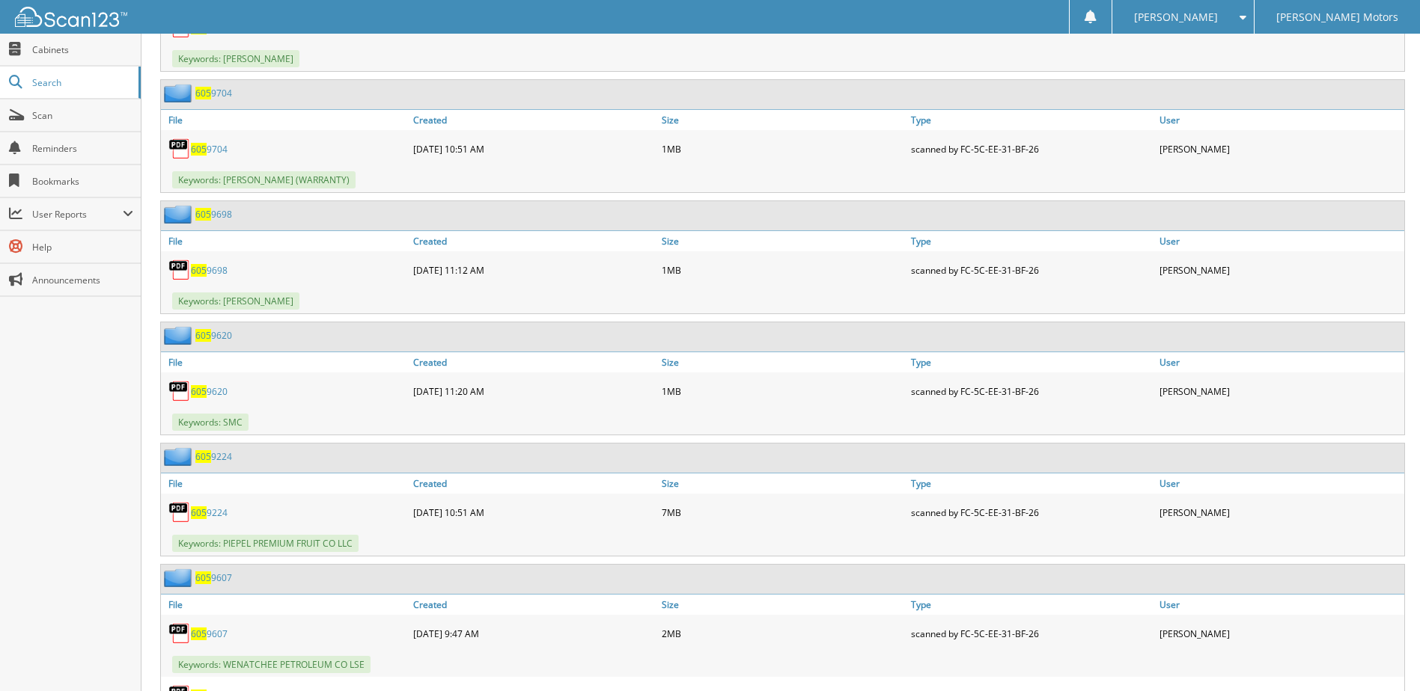
scroll to position [1197, 0]
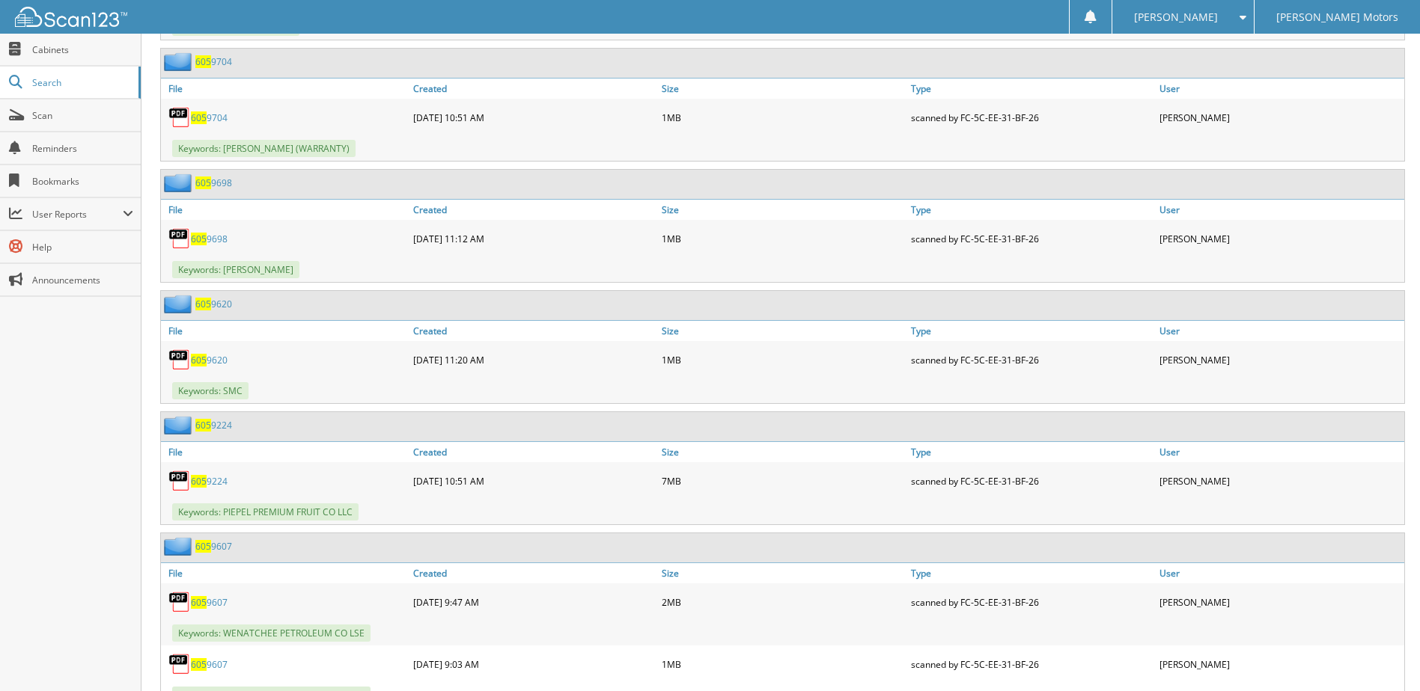
click at [210, 116] on link "605 9704" at bounding box center [209, 117] width 37 height 13
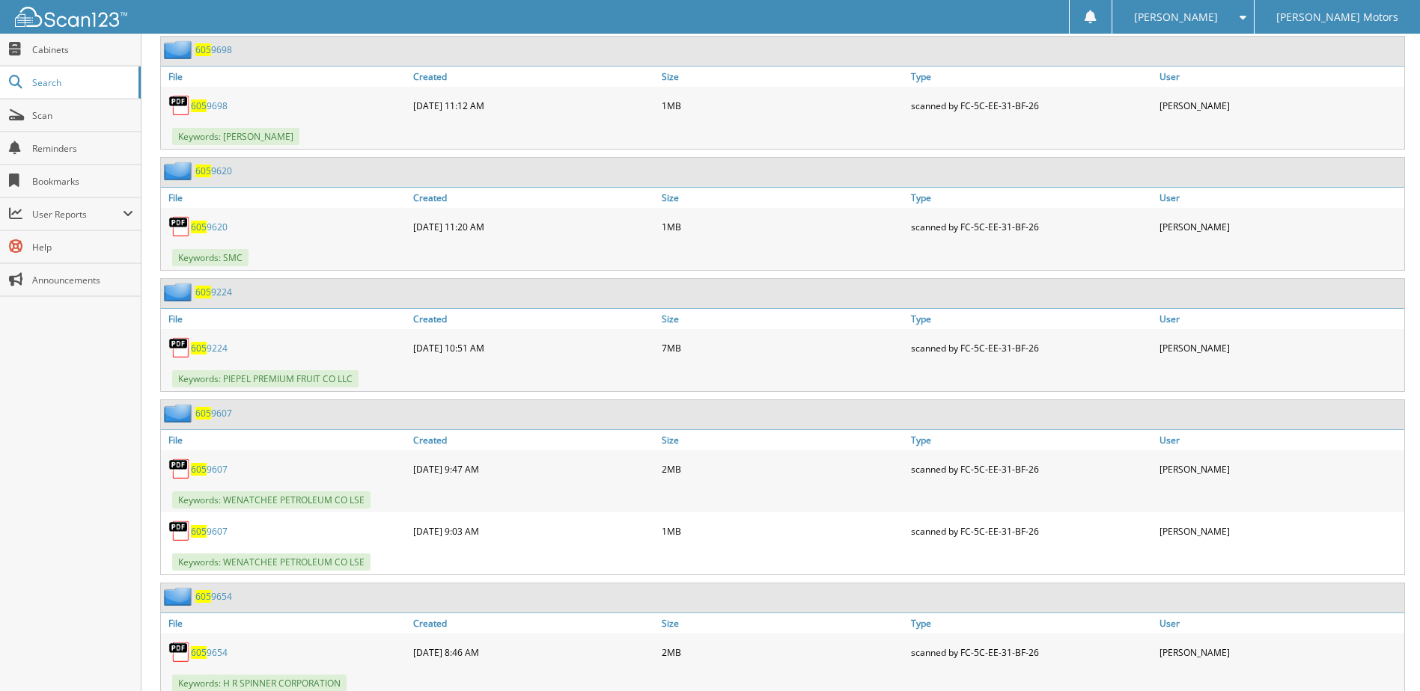
scroll to position [1347, 0]
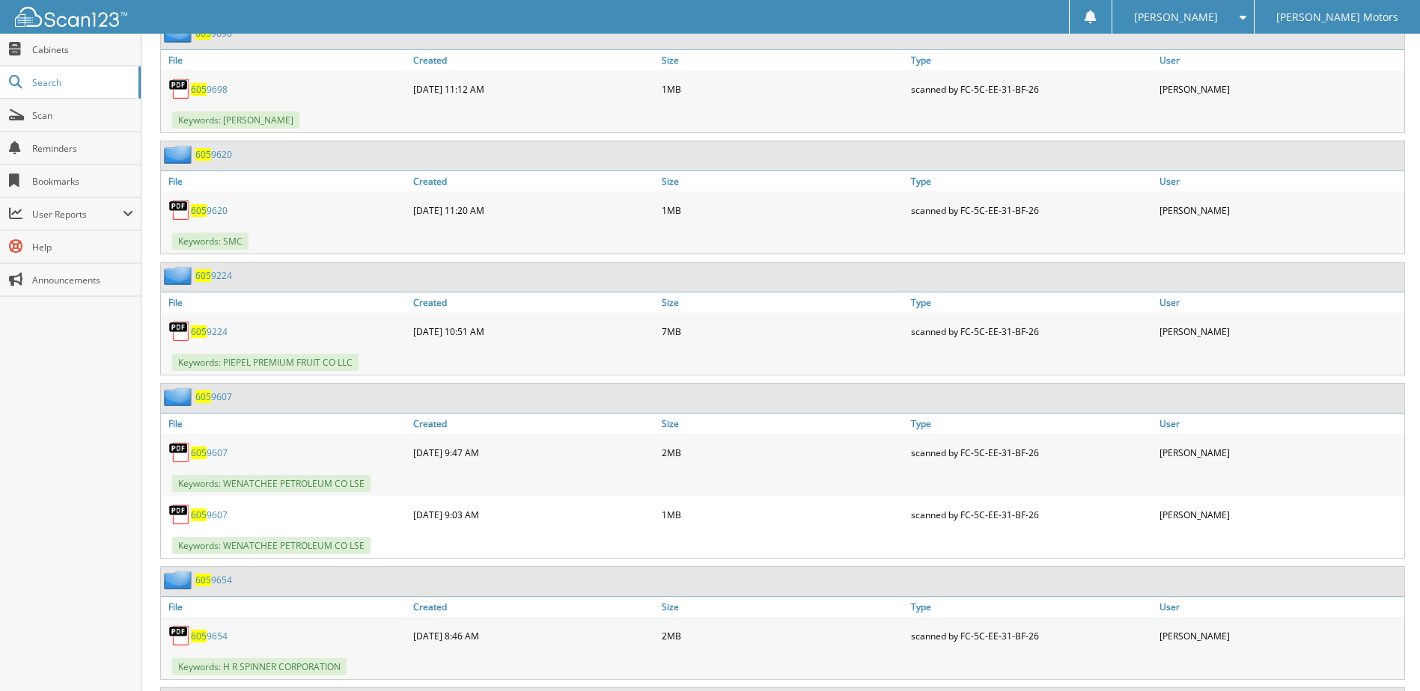
click at [202, 88] on span "605" at bounding box center [199, 89] width 16 height 13
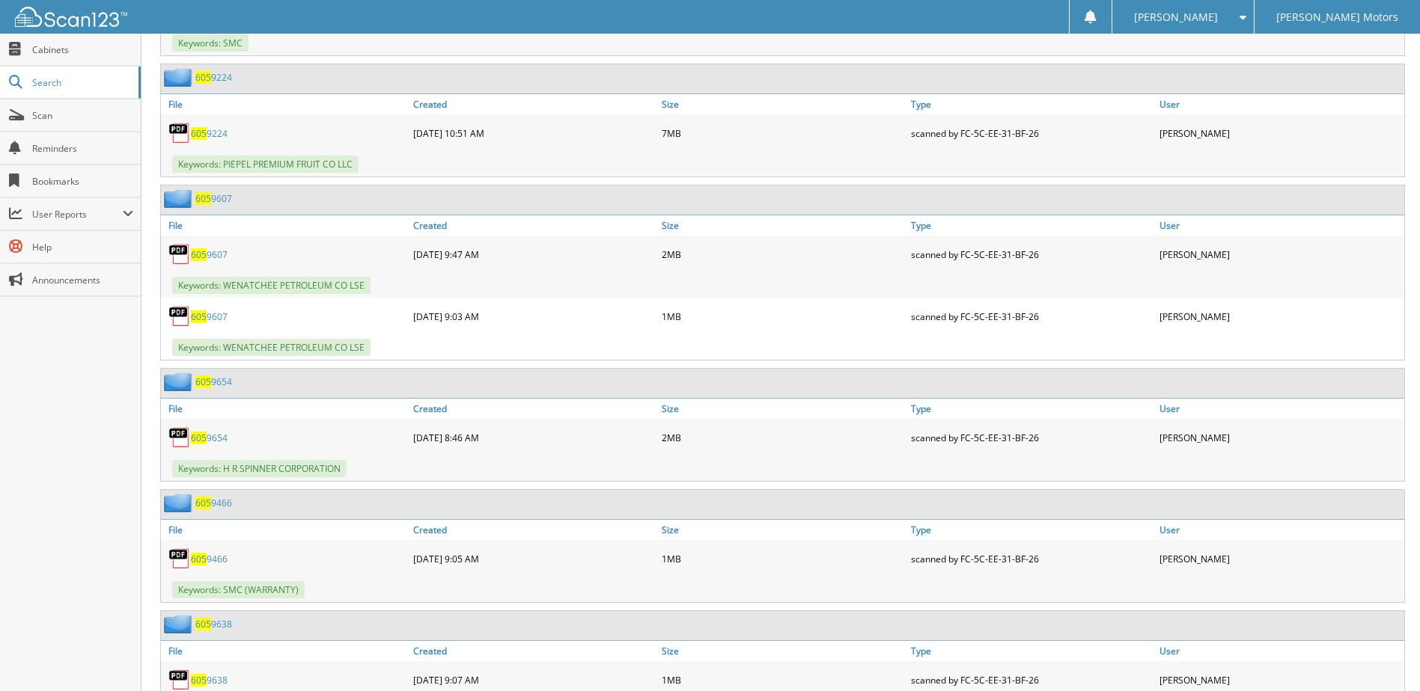
scroll to position [1571, 0]
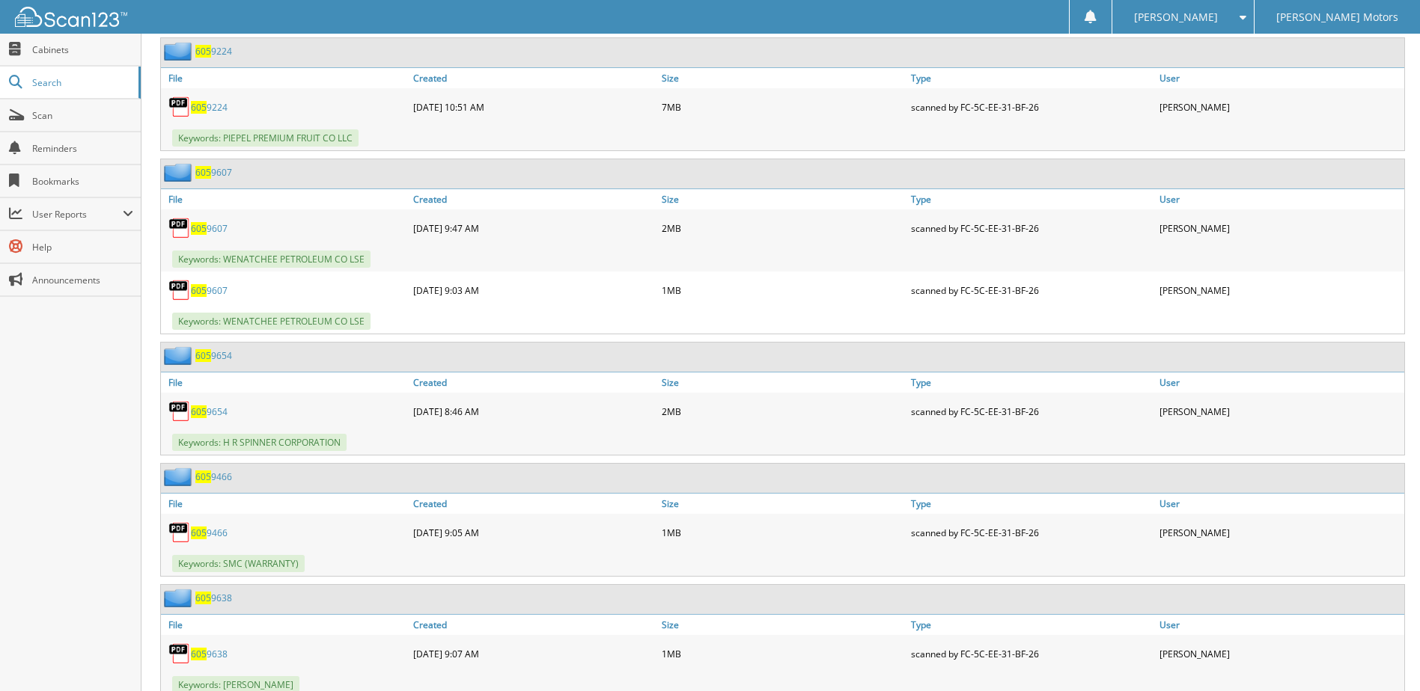
click at [216, 109] on link "605 9224" at bounding box center [209, 107] width 37 height 13
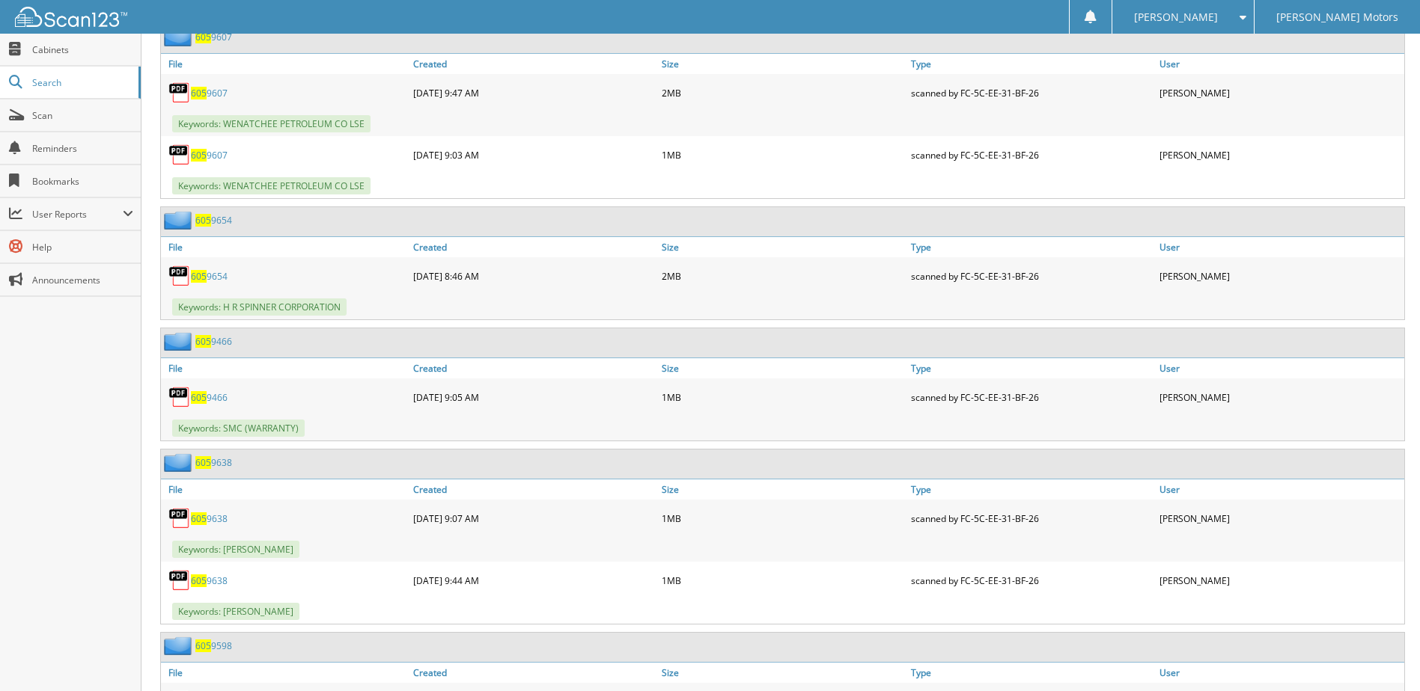
scroll to position [1721, 0]
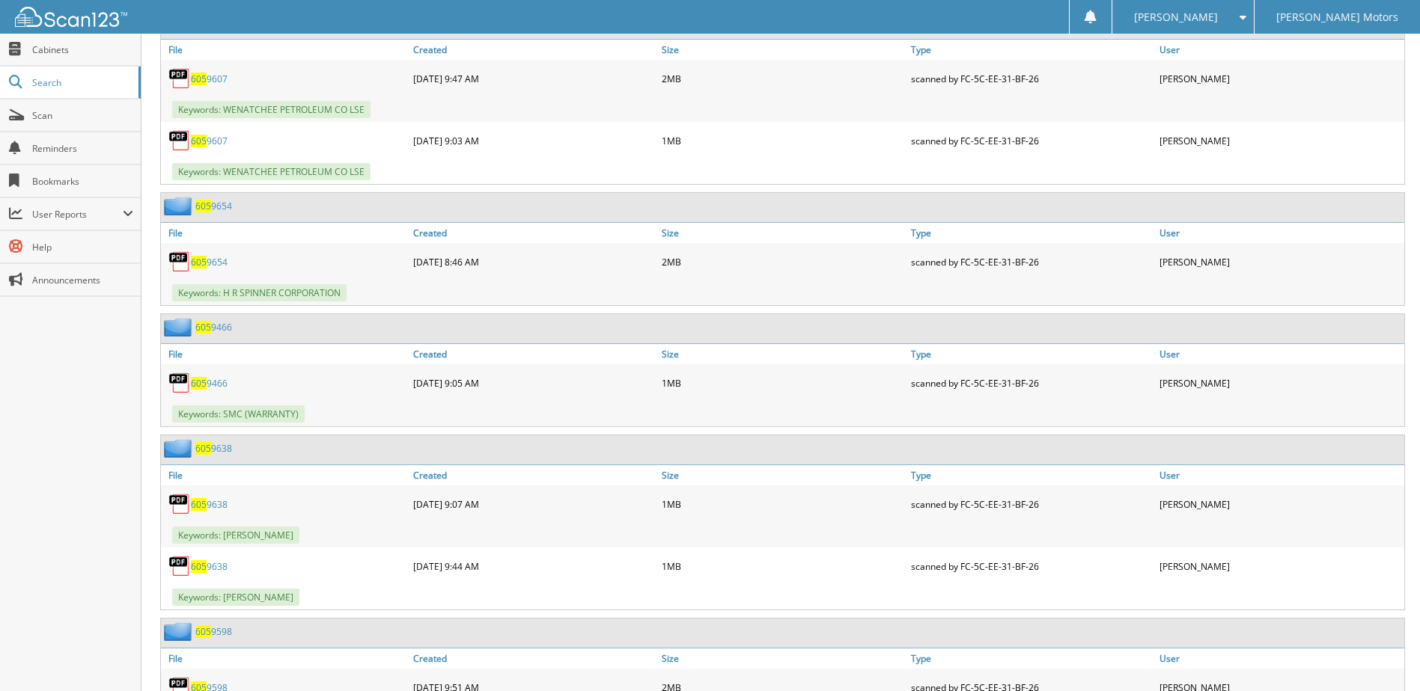
click at [217, 79] on link "605 9607" at bounding box center [209, 79] width 37 height 13
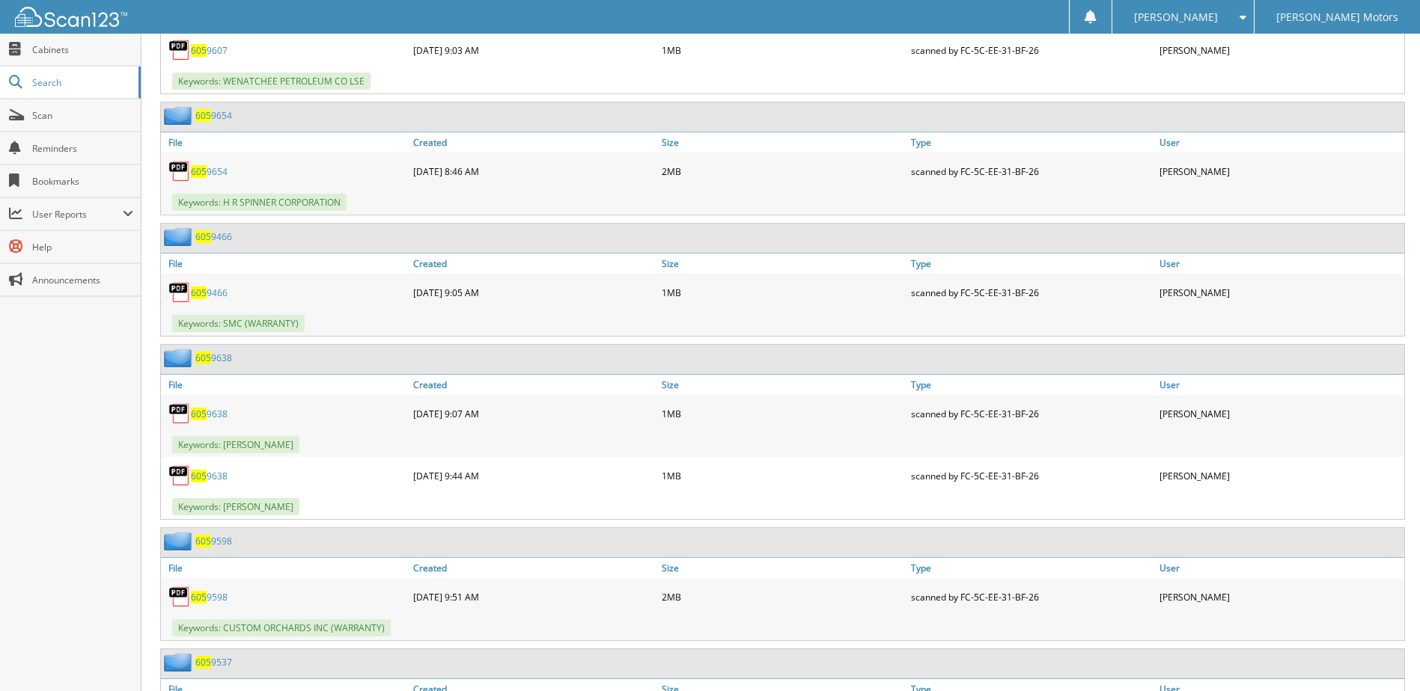
scroll to position [1871, 0]
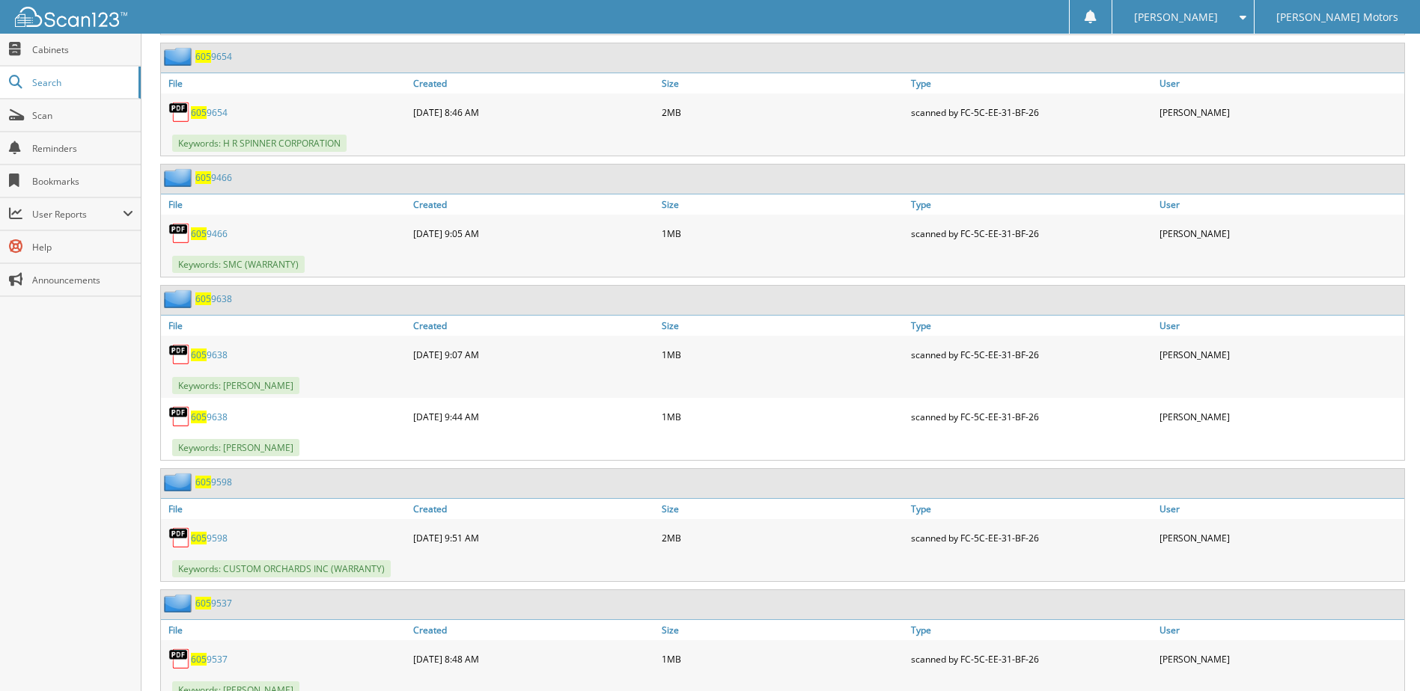
click at [210, 114] on link "605 9654" at bounding box center [209, 112] width 37 height 13
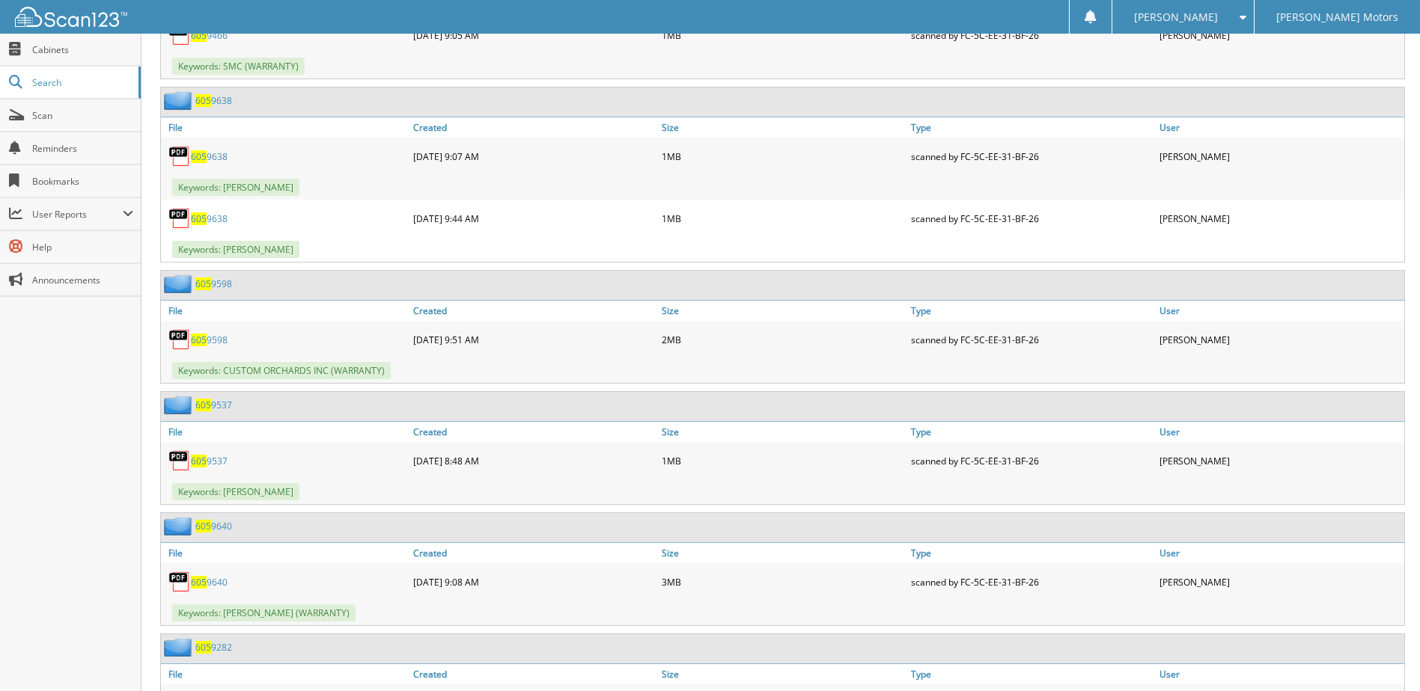
scroll to position [2095, 0]
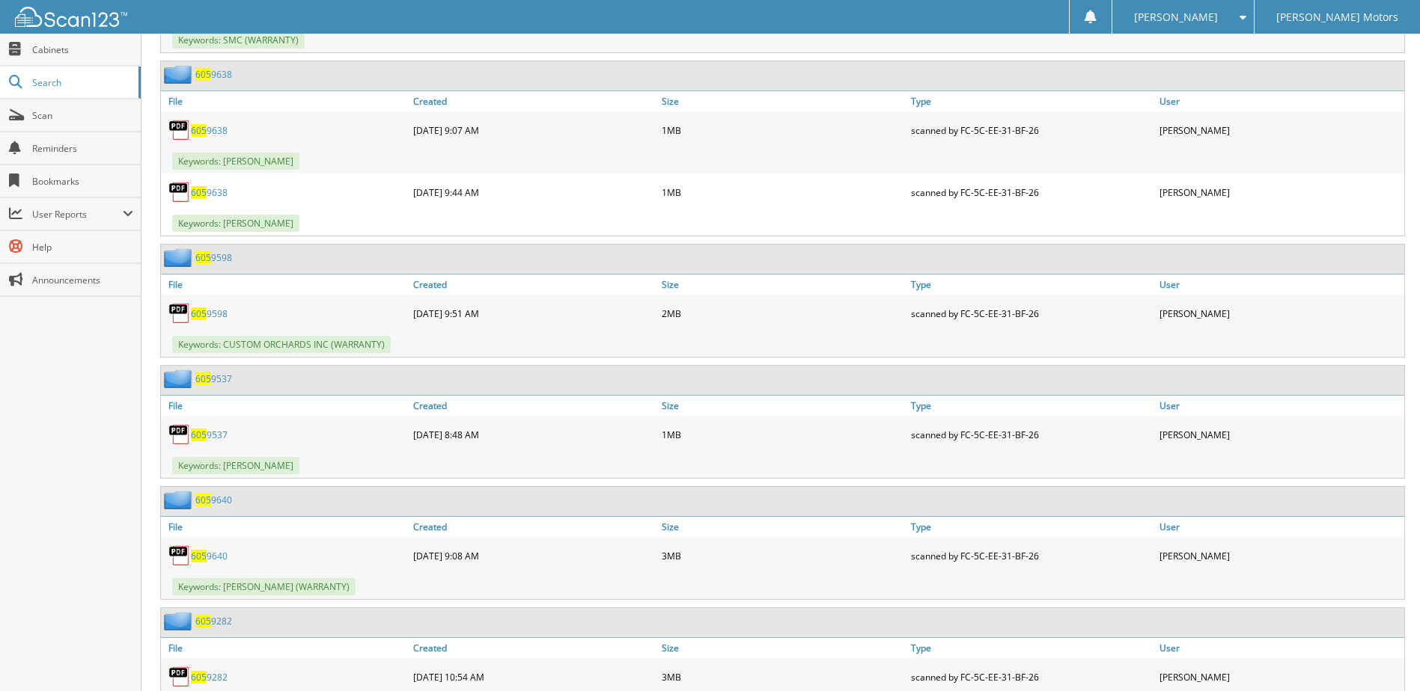
click at [213, 126] on link "605 9638" at bounding box center [209, 130] width 37 height 13
click at [217, 197] on link "605 9638" at bounding box center [209, 192] width 37 height 13
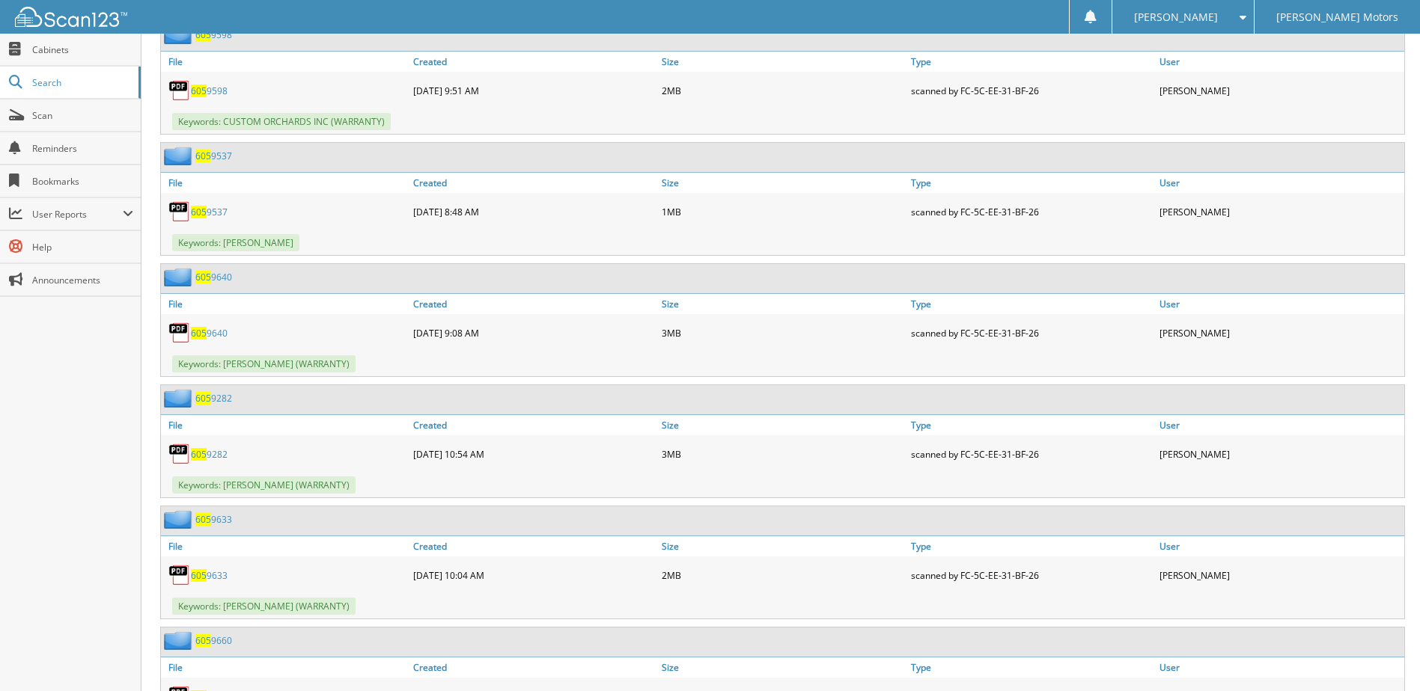
scroll to position [2320, 0]
click at [199, 91] on span "605" at bounding box center [199, 89] width 16 height 13
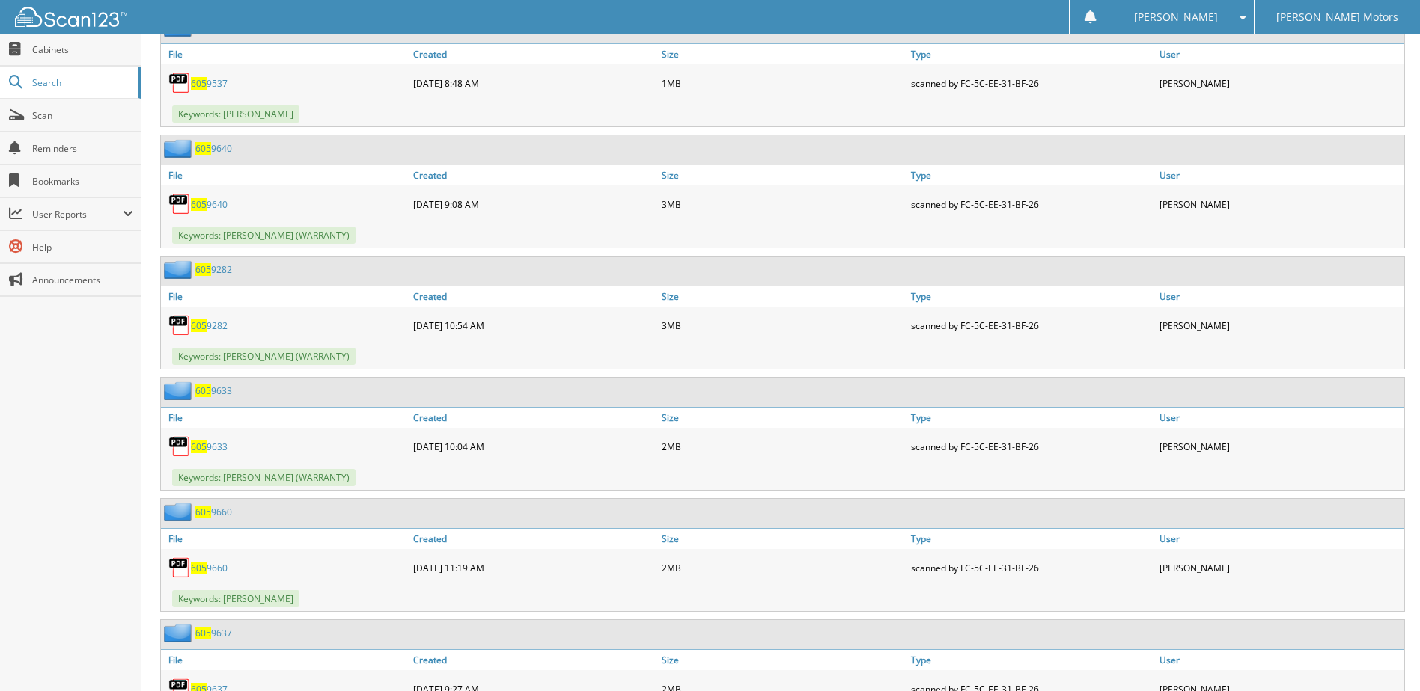
scroll to position [2469, 0]
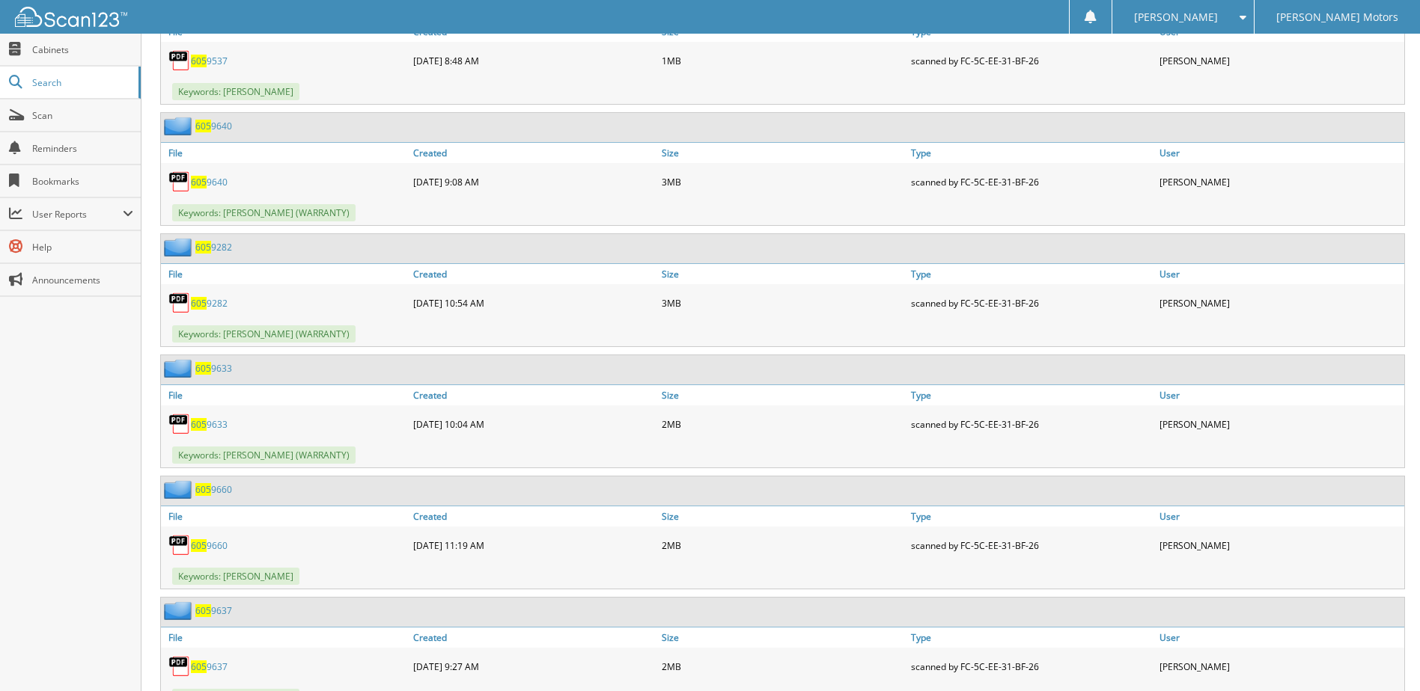
click at [215, 61] on link "605 9537" at bounding box center [209, 61] width 37 height 13
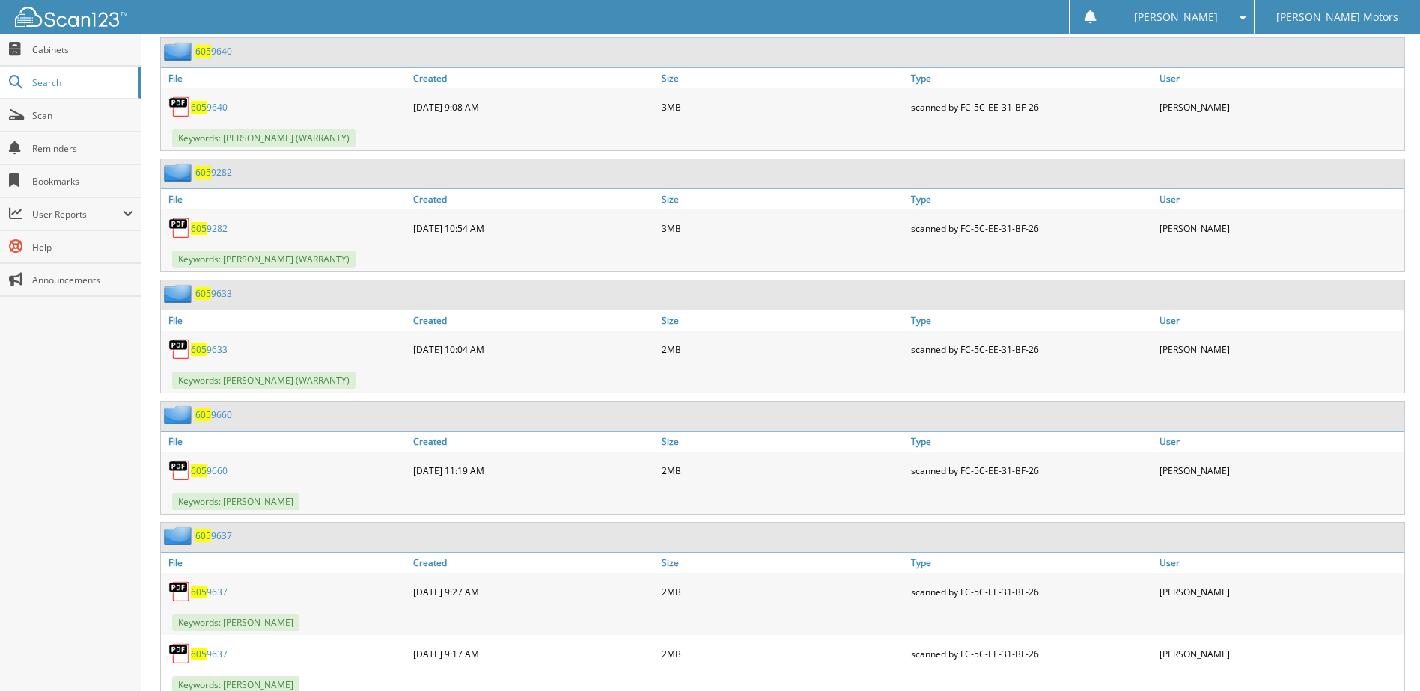
click at [209, 106] on link "605 9640" at bounding box center [209, 107] width 37 height 13
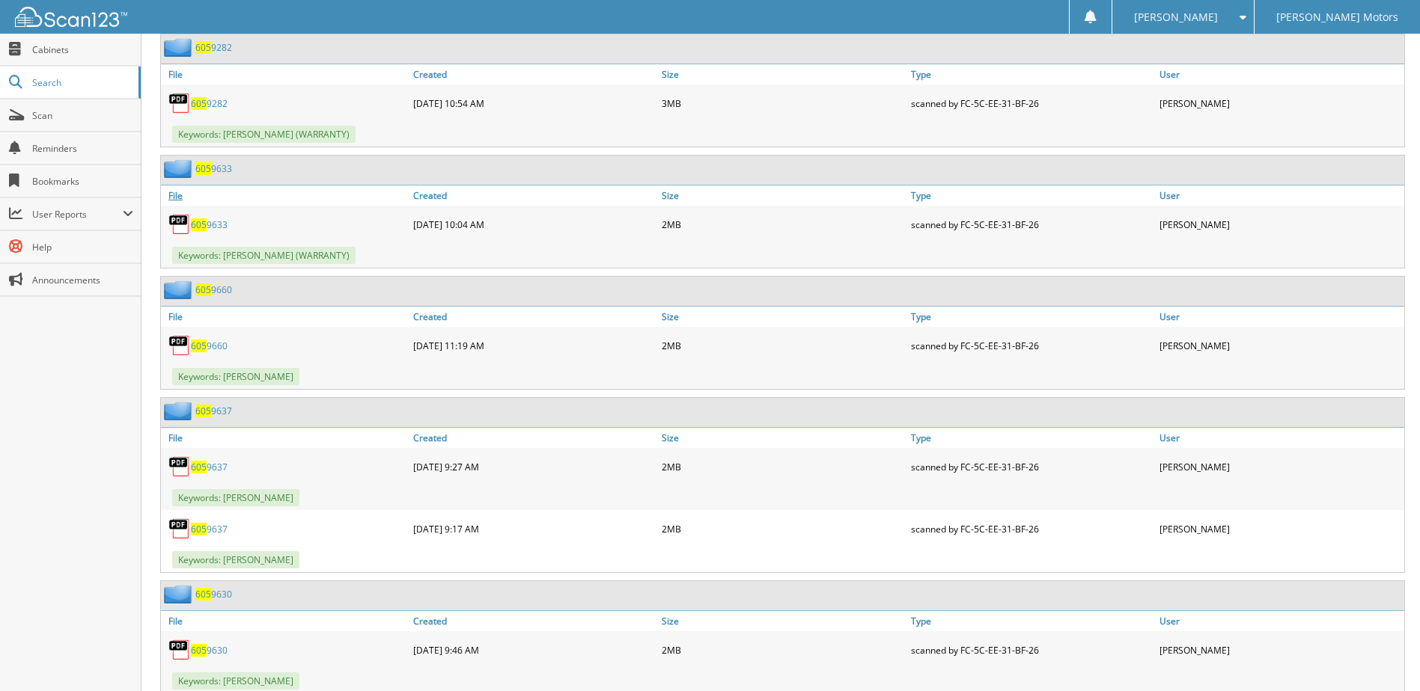
scroll to position [2694, 0]
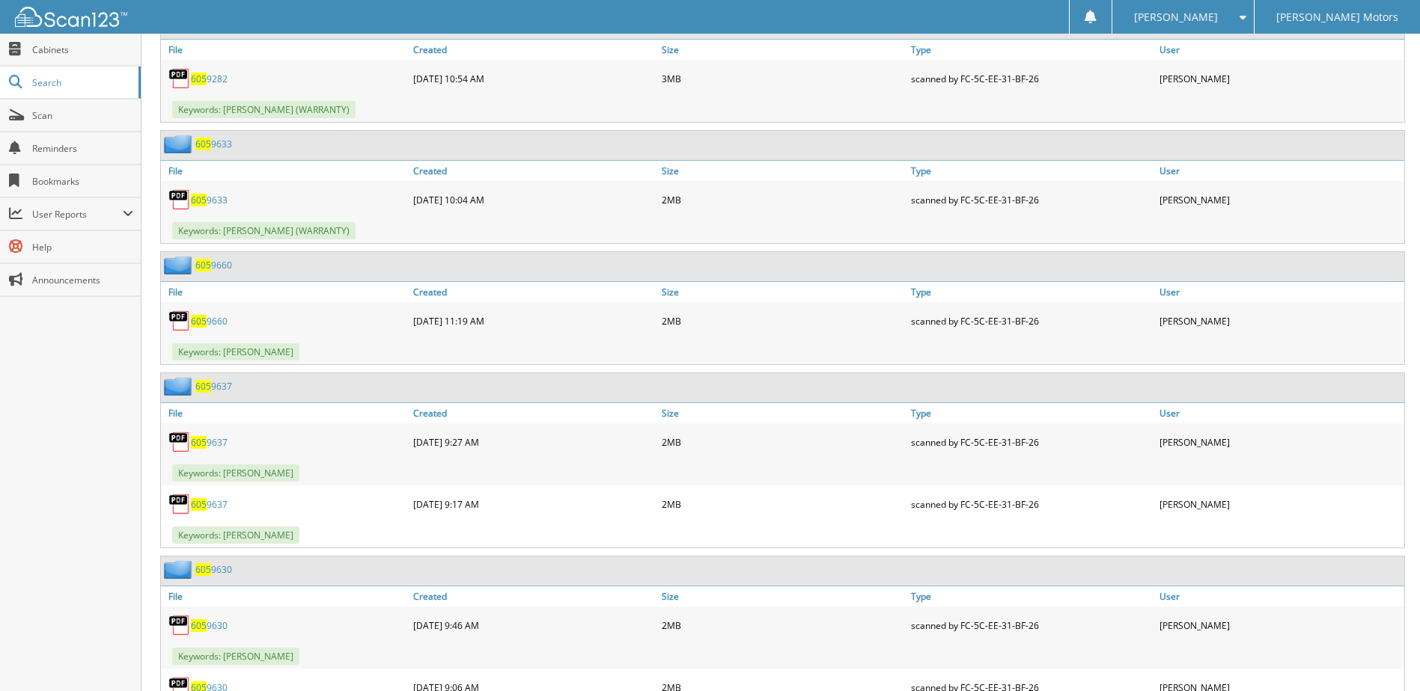
click at [209, 79] on link "605 9282" at bounding box center [209, 79] width 37 height 13
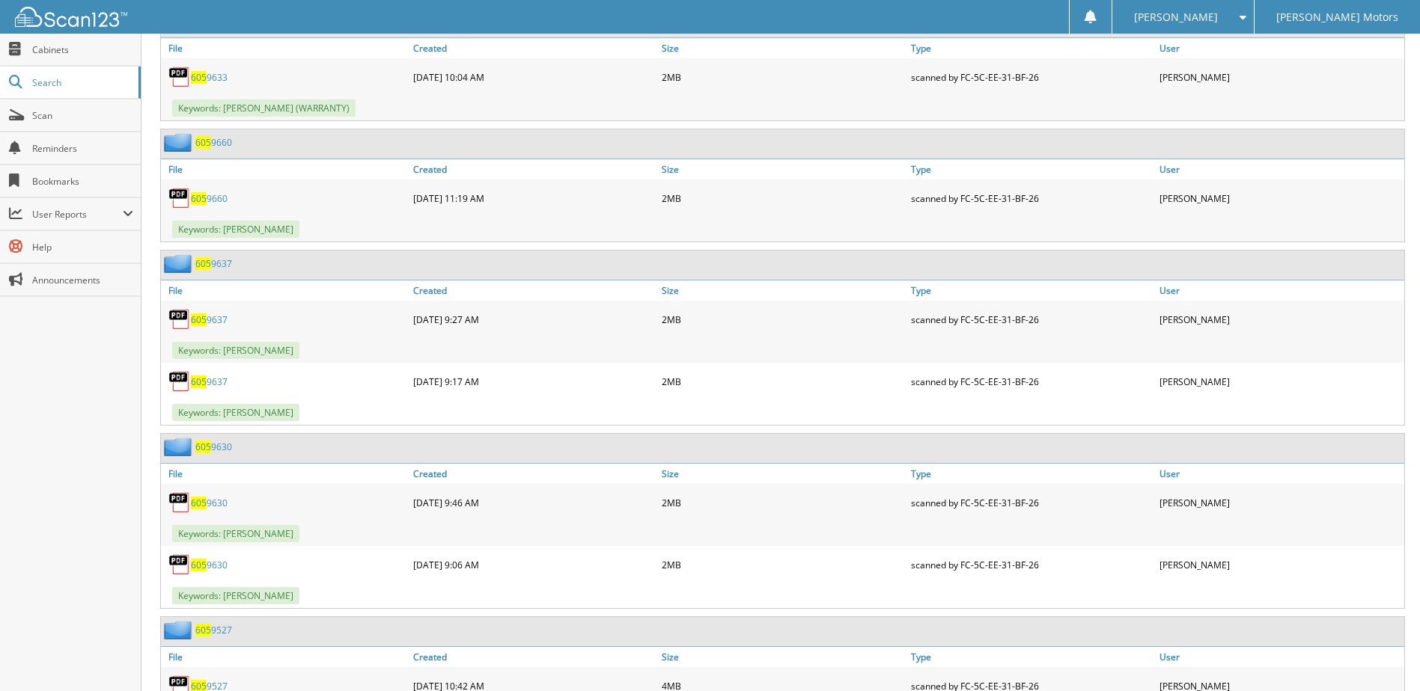
scroll to position [2844, 0]
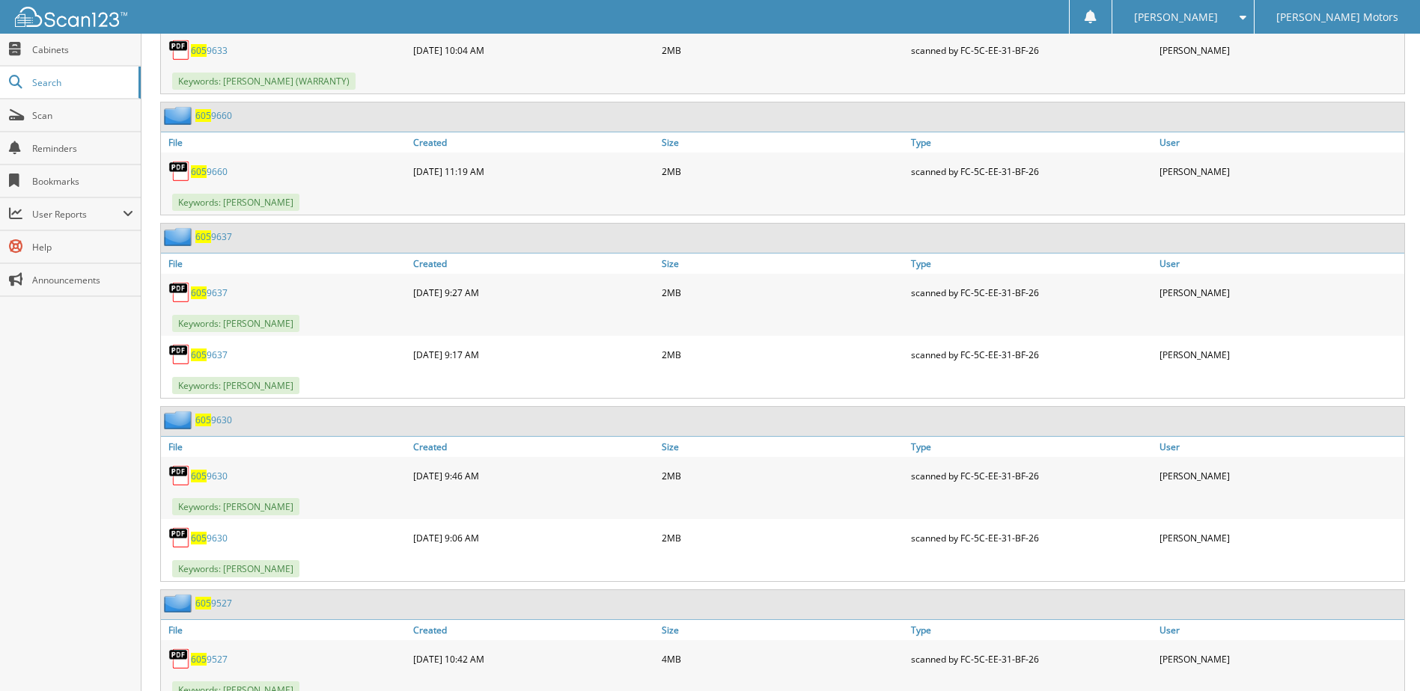
click at [211, 51] on link "605 9633" at bounding box center [209, 50] width 37 height 13
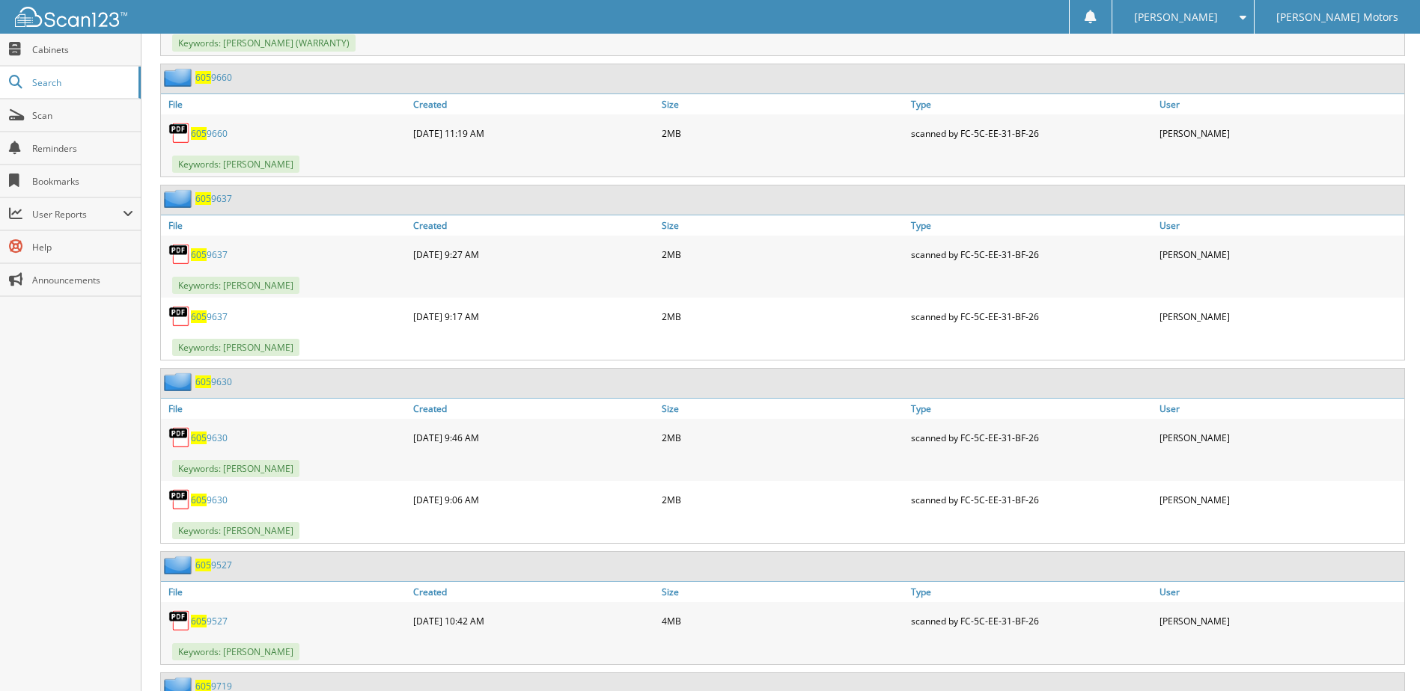
scroll to position [2918, 0]
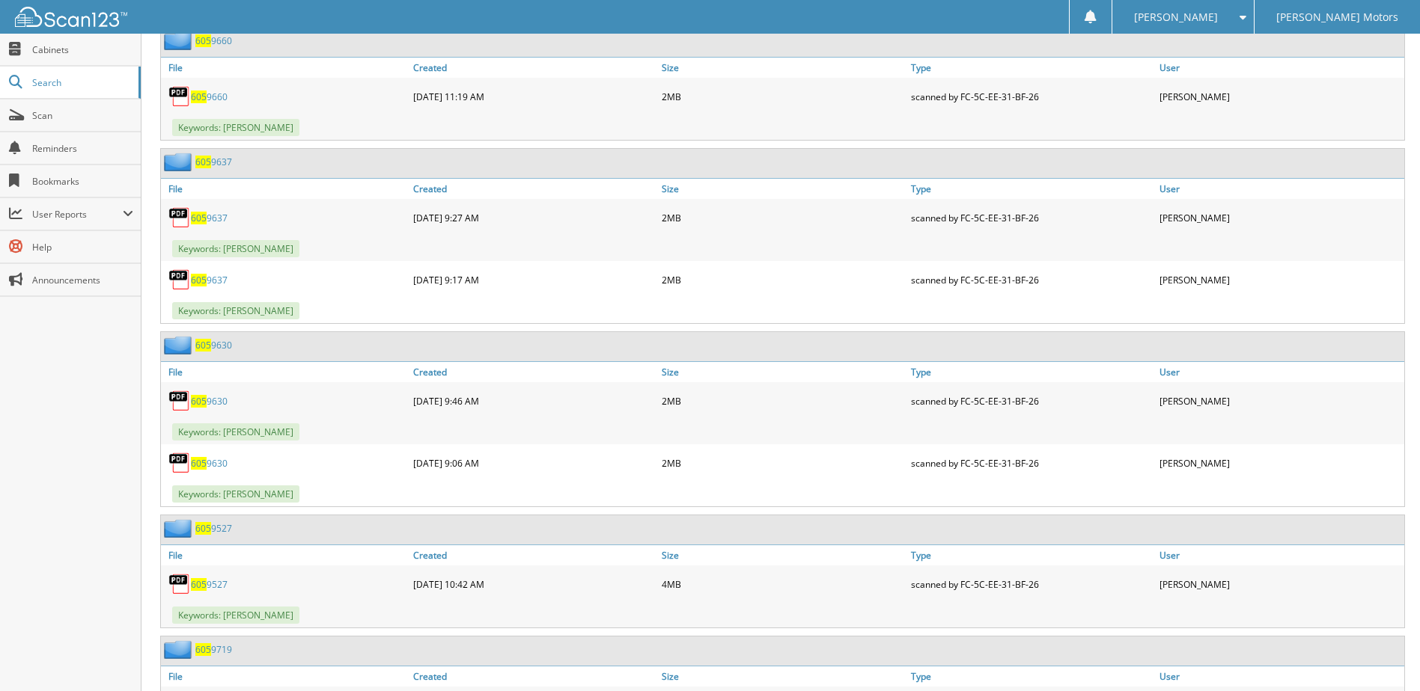
click at [213, 94] on link "605 9660" at bounding box center [209, 97] width 37 height 13
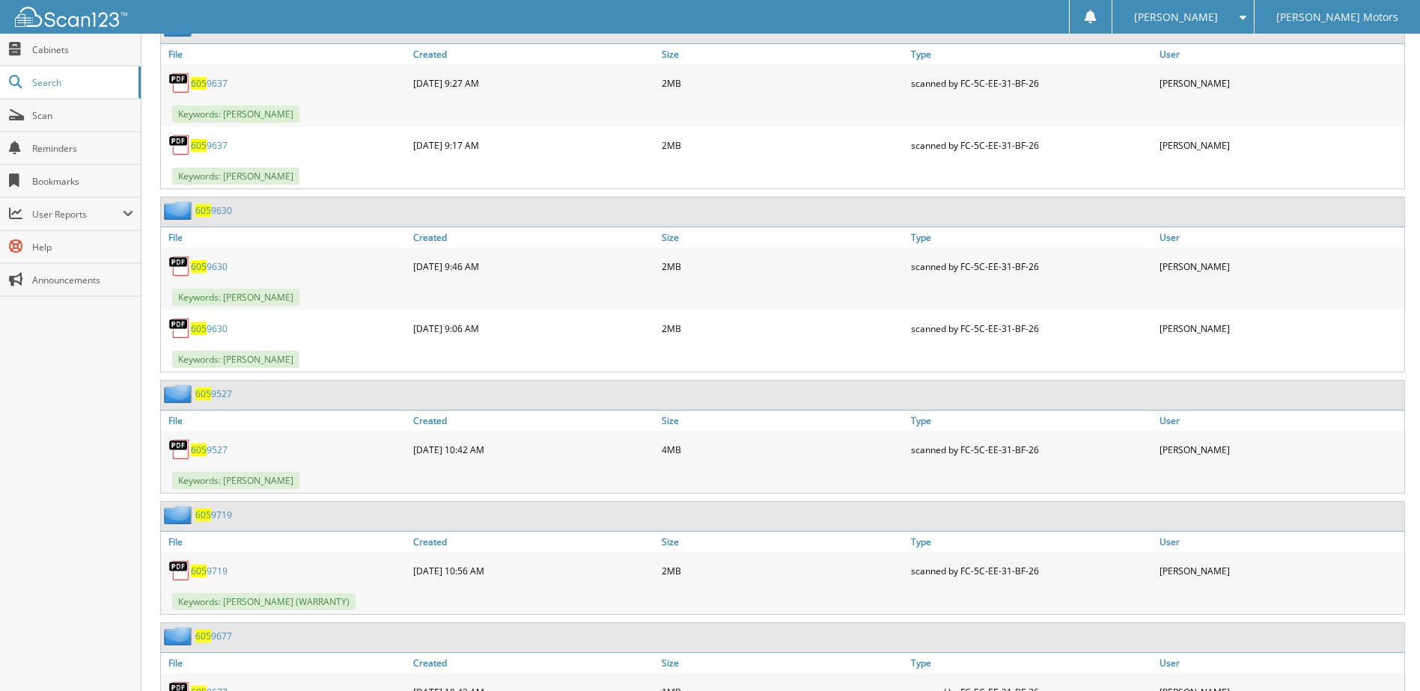
scroll to position [3068, 0]
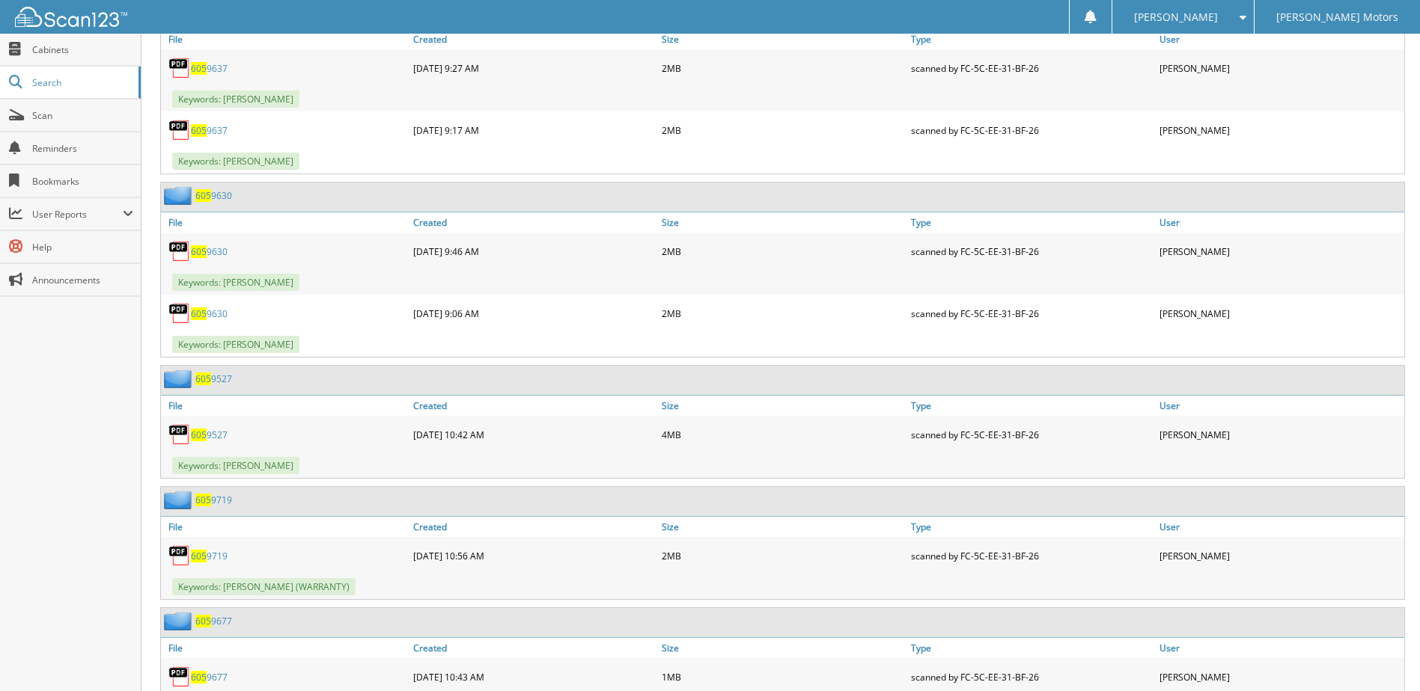
click at [210, 68] on link "605 9637" at bounding box center [209, 68] width 37 height 13
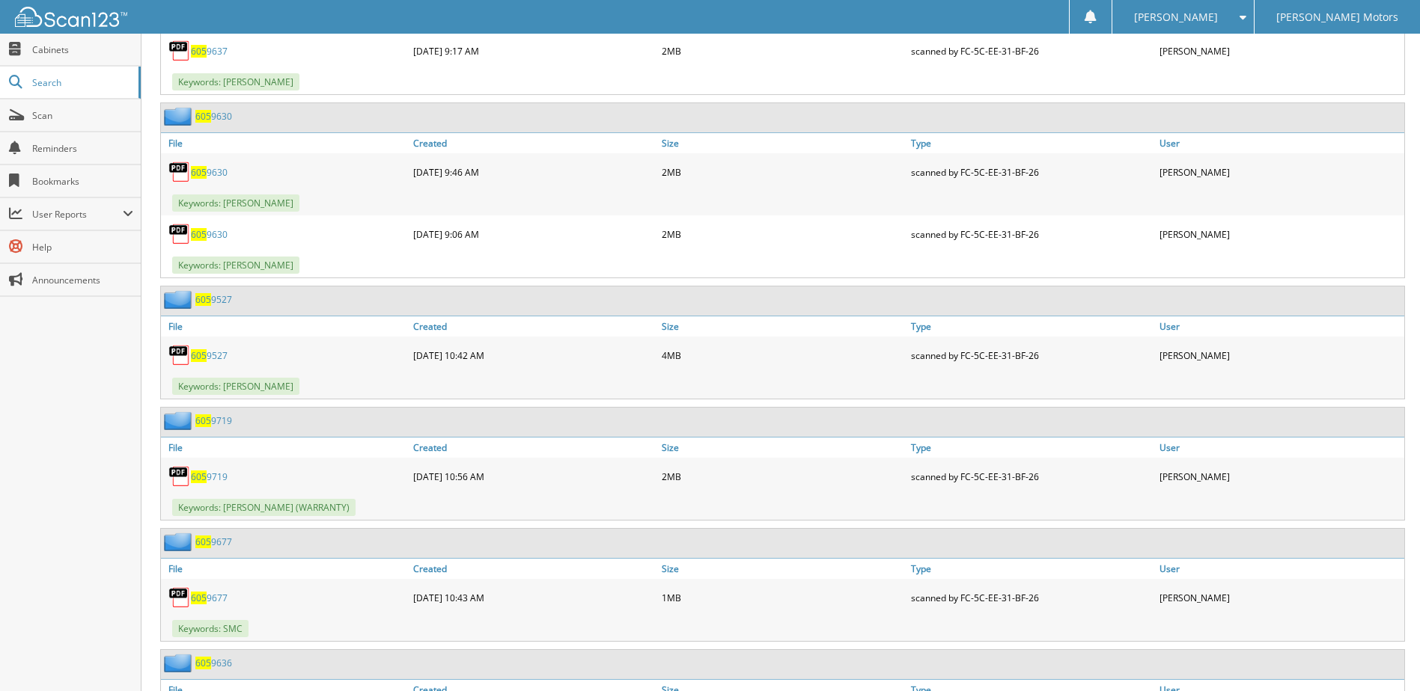
scroll to position [2993, 0]
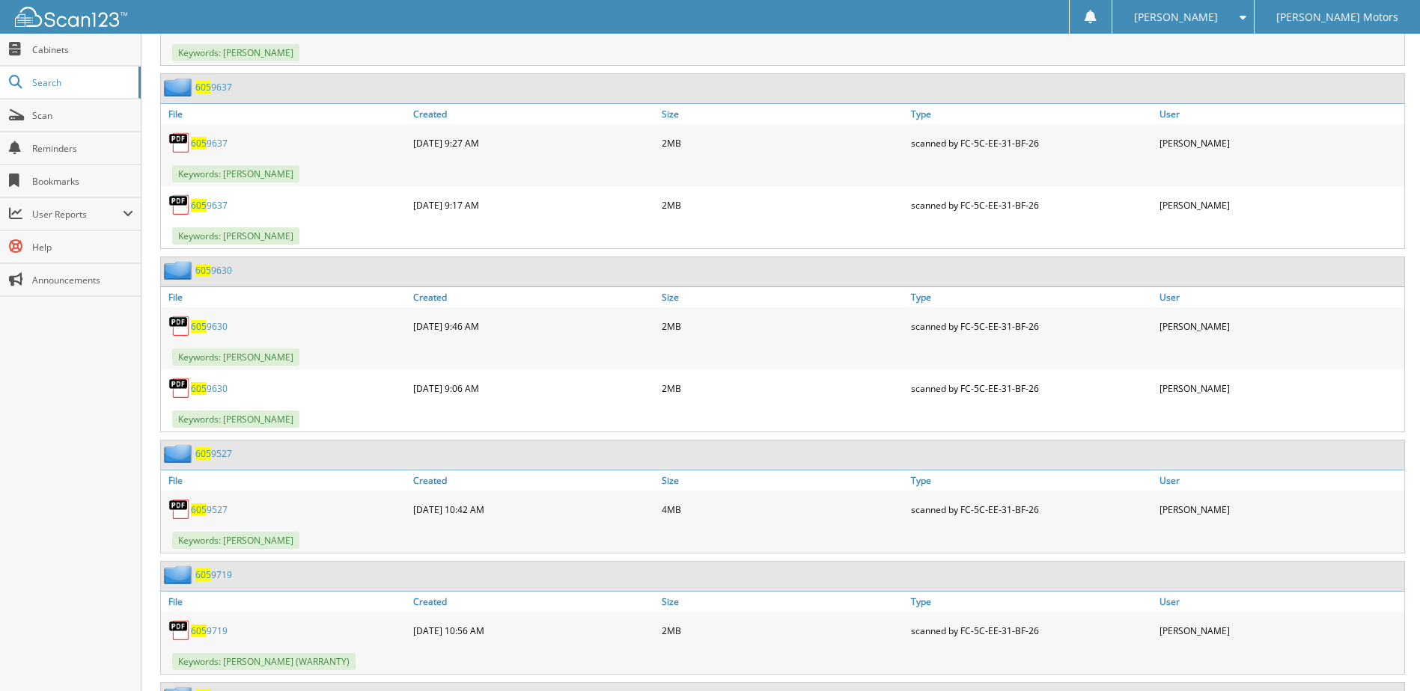
click at [214, 207] on link "605 9637" at bounding box center [209, 205] width 37 height 13
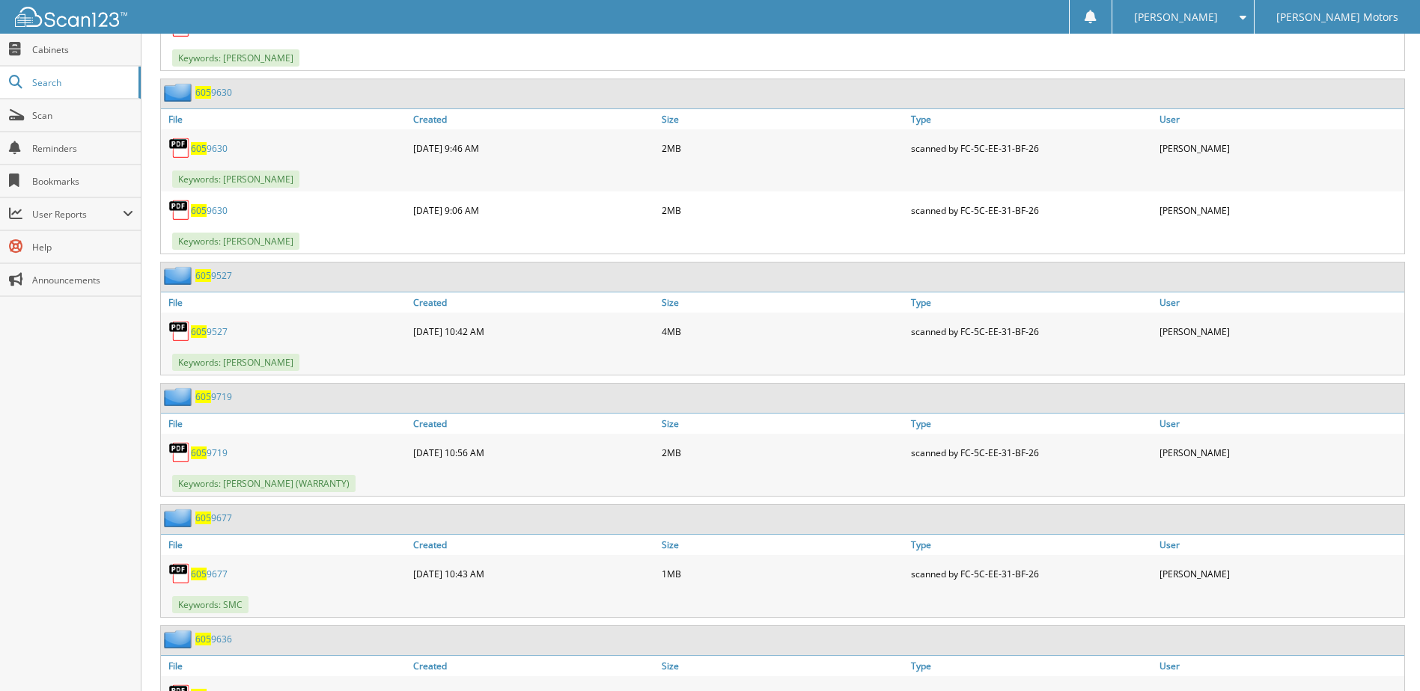
scroll to position [3218, 0]
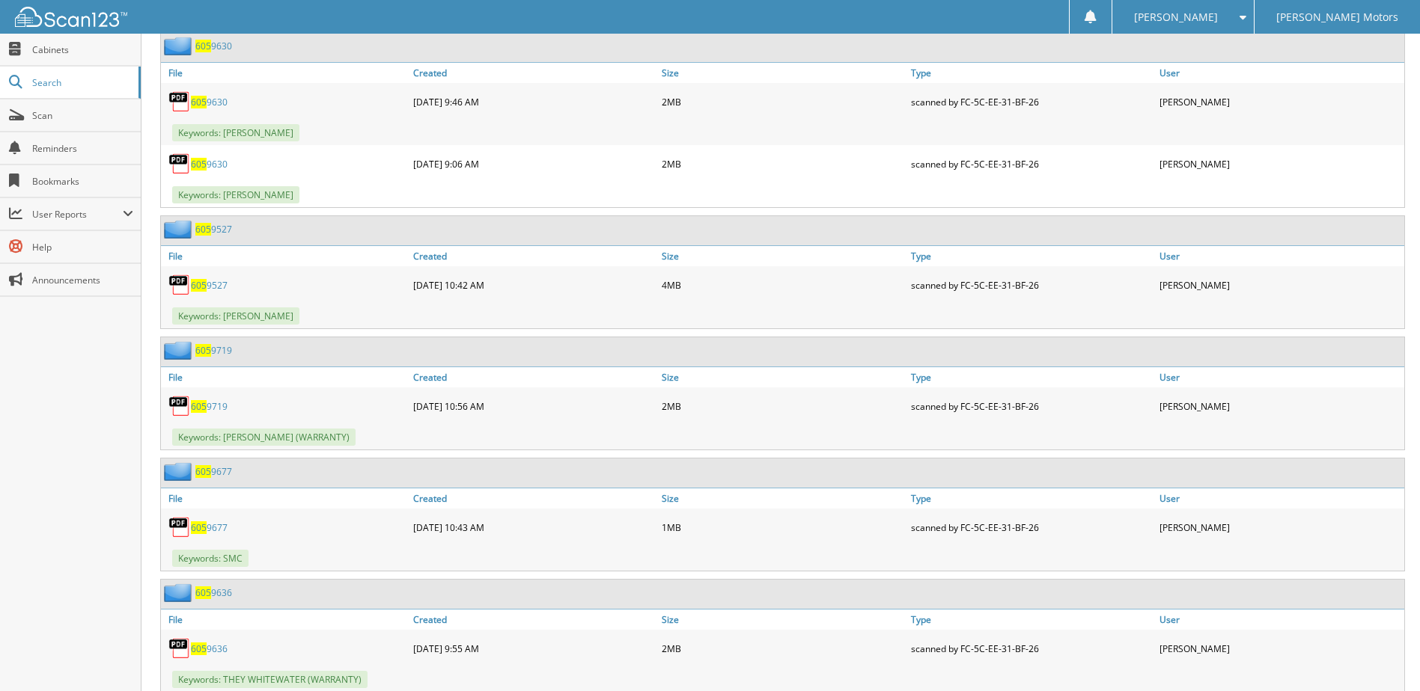
click at [205, 97] on span "605" at bounding box center [199, 102] width 16 height 13
click at [212, 163] on link "605 9630" at bounding box center [209, 164] width 37 height 13
click at [212, 168] on link "605 9630" at bounding box center [209, 164] width 37 height 13
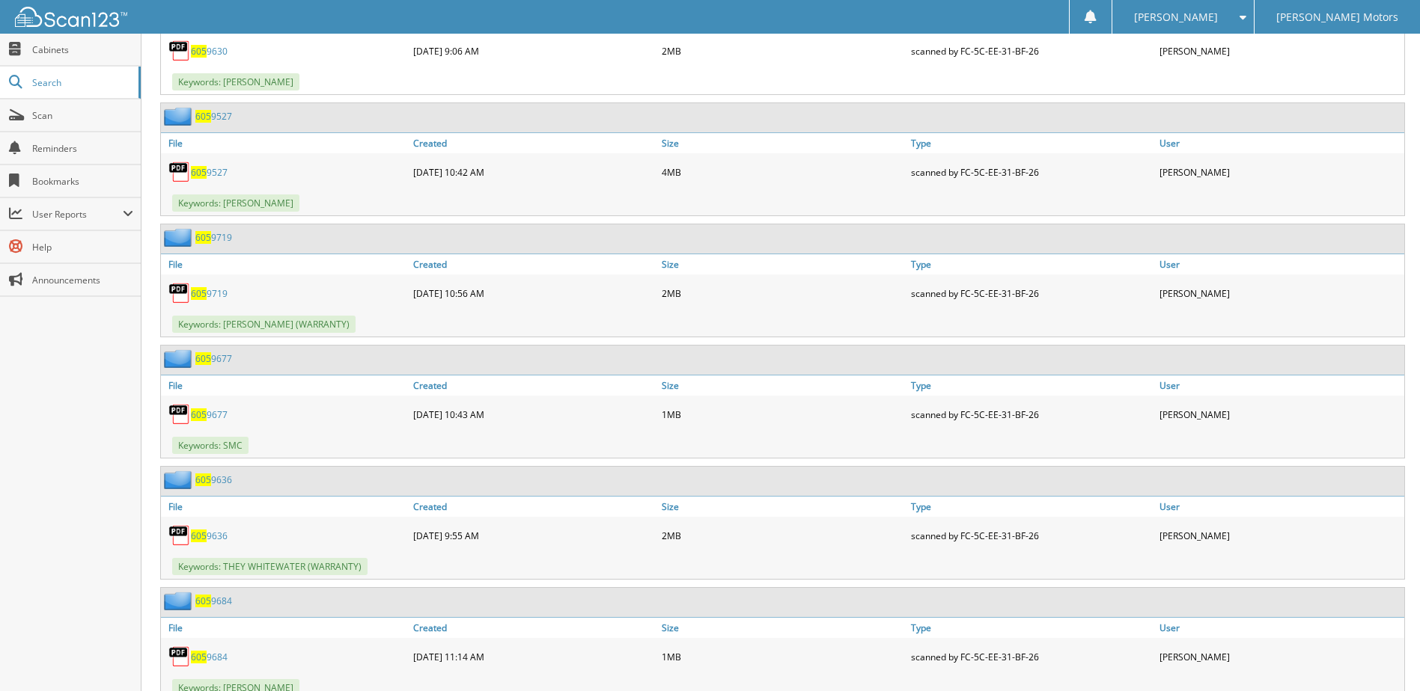
scroll to position [3367, 0]
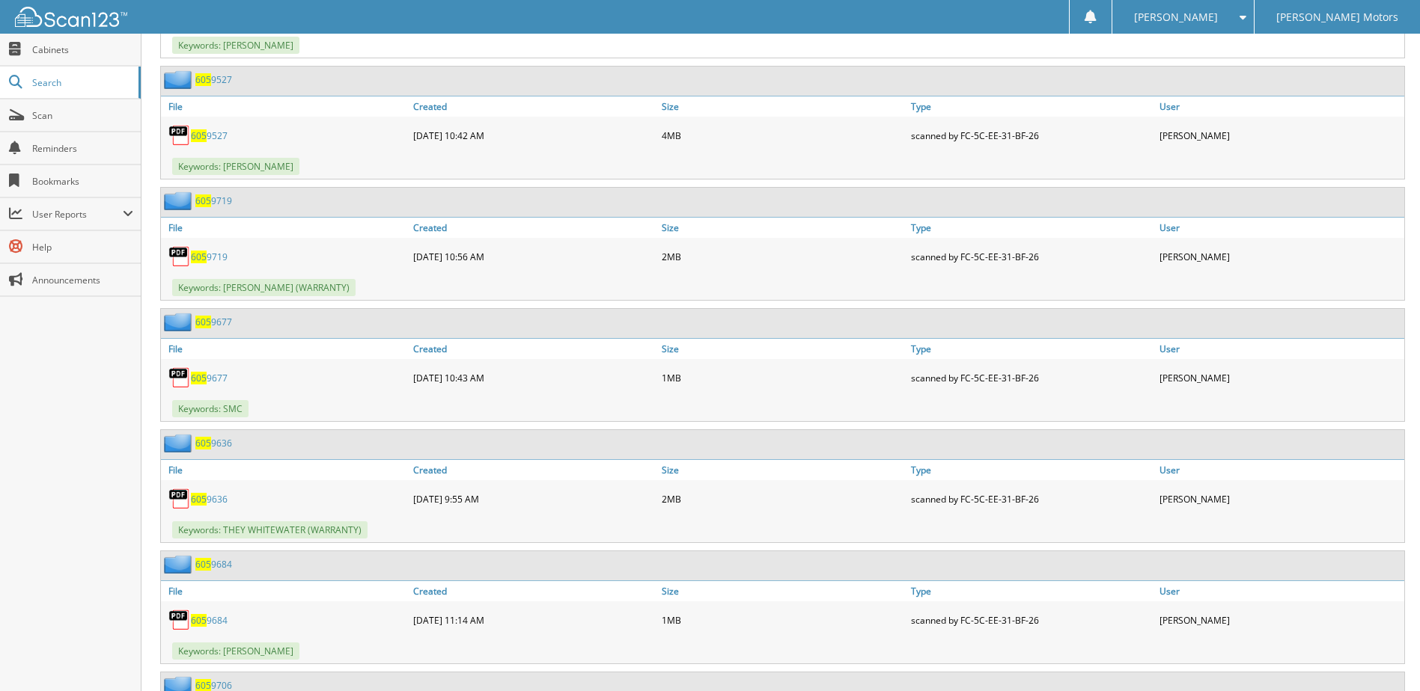
click at [211, 132] on link "605 9527" at bounding box center [209, 135] width 37 height 13
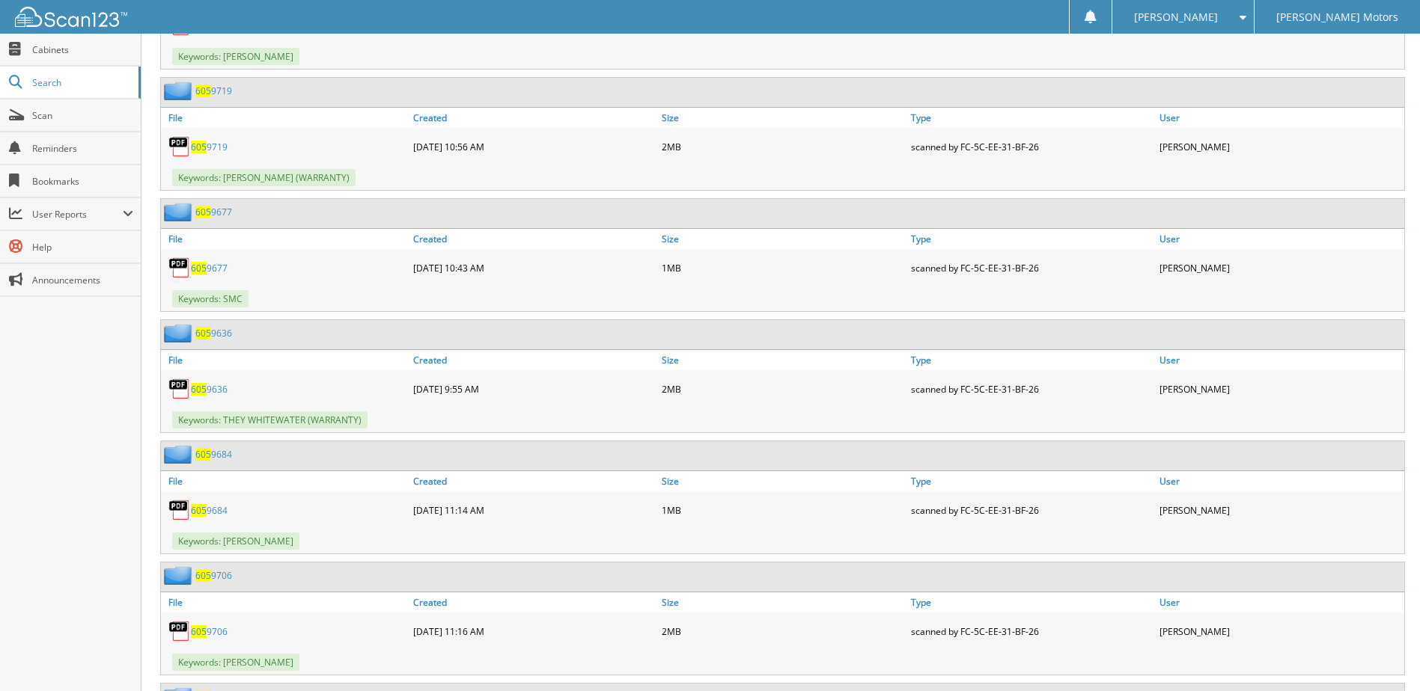
scroll to position [3517, 0]
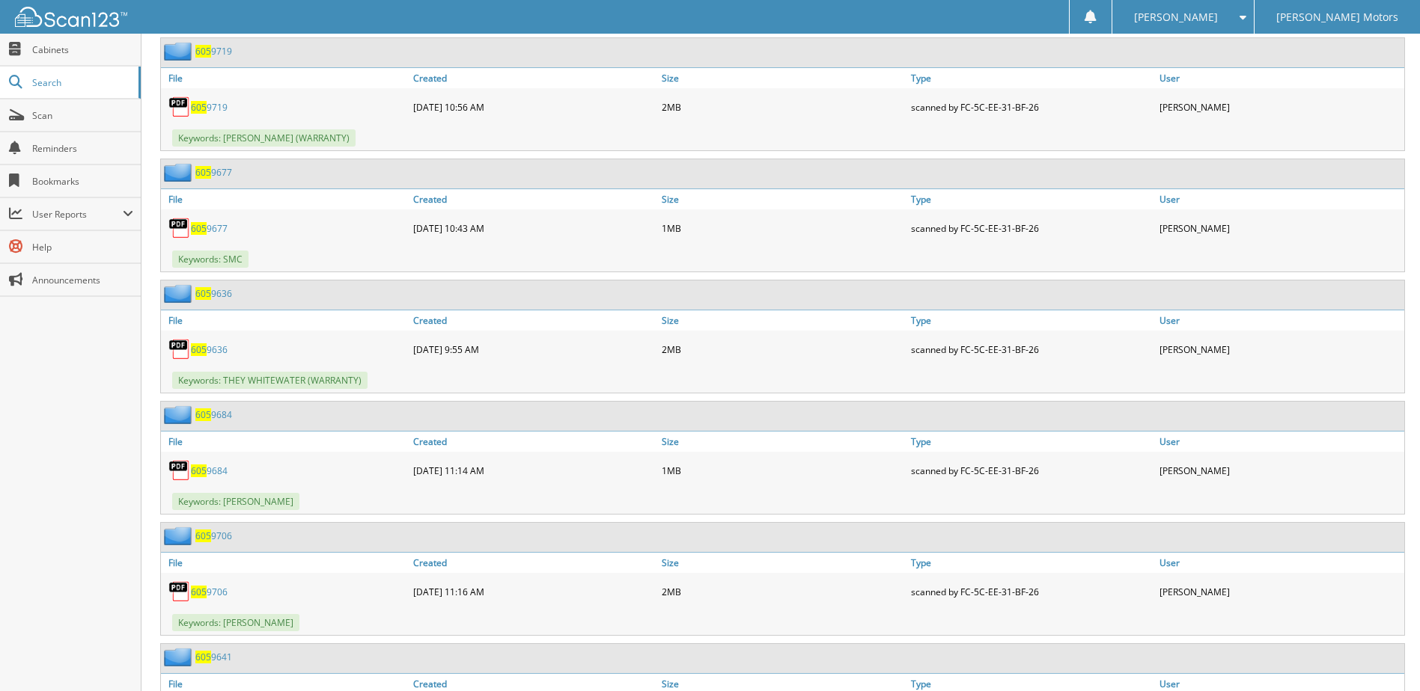
click at [219, 107] on link "605 9719" at bounding box center [209, 107] width 37 height 13
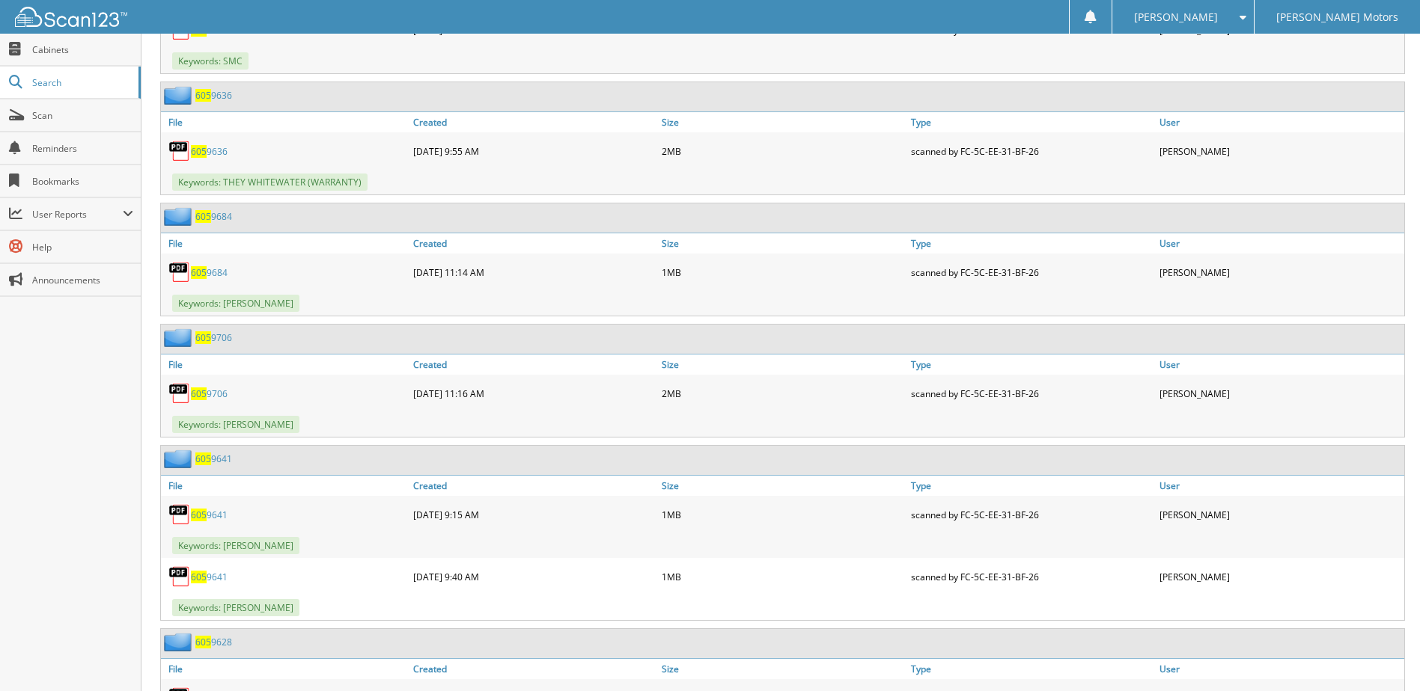
scroll to position [3742, 0]
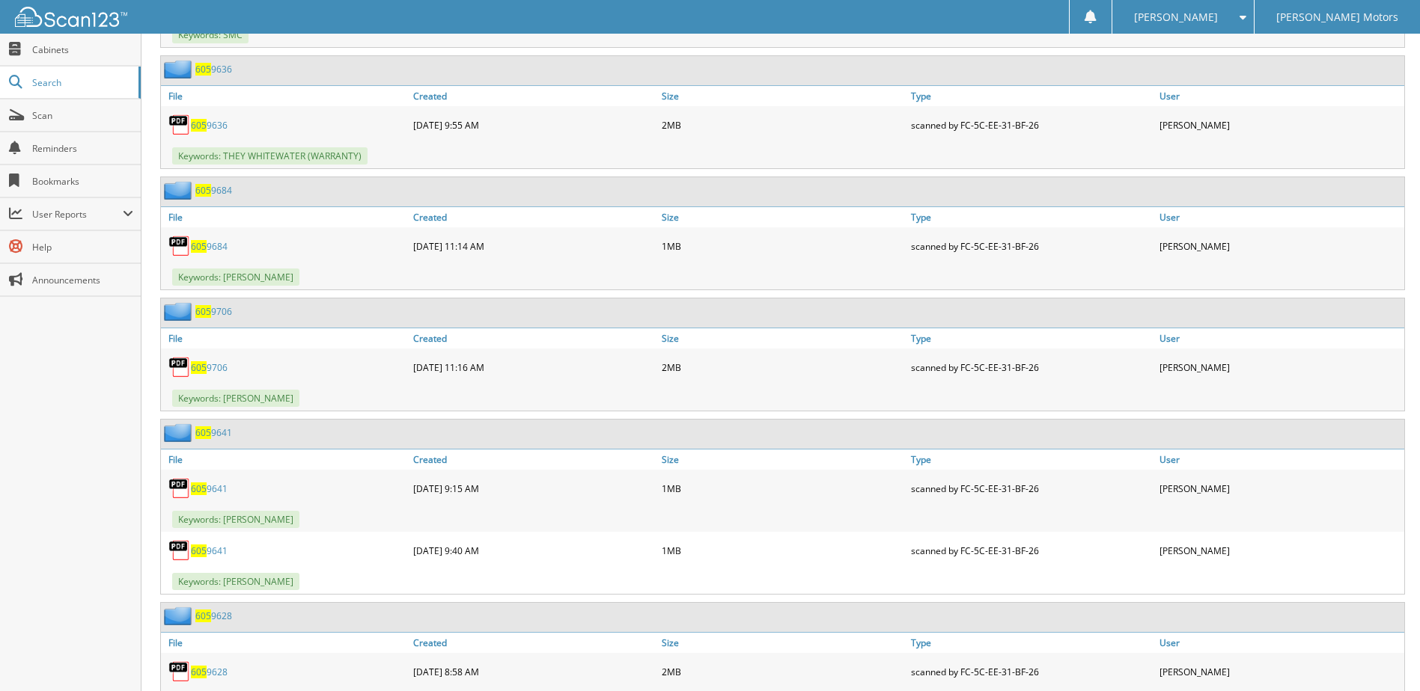
click at [220, 124] on link "605 9636" at bounding box center [209, 125] width 37 height 13
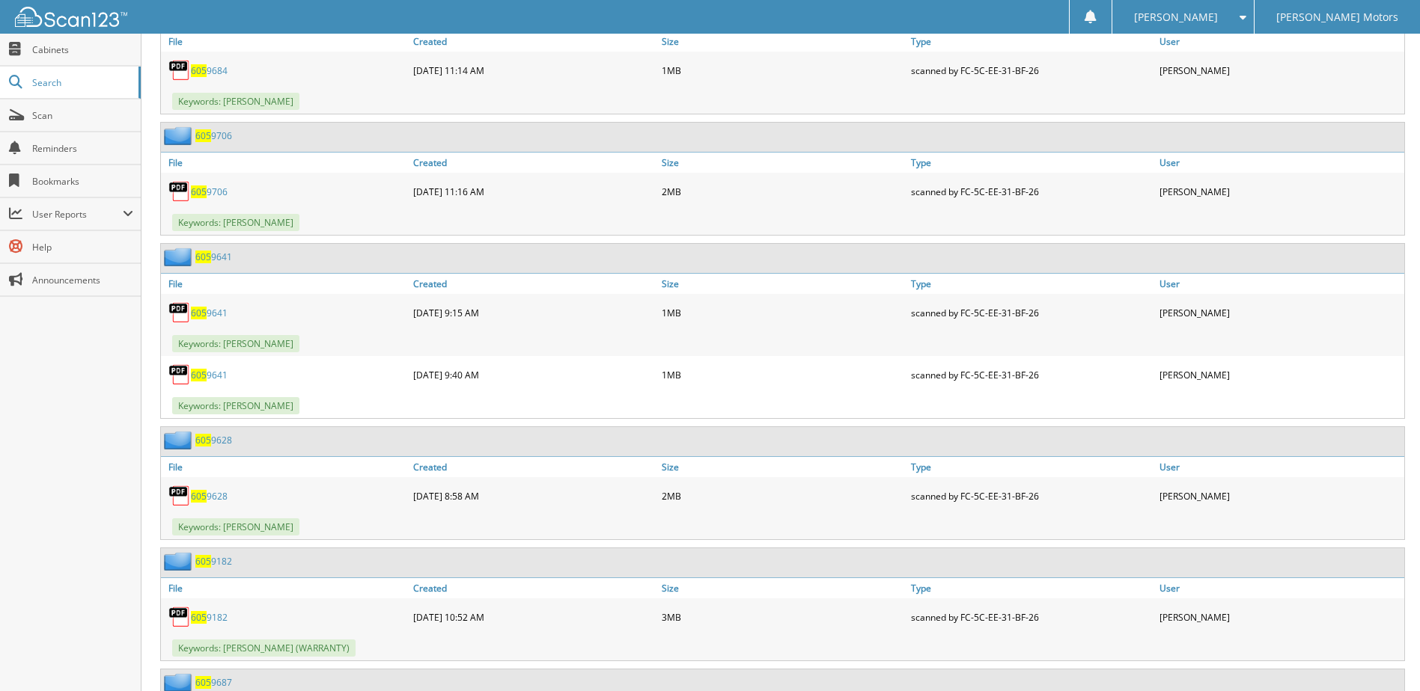
scroll to position [3891, 0]
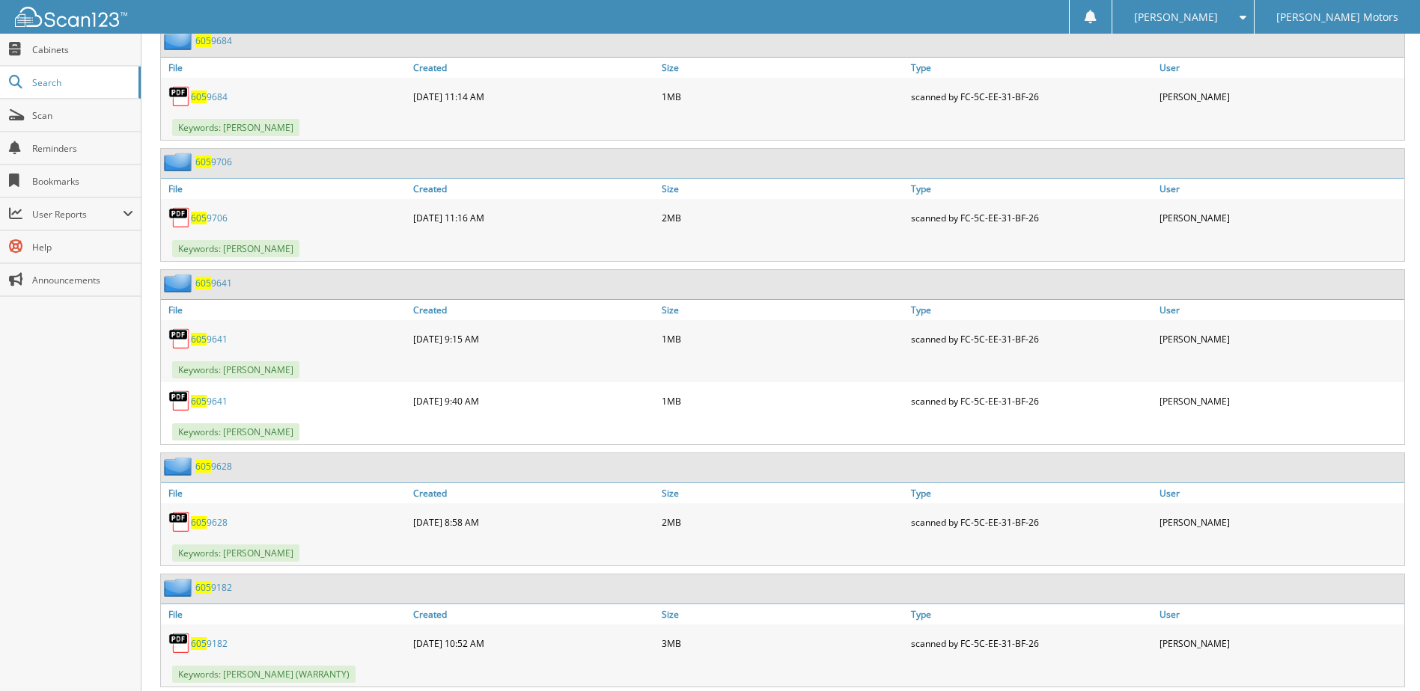
click at [212, 99] on link "605 9684" at bounding box center [209, 97] width 37 height 13
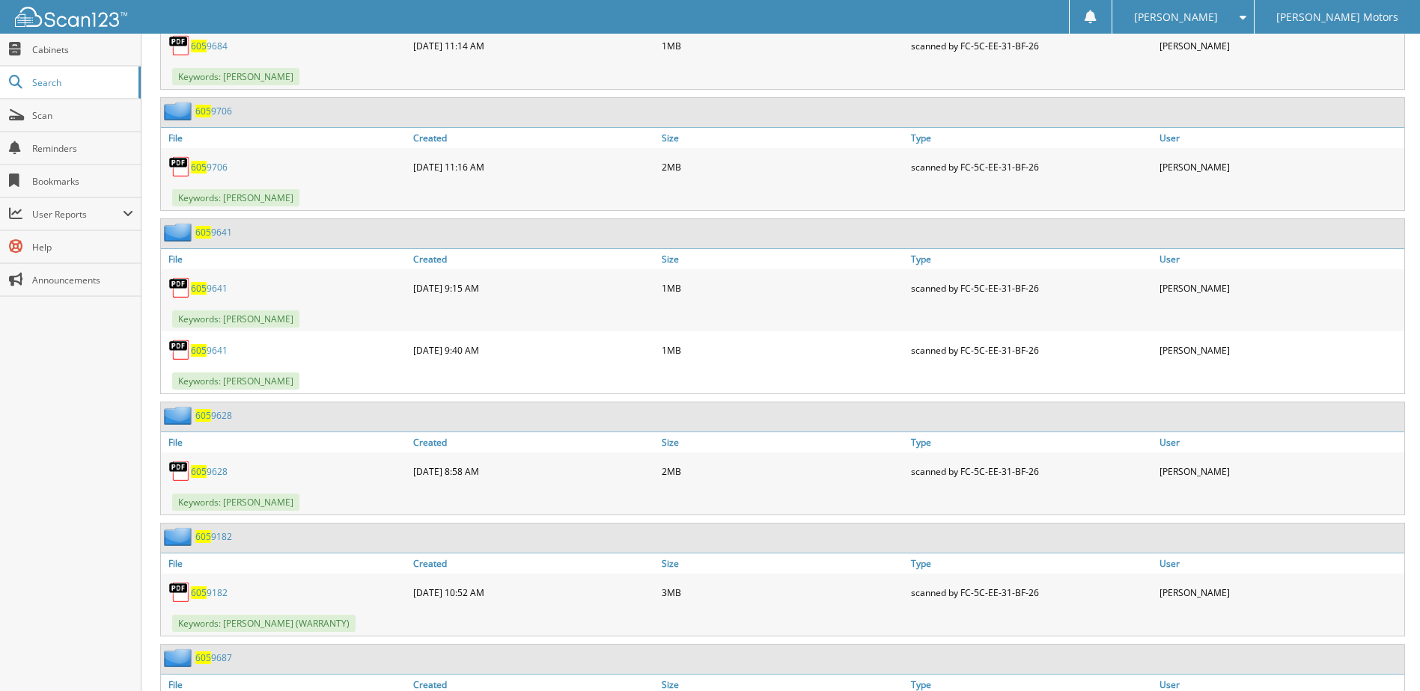
scroll to position [4041, 0]
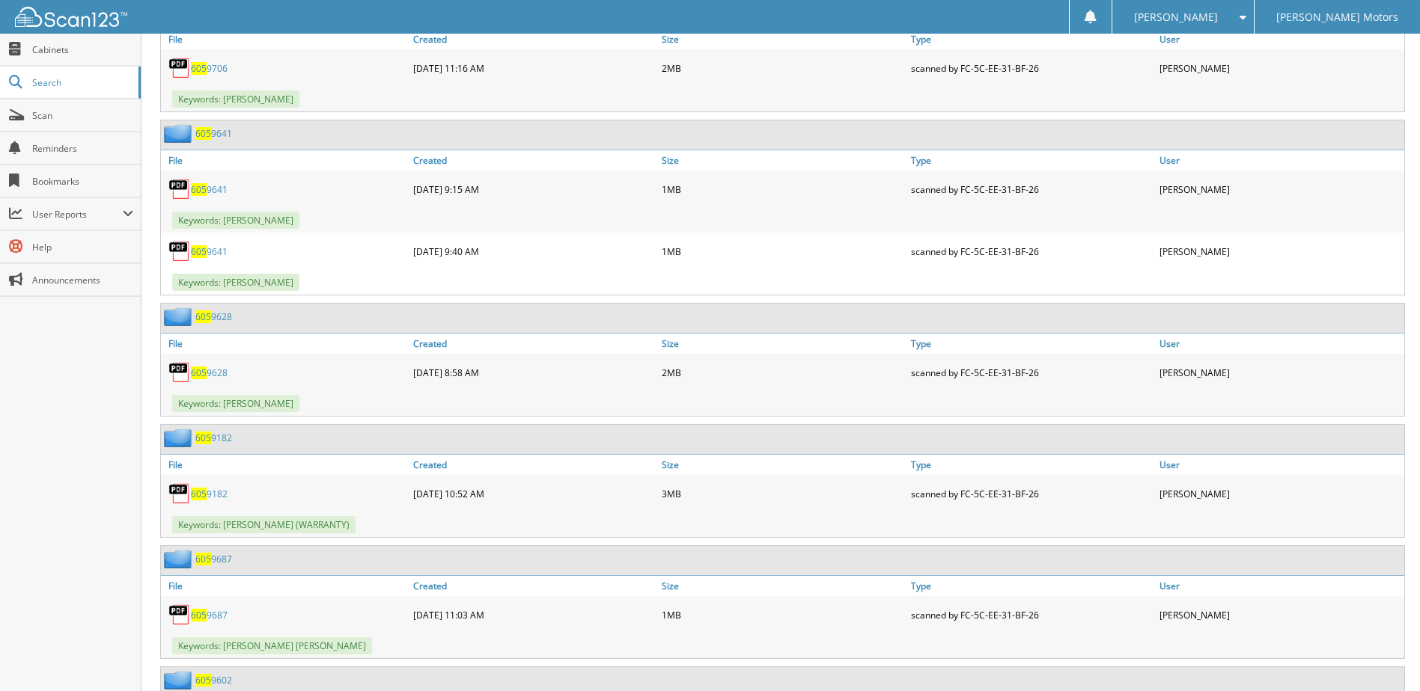
click at [206, 67] on span "605" at bounding box center [199, 68] width 16 height 13
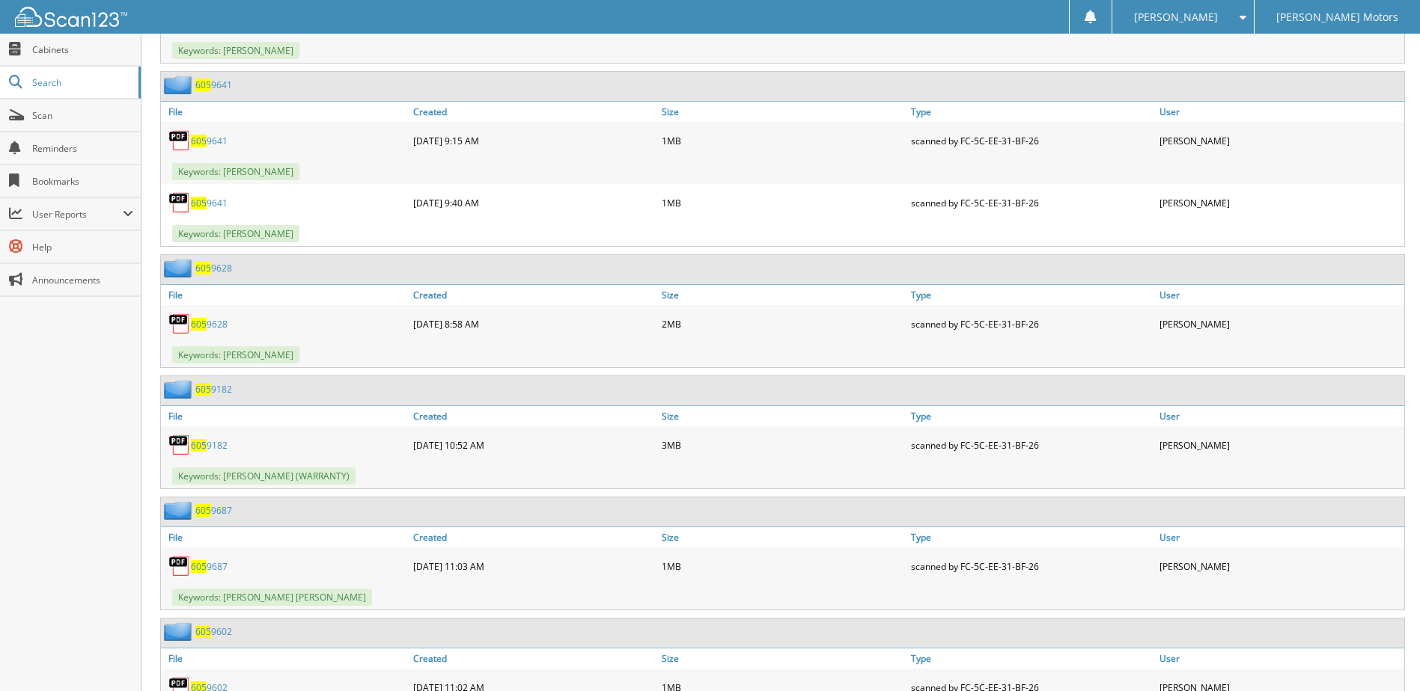
scroll to position [4116, 0]
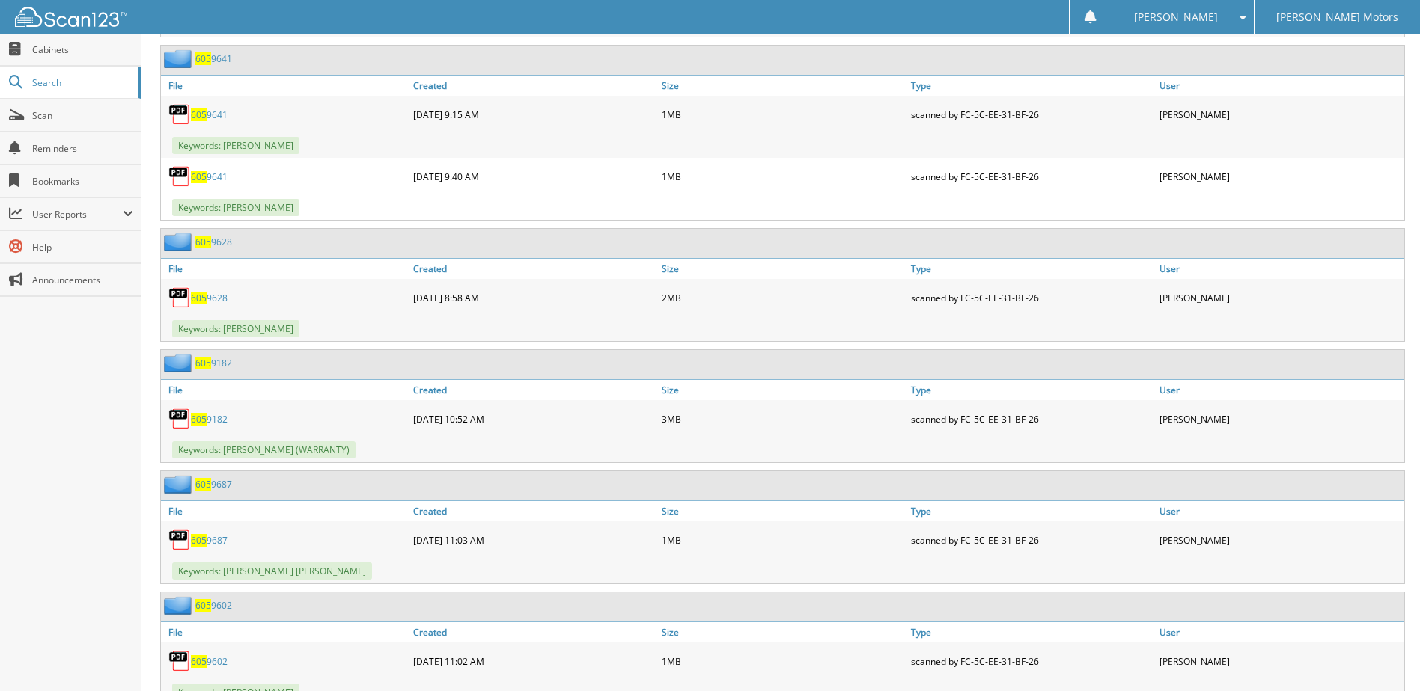
click at [203, 109] on link "605 9641" at bounding box center [209, 115] width 37 height 13
click at [207, 177] on link "605 9641" at bounding box center [209, 177] width 37 height 13
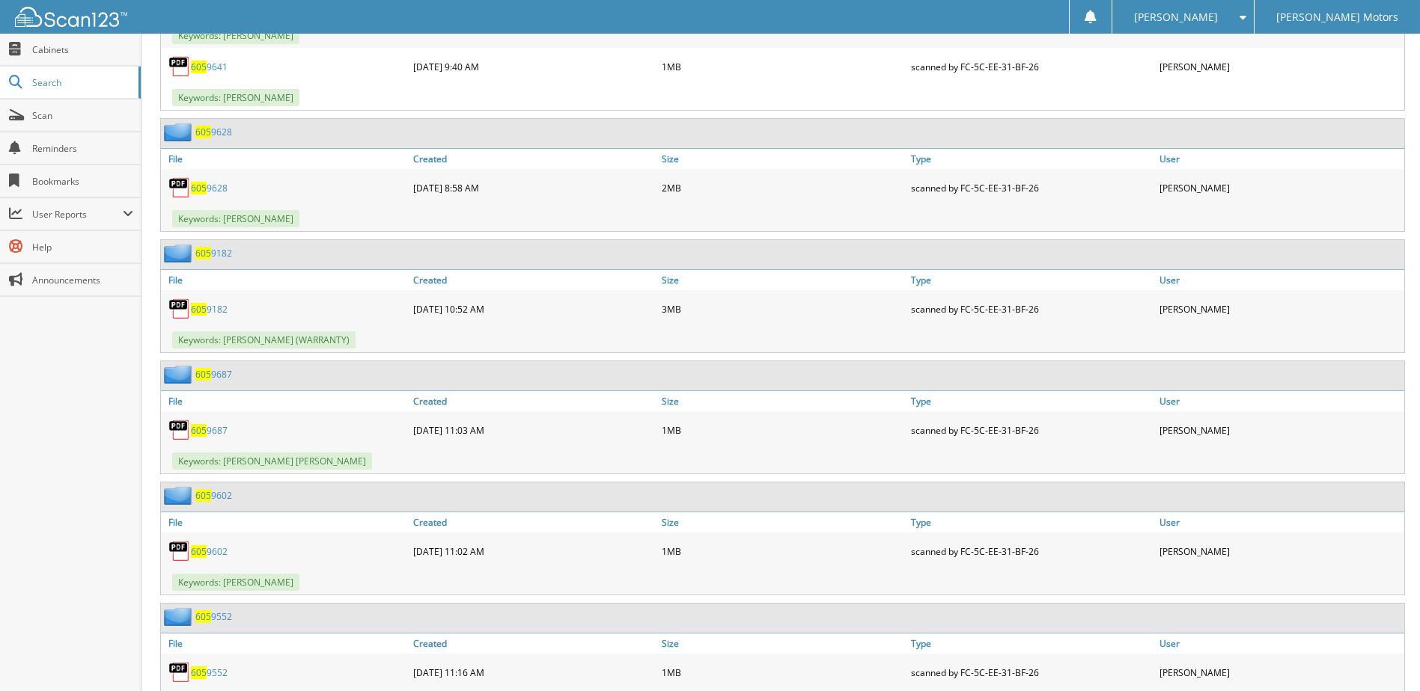
scroll to position [4265, 0]
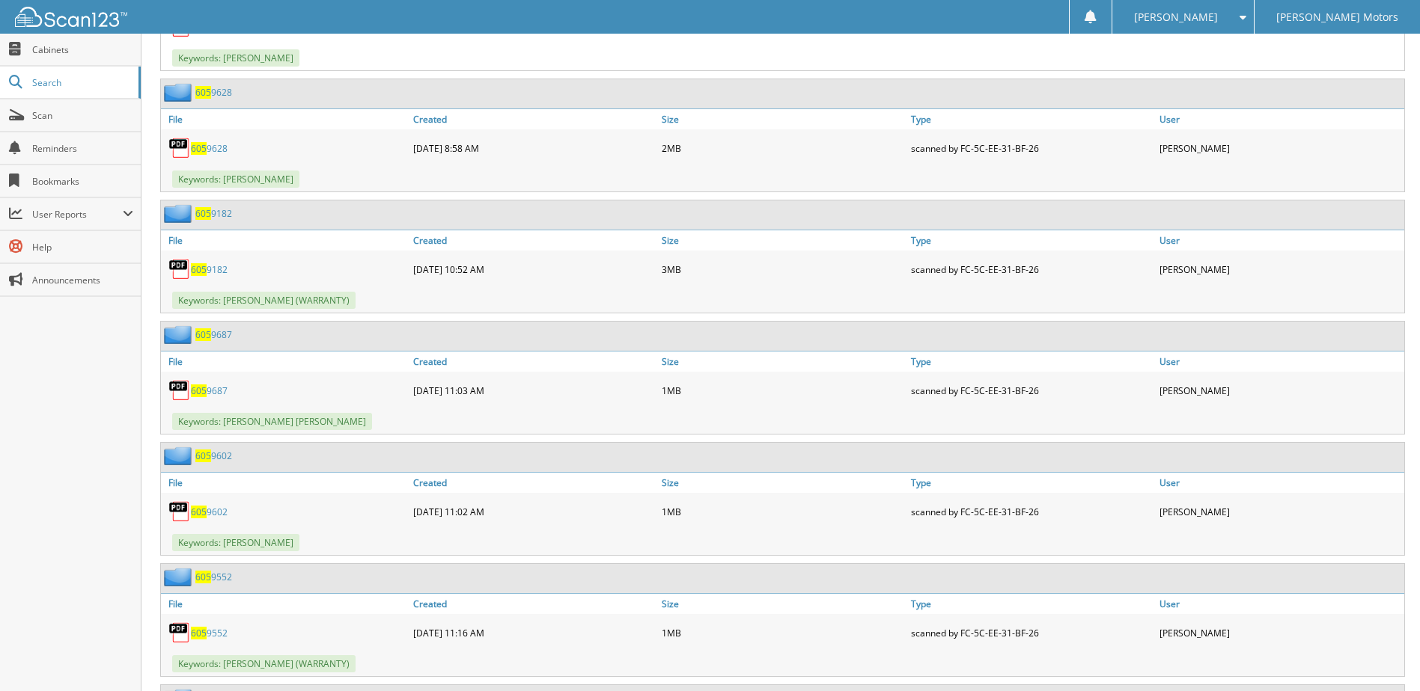
click at [212, 147] on link "605 9628" at bounding box center [209, 148] width 37 height 13
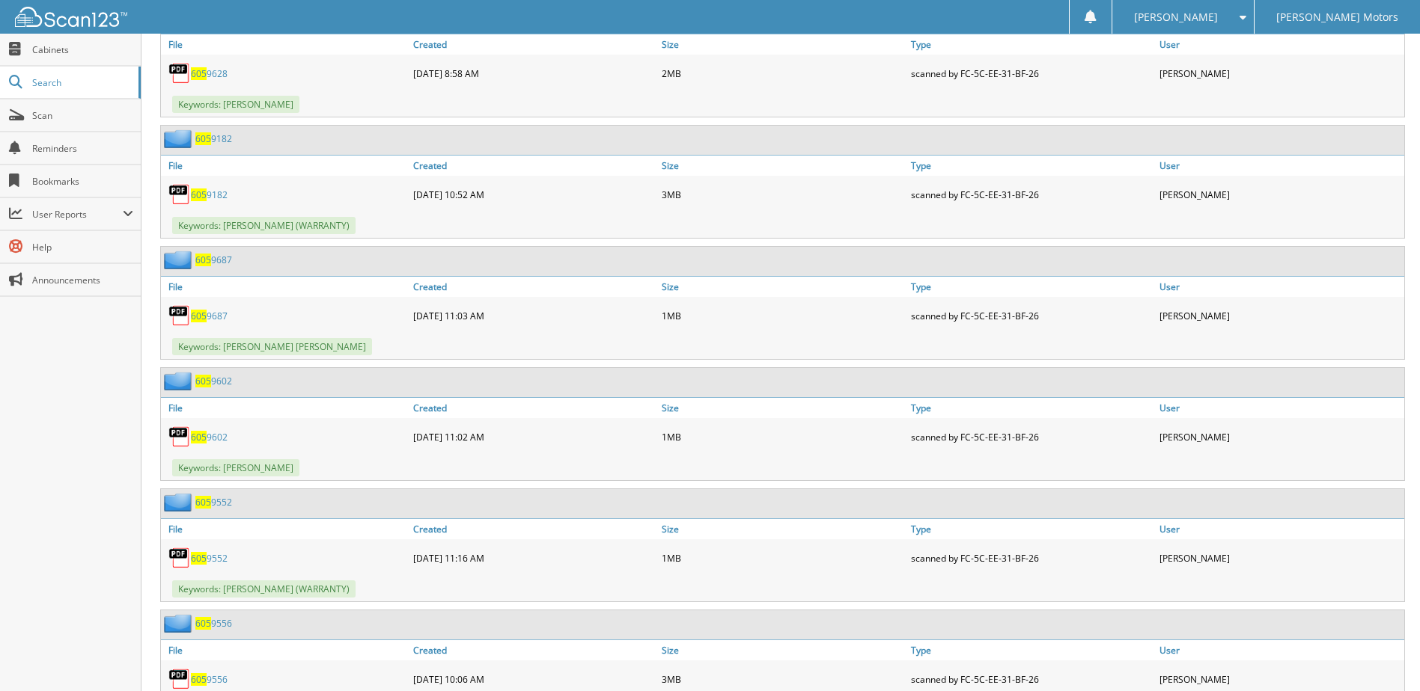
scroll to position [4490, 0]
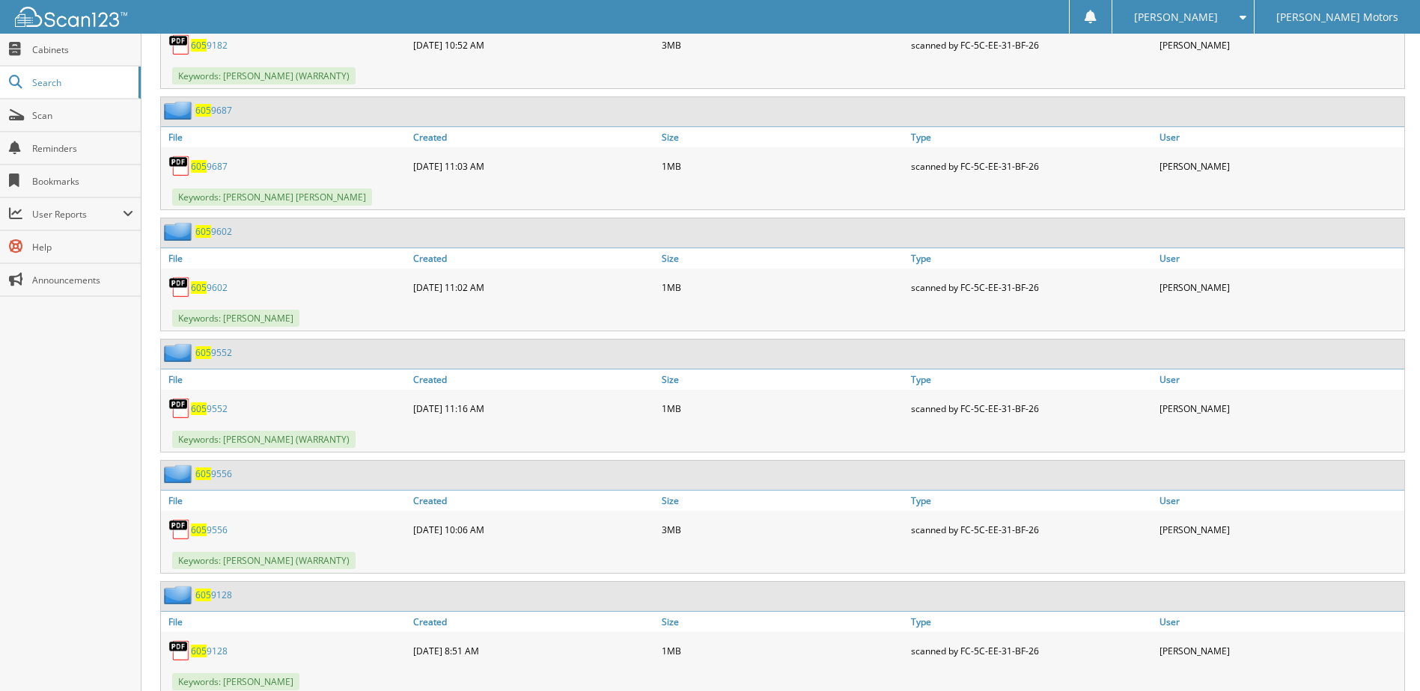
click at [208, 41] on link "605 9182" at bounding box center [209, 45] width 37 height 13
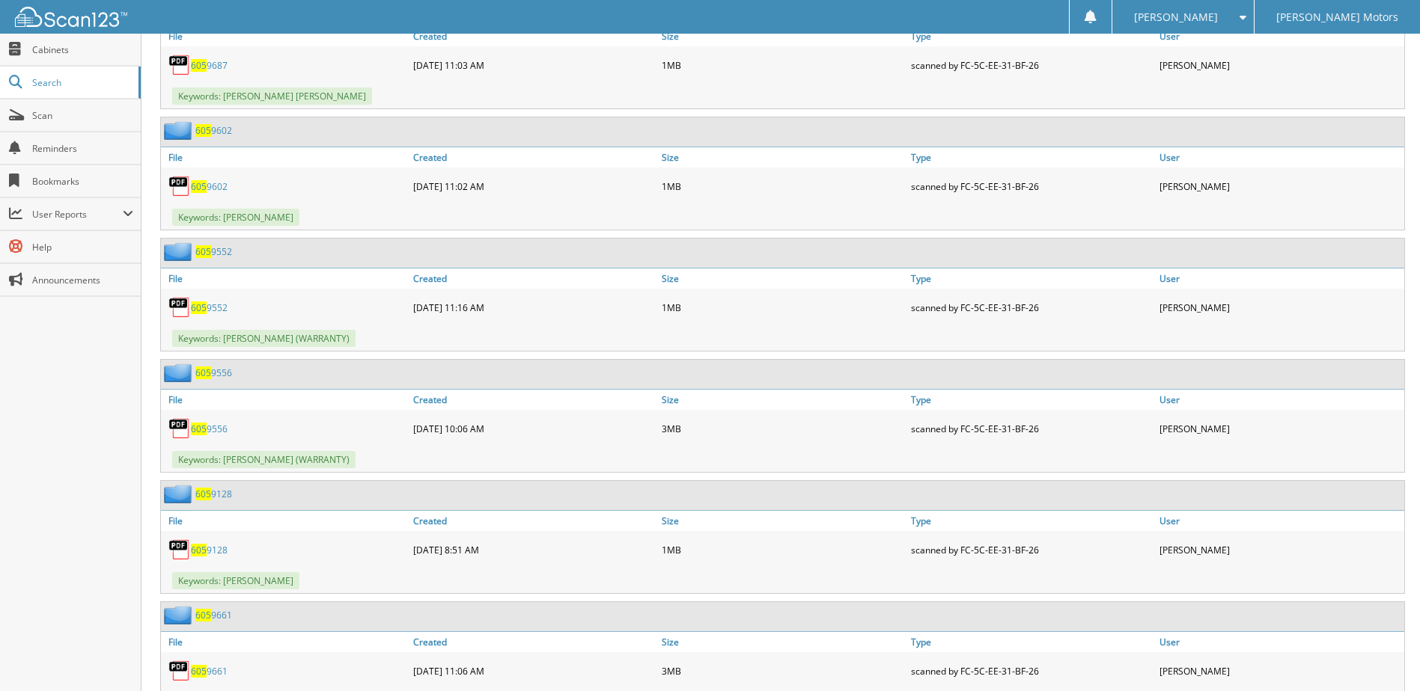
scroll to position [4565, 0]
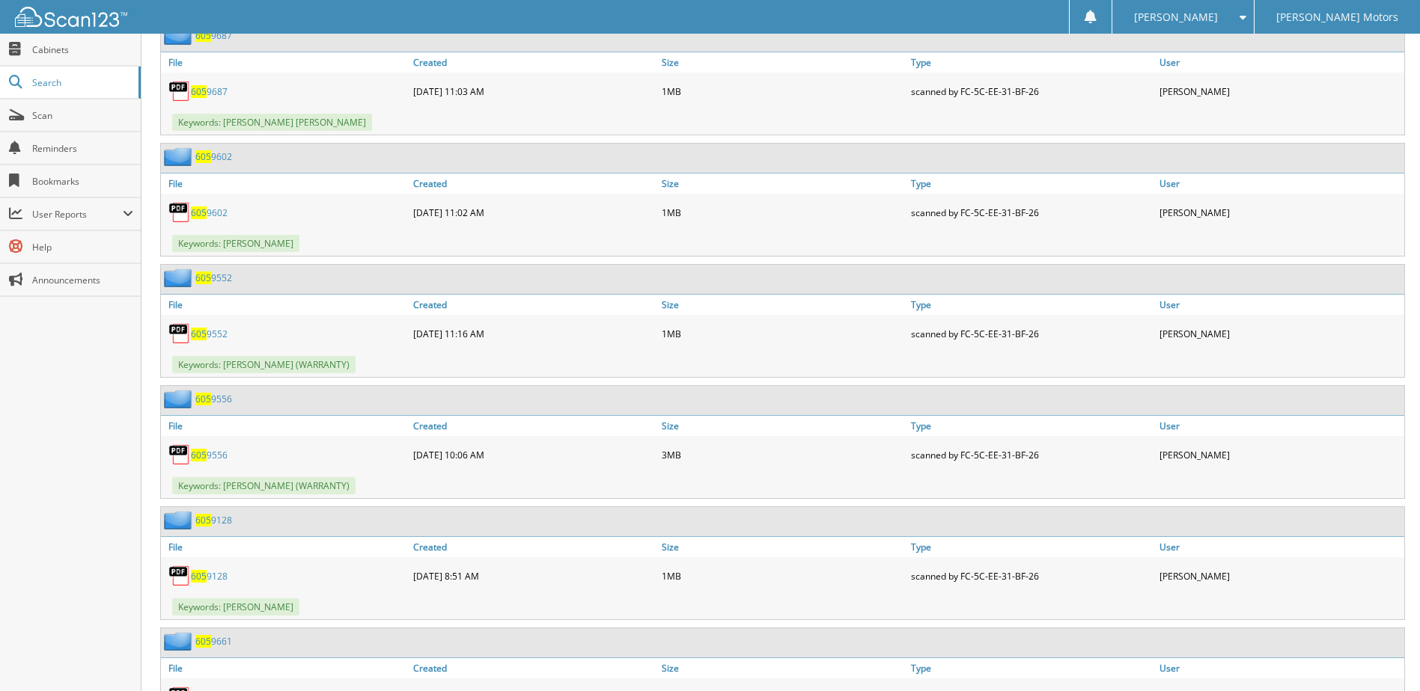
click at [210, 91] on link "605 9687" at bounding box center [209, 91] width 37 height 13
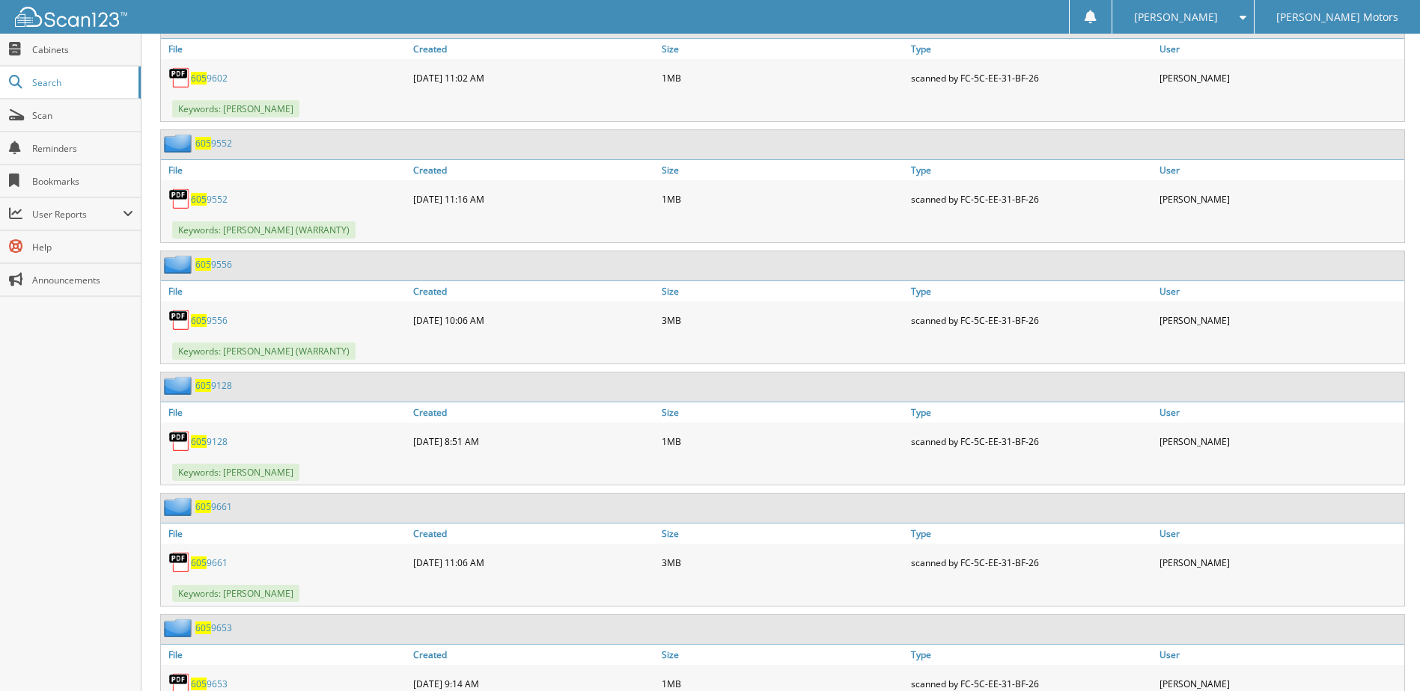
scroll to position [4714, 0]
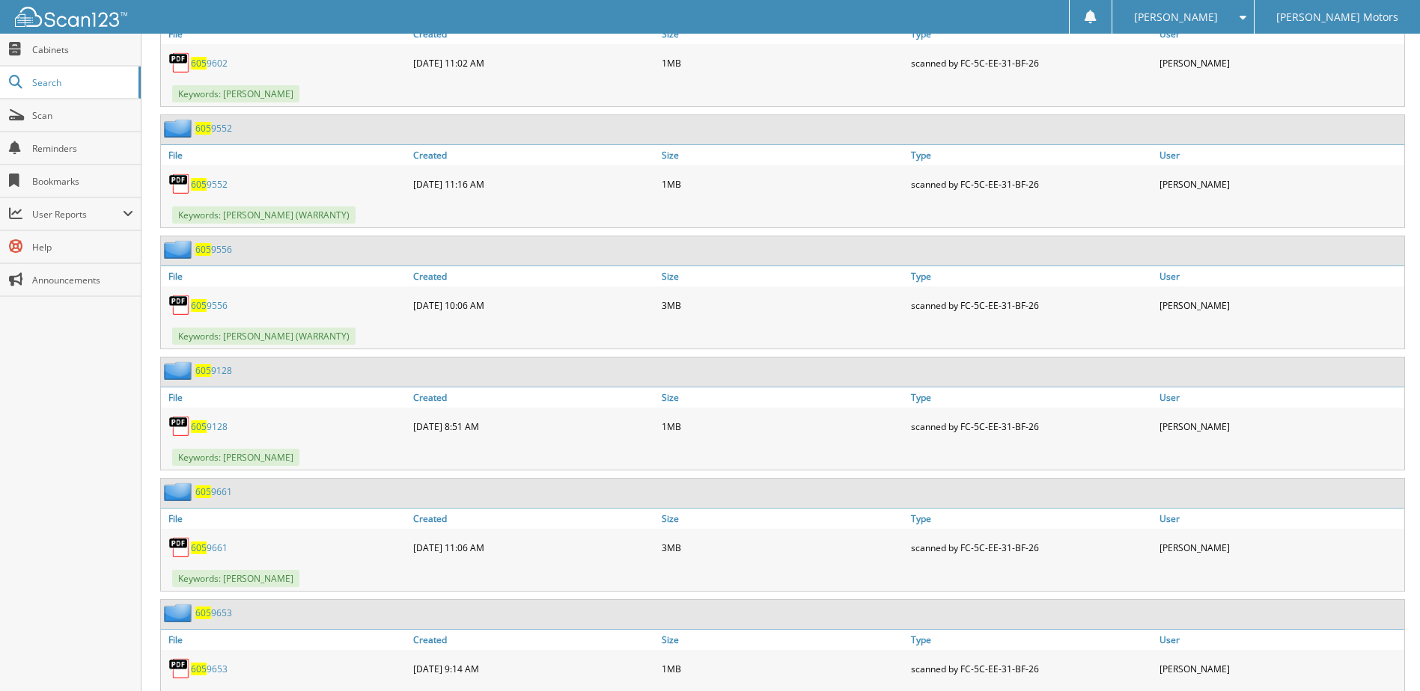
click at [208, 66] on link "605 9602" at bounding box center [209, 63] width 37 height 13
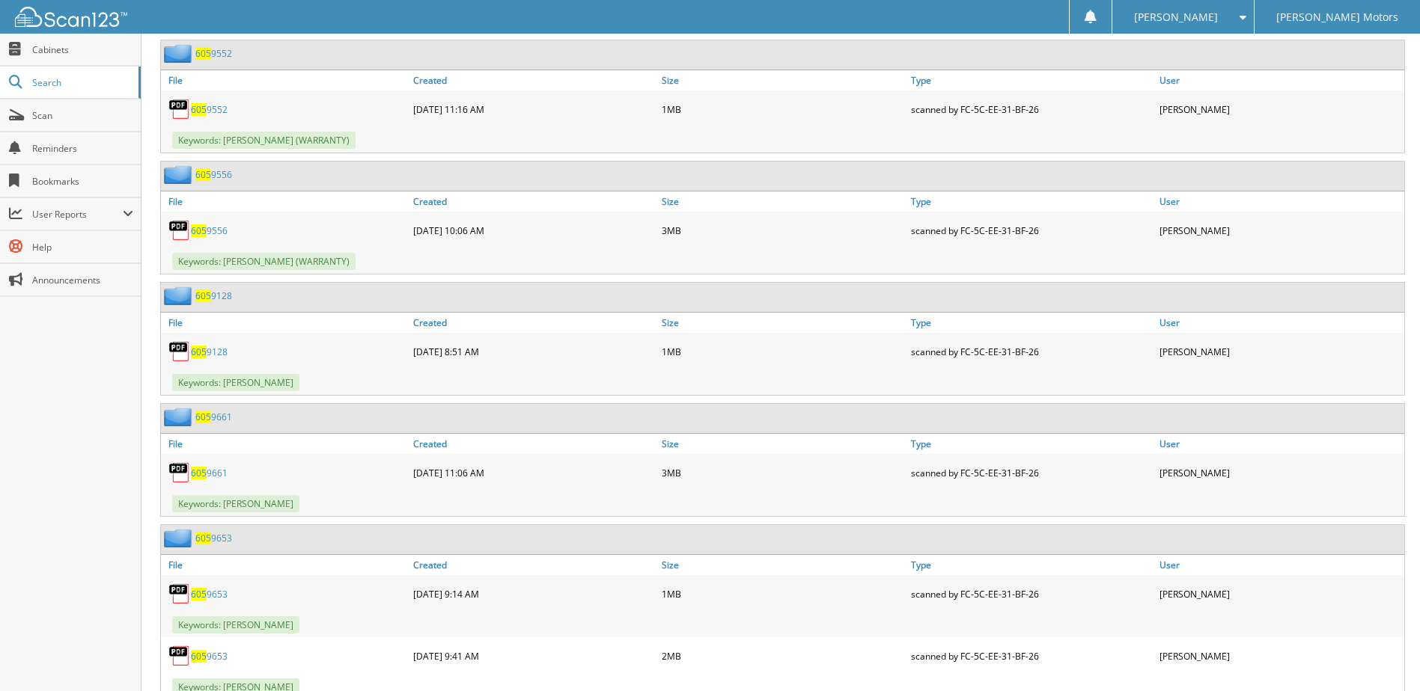
click at [210, 51] on span "605" at bounding box center [203, 53] width 16 height 13
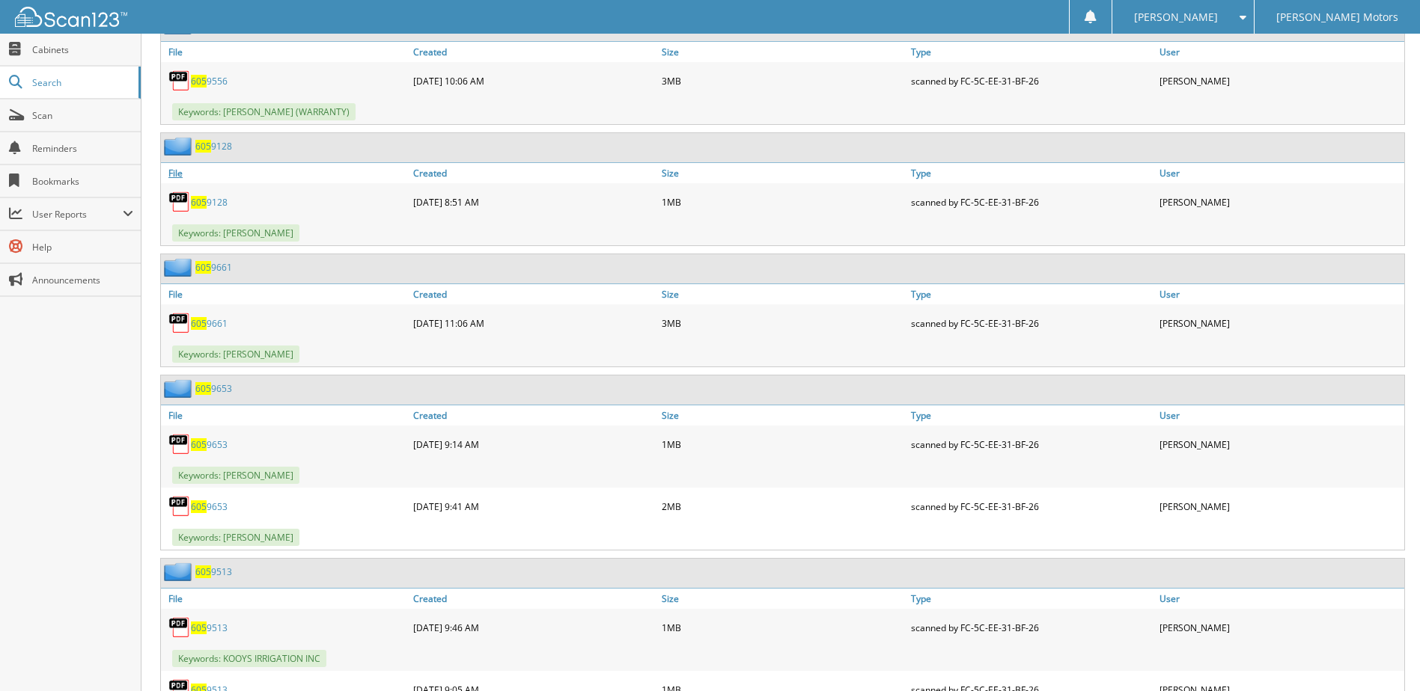
scroll to position [4864, 0]
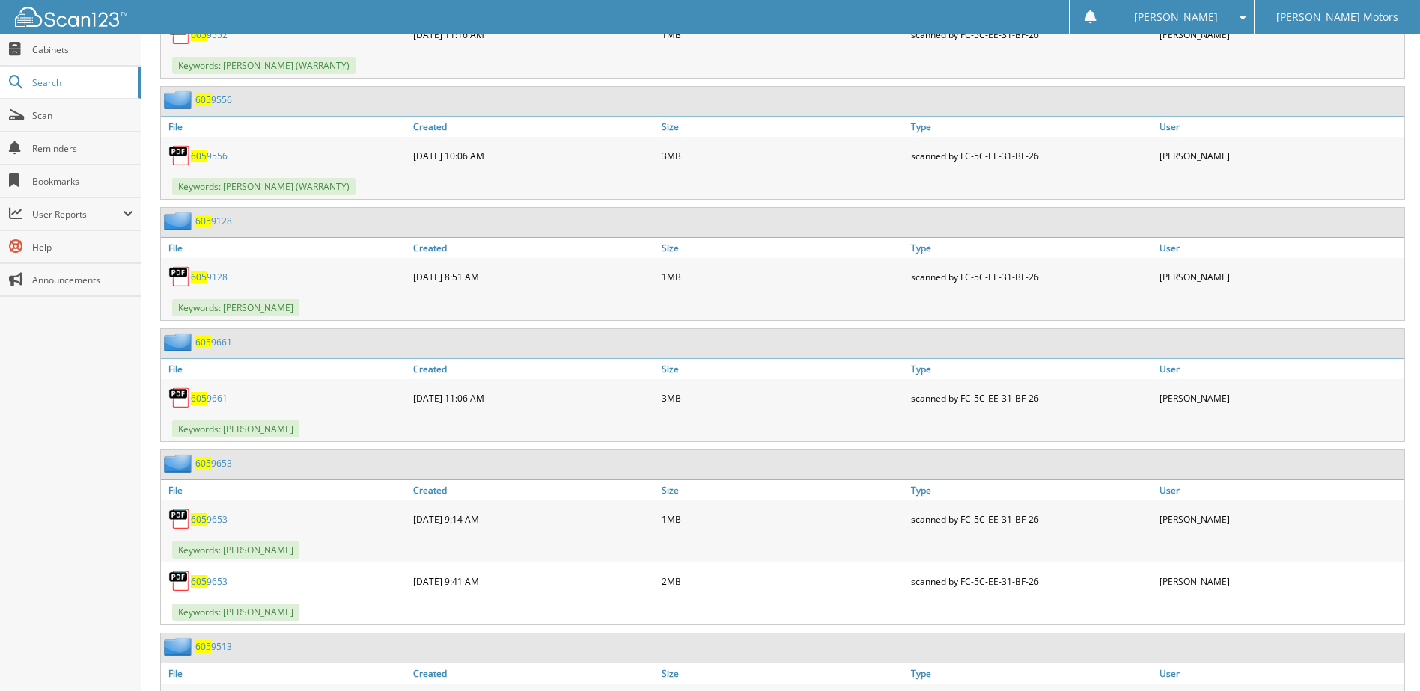
click at [207, 159] on link "605 9556" at bounding box center [209, 156] width 37 height 13
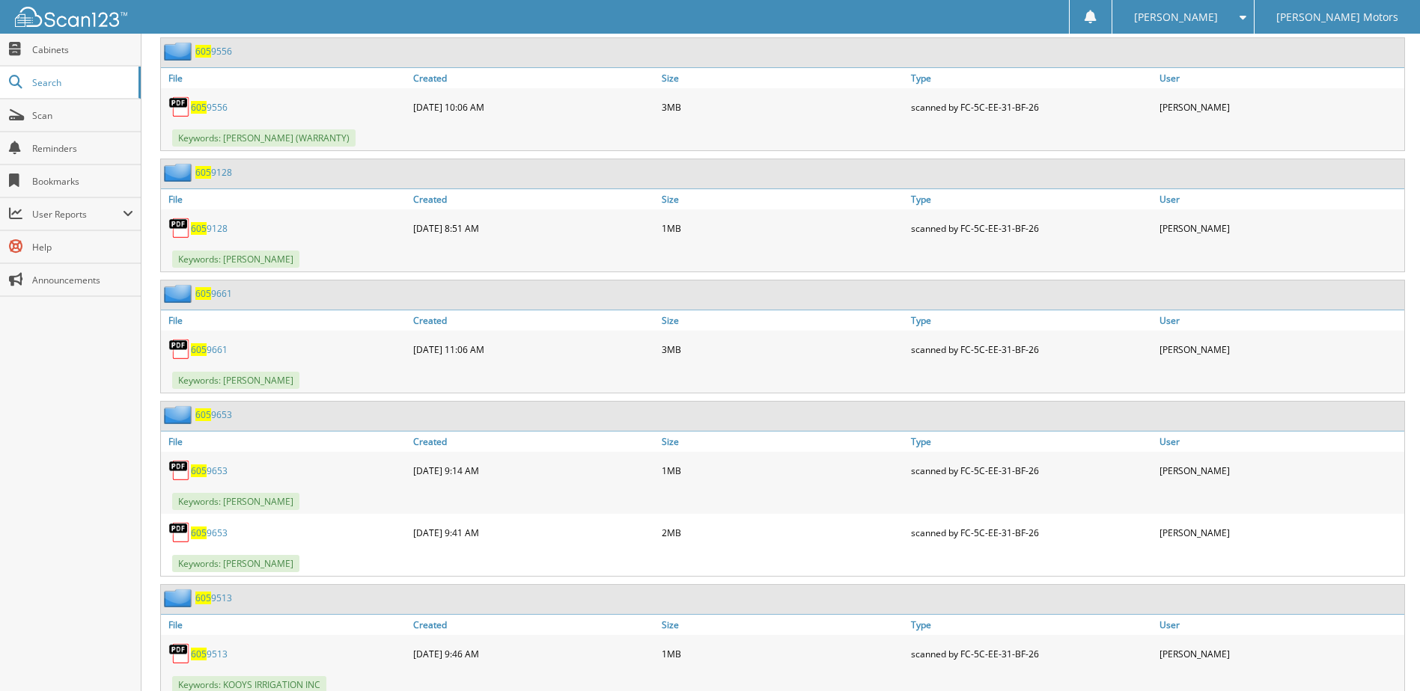
scroll to position [4939, 0]
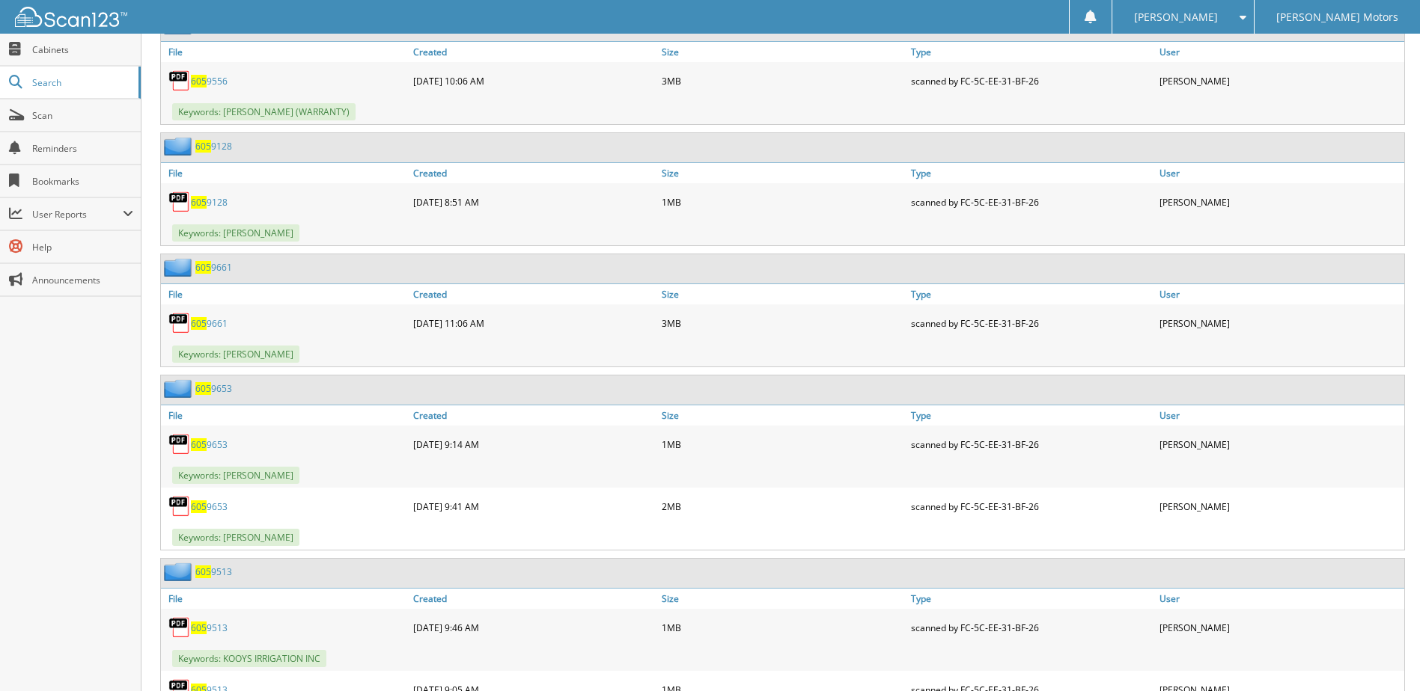
click at [211, 207] on link "605 9128" at bounding box center [209, 202] width 37 height 13
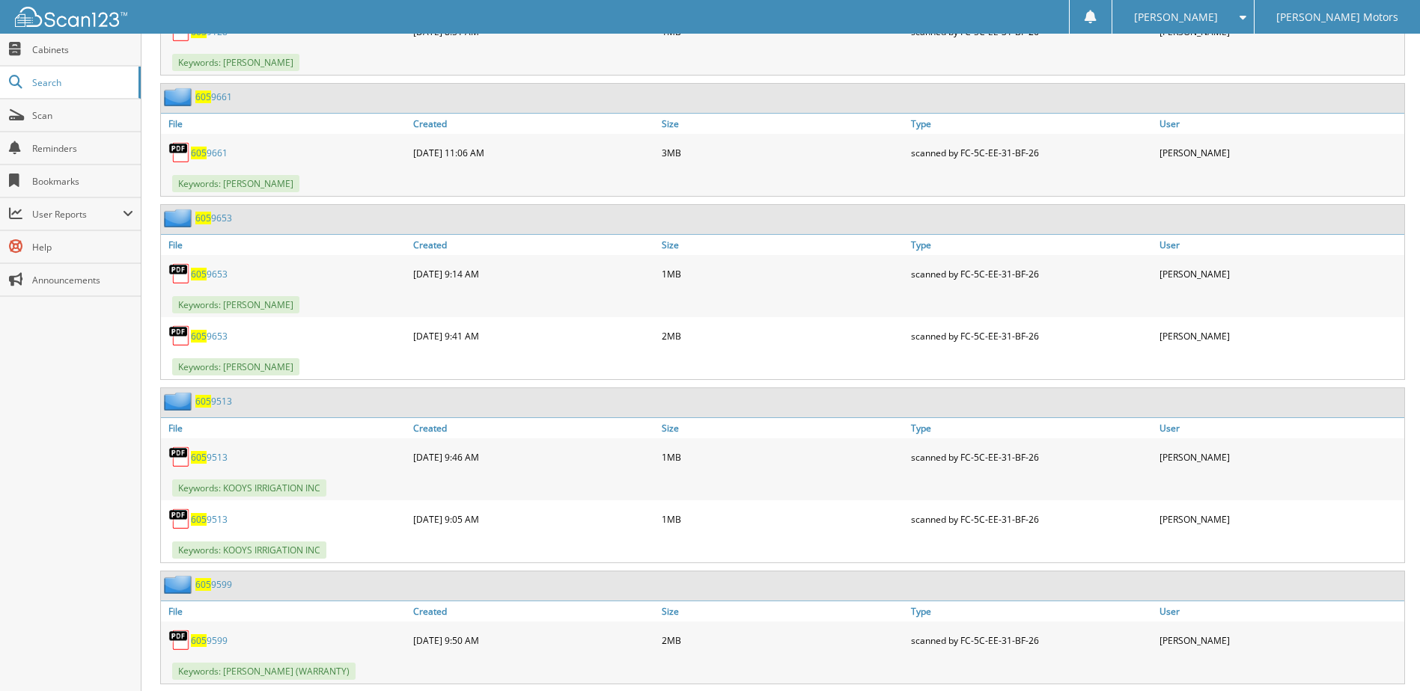
scroll to position [5163, 0]
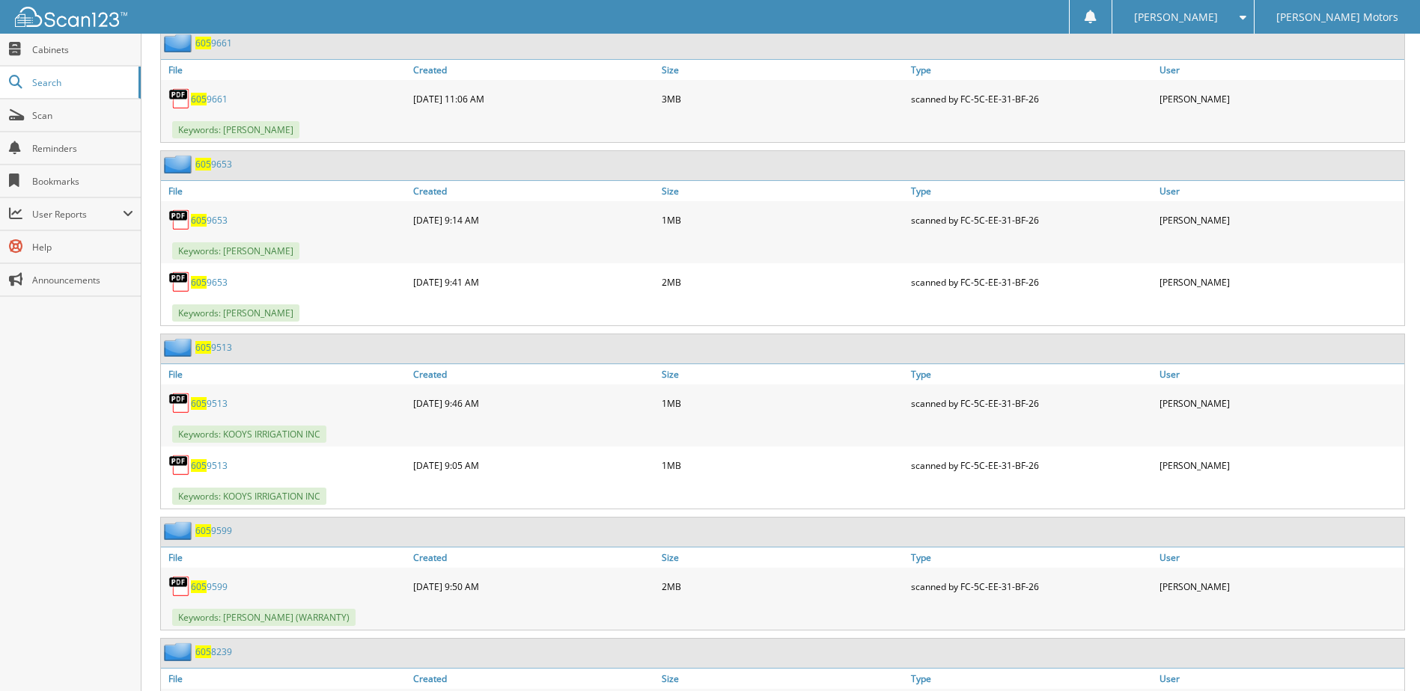
click at [212, 94] on link "605 9661" at bounding box center [209, 99] width 37 height 13
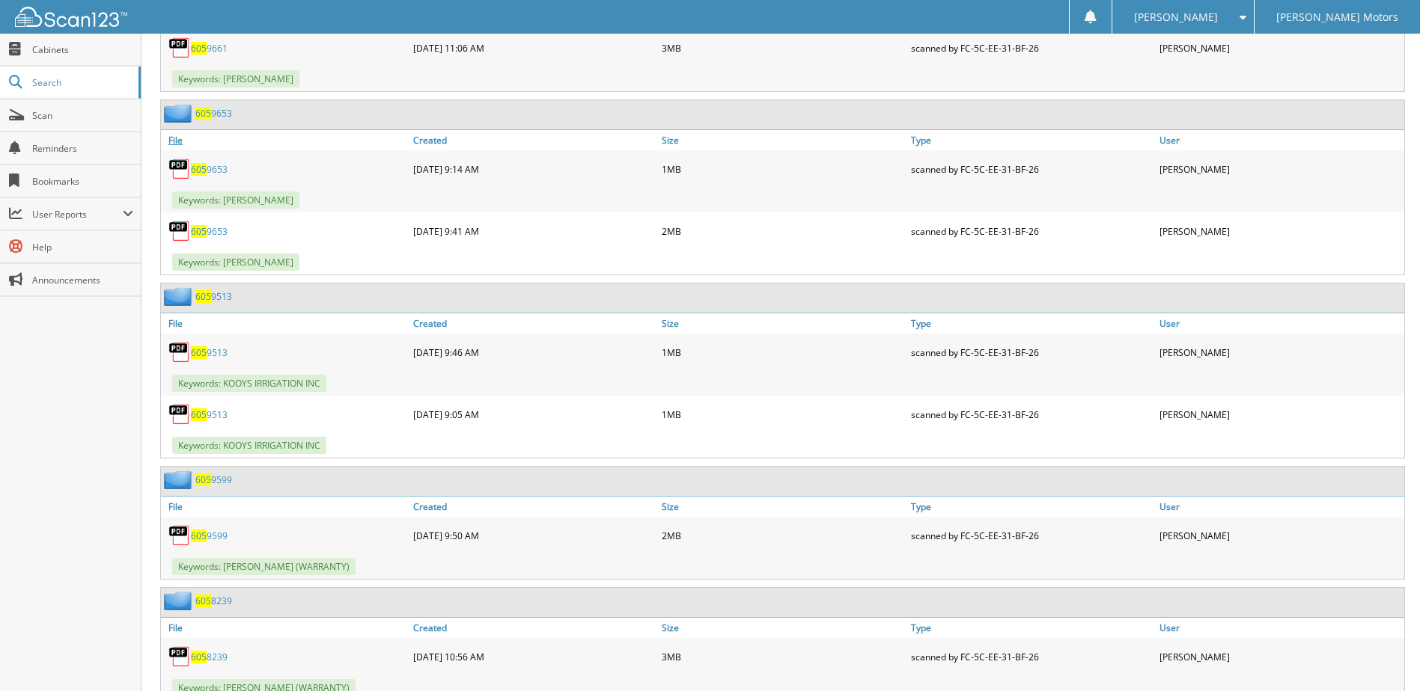
scroll to position [5238, 0]
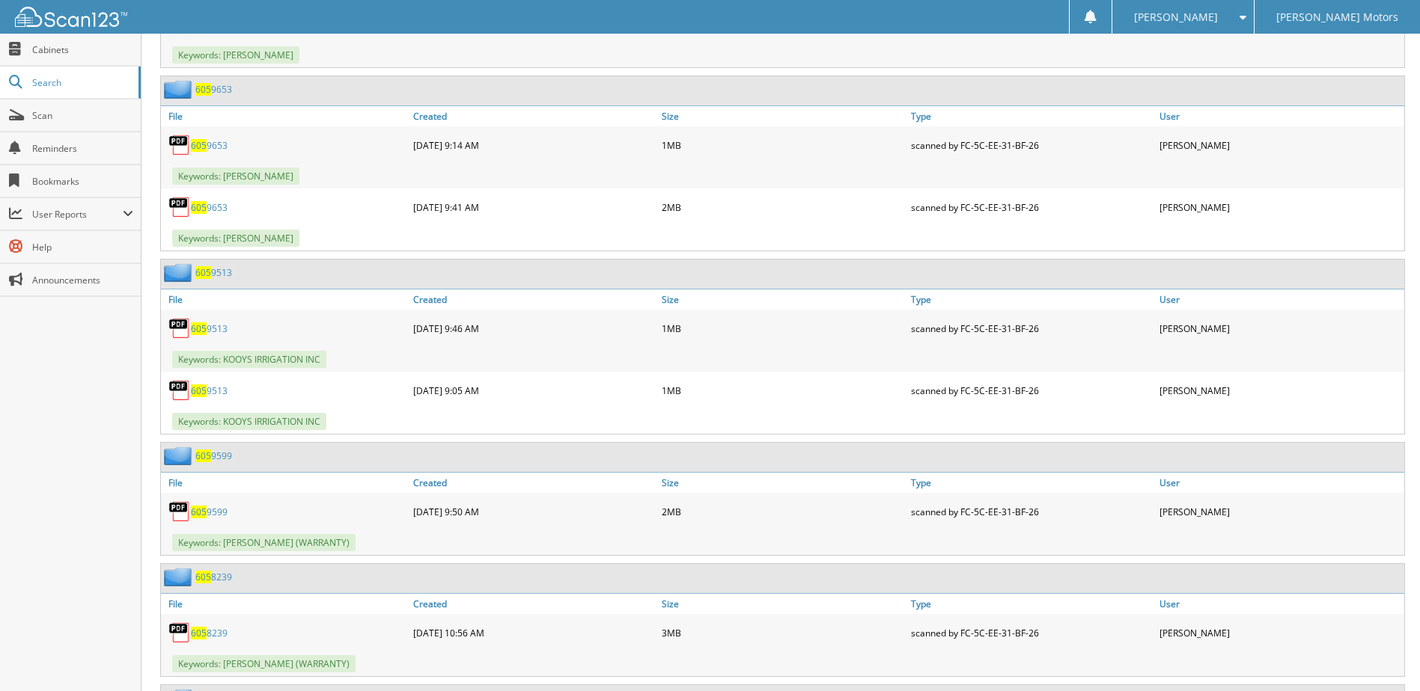
click at [199, 145] on span "605" at bounding box center [199, 145] width 16 height 13
click at [219, 207] on link "605 9653" at bounding box center [209, 207] width 37 height 13
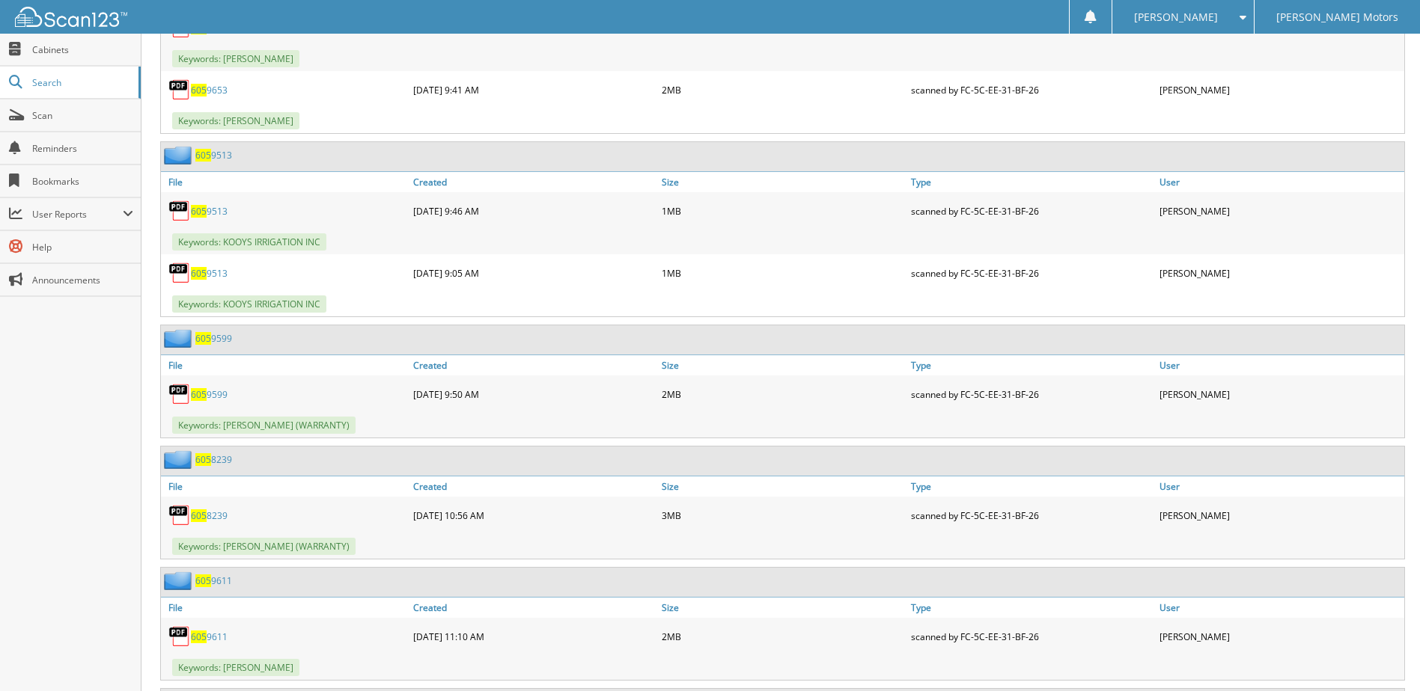
scroll to position [5388, 0]
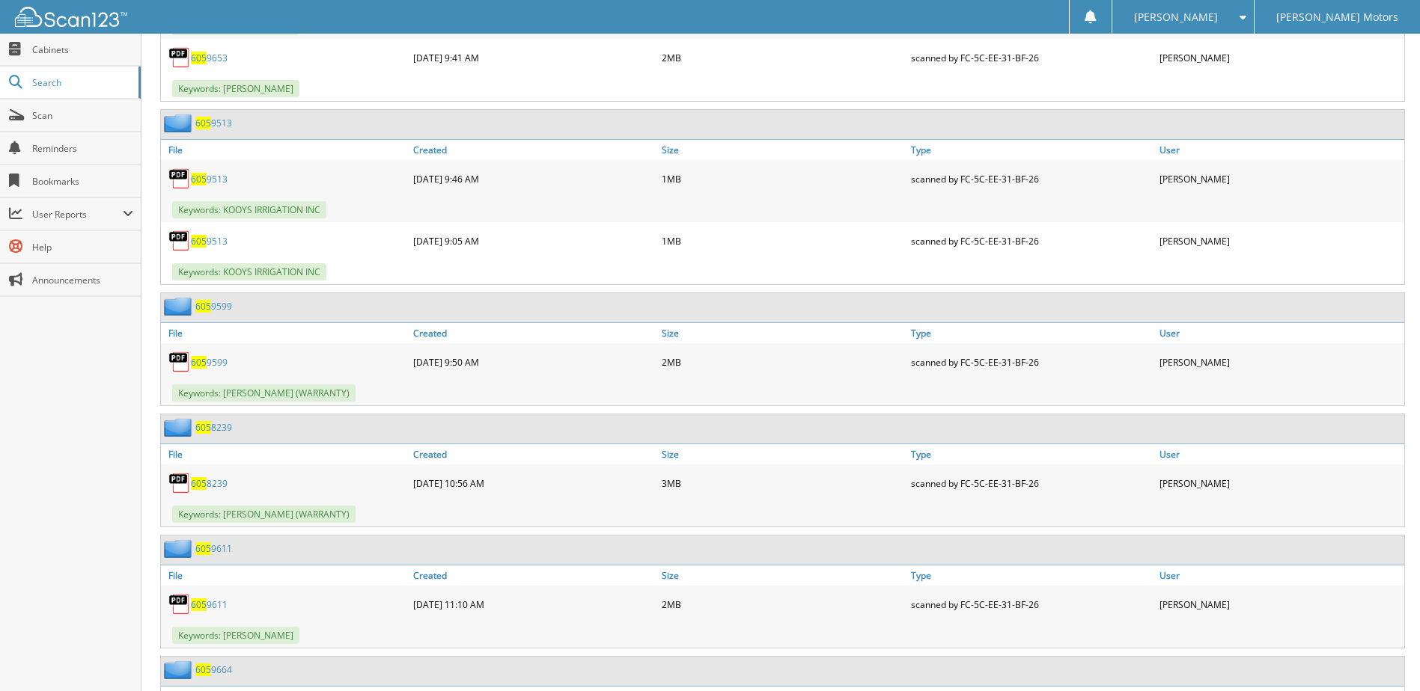
click at [220, 180] on link "605 9513" at bounding box center [209, 179] width 37 height 13
click at [216, 244] on link "605 9513" at bounding box center [209, 241] width 37 height 13
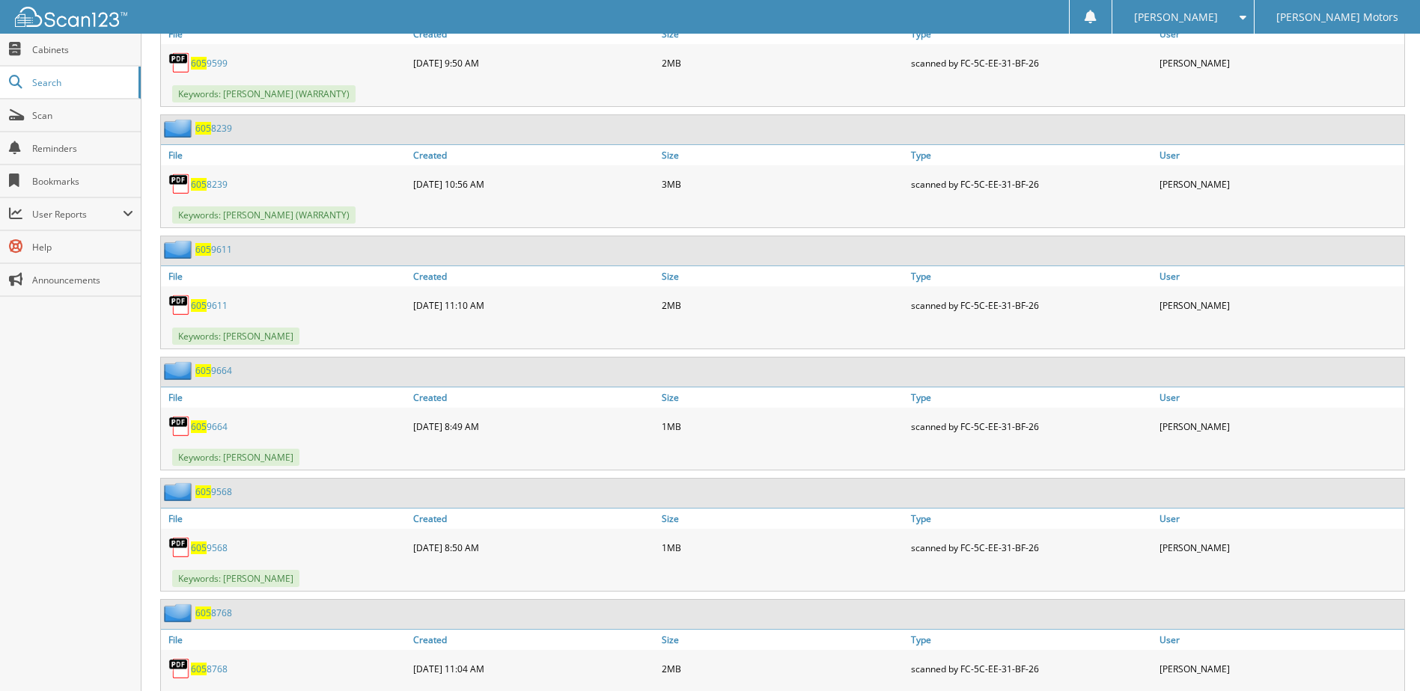
scroll to position [5612, 0]
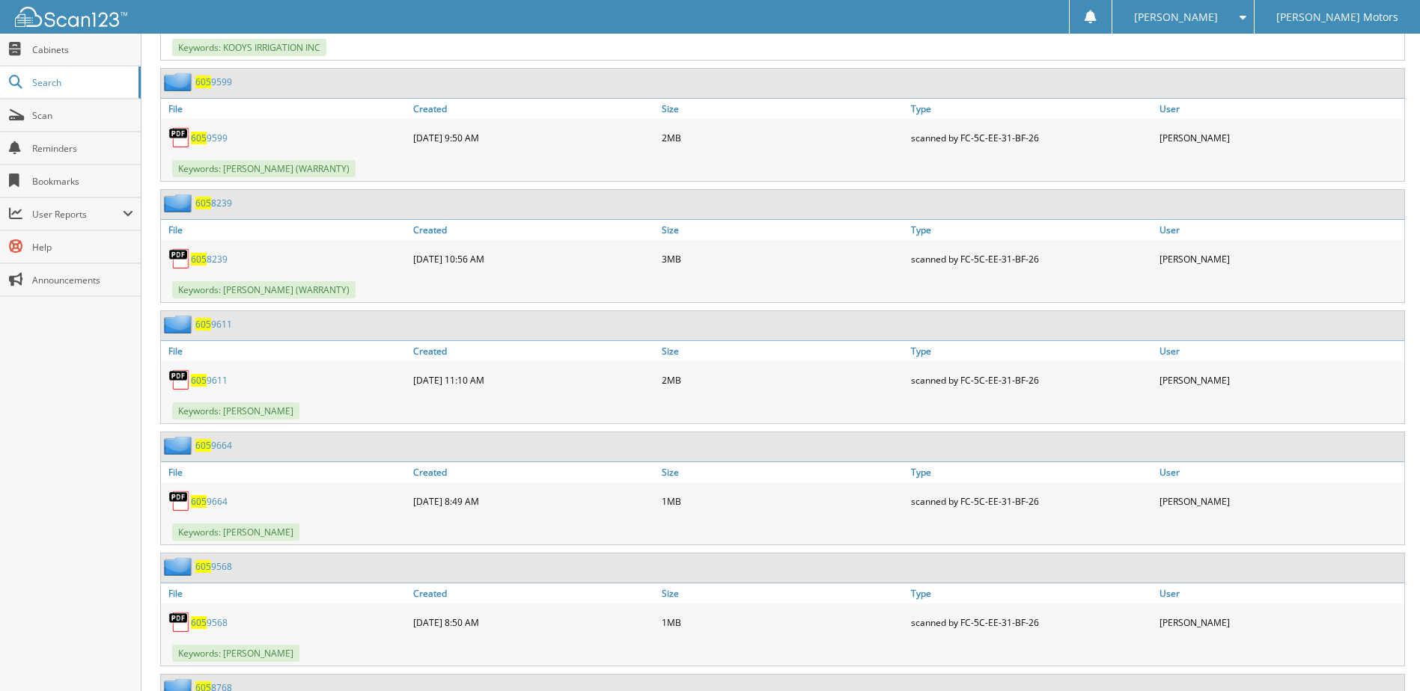
click at [218, 85] on link "605 9599" at bounding box center [213, 82] width 37 height 13
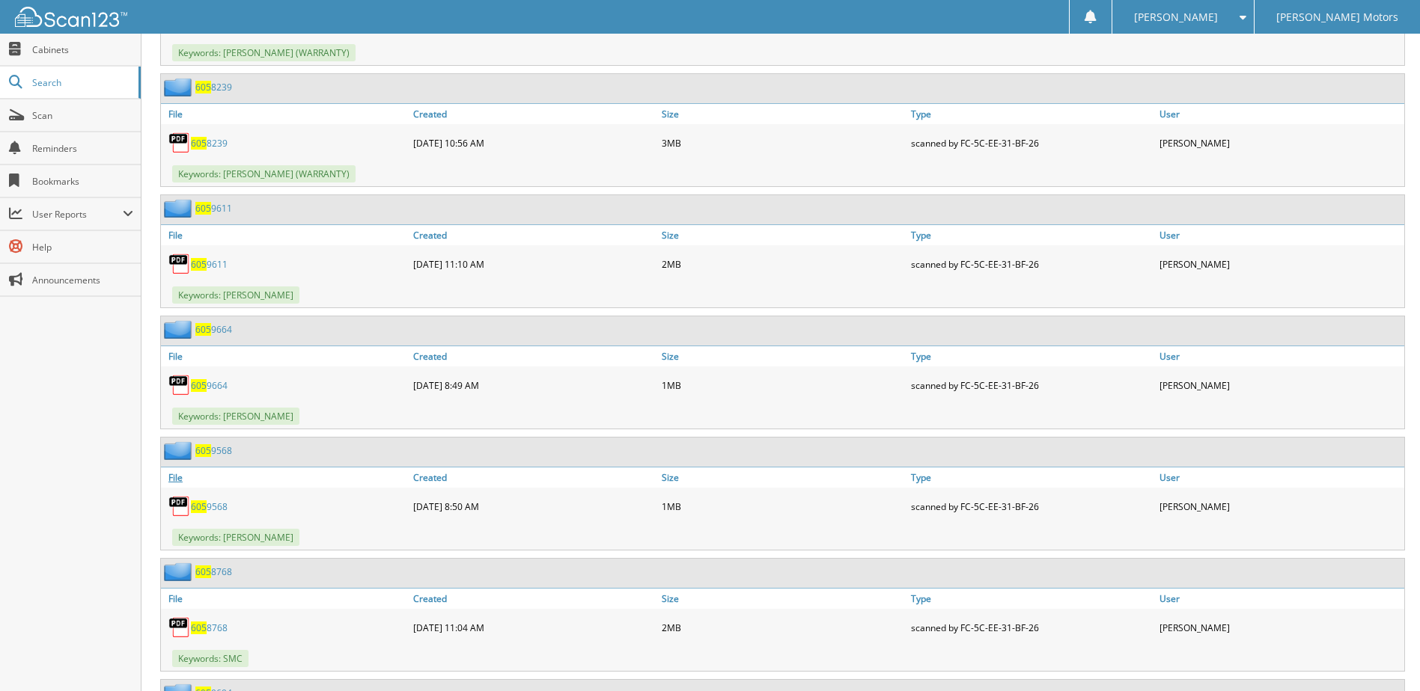
scroll to position [5762, 0]
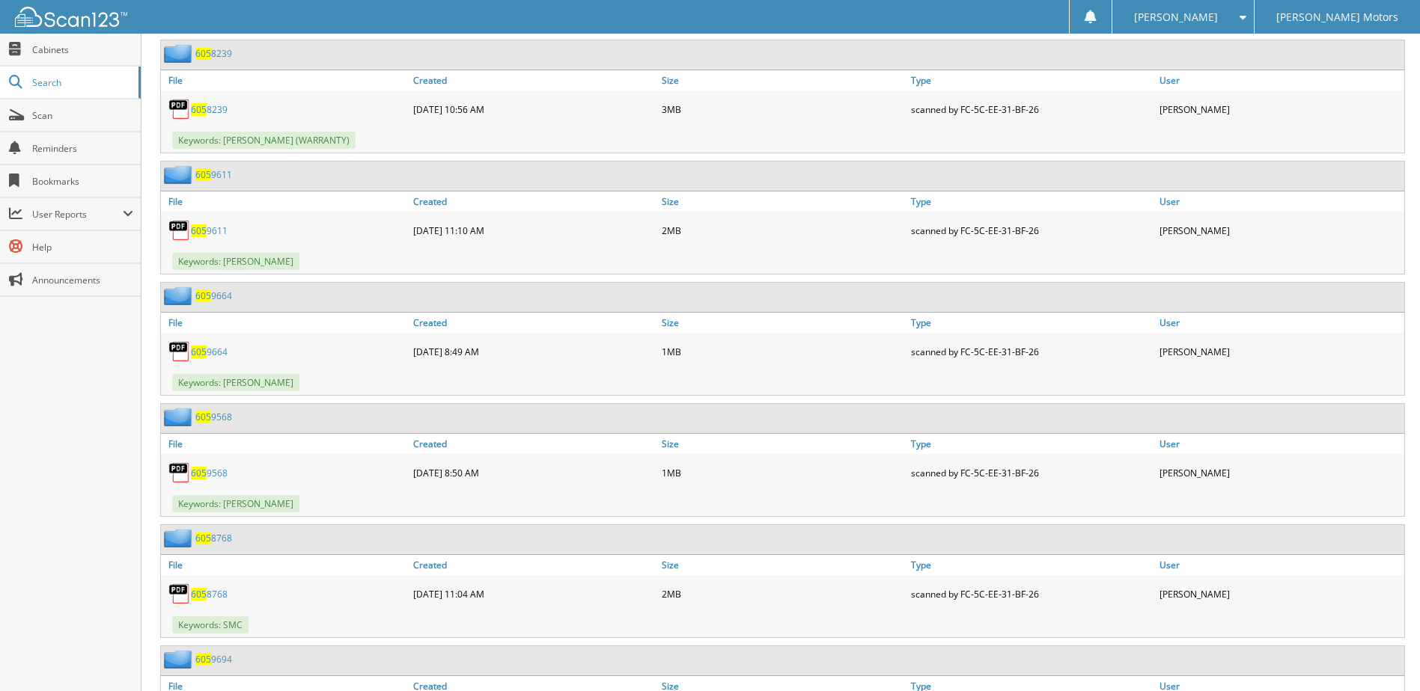
click at [216, 111] on link "605 8239" at bounding box center [209, 109] width 37 height 13
click at [207, 228] on link "605 9611" at bounding box center [209, 230] width 37 height 13
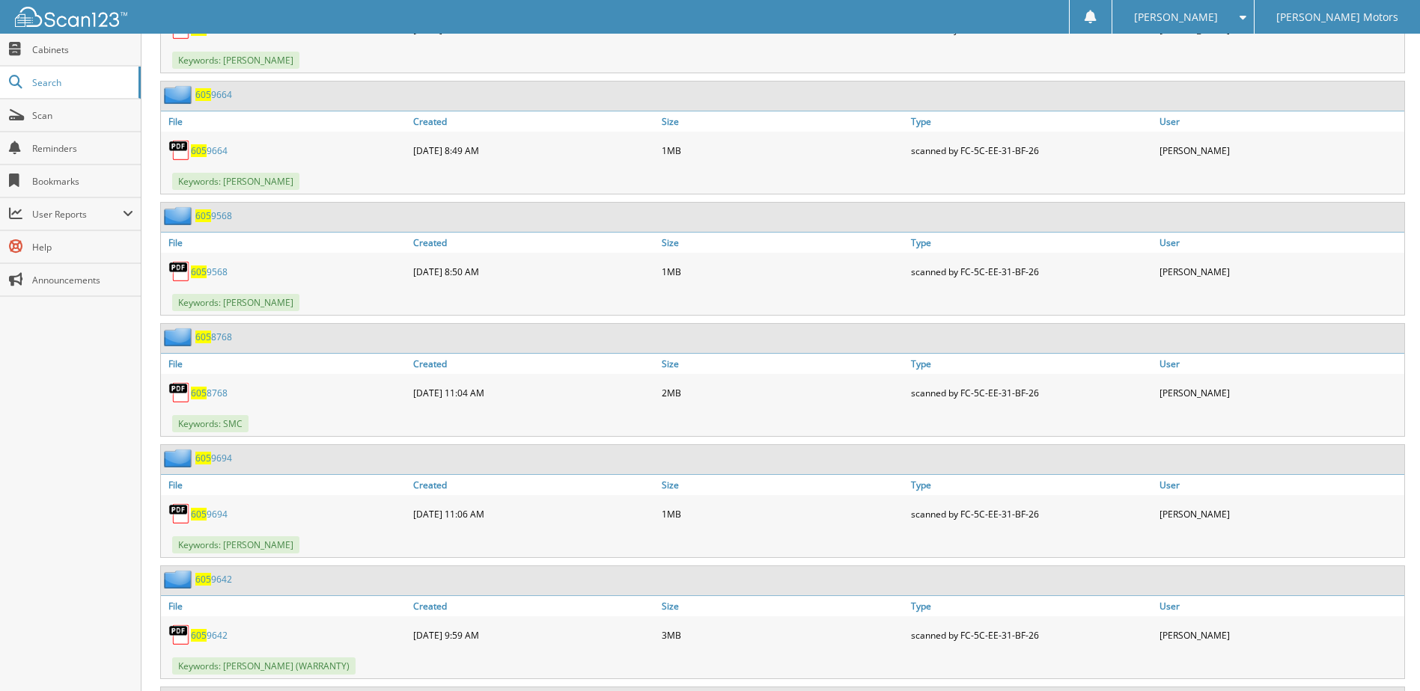
scroll to position [5987, 0]
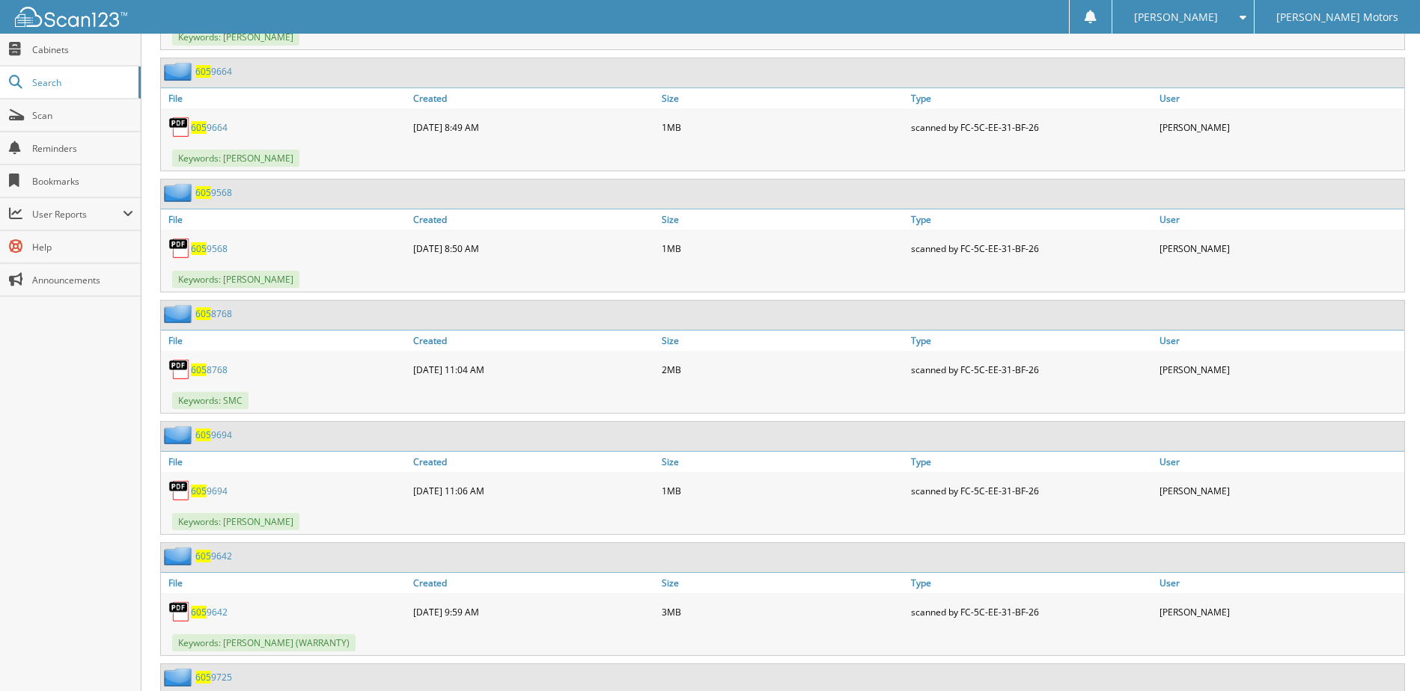
click at [219, 129] on link "605 9664" at bounding box center [209, 127] width 37 height 13
click at [207, 251] on link "605 9568" at bounding box center [209, 248] width 37 height 13
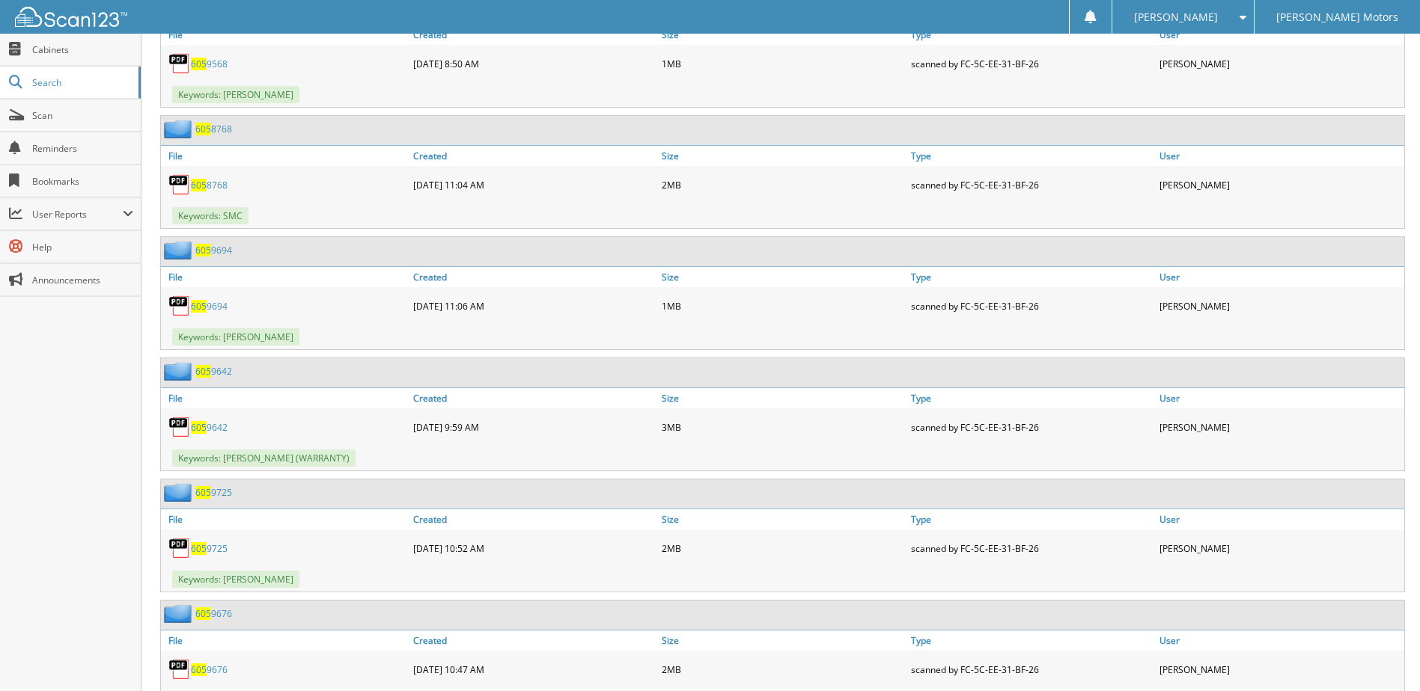
scroll to position [6211, 0]
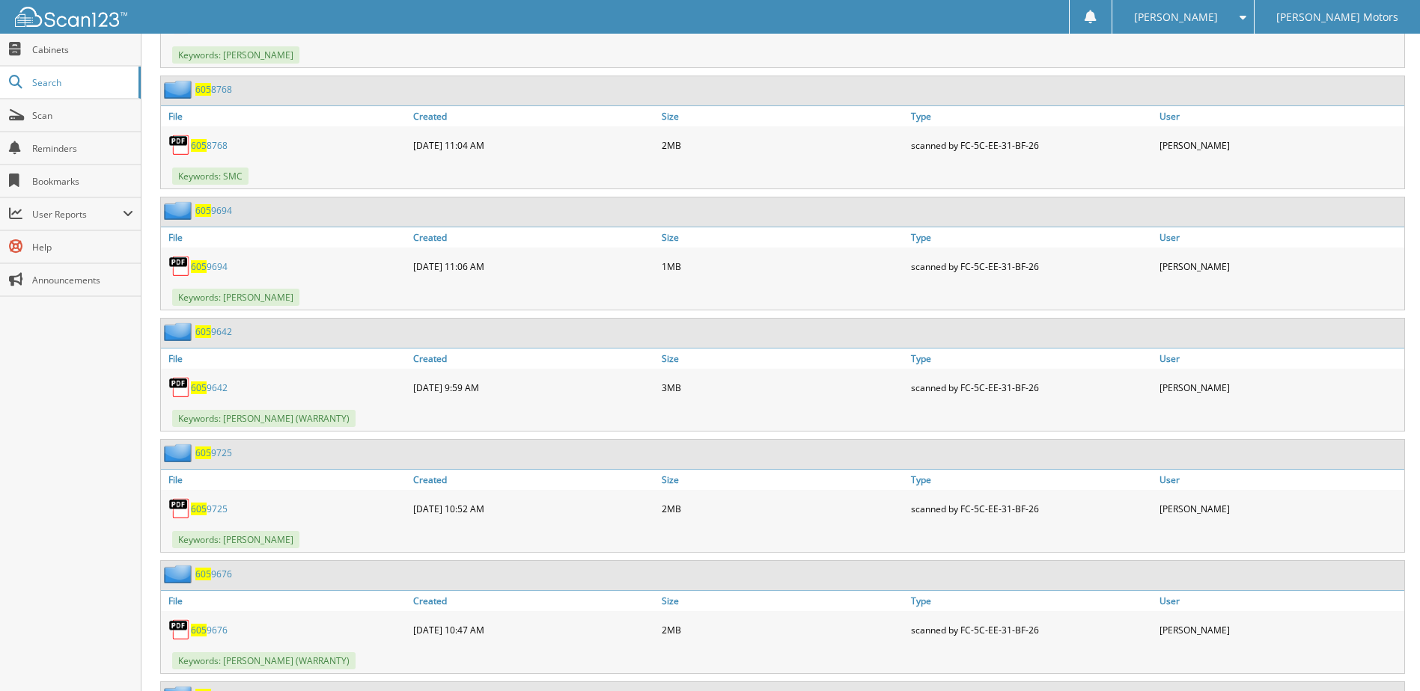
click at [210, 145] on link "605 8768" at bounding box center [209, 145] width 37 height 13
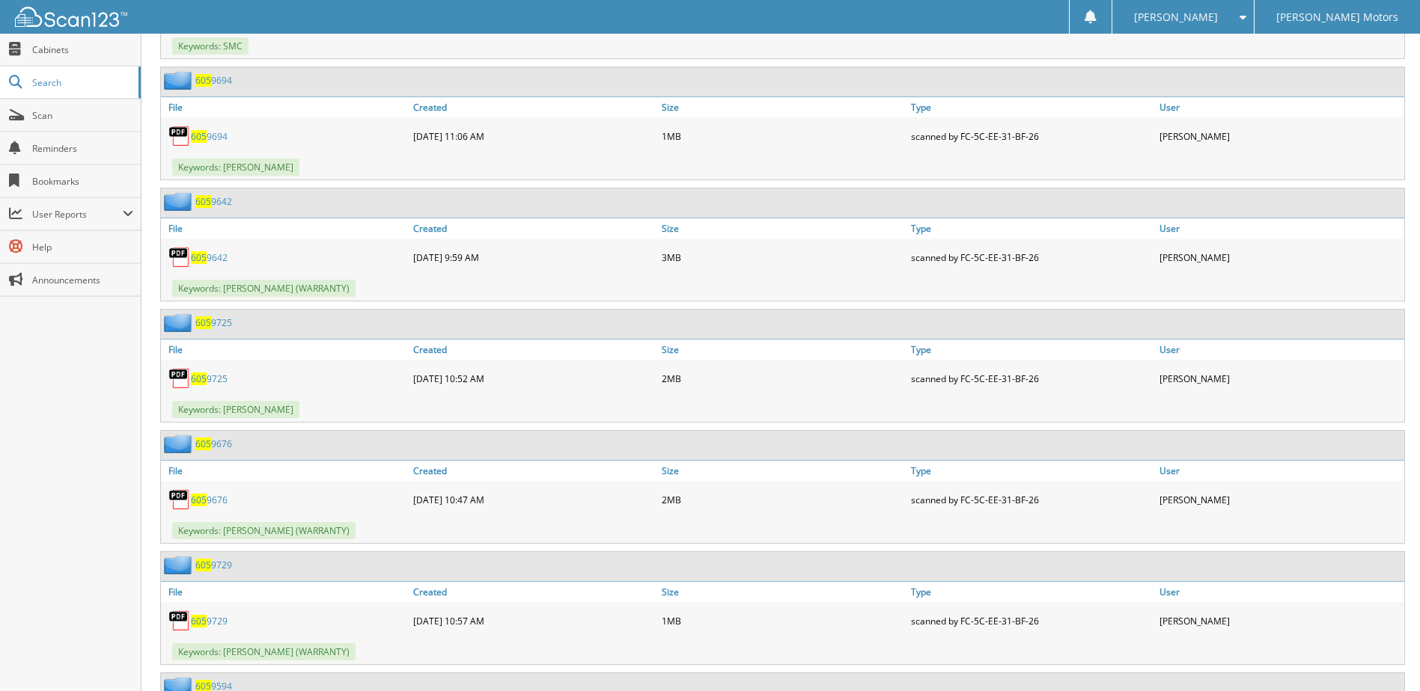
scroll to position [6361, 0]
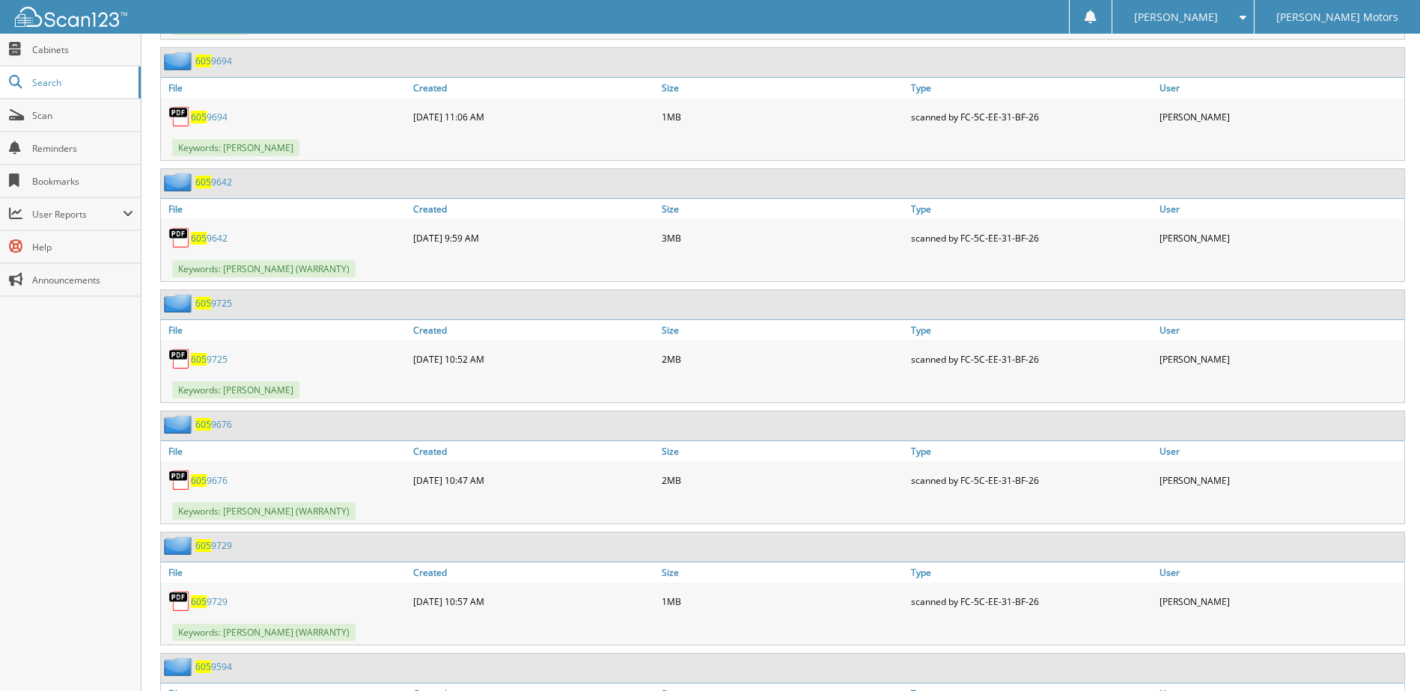
click at [216, 117] on link "605 9694" at bounding box center [209, 117] width 37 height 13
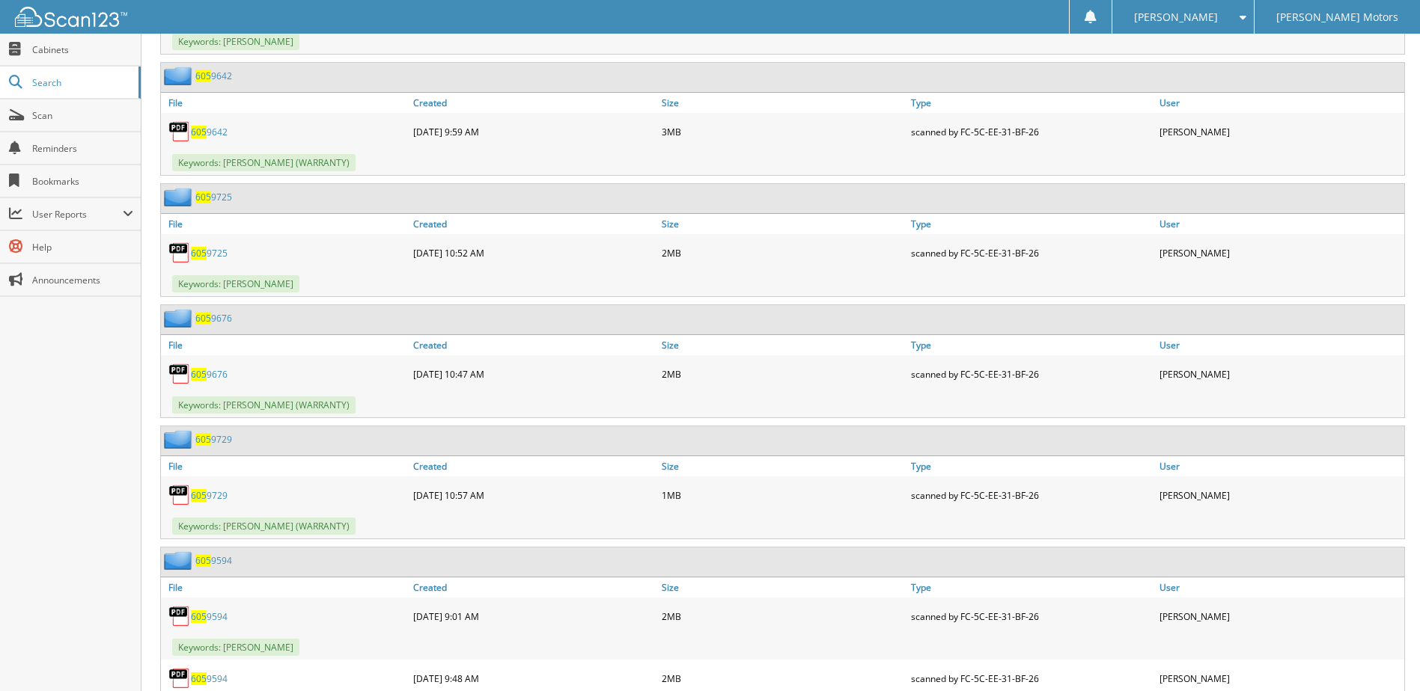
scroll to position [6510, 0]
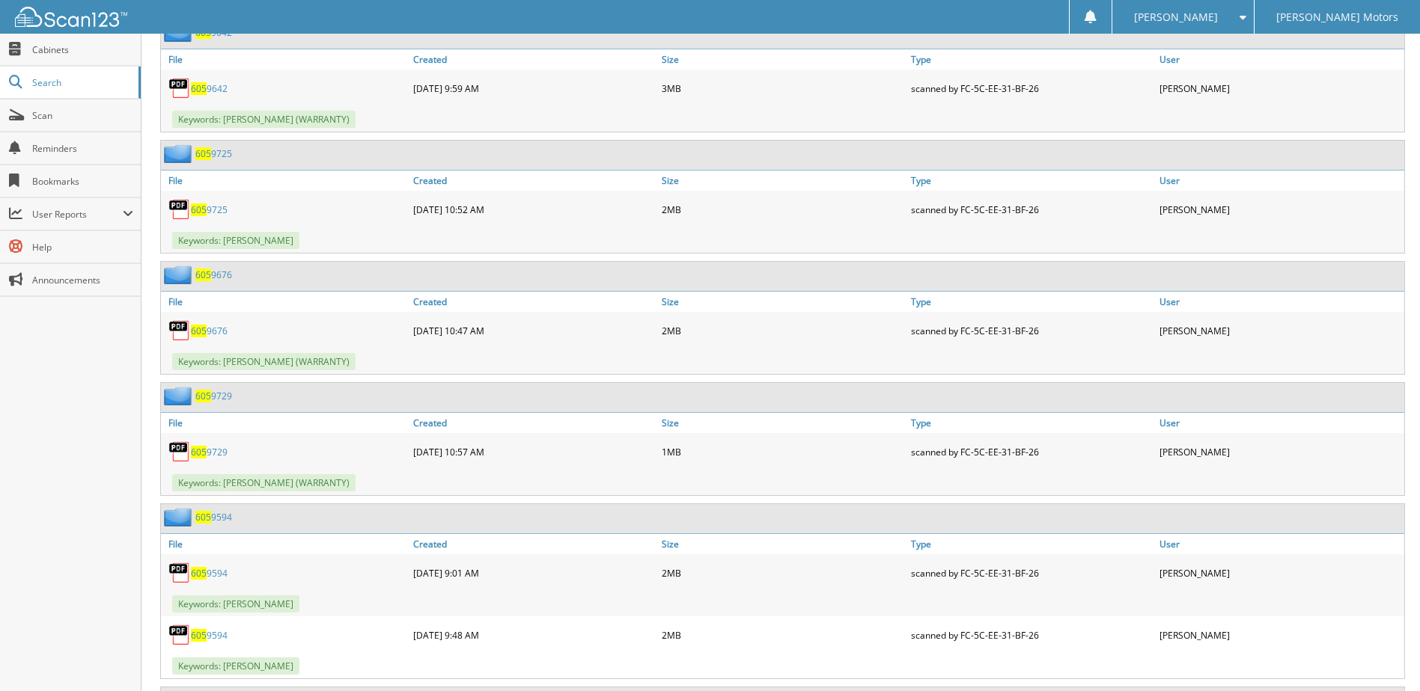
click at [210, 88] on link "605 9642" at bounding box center [209, 88] width 37 height 13
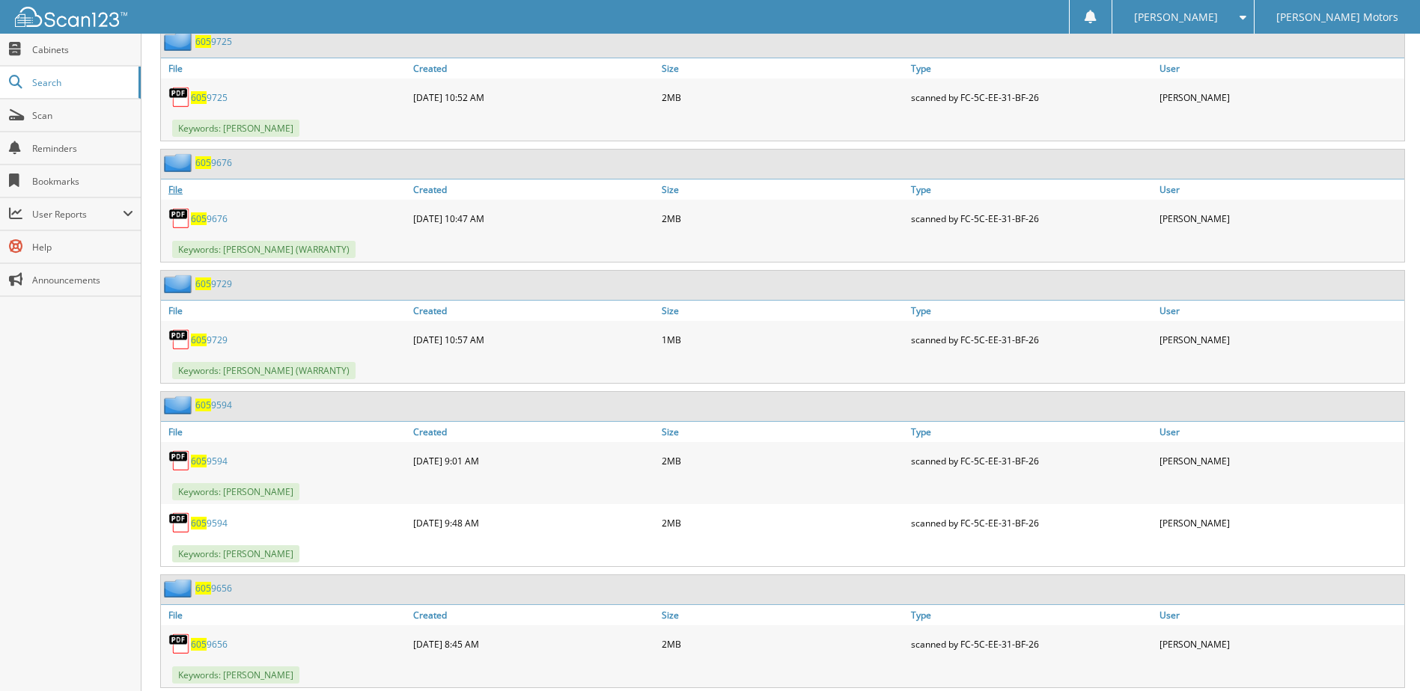
scroll to position [6660, 0]
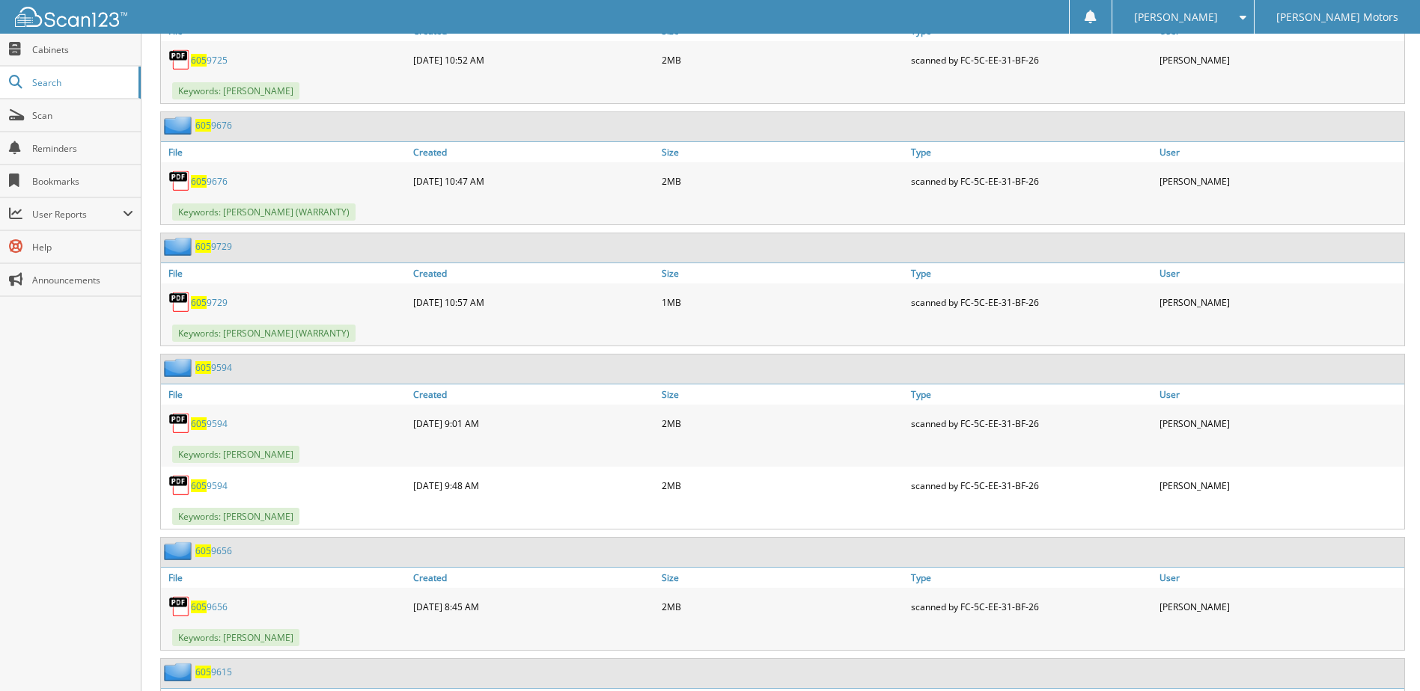
click at [214, 59] on link "605 9725" at bounding box center [209, 60] width 37 height 13
click at [210, 183] on link "605 9676" at bounding box center [209, 181] width 37 height 13
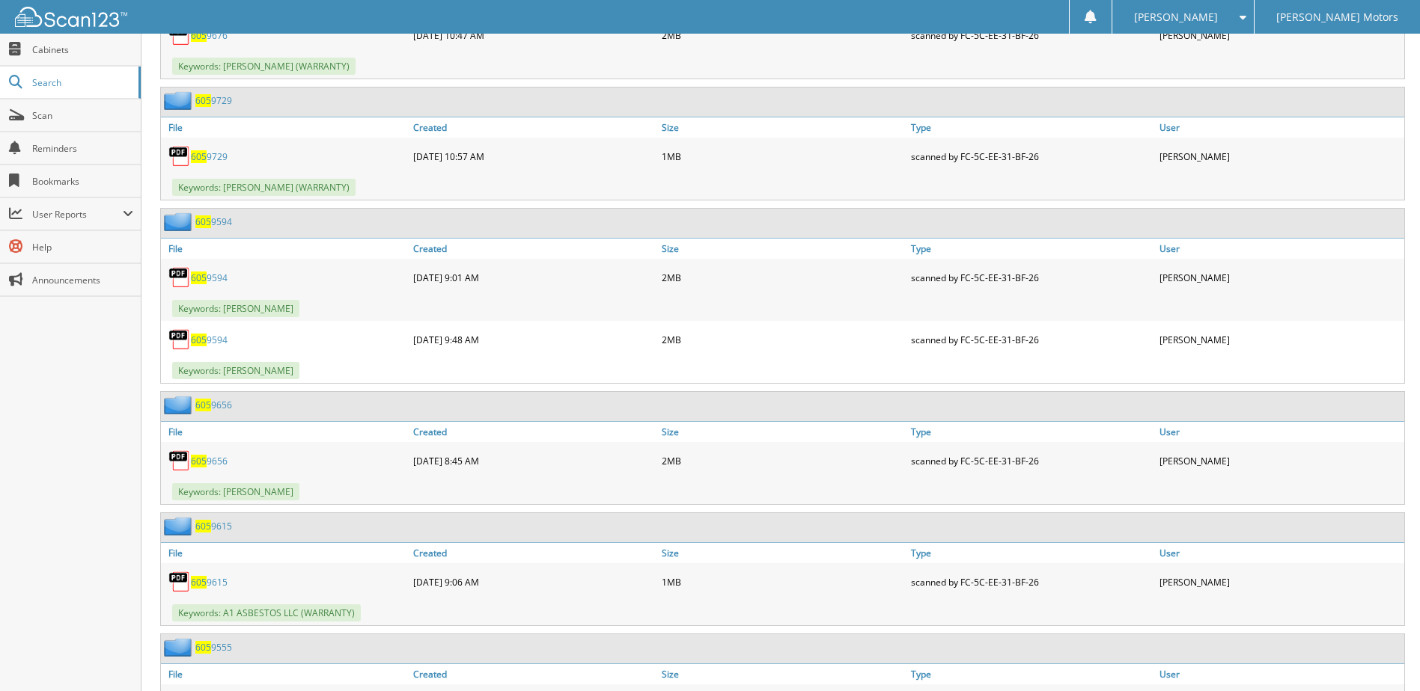
scroll to position [6735, 0]
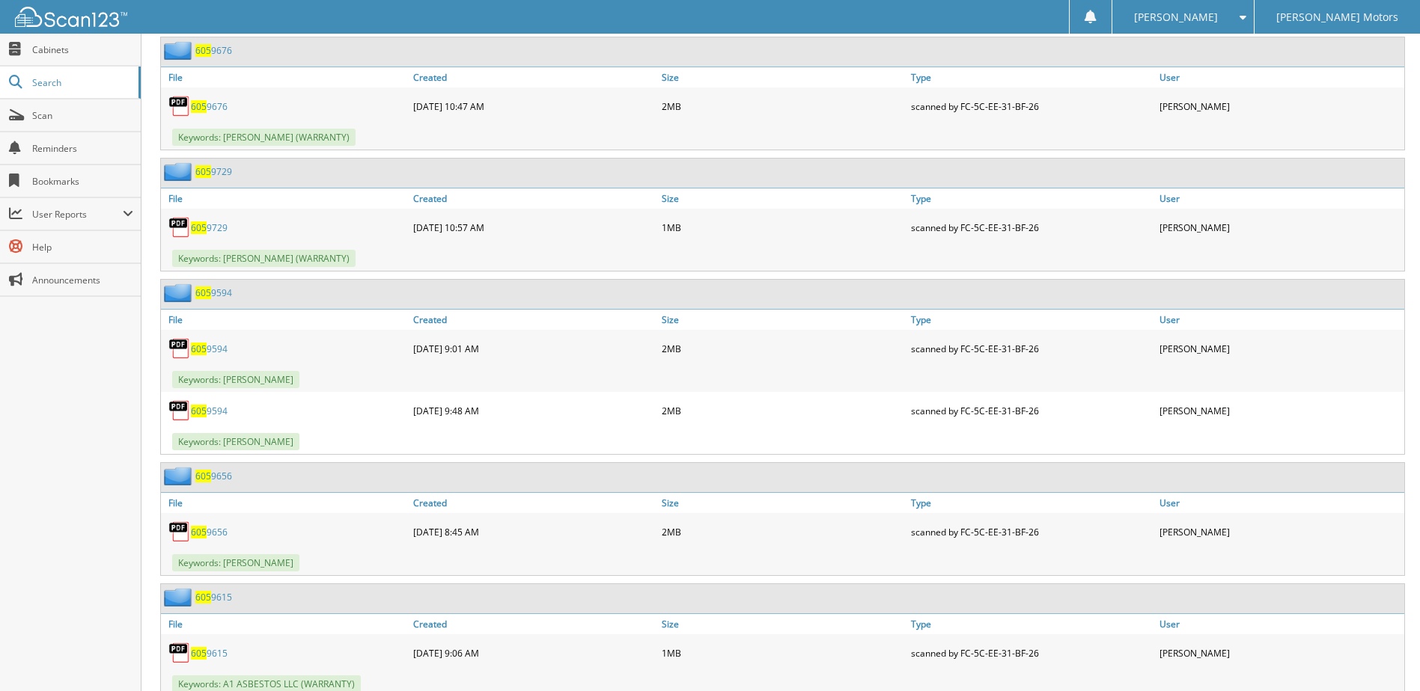
click at [207, 224] on link "605 9729" at bounding box center [209, 228] width 37 height 13
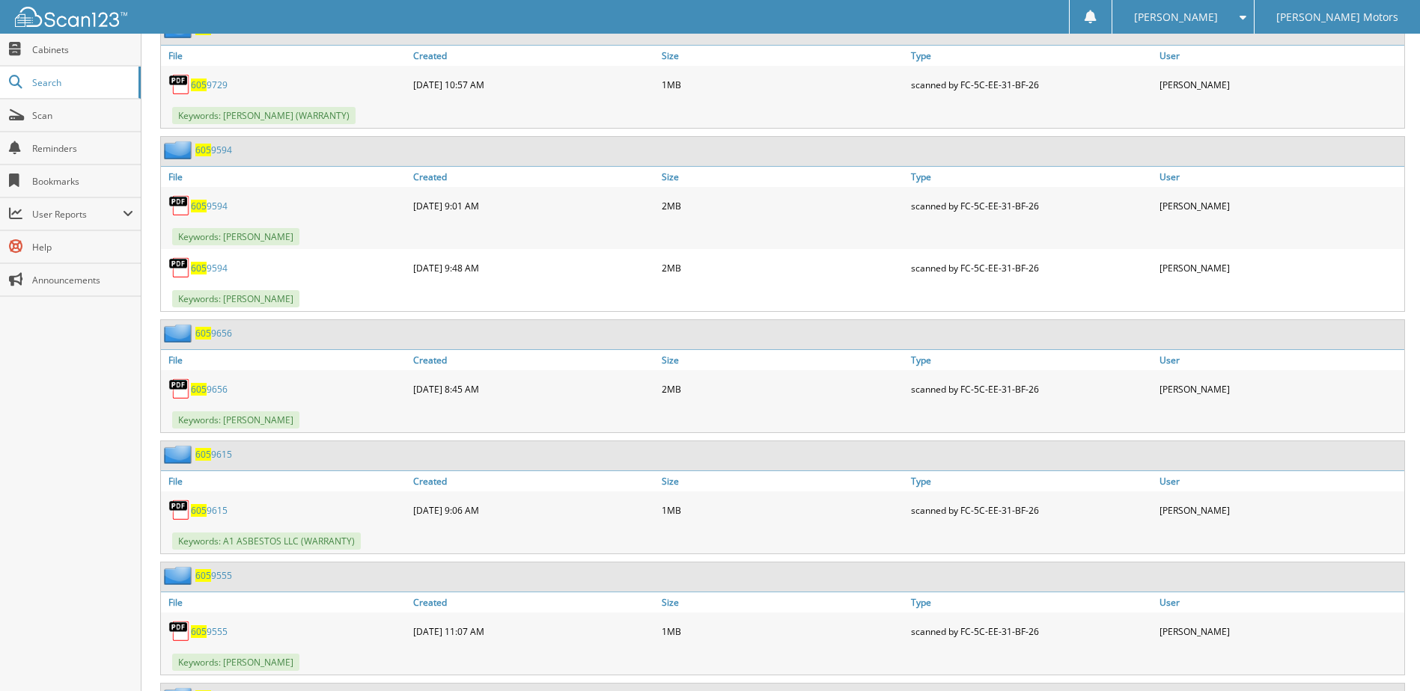
scroll to position [6959, 0]
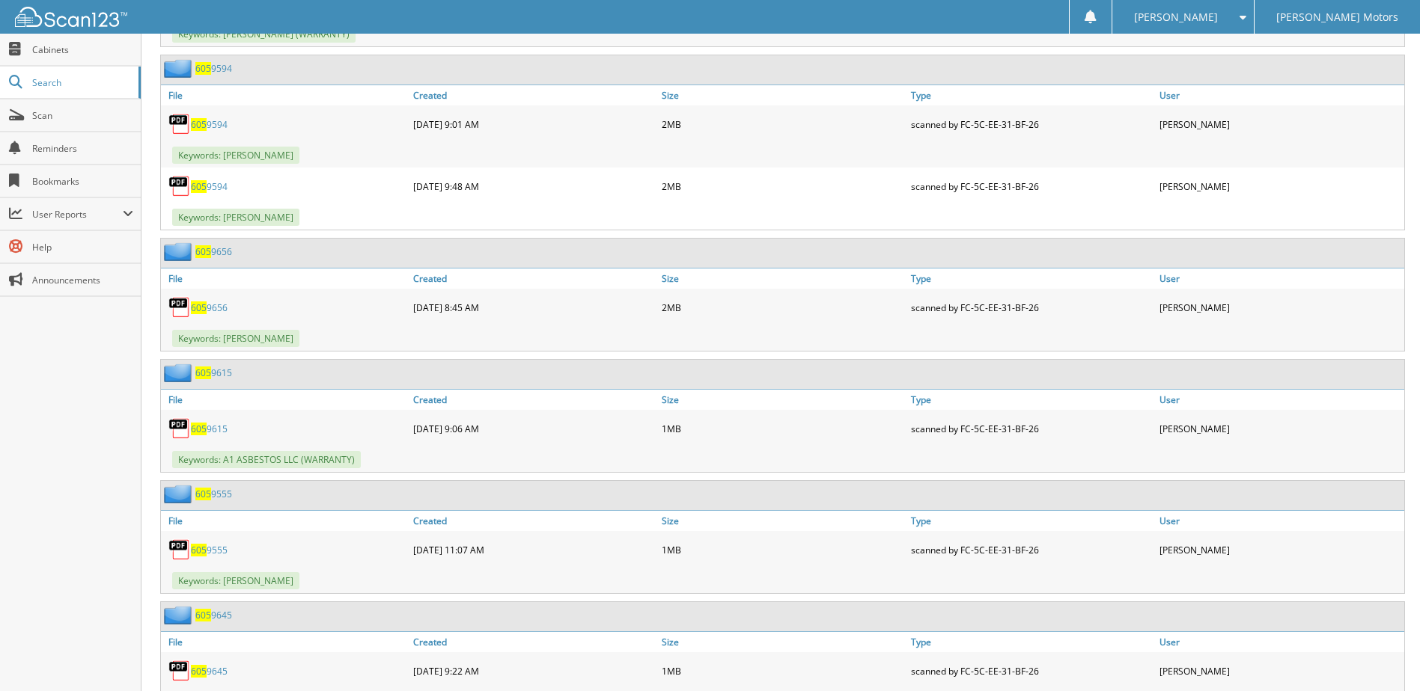
click at [218, 127] on link "605 9594" at bounding box center [209, 124] width 37 height 13
click at [205, 186] on span "605" at bounding box center [199, 186] width 16 height 13
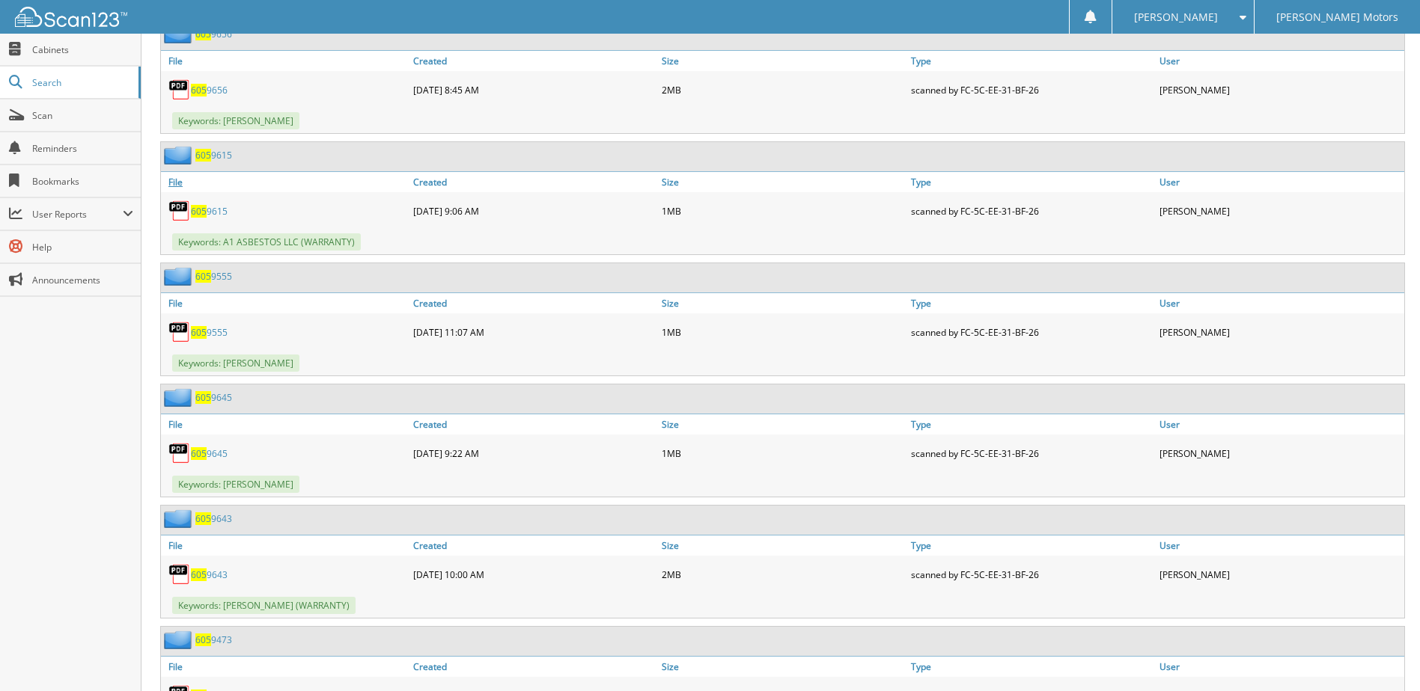
scroll to position [7184, 0]
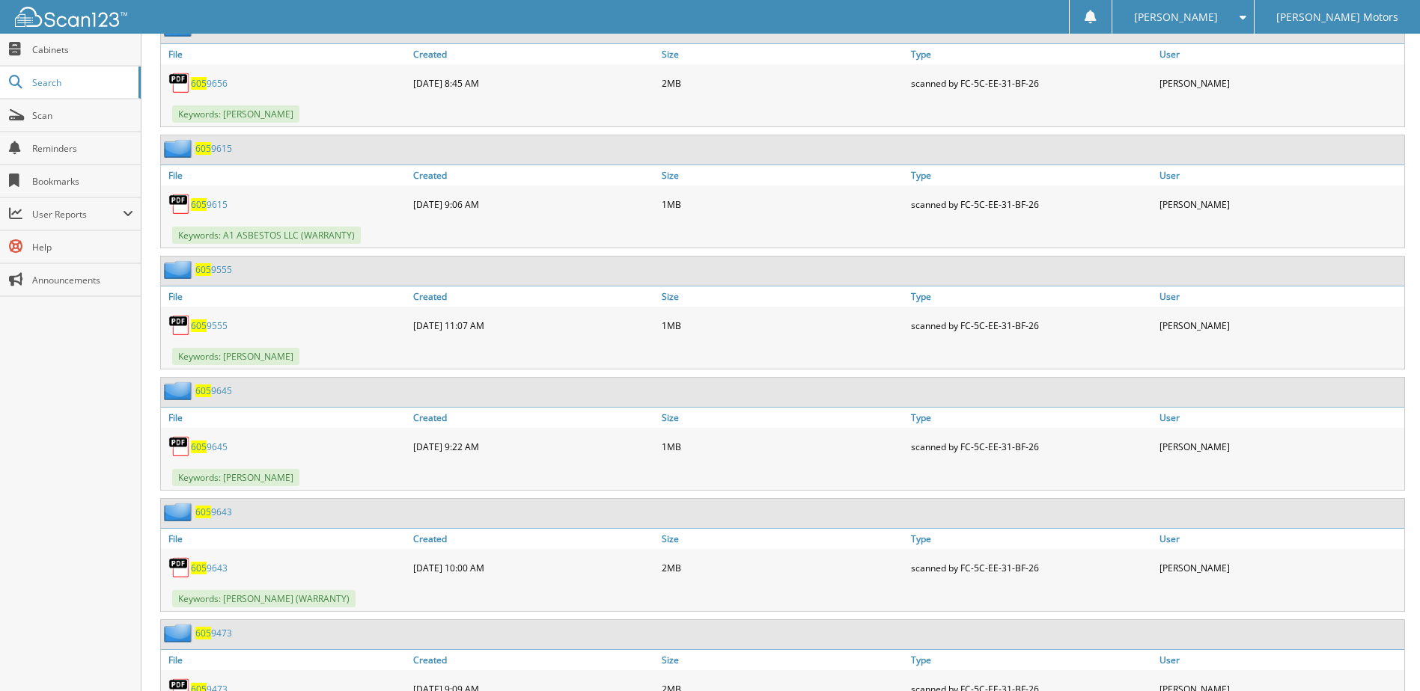
click at [211, 85] on link "605 9656" at bounding box center [209, 83] width 37 height 13
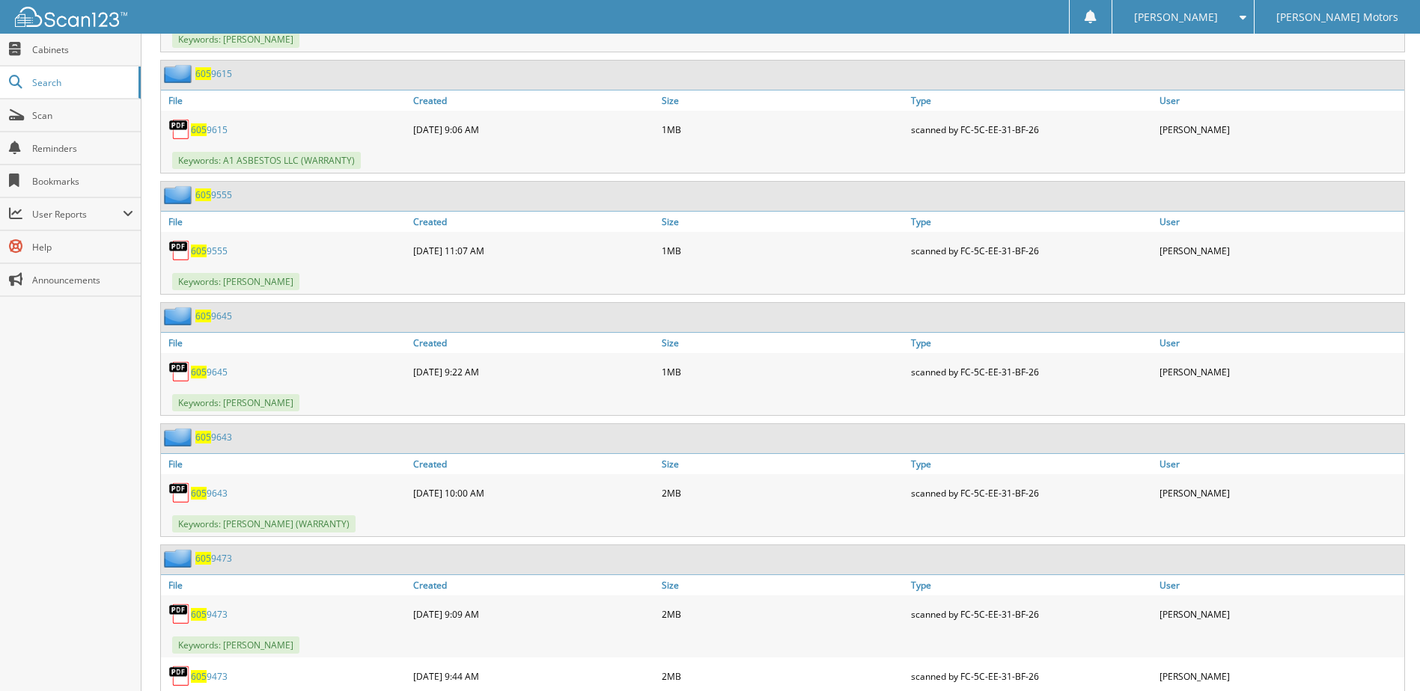
click at [213, 131] on link "605 9615" at bounding box center [209, 129] width 37 height 13
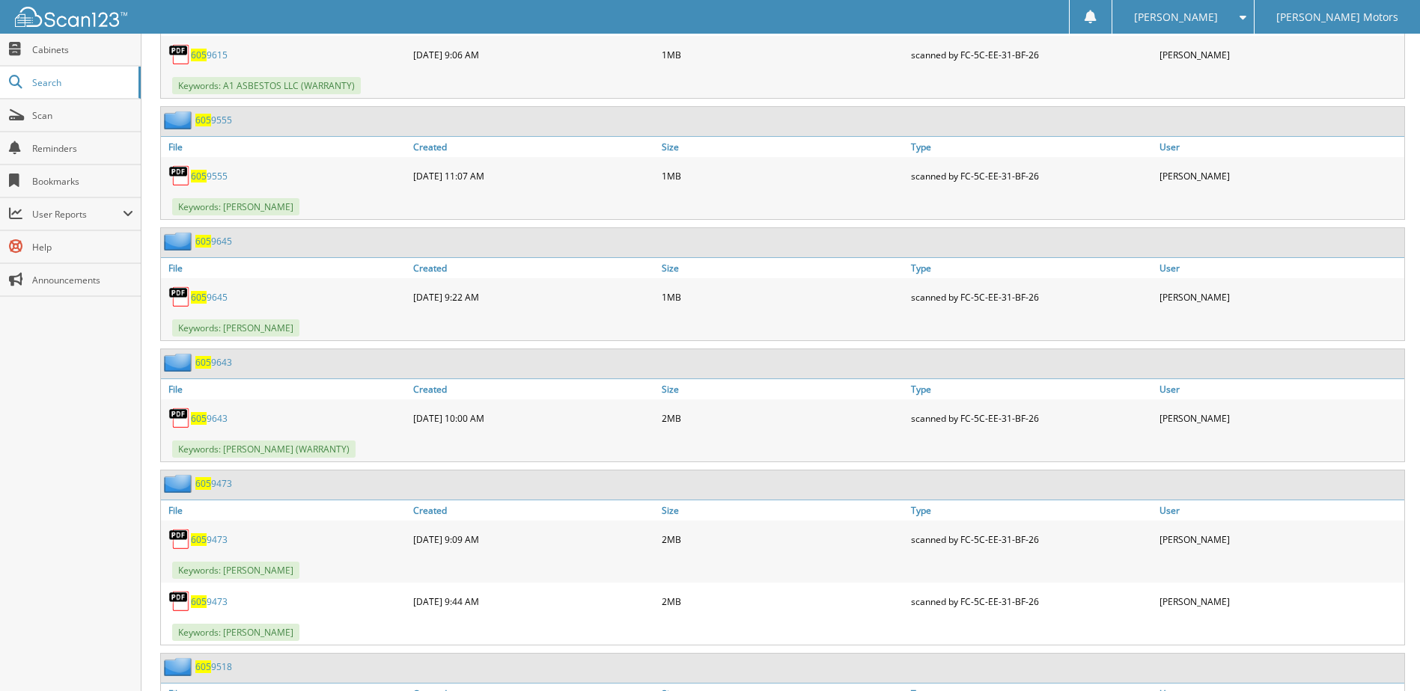
scroll to position [7408, 0]
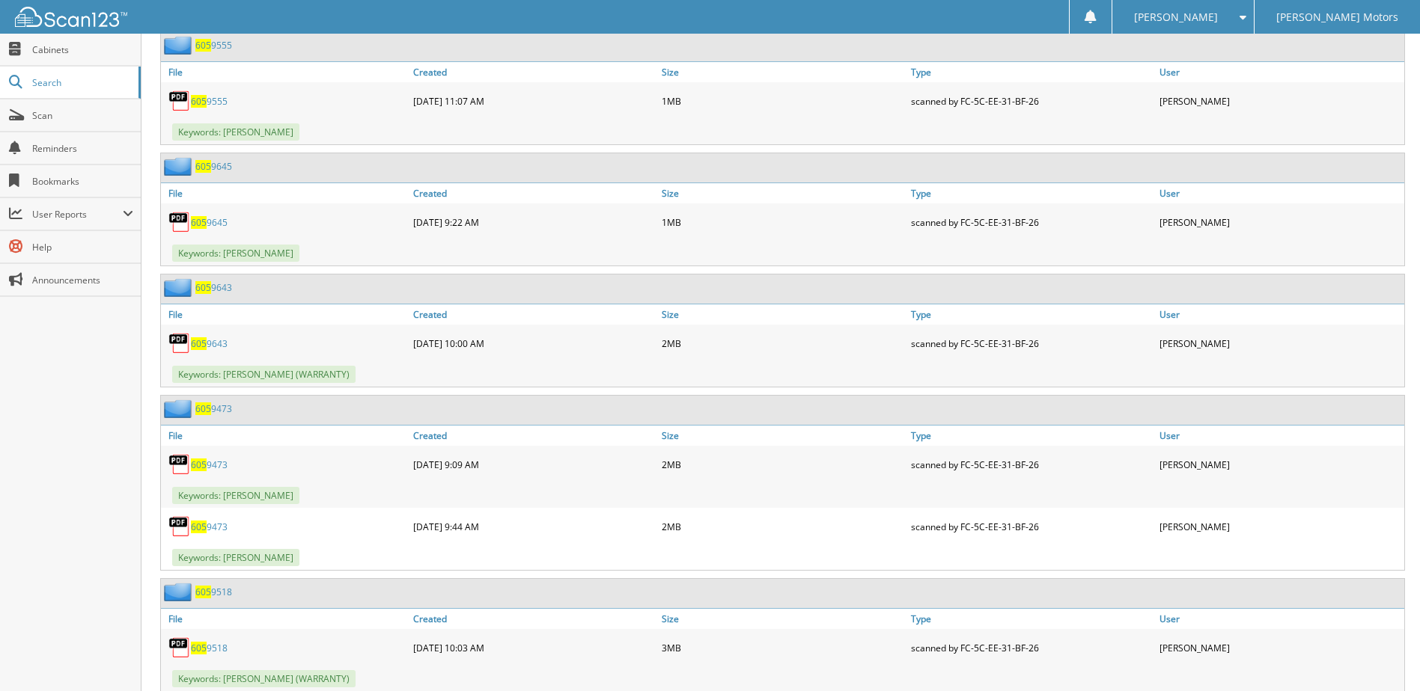
click at [207, 100] on link "605 9555" at bounding box center [209, 101] width 37 height 13
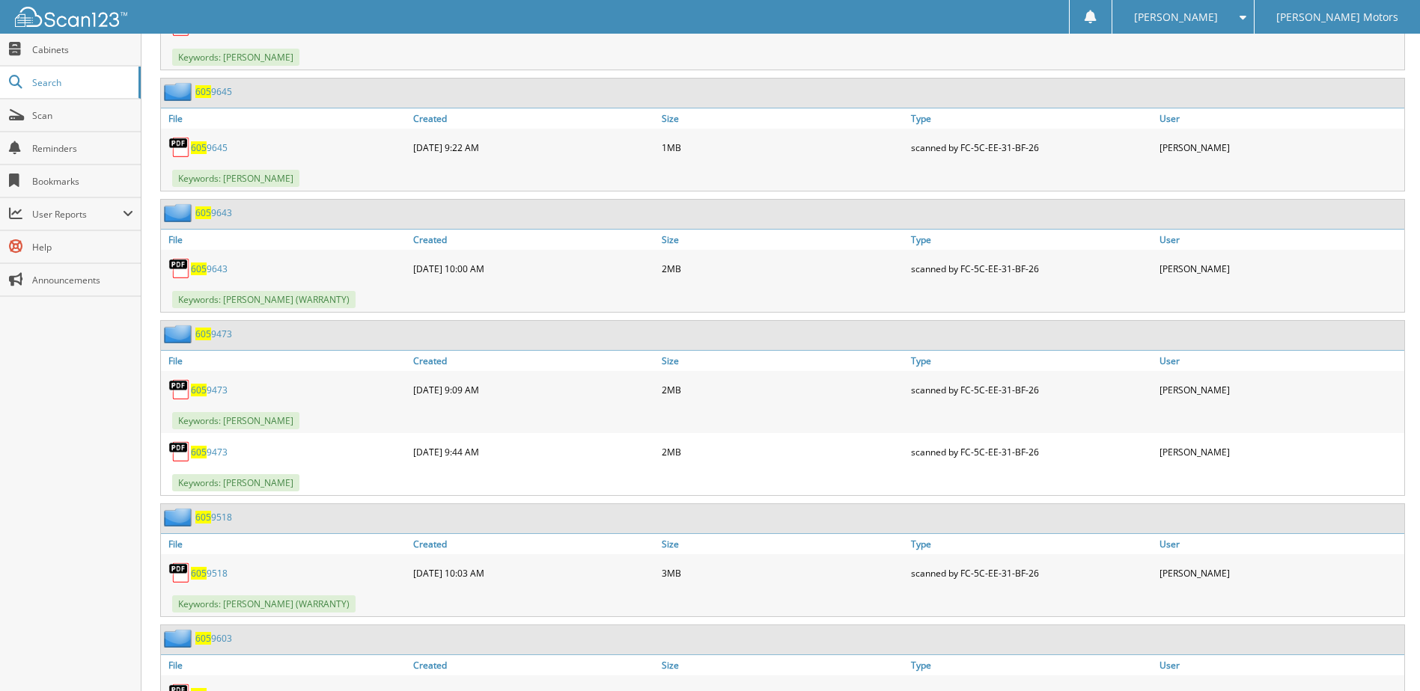
click at [211, 145] on link "605 9645" at bounding box center [209, 147] width 37 height 13
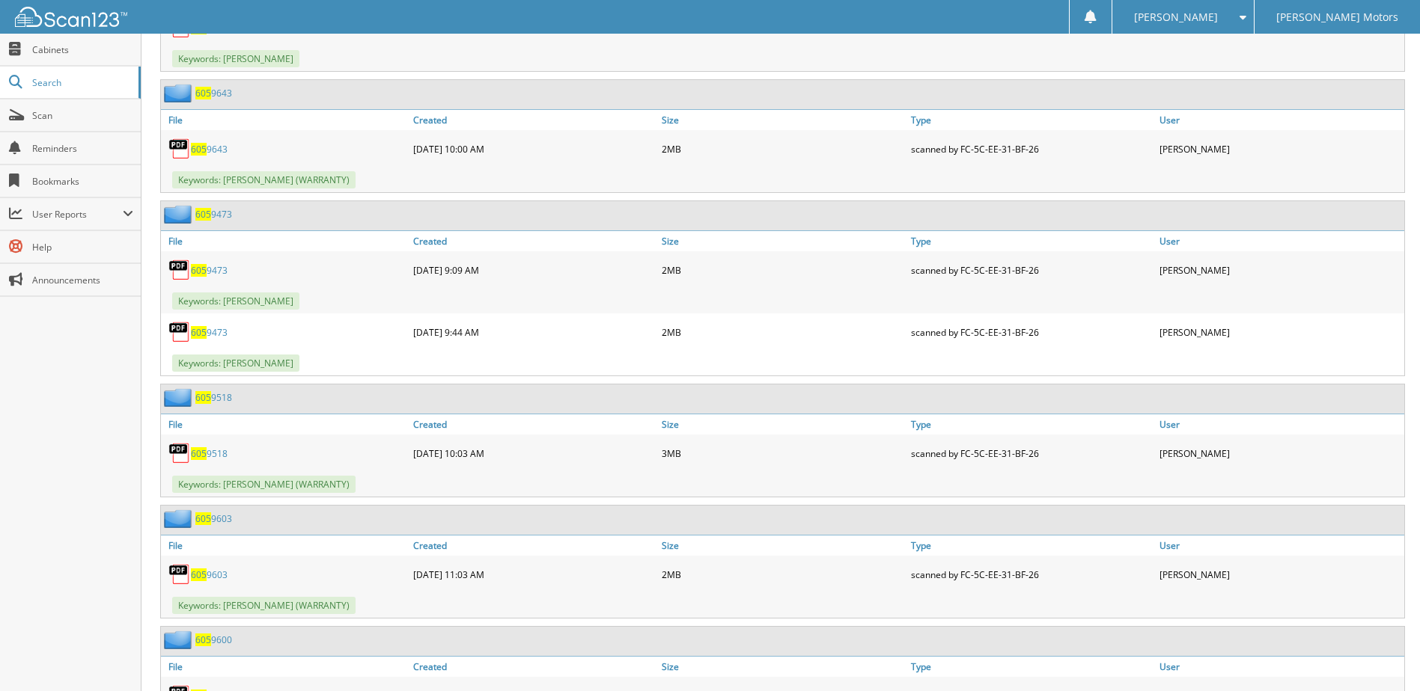
scroll to position [7633, 0]
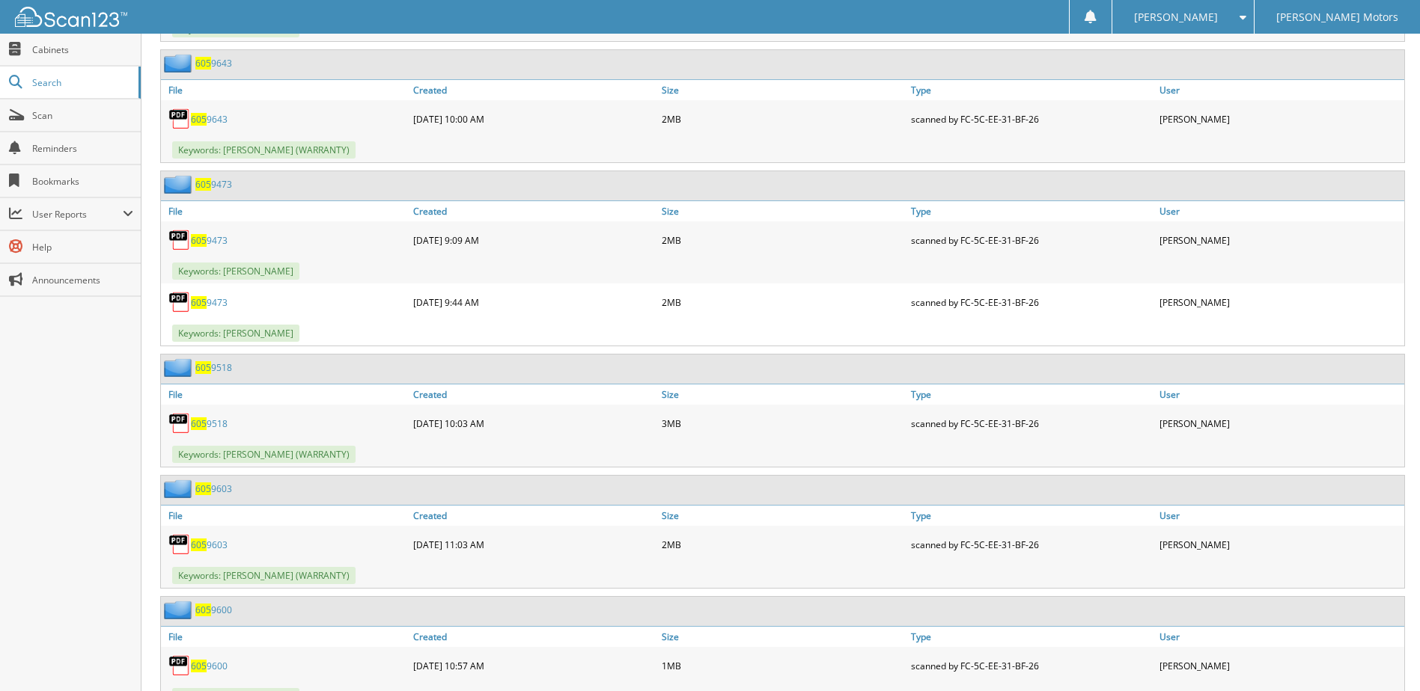
click at [208, 119] on link "605 9643" at bounding box center [209, 119] width 37 height 13
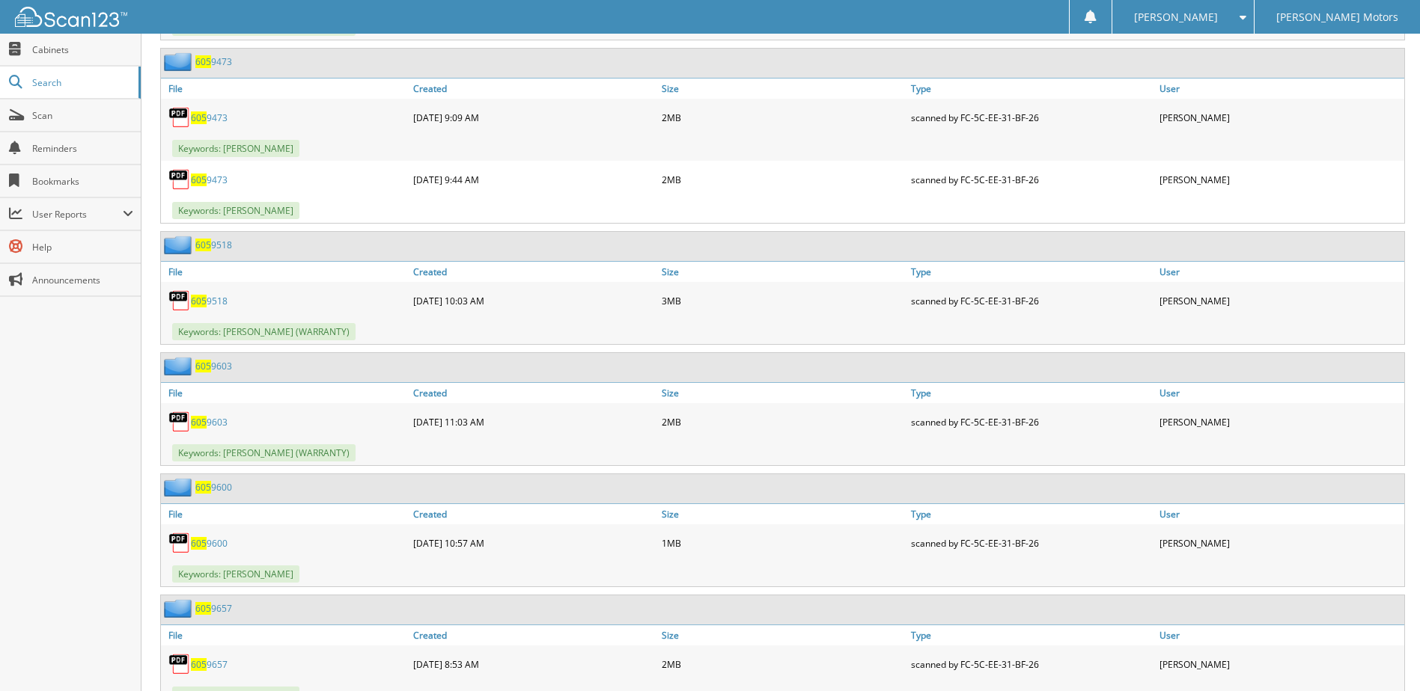
scroll to position [7782, 0]
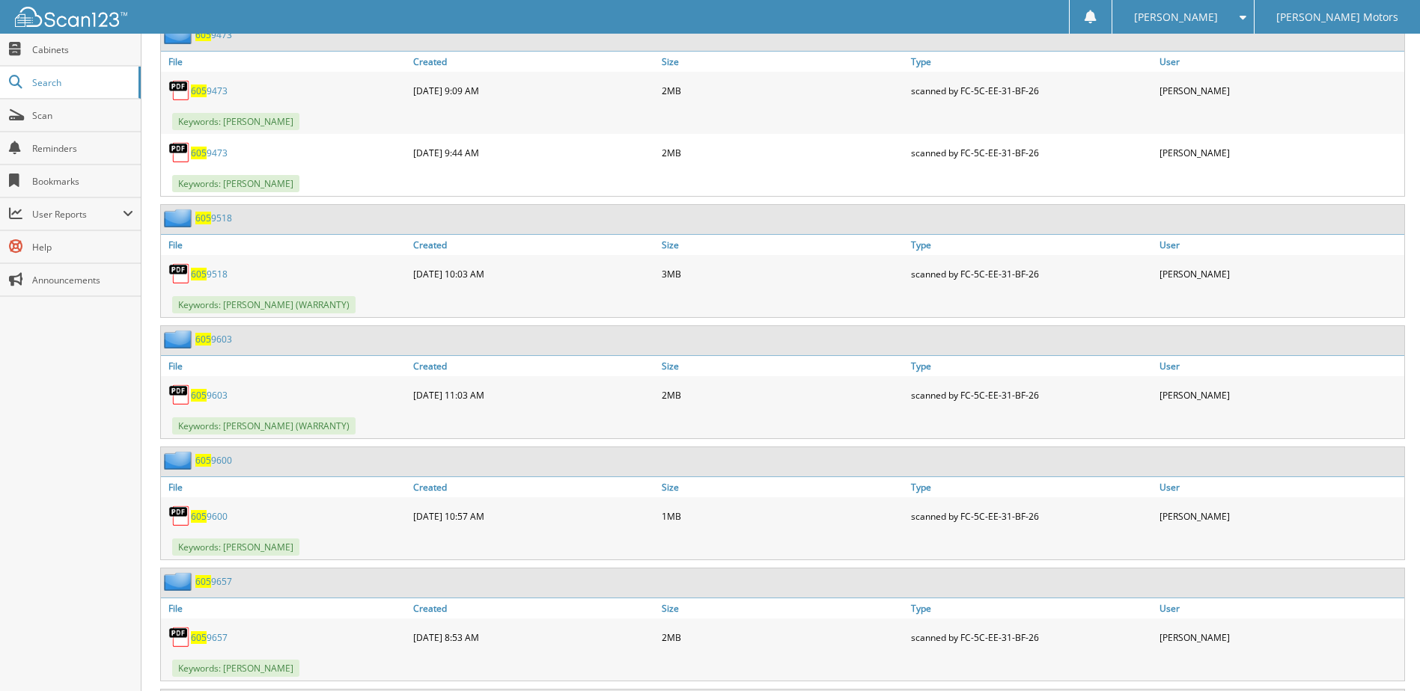
click at [212, 88] on link "605 9473" at bounding box center [209, 91] width 37 height 13
click at [212, 156] on link "605 9473" at bounding box center [209, 153] width 37 height 13
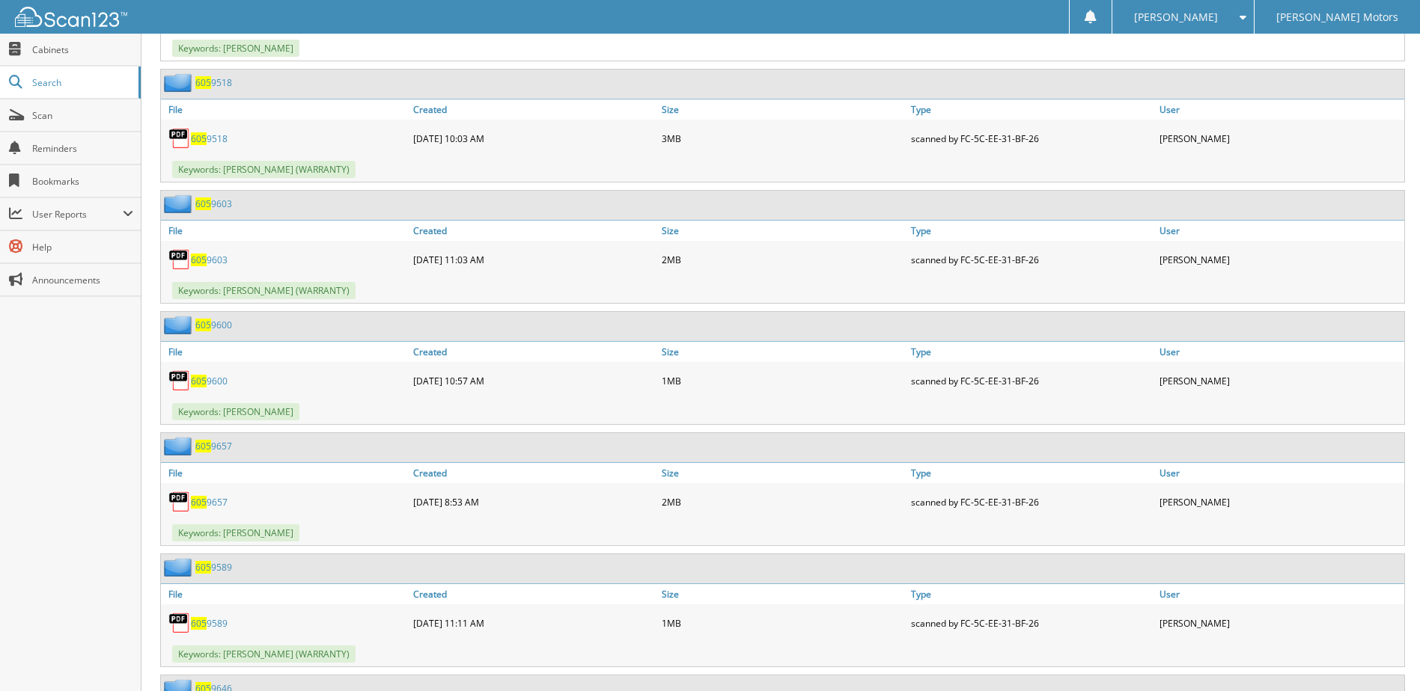
scroll to position [7932, 0]
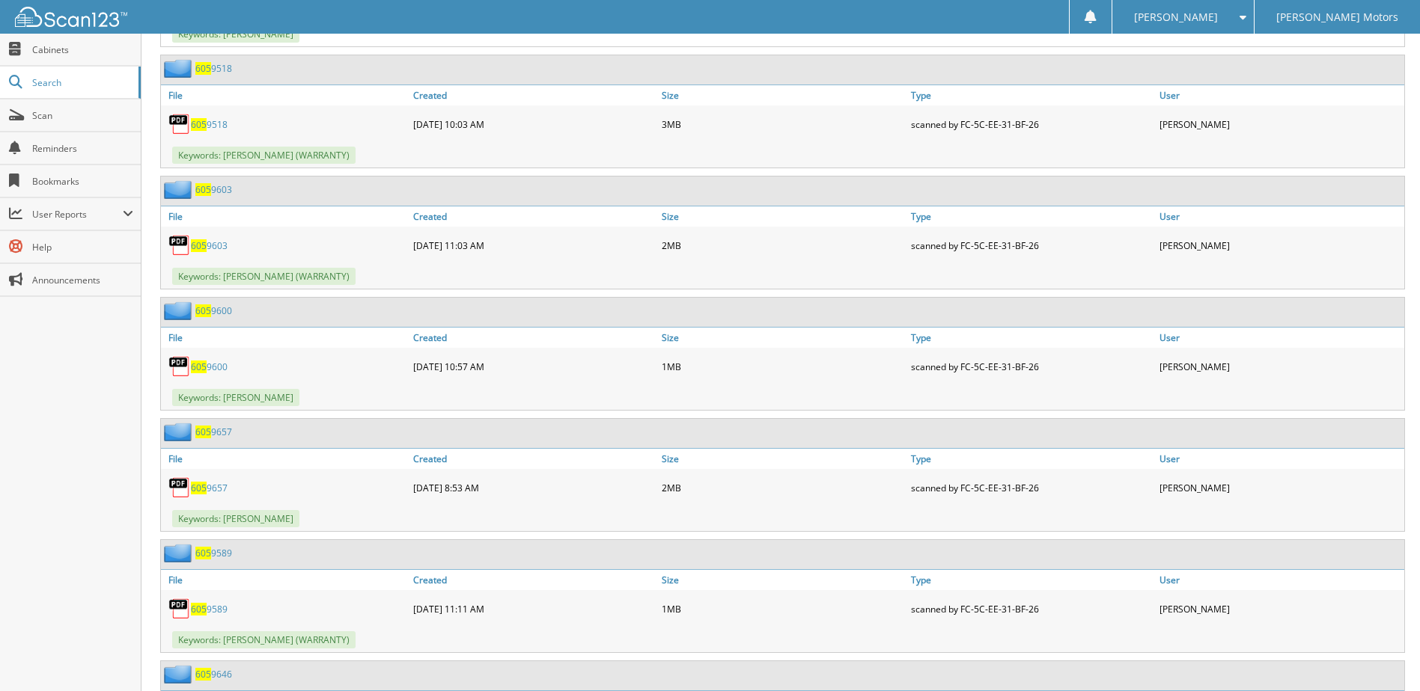
click at [218, 123] on link "605 9518" at bounding box center [209, 124] width 37 height 13
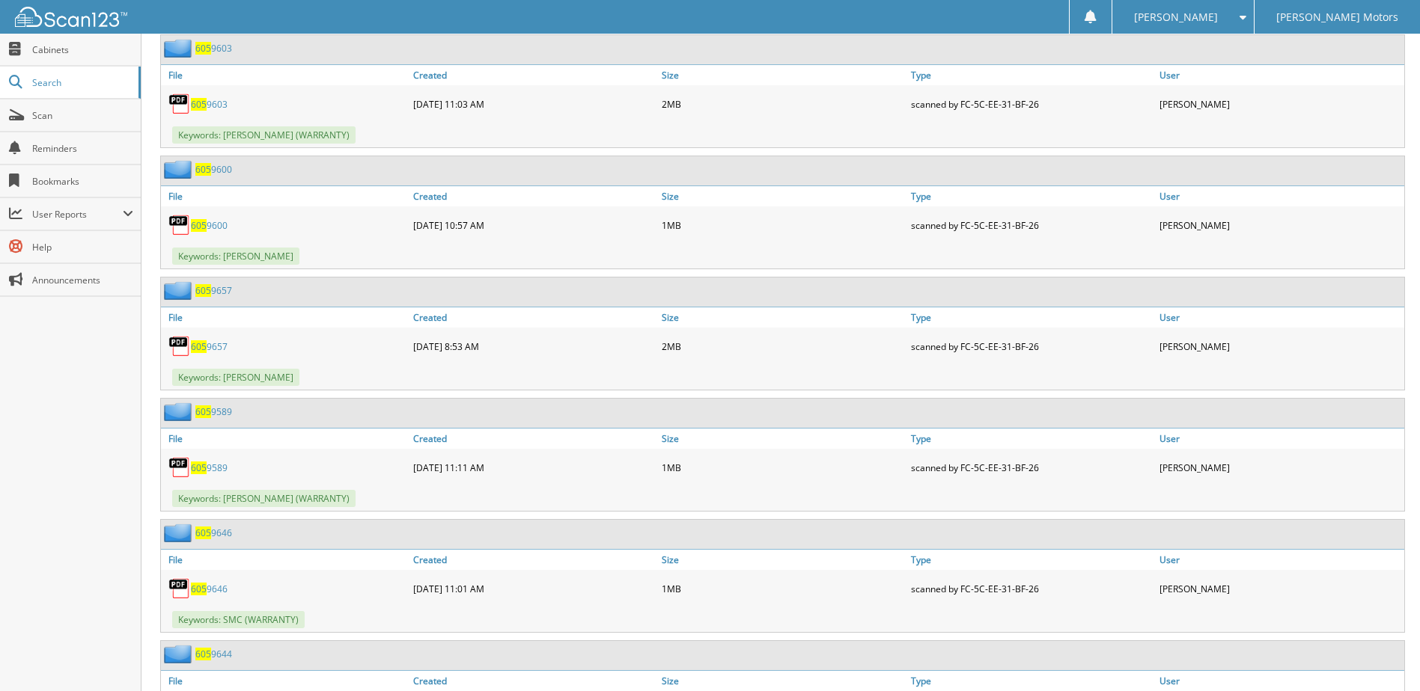
scroll to position [8082, 0]
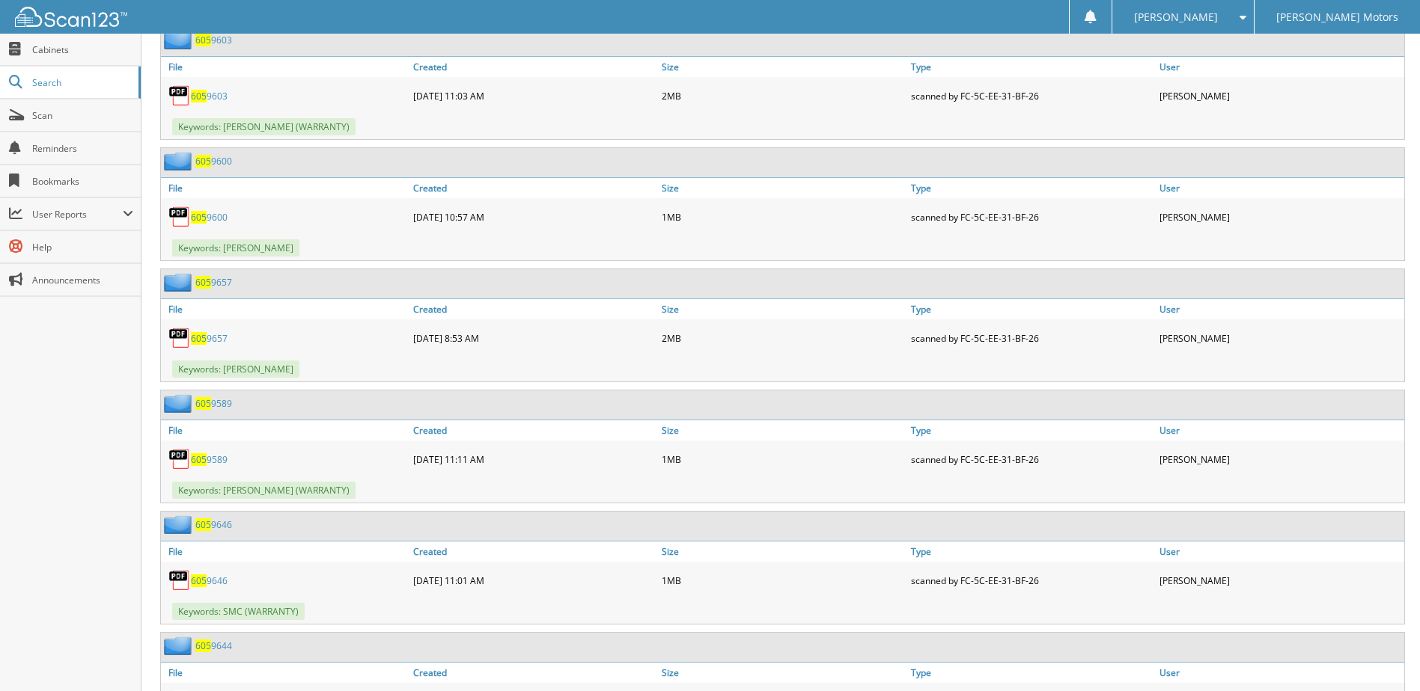
click at [211, 92] on link "605 9603" at bounding box center [209, 96] width 37 height 13
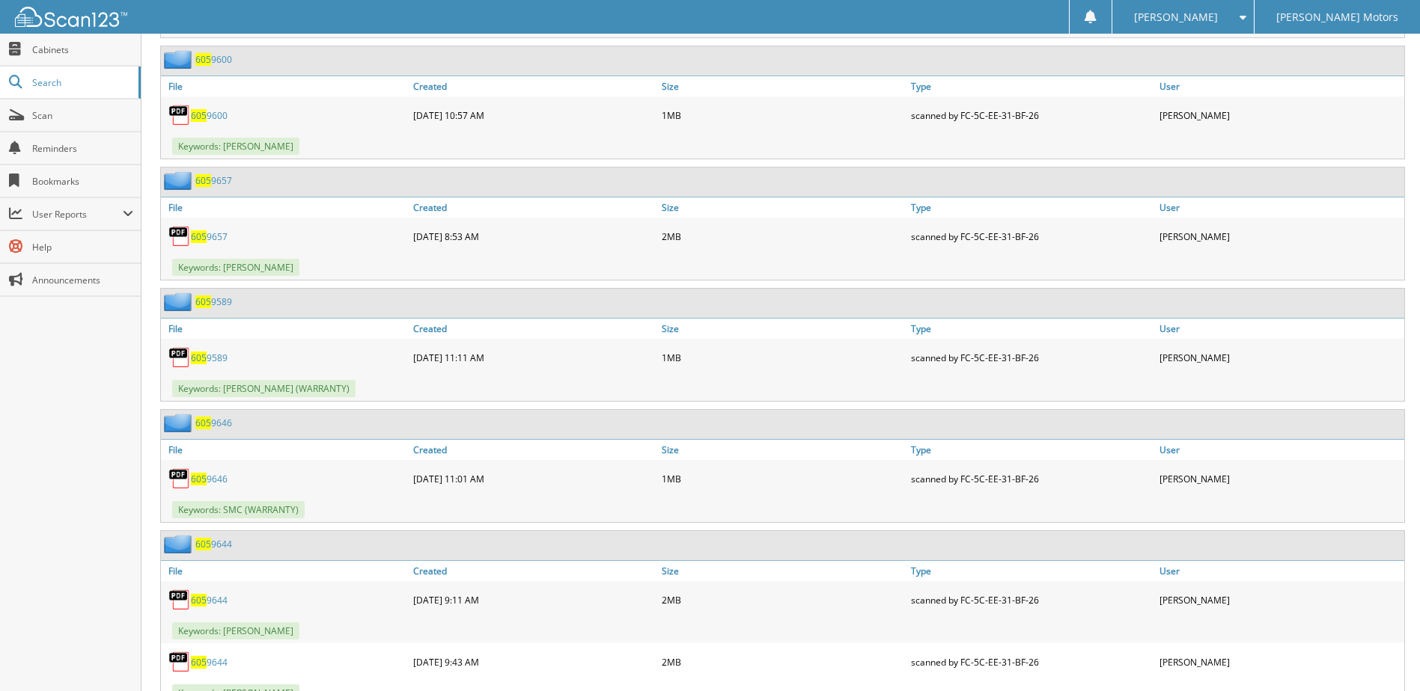
scroll to position [8231, 0]
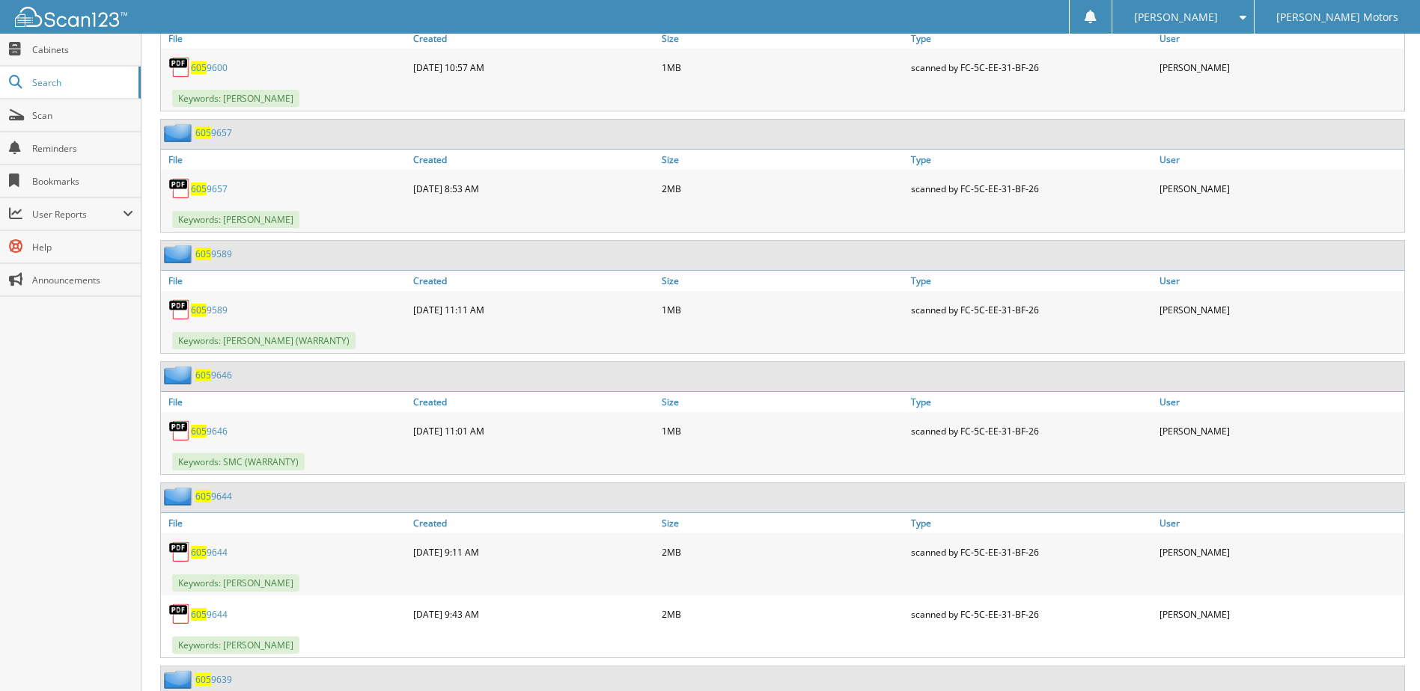
click at [221, 71] on link "605 9600" at bounding box center [209, 67] width 37 height 13
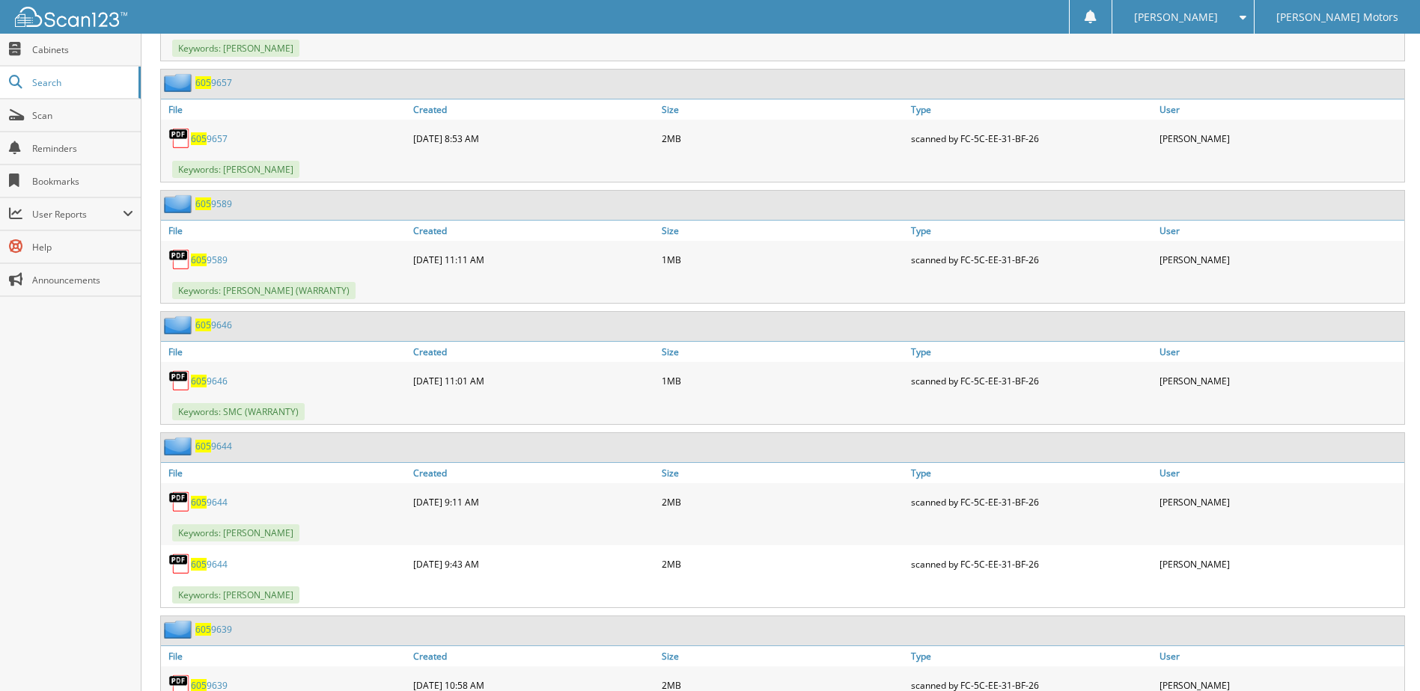
scroll to position [8306, 0]
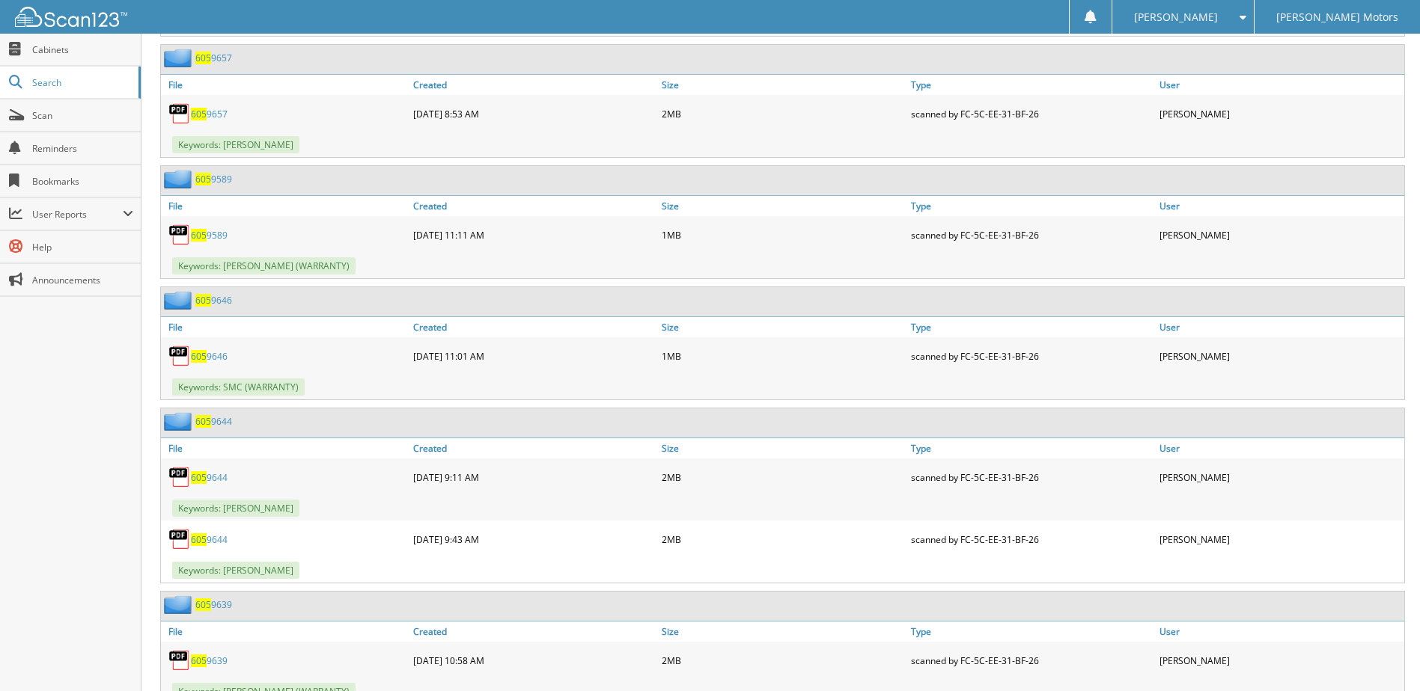
click at [213, 112] on link "605 9657" at bounding box center [209, 114] width 37 height 13
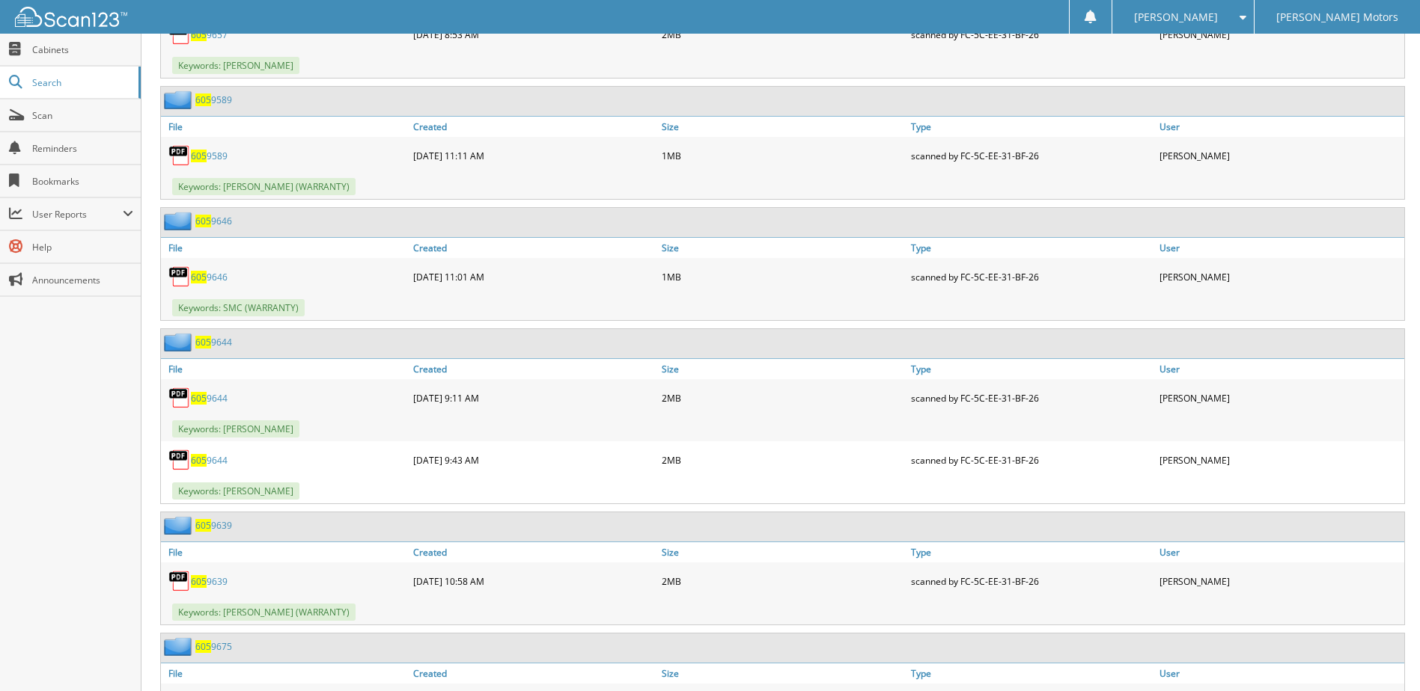
scroll to position [8456, 0]
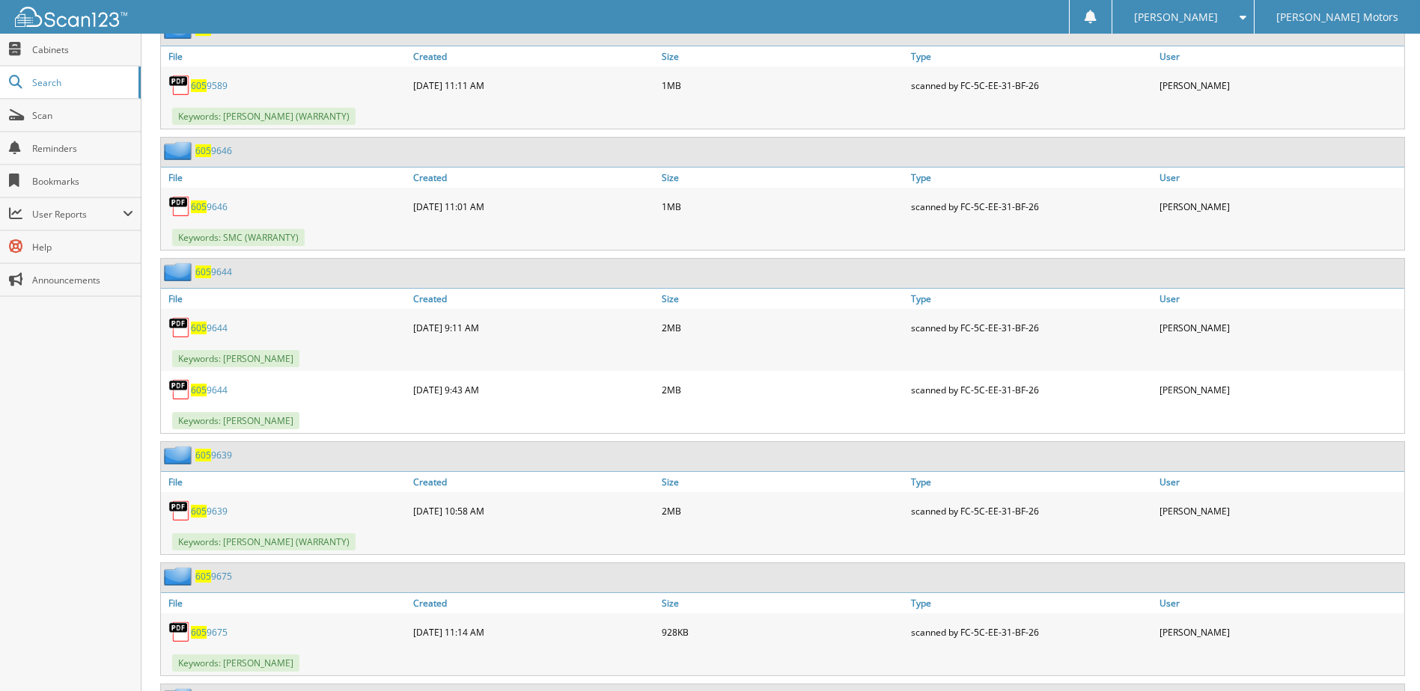
click at [216, 89] on link "605 9589" at bounding box center [209, 85] width 37 height 13
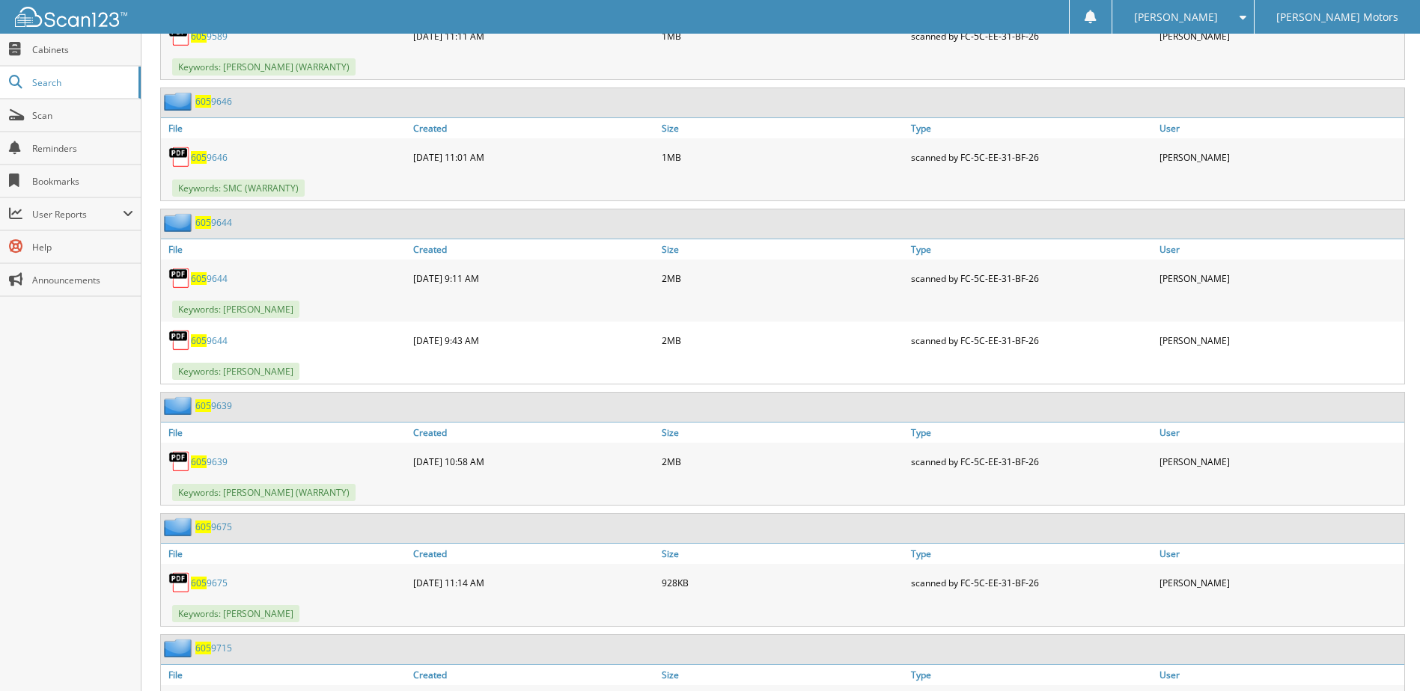
scroll to position [8531, 0]
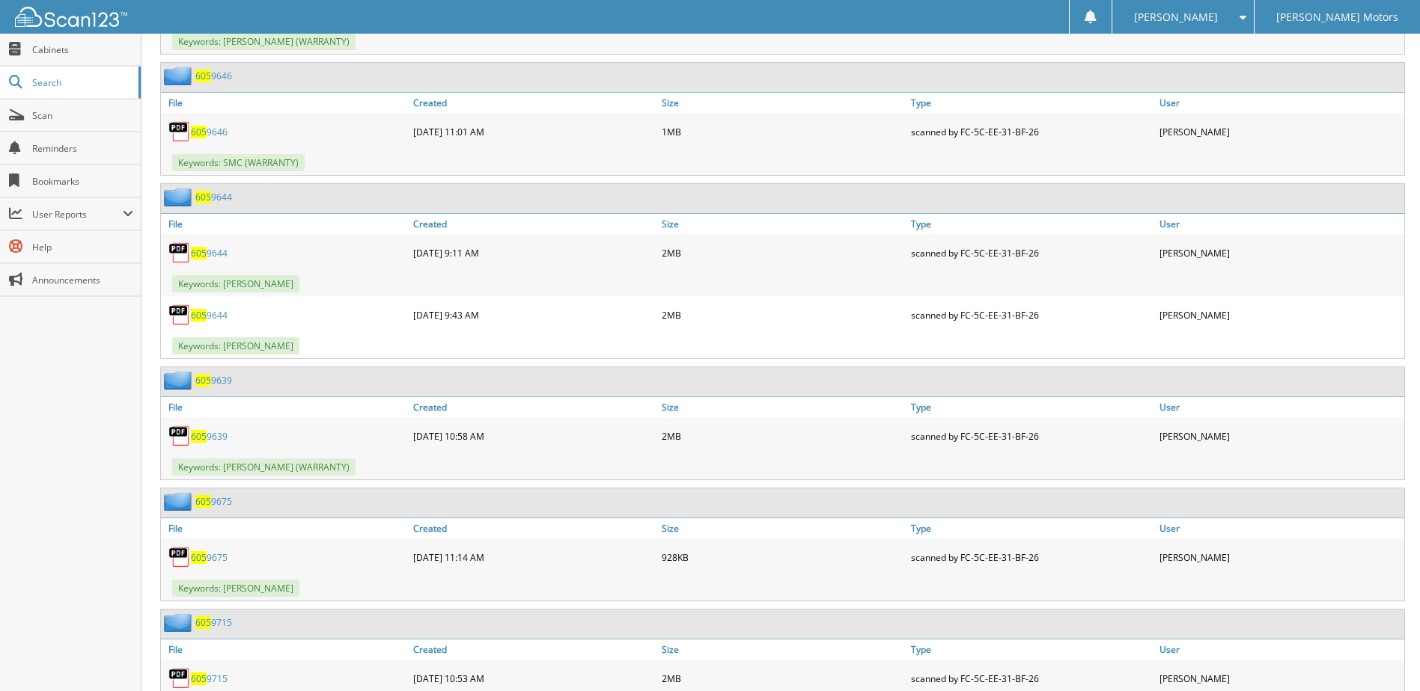
click at [211, 134] on link "605 9646" at bounding box center [209, 132] width 37 height 13
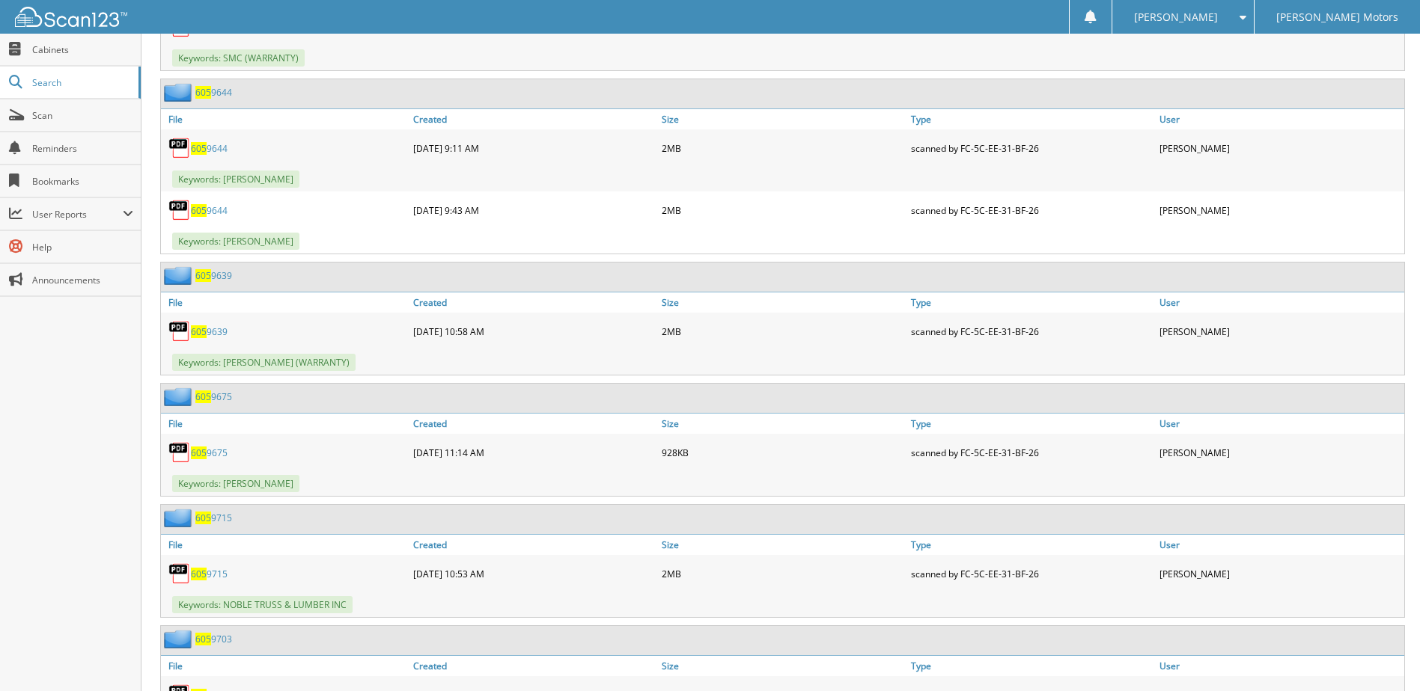
scroll to position [8680, 0]
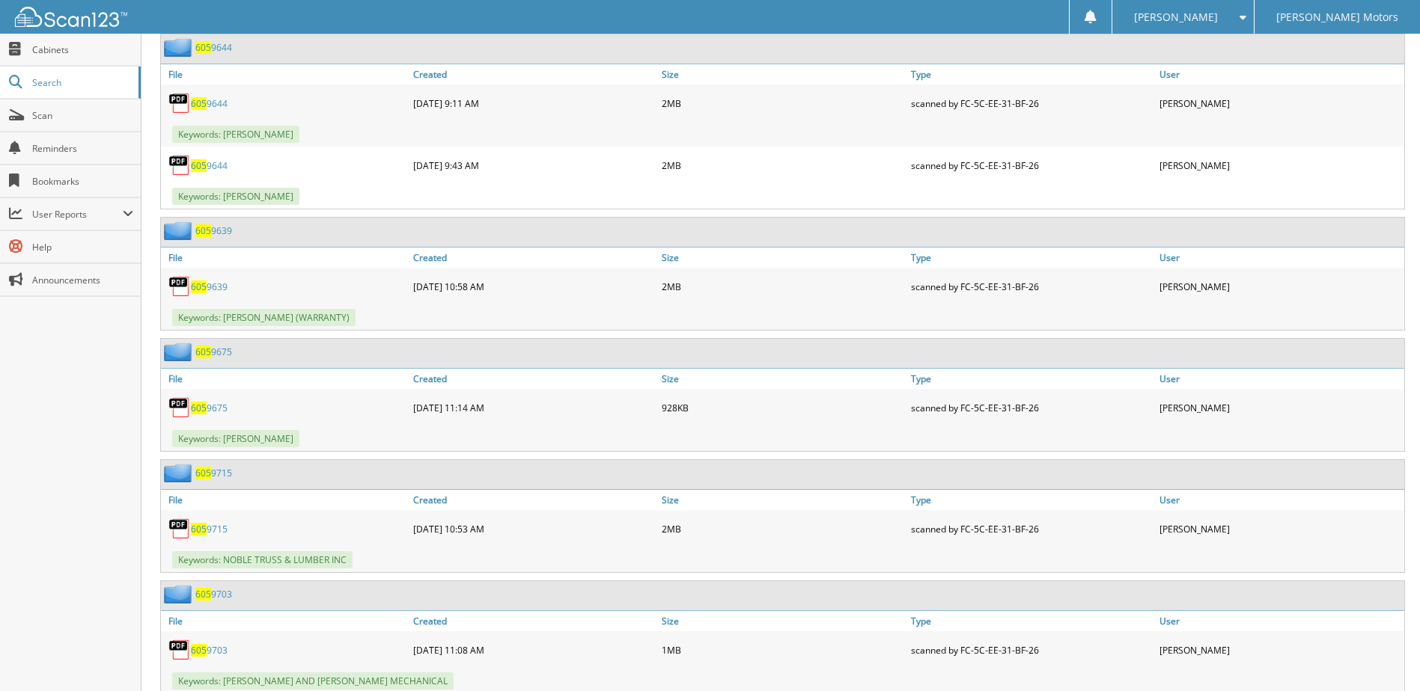
click at [210, 104] on link "605 9644" at bounding box center [209, 103] width 37 height 13
click at [215, 165] on link "605 9644" at bounding box center [209, 165] width 37 height 13
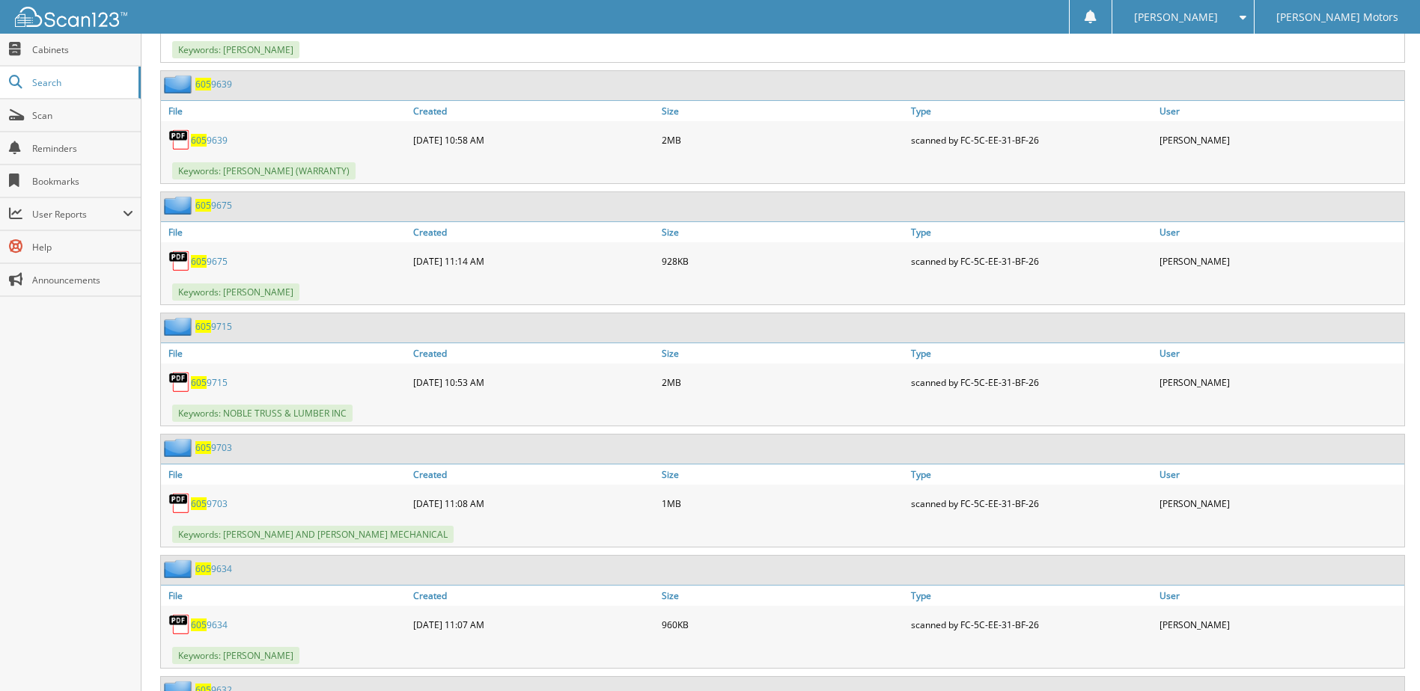
scroll to position [8830, 0]
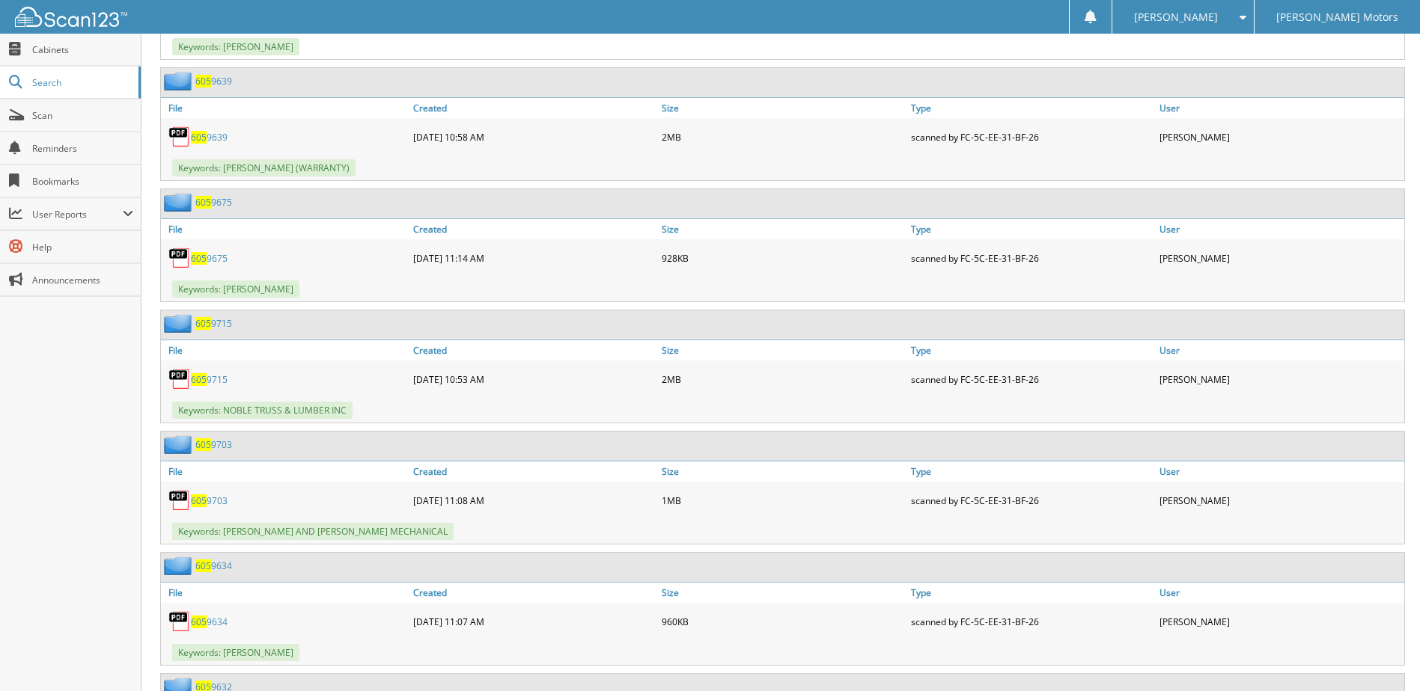
click at [210, 137] on link "605 9639" at bounding box center [209, 137] width 37 height 13
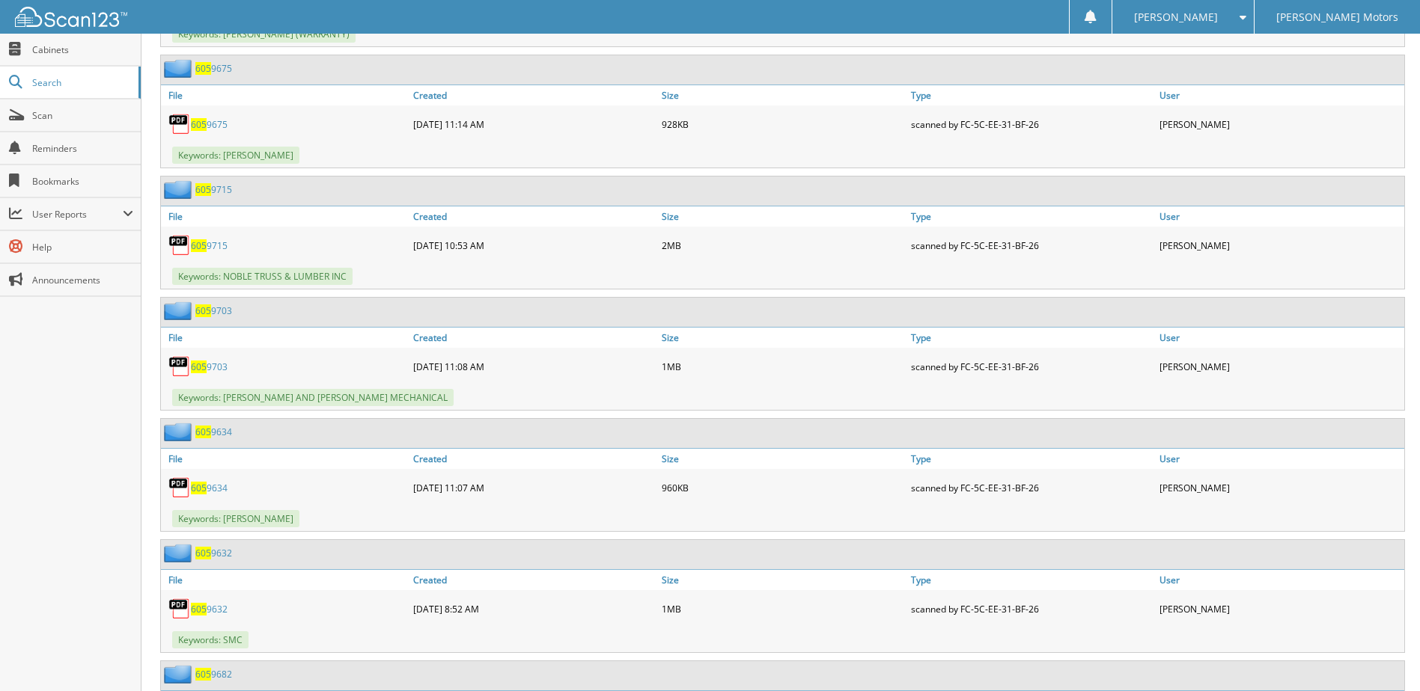
scroll to position [8980, 0]
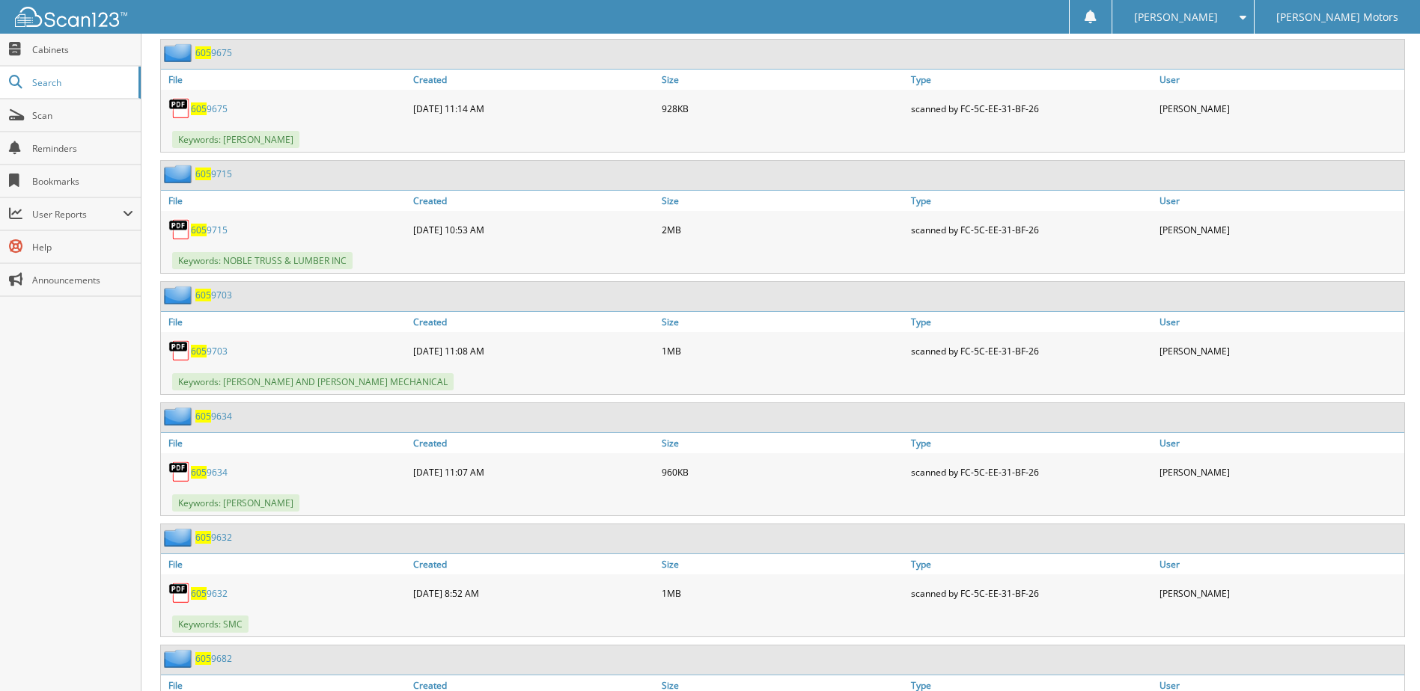
click at [210, 109] on link "605 9675" at bounding box center [209, 109] width 37 height 13
click at [219, 236] on link "605 9715" at bounding box center [209, 230] width 37 height 13
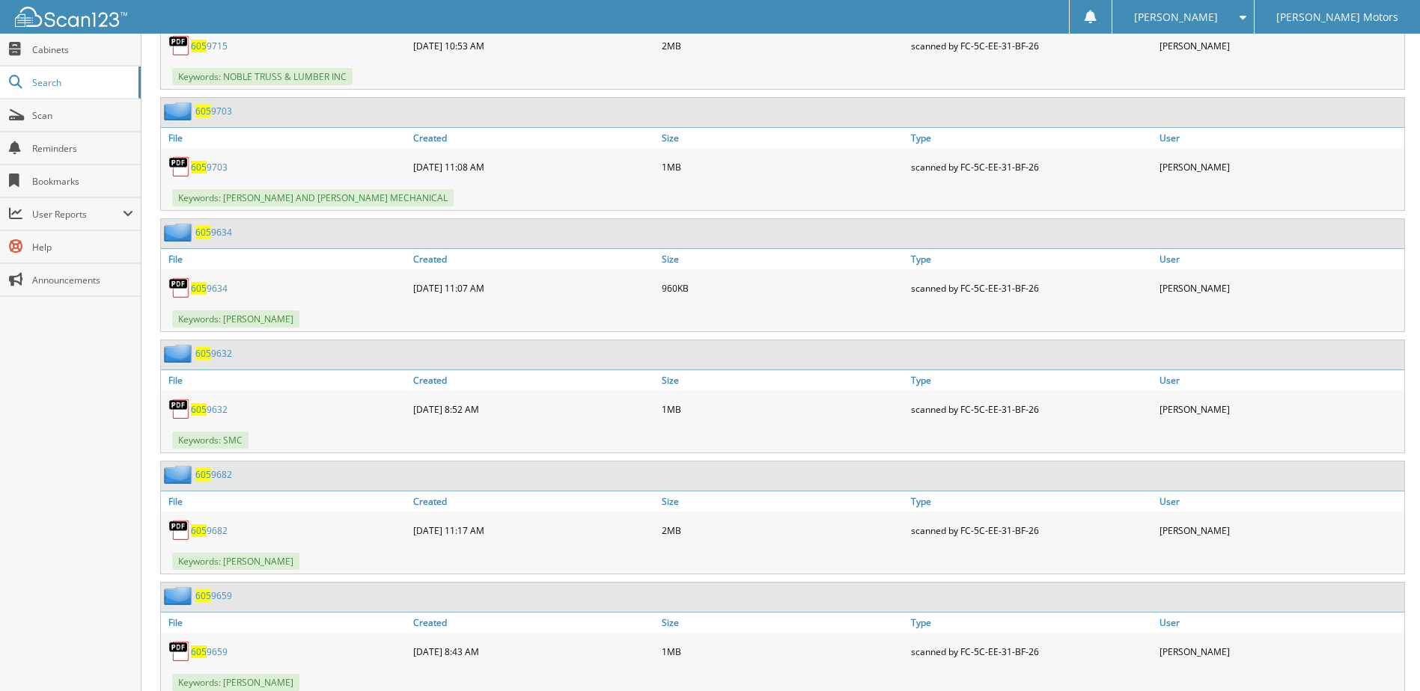
scroll to position [9204, 0]
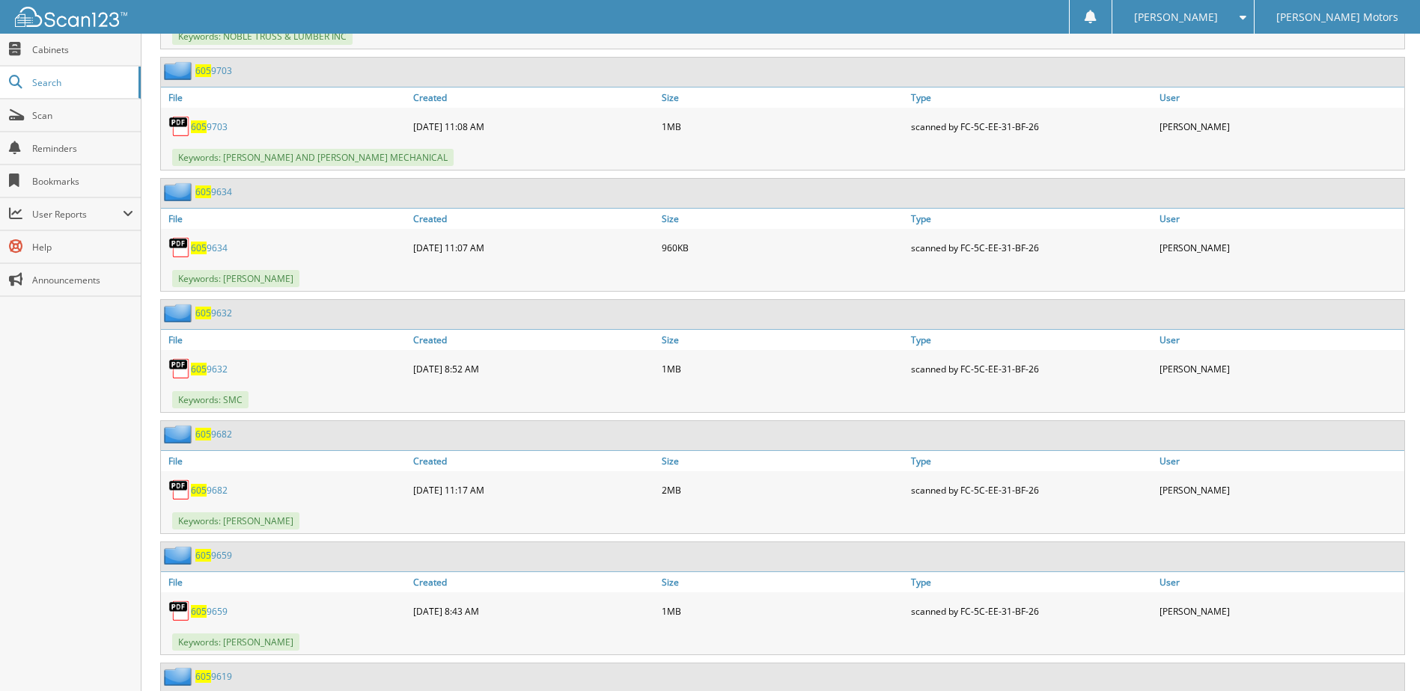
click at [219, 126] on link "605 9703" at bounding box center [209, 126] width 37 height 13
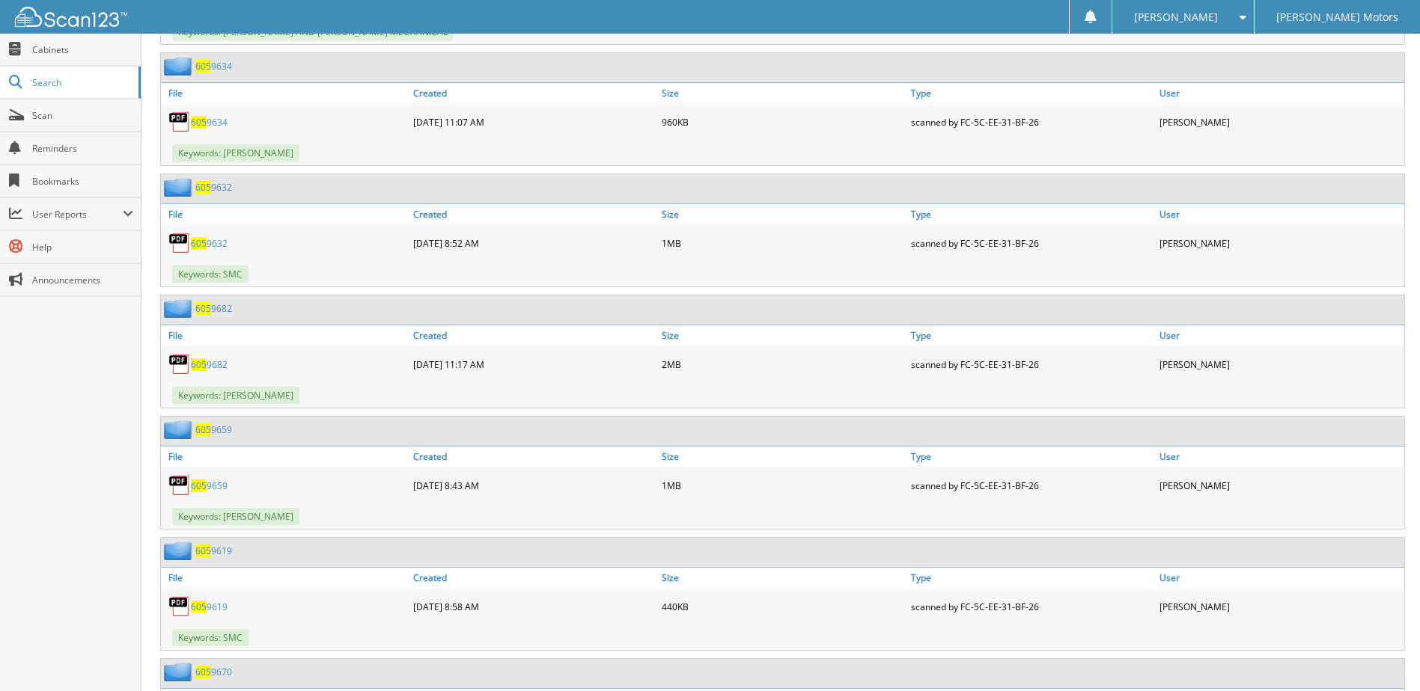
scroll to position [9354, 0]
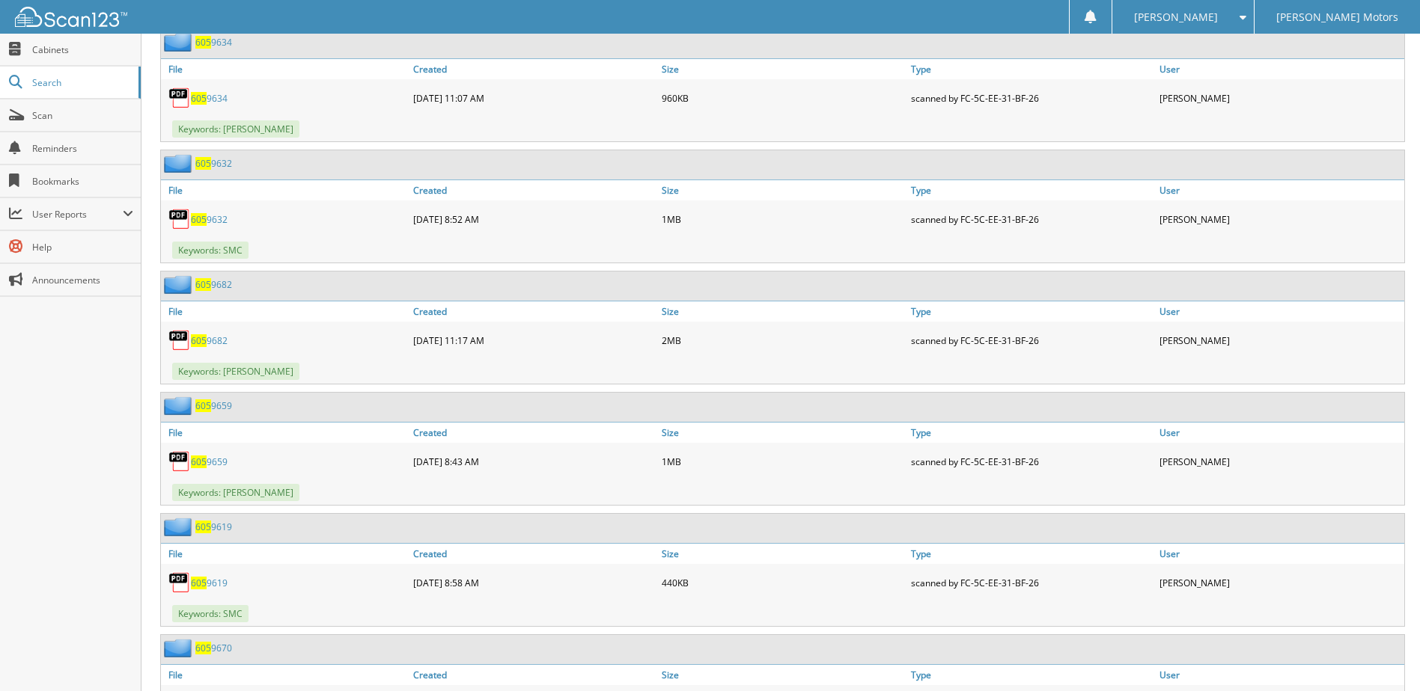
click at [212, 100] on link "605 9634" at bounding box center [209, 98] width 37 height 13
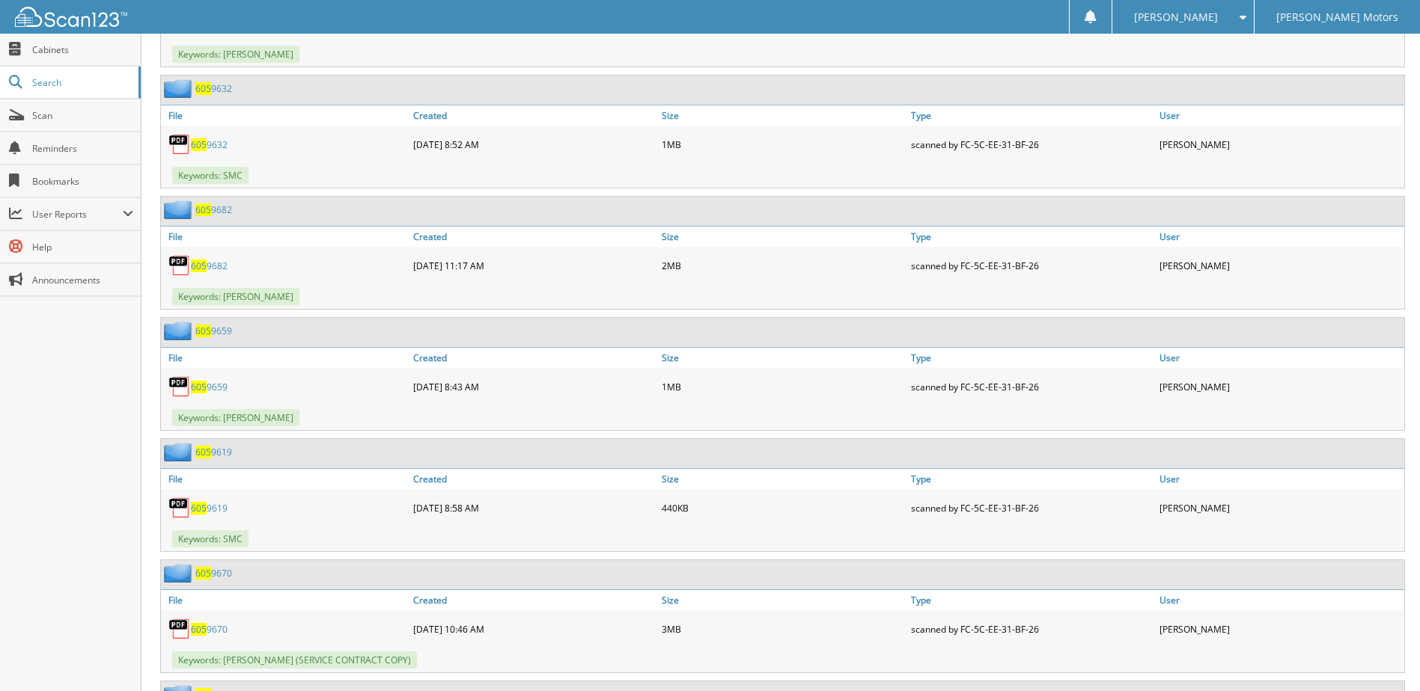
click at [214, 144] on link "605 9632" at bounding box center [209, 144] width 37 height 13
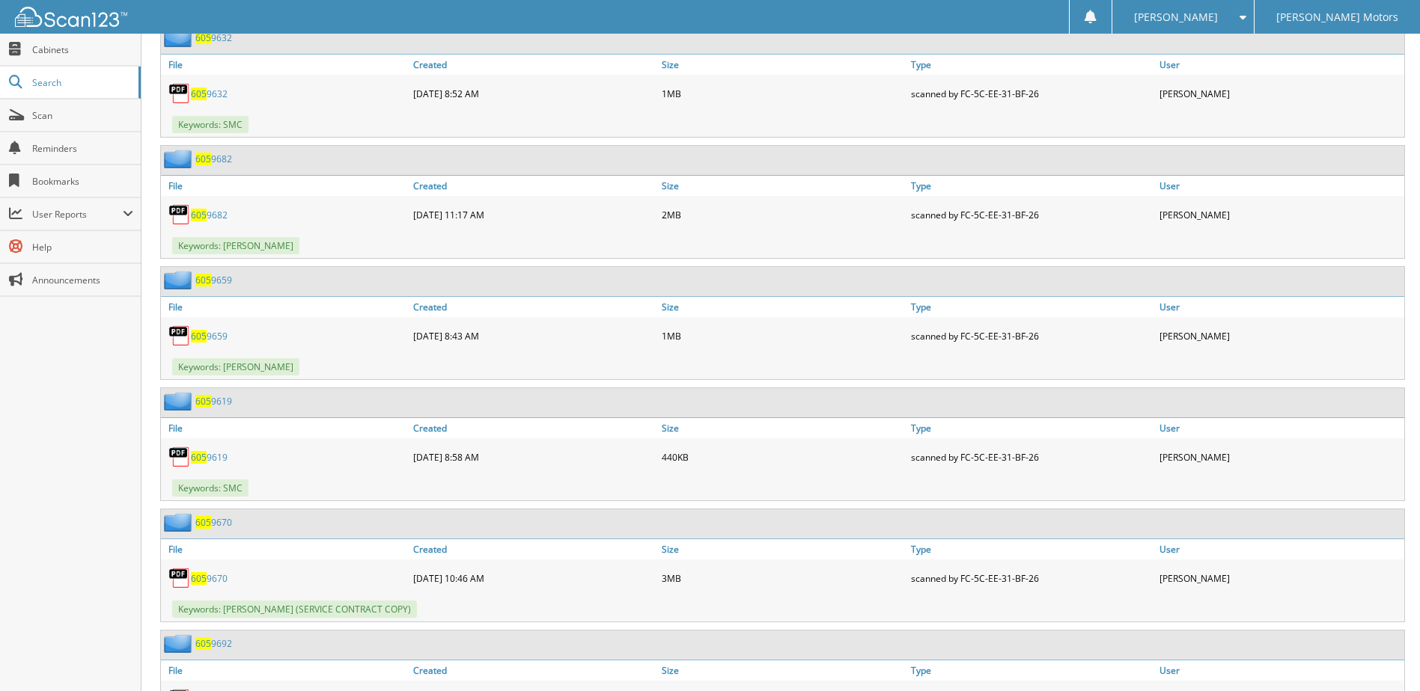
scroll to position [9578, 0]
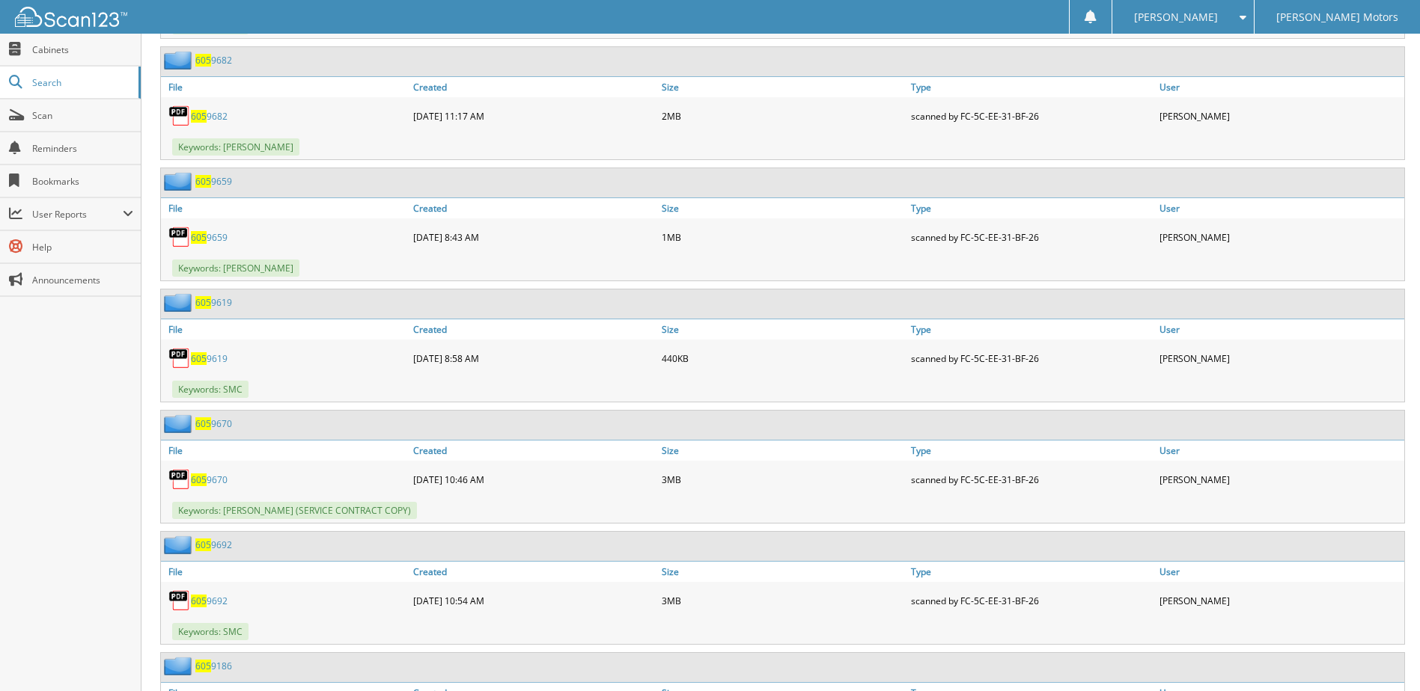
click at [213, 121] on link "605 9682" at bounding box center [209, 116] width 37 height 13
